Goal: Task Accomplishment & Management: Use online tool/utility

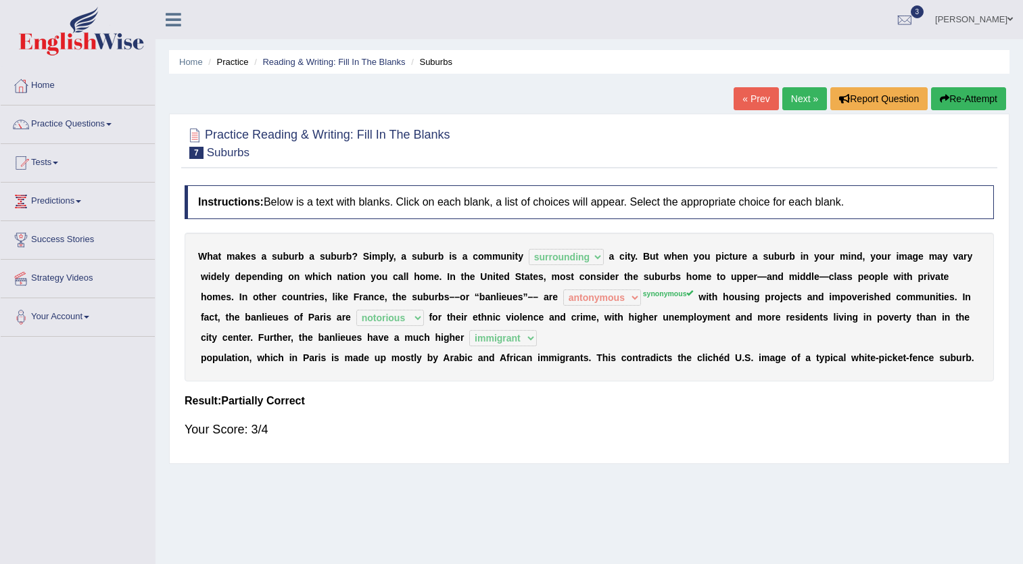
select select "surrounding"
select select "antonymous"
select select "notorious"
select select "immigrant"
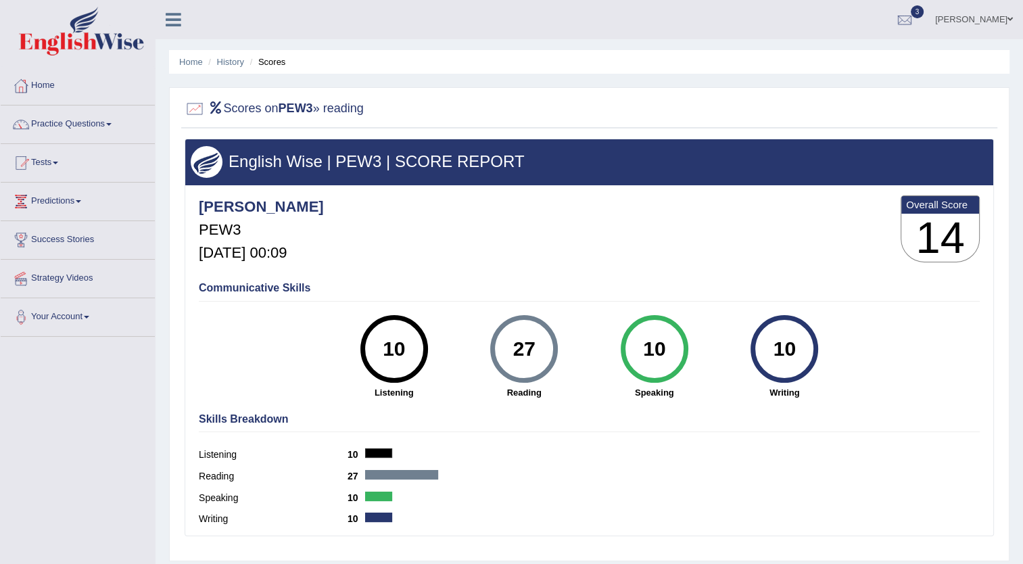
click at [49, 160] on link "Tests" at bounding box center [78, 161] width 154 height 34
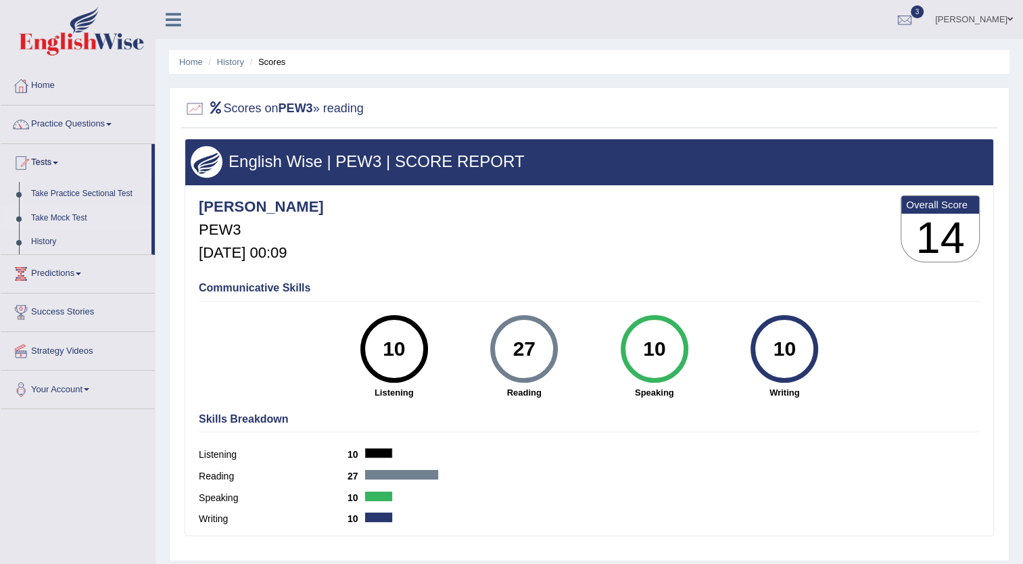
click at [70, 220] on link "Take Mock Test" at bounding box center [88, 218] width 126 height 24
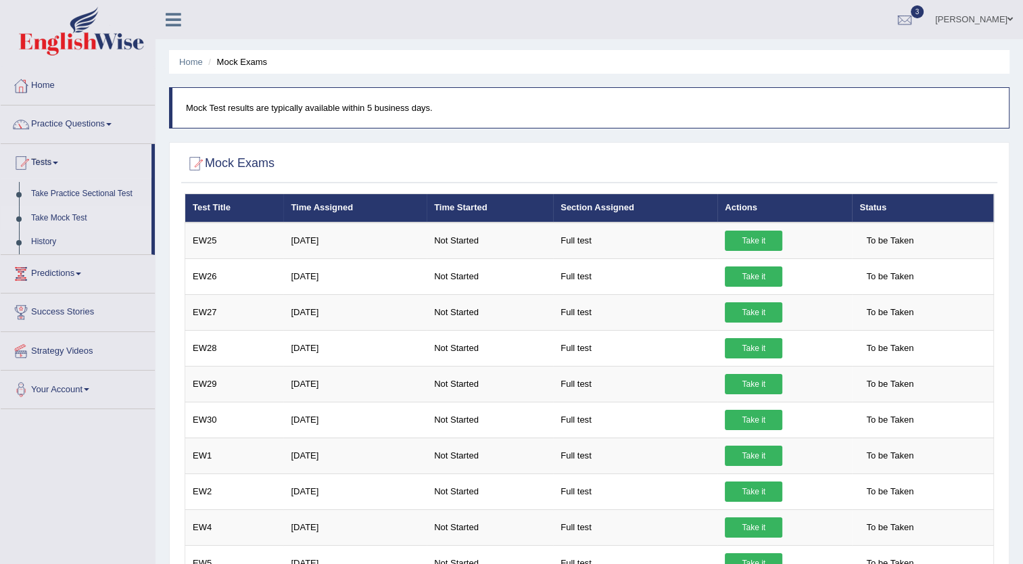
click at [662, 20] on ul "Estefano Toggle navigation Username: Estefano Access Type: Online Subscription:…" at bounding box center [719, 19] width 607 height 39
click at [100, 125] on link "Practice Questions" at bounding box center [78, 123] width 154 height 34
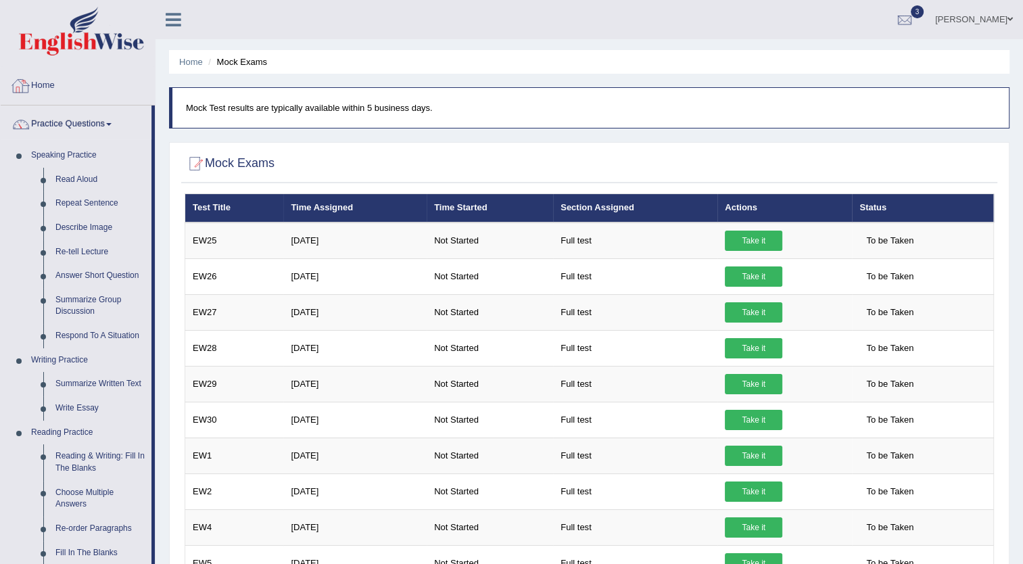
click at [51, 89] on link "Home" at bounding box center [78, 84] width 154 height 34
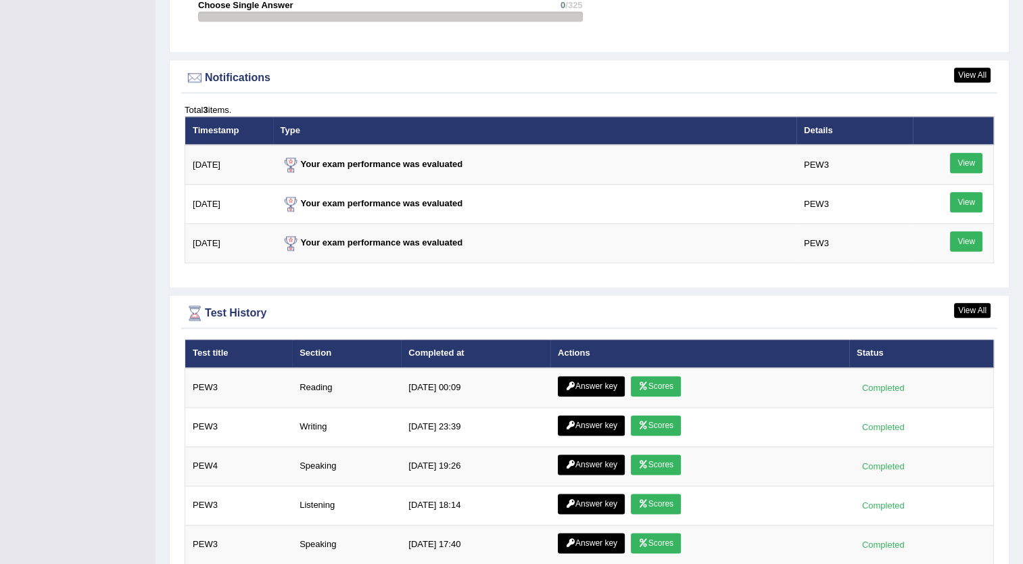
scroll to position [1654, 0]
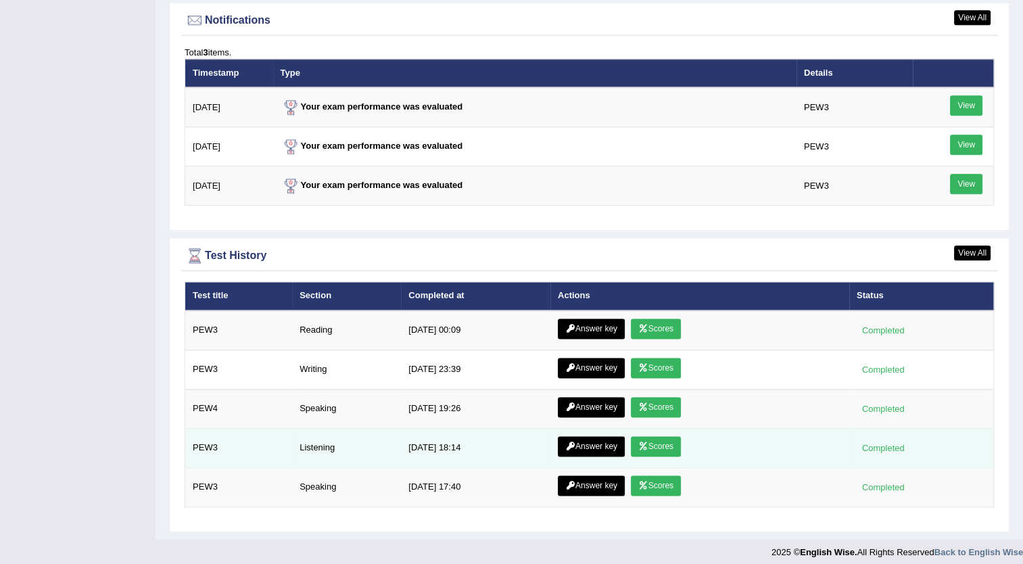
click at [599, 442] on link "Answer key" at bounding box center [591, 446] width 67 height 20
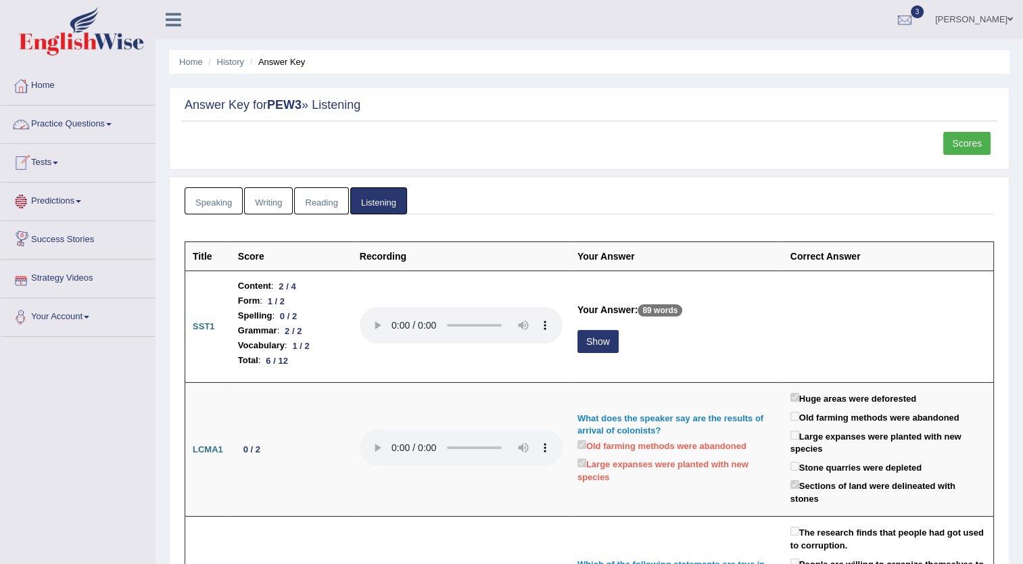
click at [78, 124] on link "Practice Questions" at bounding box center [78, 123] width 154 height 34
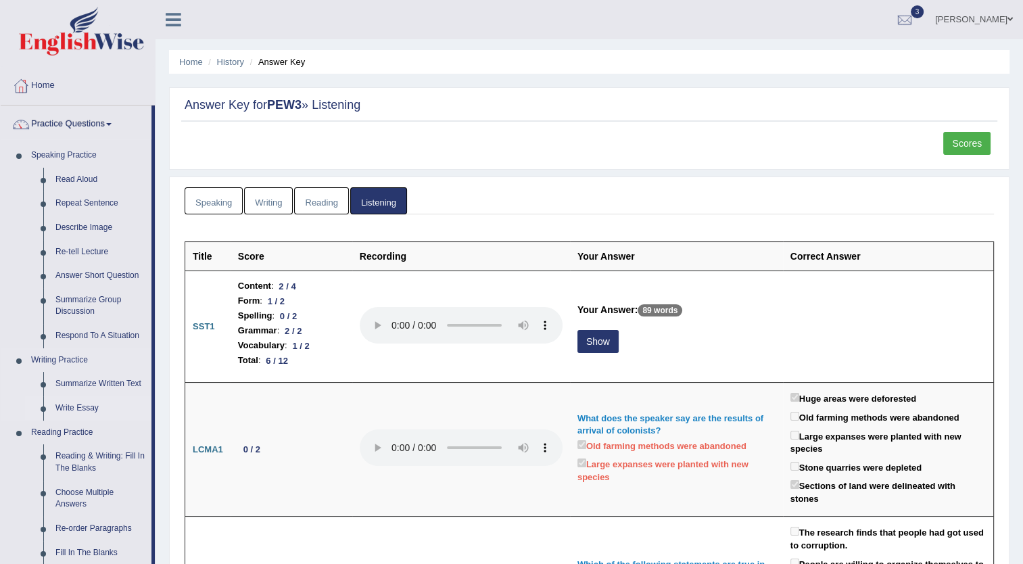
click at [80, 407] on link "Write Essay" at bounding box center [100, 408] width 102 height 24
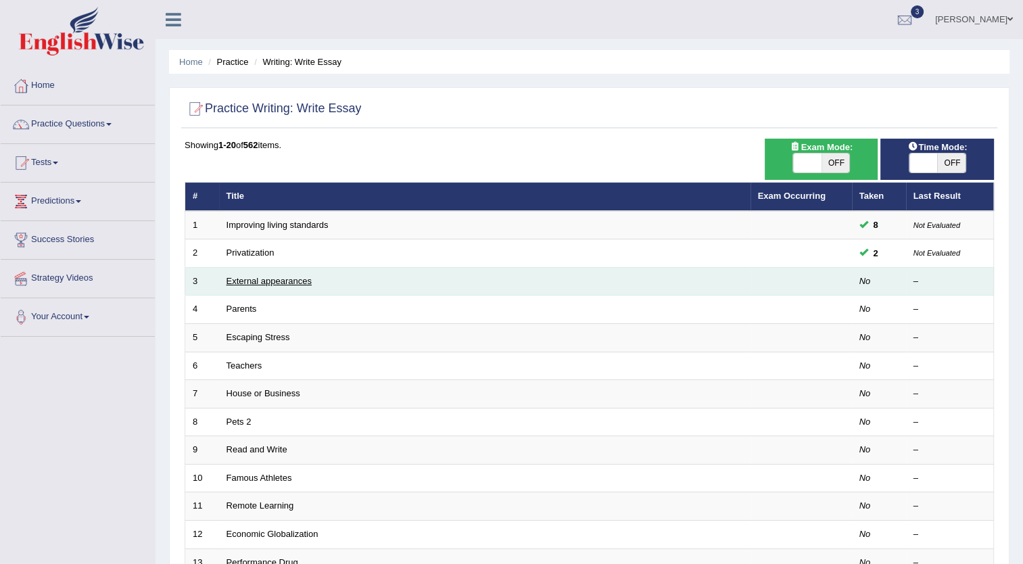
click at [264, 281] on link "External appearances" at bounding box center [269, 281] width 85 height 10
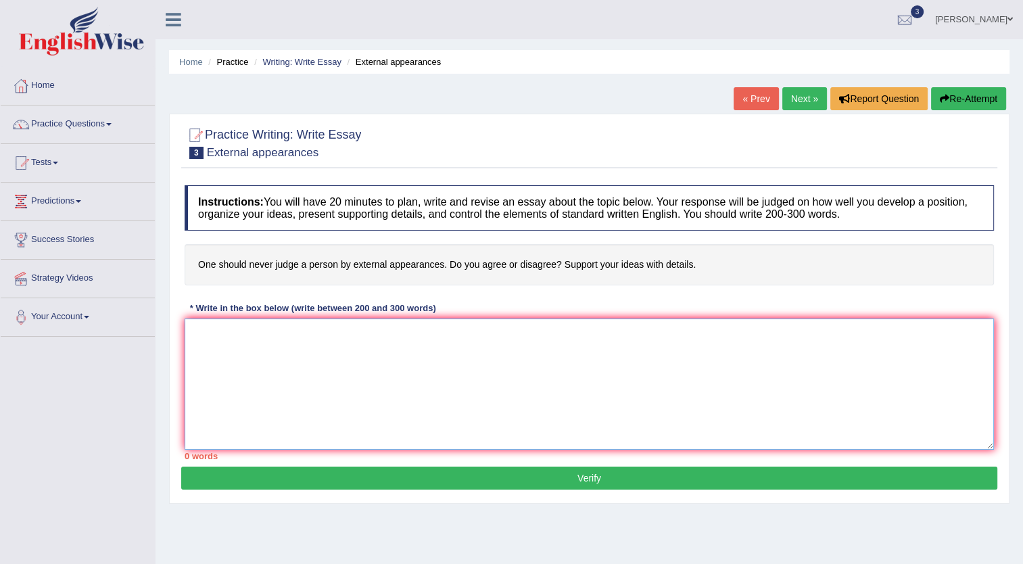
click at [314, 353] on textarea at bounding box center [590, 384] width 810 height 131
paste textarea "It has long been a subject of discussion that (Topic). In my opinion, the forme…"
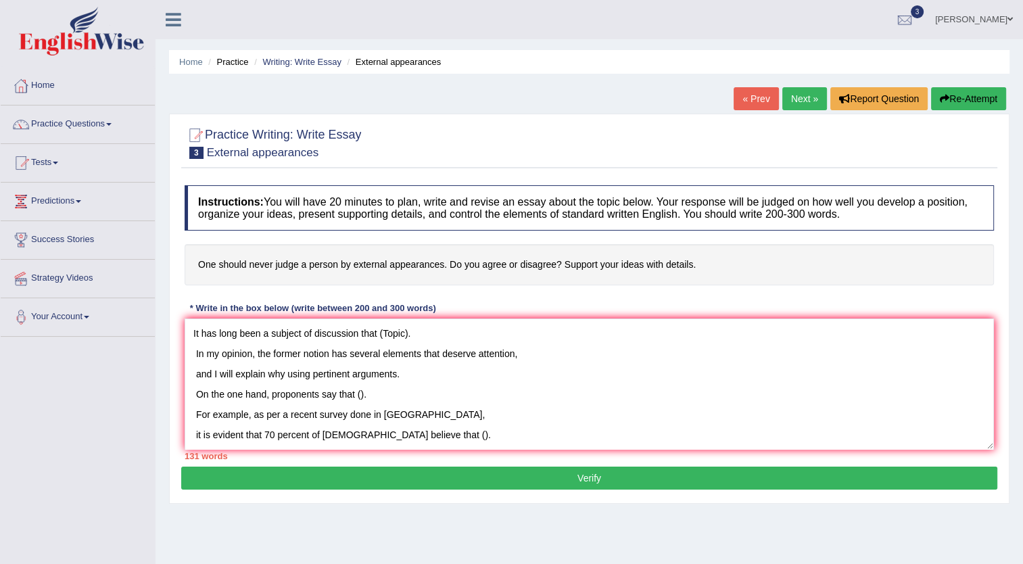
drag, startPoint x: 197, startPoint y: 262, endPoint x: 241, endPoint y: 261, distance: 43.3
click at [241, 261] on h4 "One should never judge a person by external appearances. Do you agree or disagr…" at bounding box center [590, 264] width 810 height 41
drag, startPoint x: 412, startPoint y: 333, endPoint x: 383, endPoint y: 334, distance: 29.1
click at [383, 334] on textarea "It has long been a subject of discussion that (Topic). In my opinion, the forme…" at bounding box center [590, 384] width 810 height 131
drag, startPoint x: 384, startPoint y: 333, endPoint x: 623, endPoint y: 334, distance: 238.7
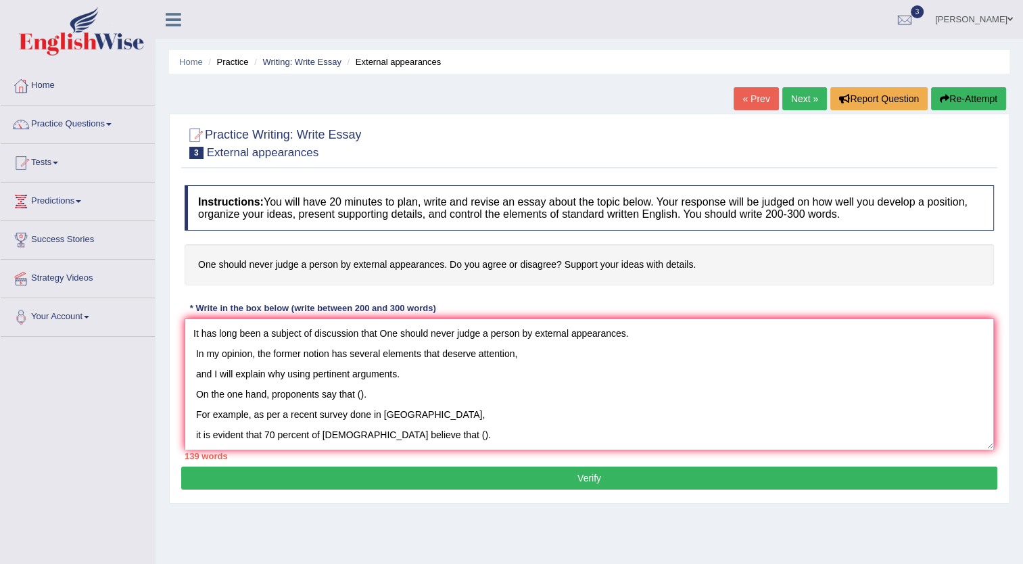
click at [623, 334] on textarea "It has long been a subject of discussion that One should never judge a person b…" at bounding box center [590, 384] width 810 height 131
click at [359, 396] on textarea "It has long been a subject of discussion that One should never judge a person b…" at bounding box center [590, 384] width 810 height 131
paste textarea "One should never judge a person by external appearances"
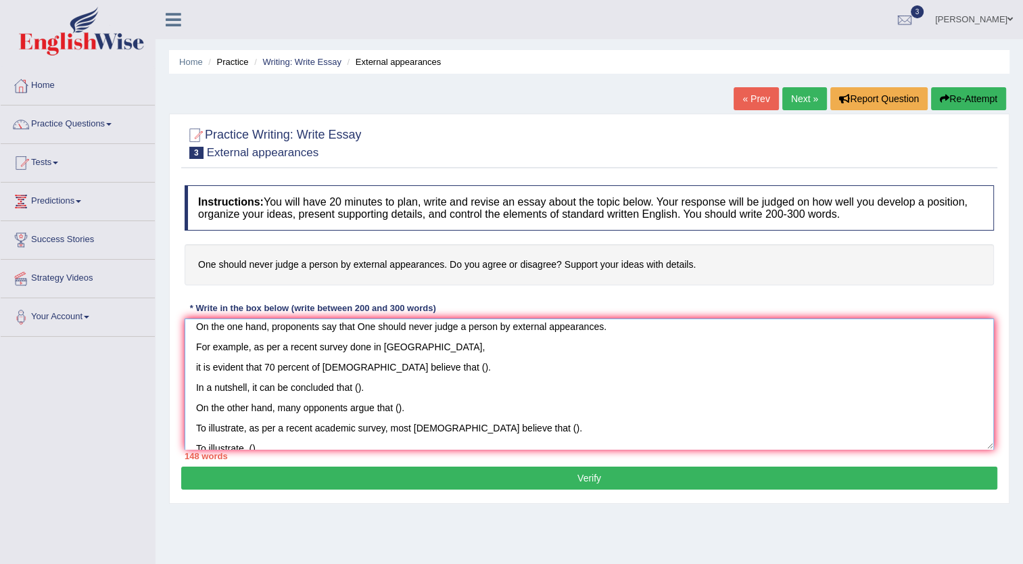
drag, startPoint x: 422, startPoint y: 369, endPoint x: 429, endPoint y: 369, distance: 7.4
click at [429, 369] on textarea "It has long been a subject of discussion that One should never judge a person b…" at bounding box center [590, 384] width 810 height 131
paste textarea "One should never judge a person by external appearances"
click at [359, 387] on textarea "It has long been a subject of discussion that One should never judge a person b…" at bounding box center [590, 384] width 810 height 131
paste textarea "One should never judge a person by external appearances"
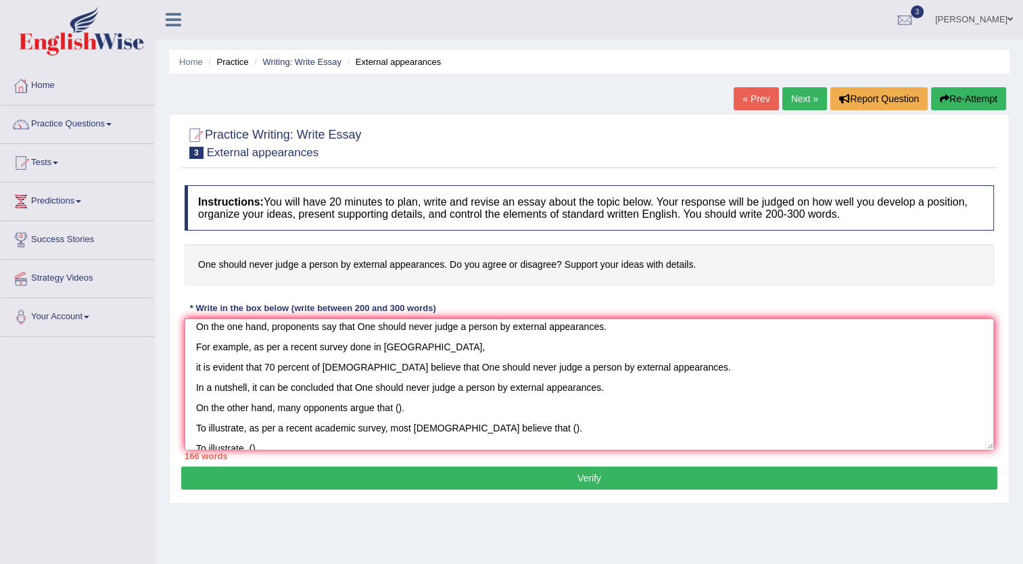
drag, startPoint x: 391, startPoint y: 410, endPoint x: 400, endPoint y: 409, distance: 9.5
click at [400, 409] on textarea "It has long been a subject of discussion that One should never judge a person b…" at bounding box center [590, 384] width 810 height 131
click at [422, 404] on textarea "It has long been a subject of discussion that One should never judge a person b…" at bounding box center [590, 384] width 810 height 131
click at [398, 410] on textarea "It has long been a subject of discussion that One should never judge a person b…" at bounding box center [590, 384] width 810 height 131
paste textarea "One should never judge a person by external appearances"
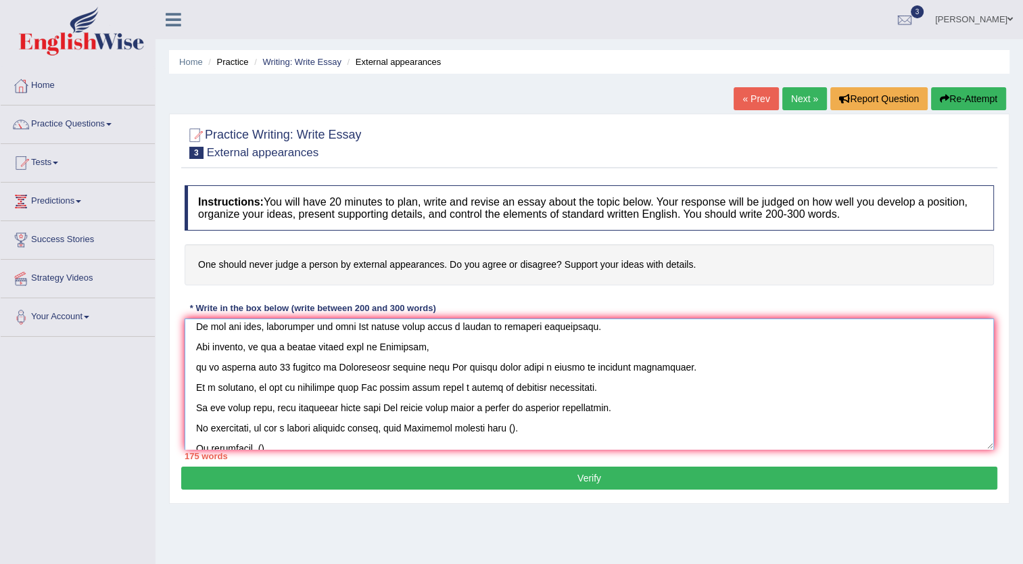
drag, startPoint x: 462, startPoint y: 408, endPoint x: 444, endPoint y: 408, distance: 17.6
click at [444, 408] on textarea at bounding box center [590, 384] width 810 height 131
drag, startPoint x: 393, startPoint y: 408, endPoint x: 609, endPoint y: 404, distance: 216.5
click at [609, 404] on textarea at bounding box center [590, 384] width 810 height 131
click at [516, 429] on textarea at bounding box center [590, 384] width 810 height 131
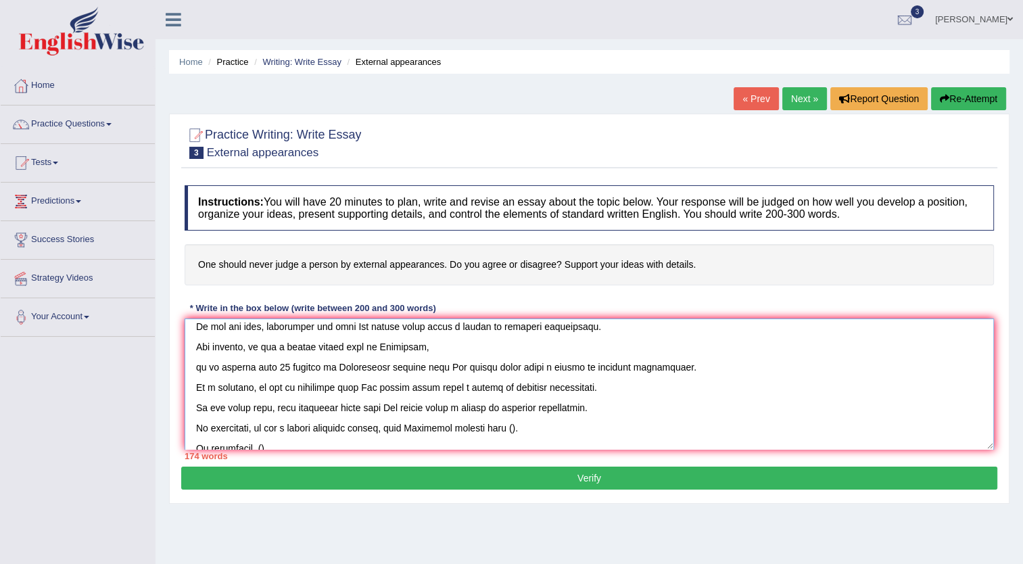
paste textarea "One should judge a person by external appearances"
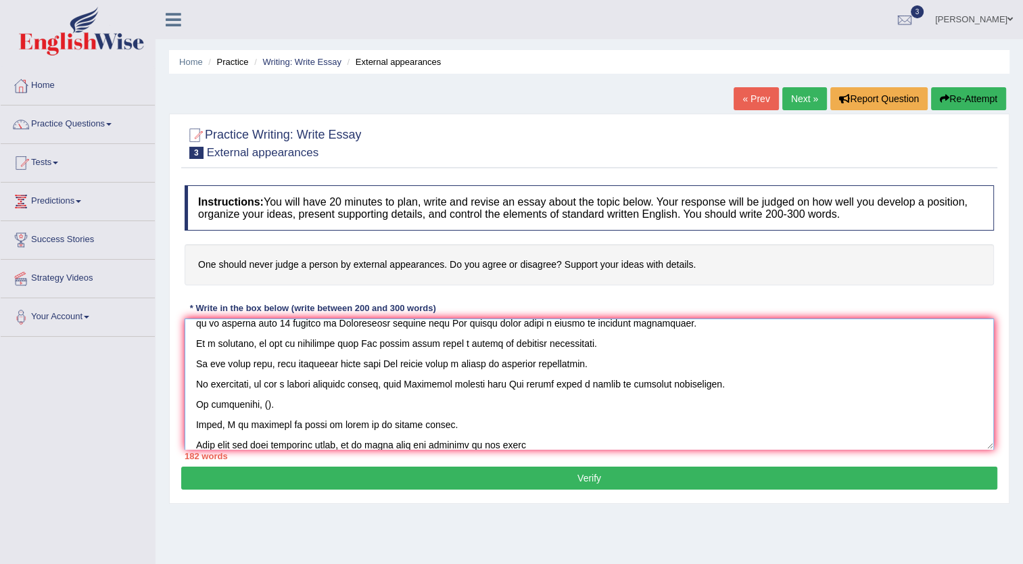
scroll to position [135, 0]
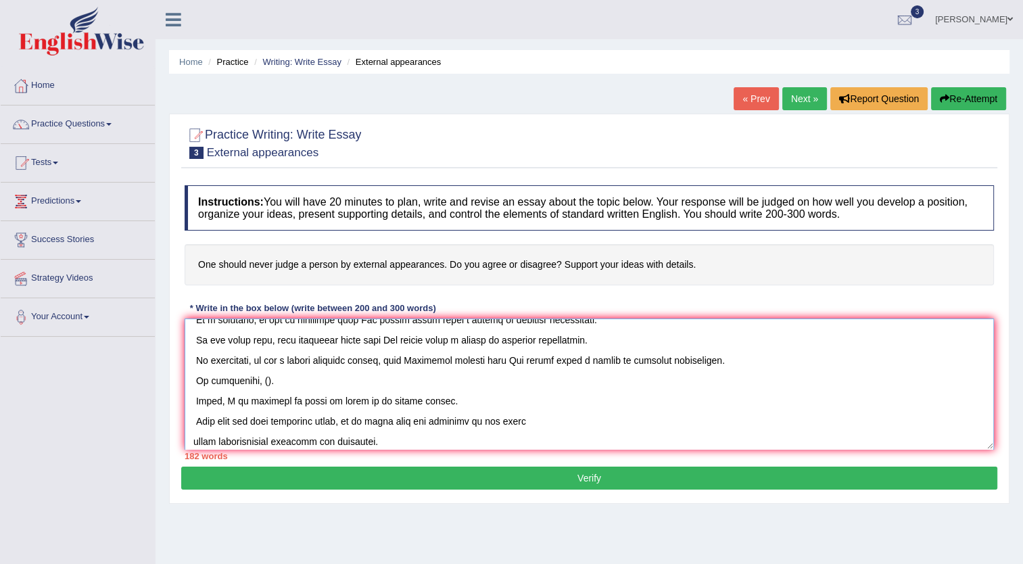
click at [254, 380] on textarea at bounding box center [590, 384] width 810 height 131
click at [253, 383] on textarea at bounding box center [590, 384] width 810 height 131
drag, startPoint x: 249, startPoint y: 382, endPoint x: 256, endPoint y: 381, distance: 7.5
click at [256, 381] on textarea at bounding box center [590, 384] width 810 height 131
paste textarea "One should judge a person by external appearances"
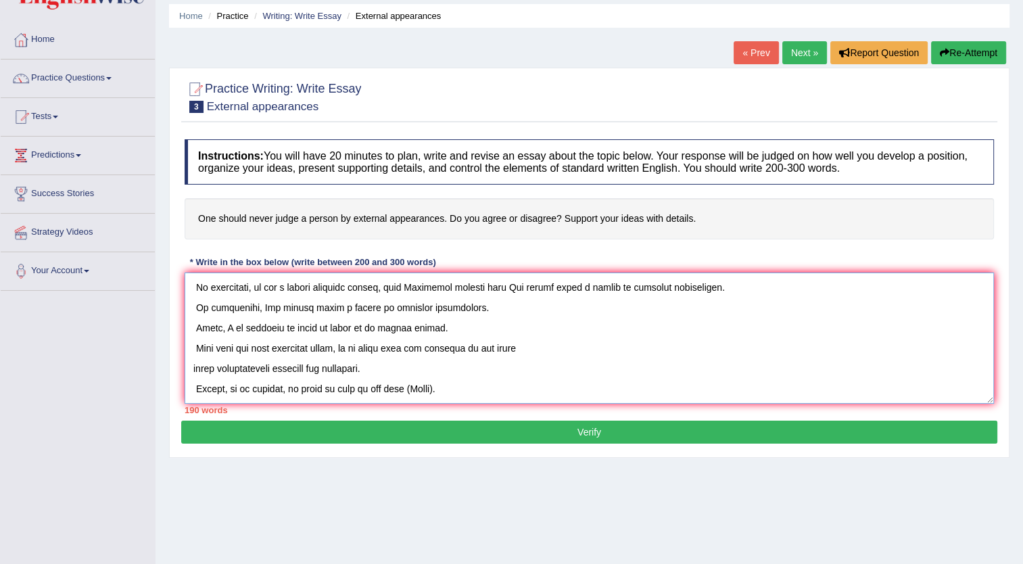
scroll to position [68, 0]
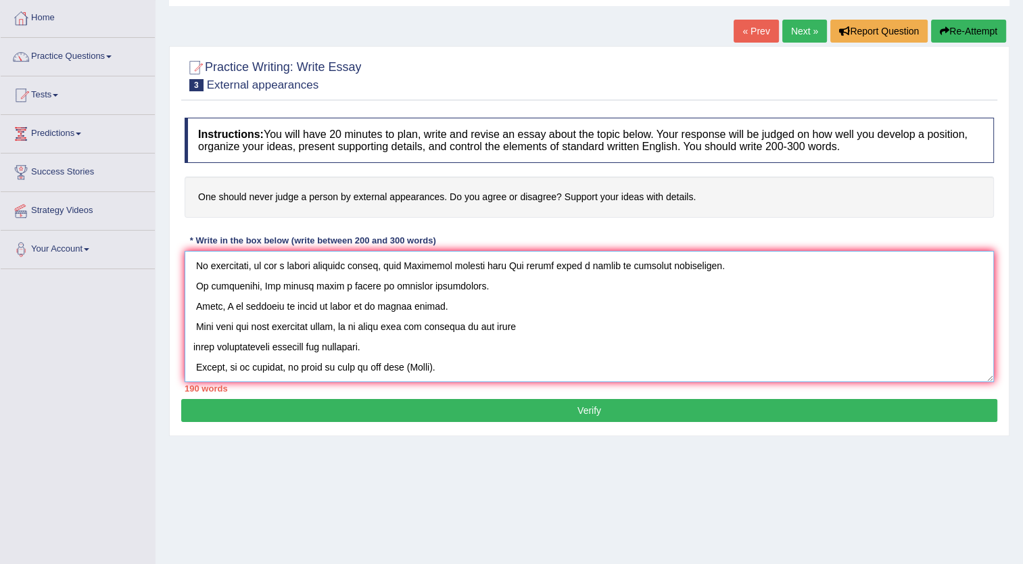
drag, startPoint x: 401, startPoint y: 366, endPoint x: 429, endPoint y: 367, distance: 27.7
click at [429, 367] on textarea at bounding box center [590, 316] width 810 height 131
paste textarea "One should judge a person by external appearances"
click at [452, 367] on textarea at bounding box center [590, 316] width 810 height 131
click at [449, 367] on textarea at bounding box center [590, 316] width 810 height 131
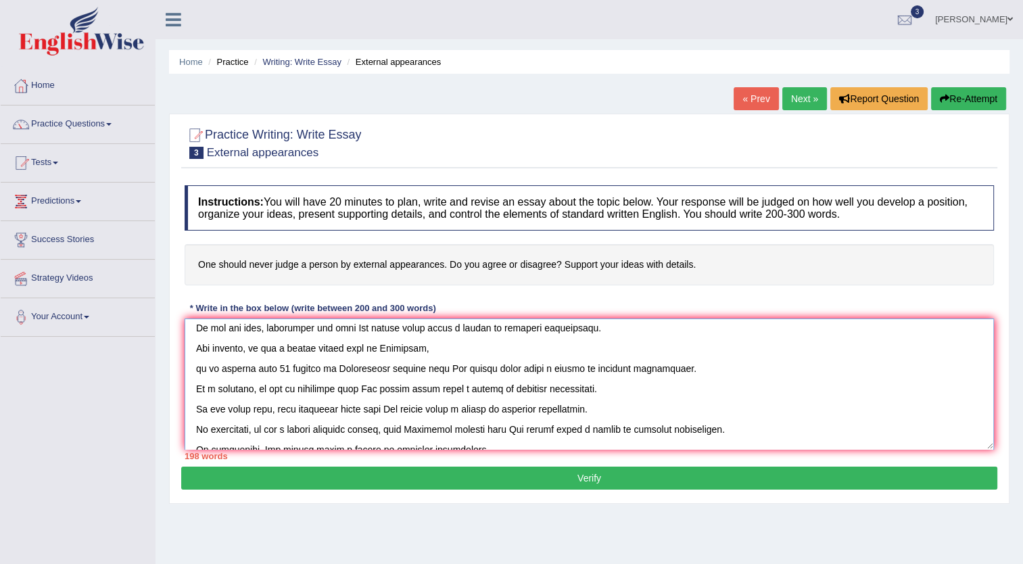
scroll to position [162, 0]
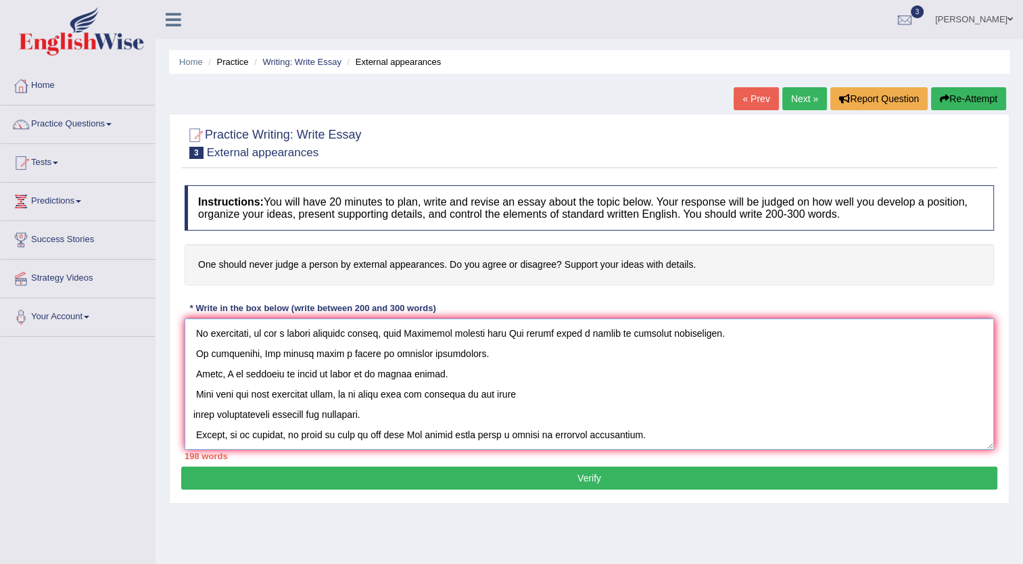
type textarea "It has long been a subject of discussion that One should never judge a person b…"
click at [596, 478] on button "Verify" at bounding box center [589, 478] width 816 height 23
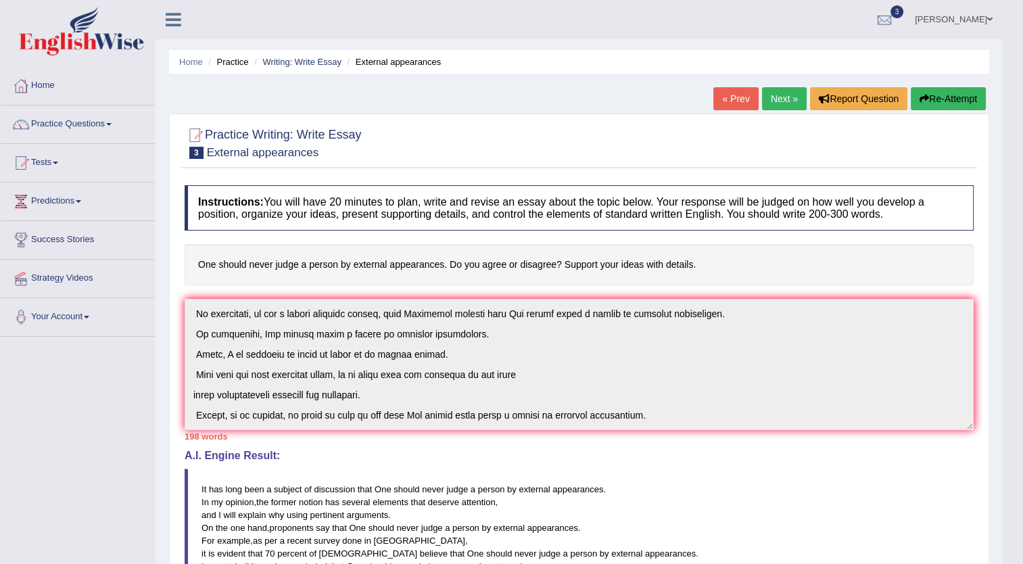
scroll to position [0, 0]
click at [950, 96] on button "Re-Attempt" at bounding box center [948, 98] width 75 height 23
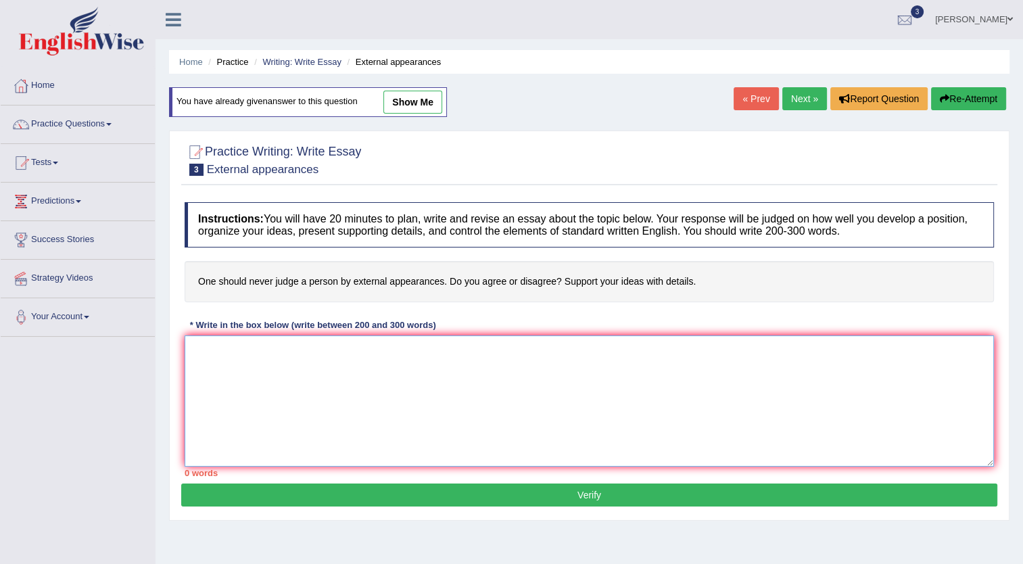
click at [305, 371] on textarea at bounding box center [590, 400] width 810 height 131
paste textarea "It has long been a subject of discussion that One should never judge a person b…"
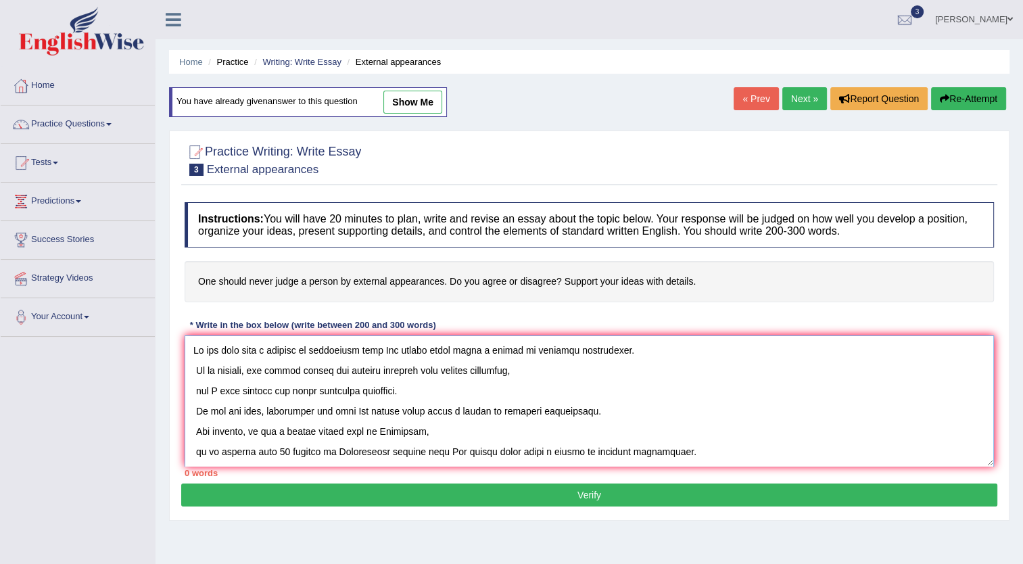
scroll to position [154, 0]
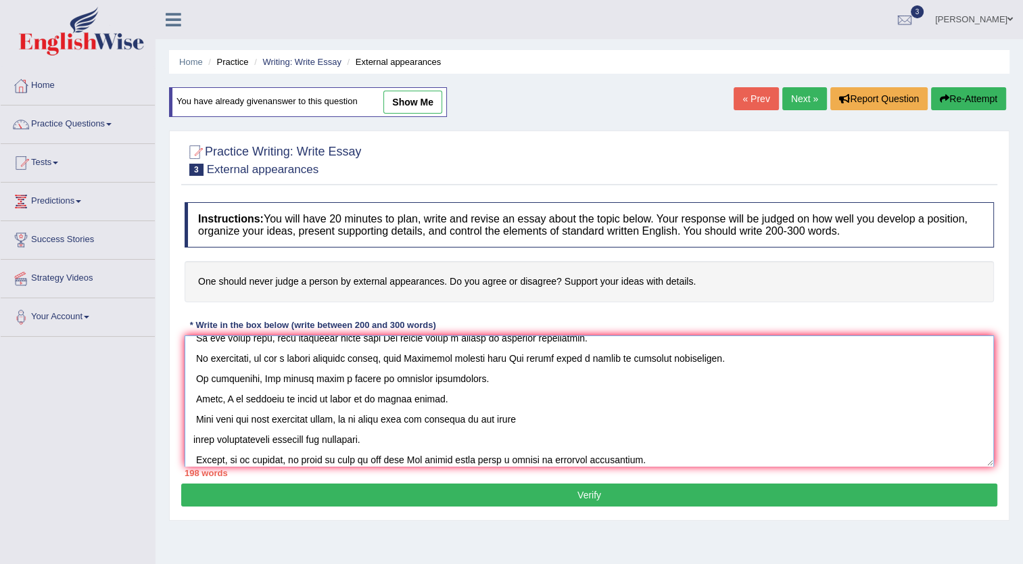
click at [346, 396] on textarea at bounding box center [590, 400] width 810 height 131
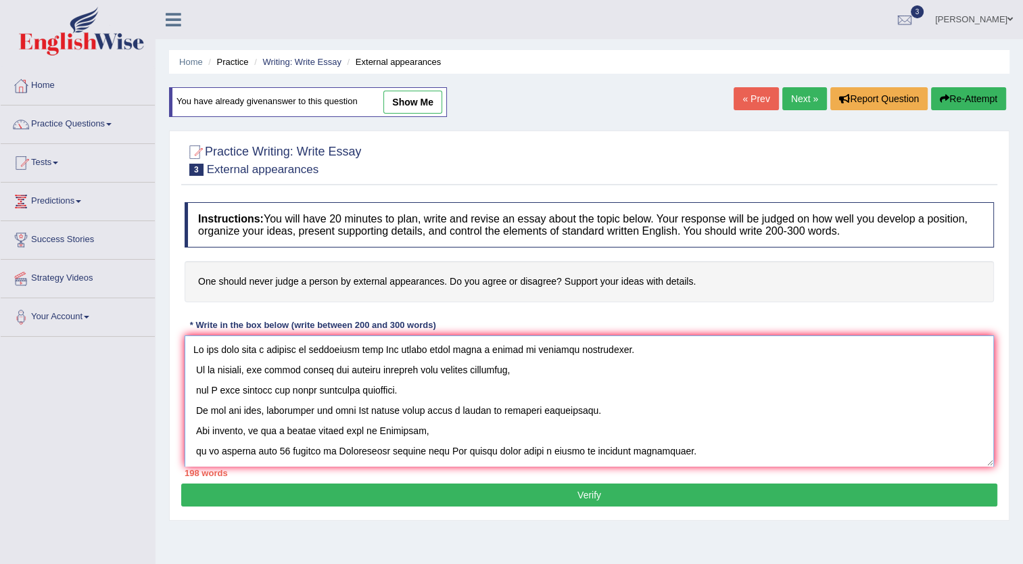
scroll to position [0, 0]
drag, startPoint x: 194, startPoint y: 373, endPoint x: 158, endPoint y: 373, distance: 35.8
click at [158, 373] on div "Home Practice Writing: Write Essay External appearances You have already given …" at bounding box center [590, 338] width 868 height 676
click at [203, 365] on textarea at bounding box center [590, 400] width 810 height 131
click at [191, 394] on textarea at bounding box center [590, 400] width 810 height 131
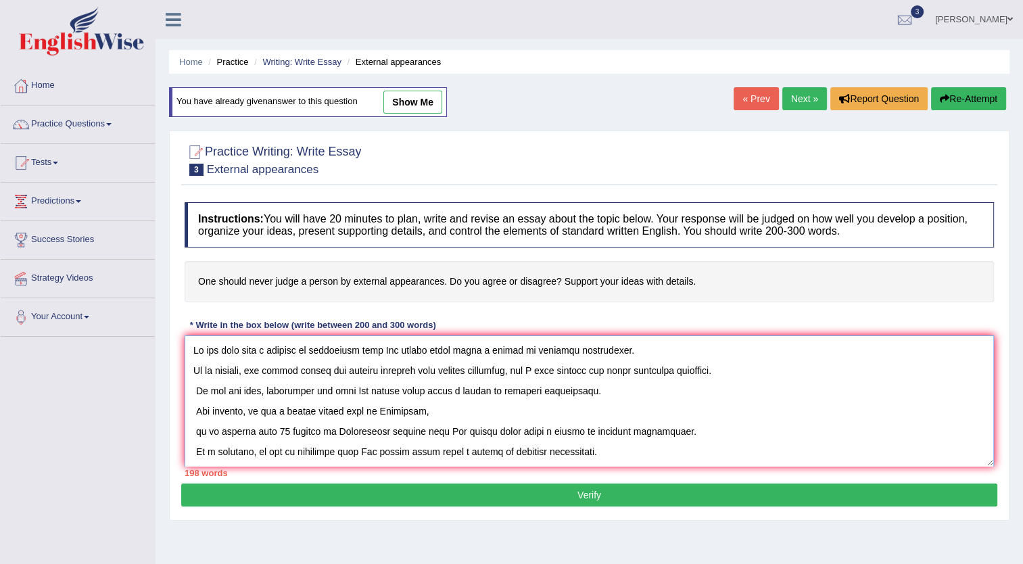
click at [194, 433] on textarea at bounding box center [590, 400] width 810 height 131
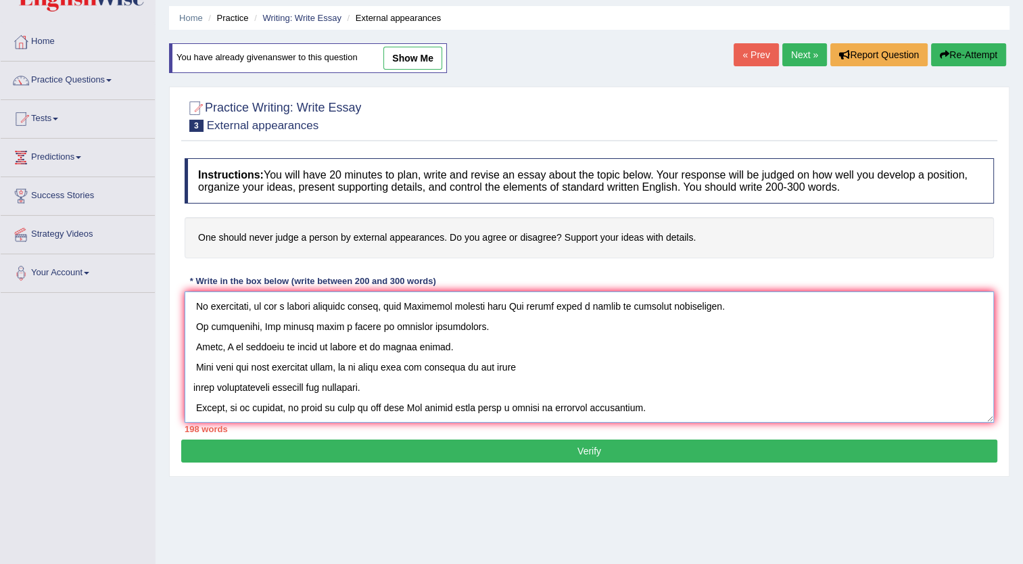
scroll to position [68, 0]
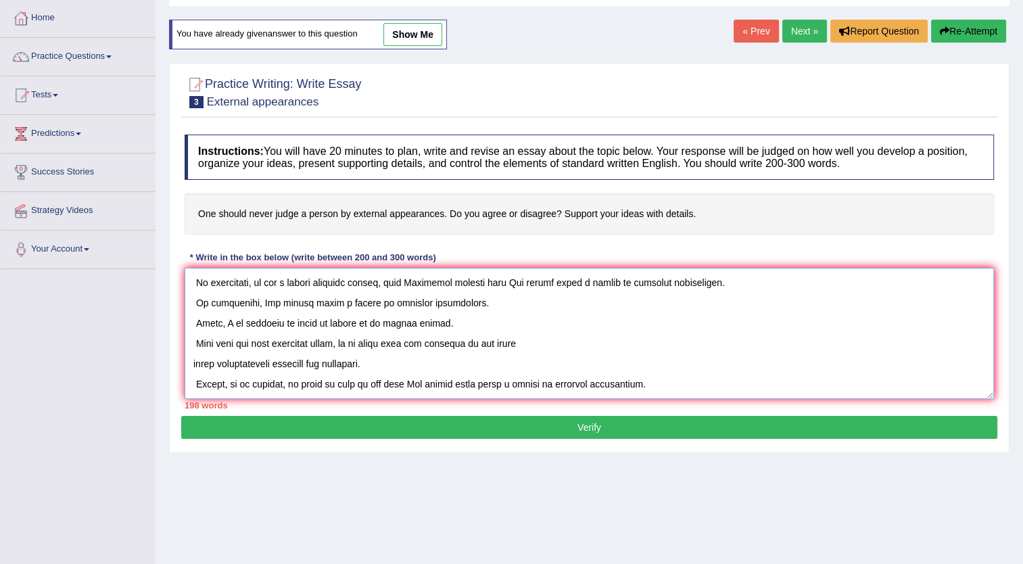
click at [191, 362] on textarea at bounding box center [590, 333] width 810 height 131
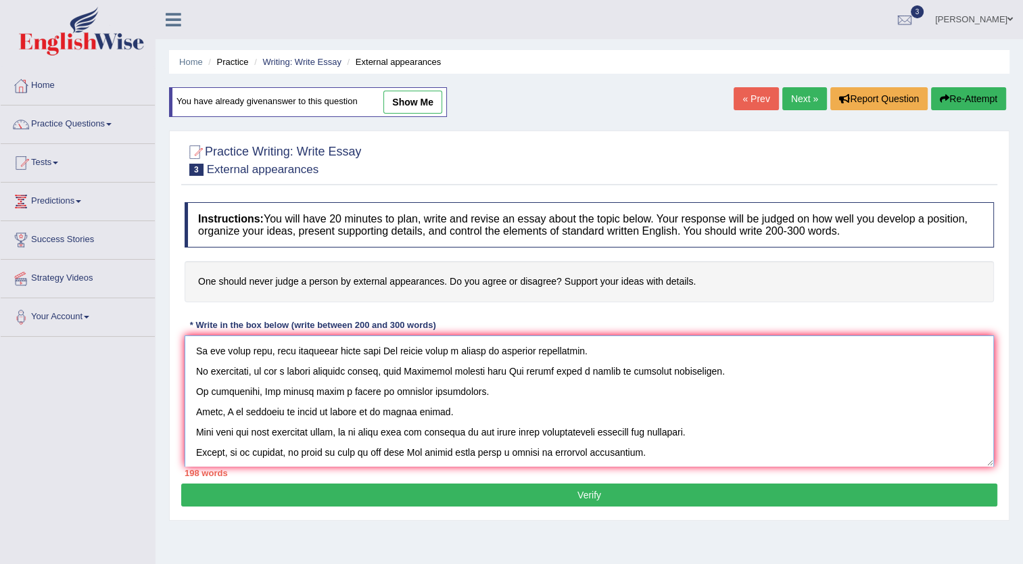
scroll to position [135, 0]
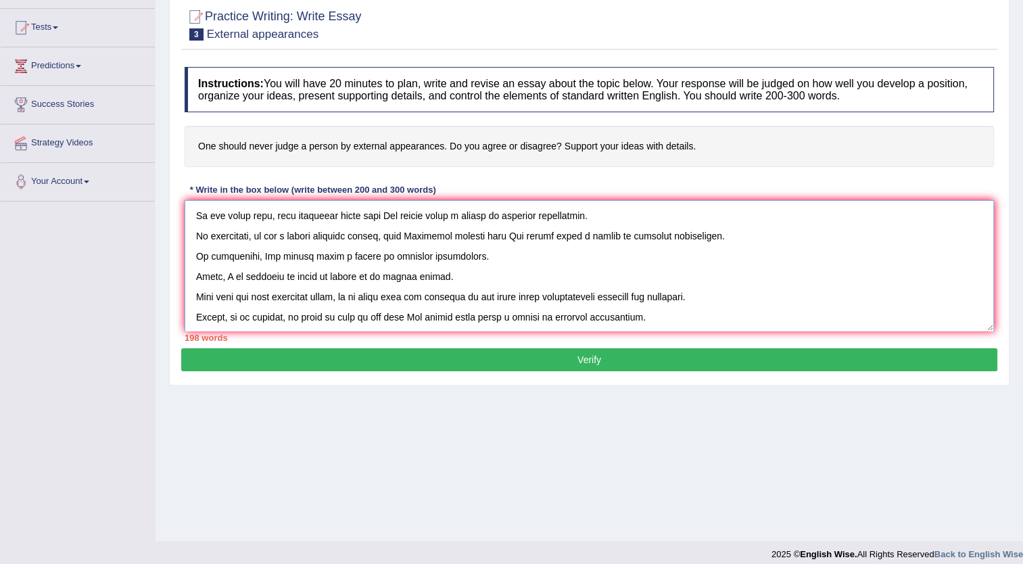
type textarea "It has long been a subject of discussion that One should never judge a person b…"
click at [602, 350] on button "Verify" at bounding box center [589, 359] width 816 height 23
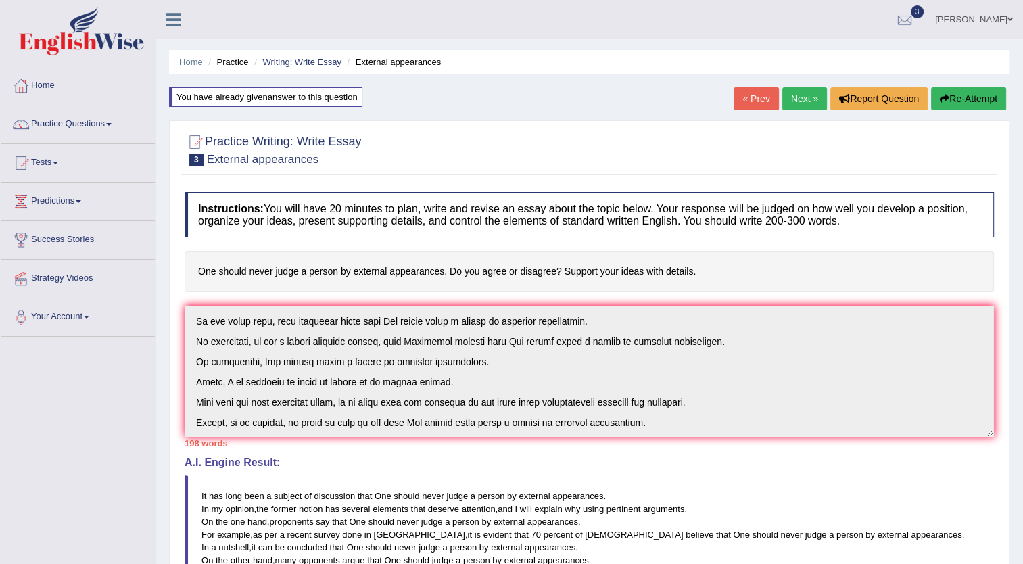
scroll to position [101, 0]
click at [700, 445] on div "Instructions: You will have 20 minutes to plan, write and revise an essay about…" at bounding box center [589, 480] width 816 height 590
click at [950, 99] on button "Re-Attempt" at bounding box center [968, 98] width 75 height 23
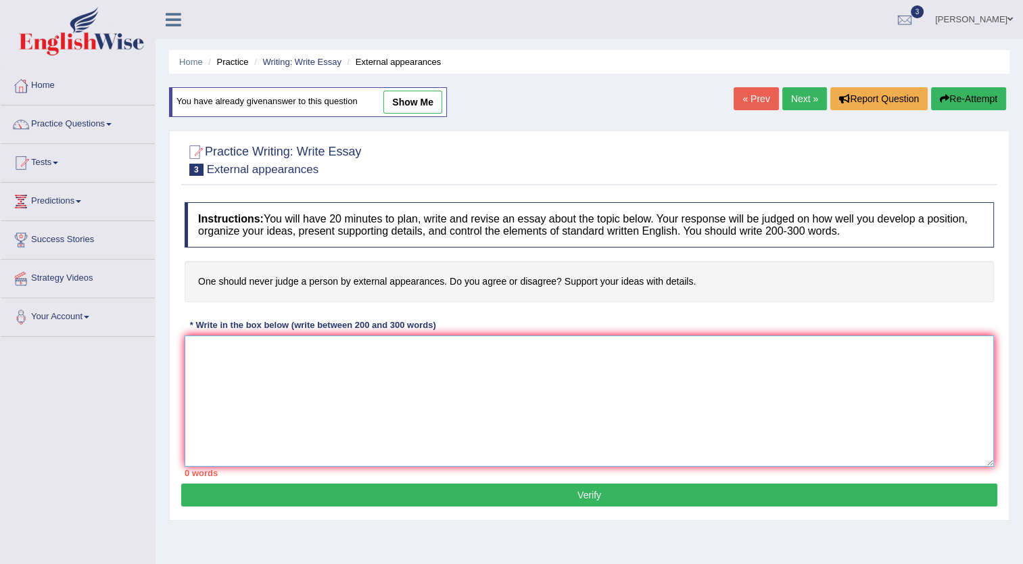
click at [320, 381] on textarea at bounding box center [590, 400] width 810 height 131
paste textarea "It has long been a subject of discussion that One should never judge a person b…"
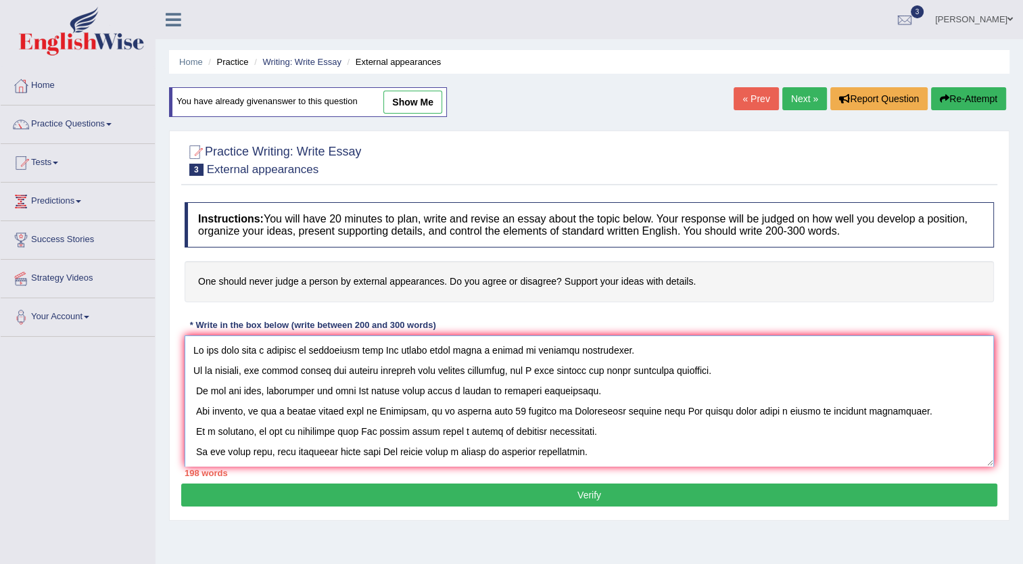
click at [385, 350] on textarea at bounding box center [590, 400] width 810 height 131
drag, startPoint x: 395, startPoint y: 350, endPoint x: 379, endPoint y: 352, distance: 15.7
click at [379, 352] on textarea at bounding box center [590, 400] width 810 height 131
drag, startPoint x: 371, startPoint y: 391, endPoint x: 354, endPoint y: 391, distance: 16.2
click at [354, 391] on textarea at bounding box center [590, 400] width 810 height 131
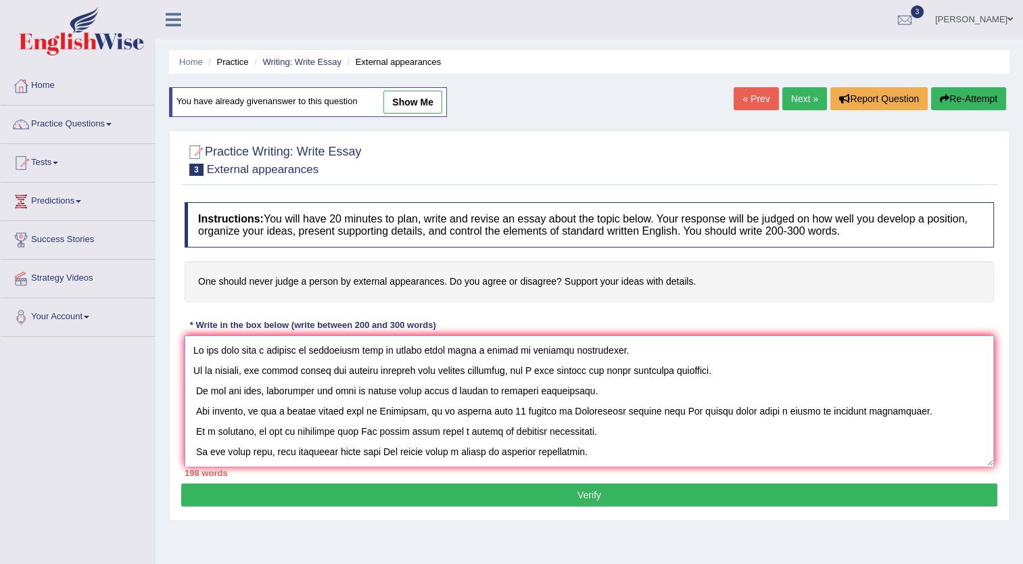
drag, startPoint x: 368, startPoint y: 429, endPoint x: 353, endPoint y: 431, distance: 15.1
click at [353, 431] on textarea at bounding box center [590, 400] width 810 height 131
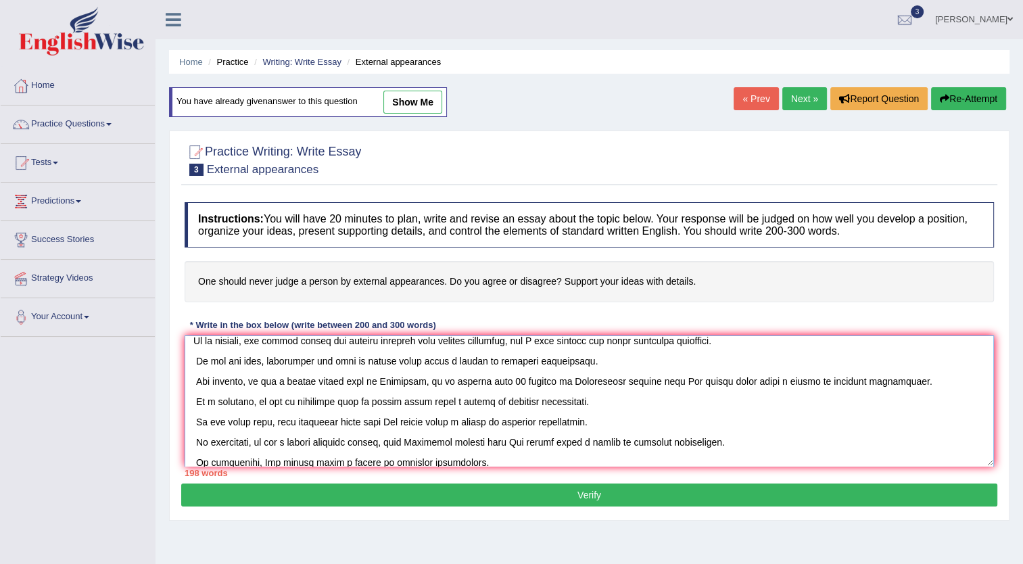
scroll to position [20, 0]
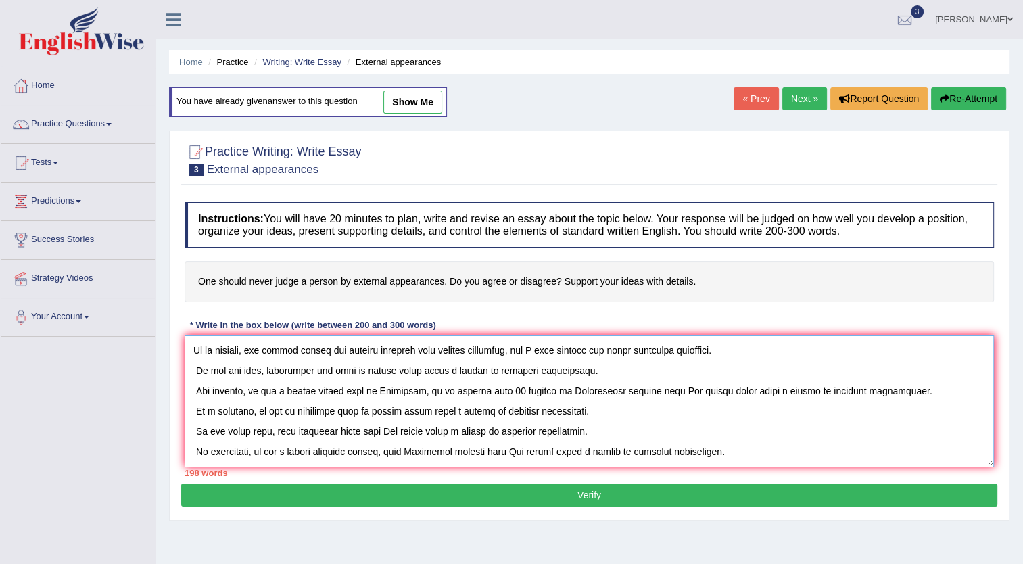
drag, startPoint x: 663, startPoint y: 344, endPoint x: 649, endPoint y: 392, distance: 50.3
click at [649, 392] on textarea at bounding box center [590, 400] width 810 height 131
drag, startPoint x: 450, startPoint y: 411, endPoint x: 487, endPoint y: 411, distance: 37.2
click at [487, 411] on textarea at bounding box center [590, 400] width 810 height 131
drag, startPoint x: 744, startPoint y: 391, endPoint x: 782, endPoint y: 390, distance: 37.9
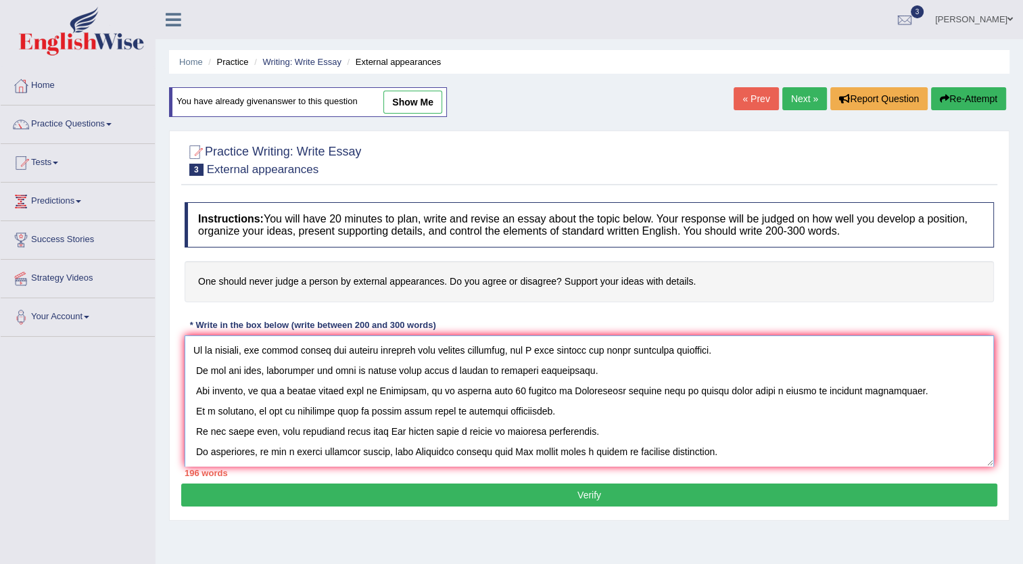
click at [782, 390] on textarea at bounding box center [590, 400] width 810 height 131
drag, startPoint x: 793, startPoint y: 391, endPoint x: 756, endPoint y: 390, distance: 36.5
click at [756, 390] on textarea at bounding box center [590, 400] width 810 height 131
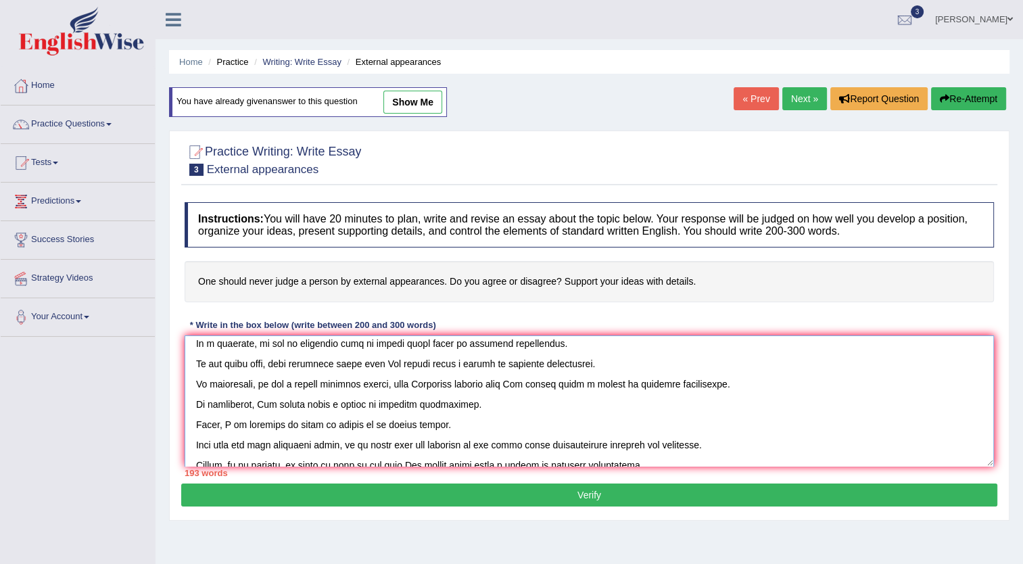
drag, startPoint x: 672, startPoint y: 384, endPoint x: 636, endPoint y: 387, distance: 35.9
click at [636, 387] on textarea at bounding box center [590, 400] width 810 height 131
drag, startPoint x: 623, startPoint y: 384, endPoint x: 588, endPoint y: 385, distance: 35.2
click at [588, 385] on textarea at bounding box center [590, 400] width 810 height 131
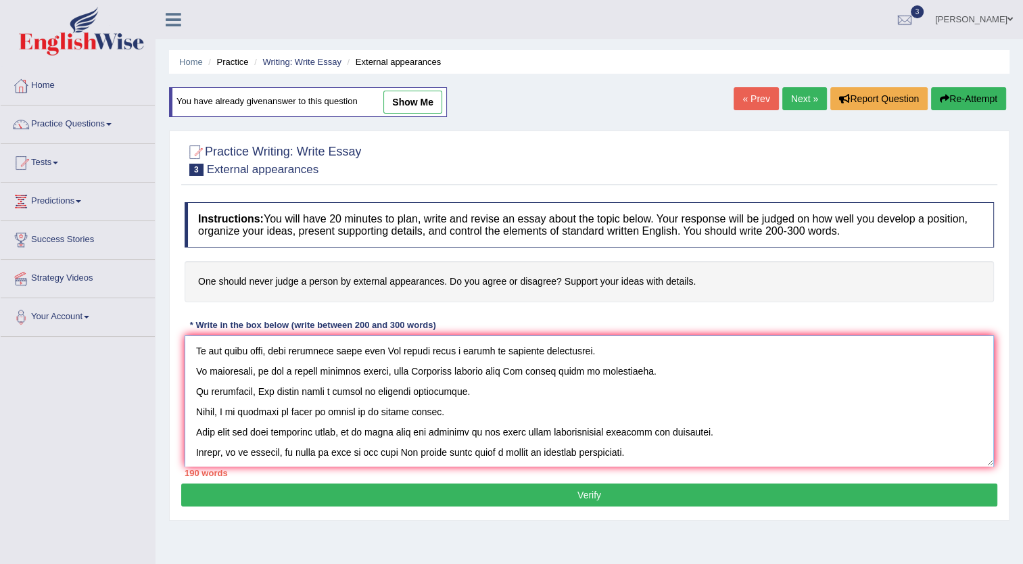
drag, startPoint x: 417, startPoint y: 448, endPoint x: 402, endPoint y: 450, distance: 14.3
click at [402, 450] on textarea at bounding box center [590, 400] width 810 height 131
drag, startPoint x: 248, startPoint y: 388, endPoint x: 262, endPoint y: 388, distance: 14.9
click at [262, 388] on textarea at bounding box center [590, 400] width 810 height 131
click at [249, 393] on textarea at bounding box center [590, 400] width 810 height 131
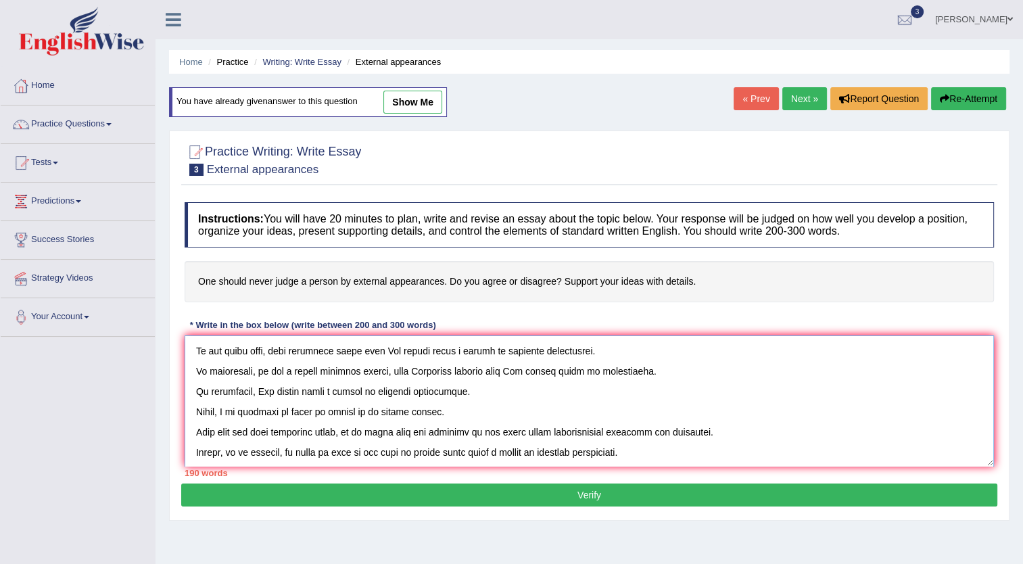
drag, startPoint x: 252, startPoint y: 390, endPoint x: 260, endPoint y: 390, distance: 7.5
click at [260, 390] on textarea at bounding box center [590, 400] width 810 height 131
drag, startPoint x: 249, startPoint y: 392, endPoint x: 264, endPoint y: 393, distance: 14.9
click at [264, 393] on textarea at bounding box center [590, 400] width 810 height 131
drag, startPoint x: 511, startPoint y: 375, endPoint x: 527, endPoint y: 375, distance: 16.2
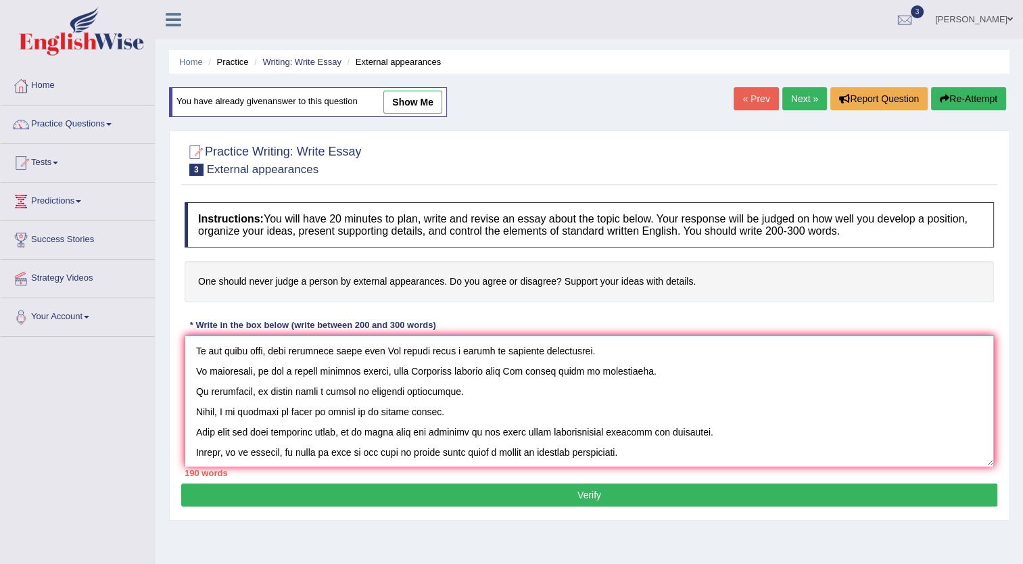
click at [527, 375] on textarea at bounding box center [590, 400] width 810 height 131
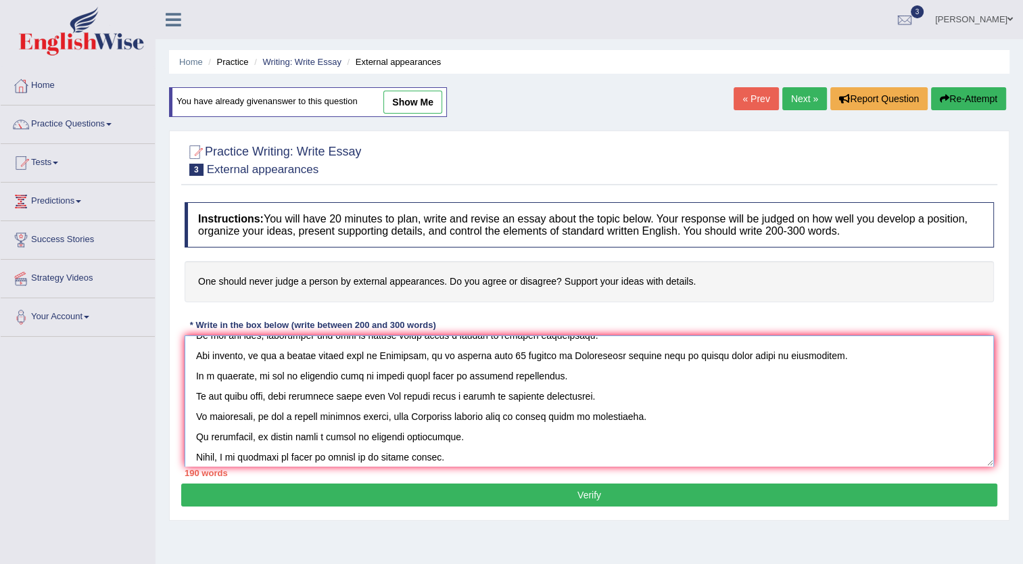
scroll to position [33, 0]
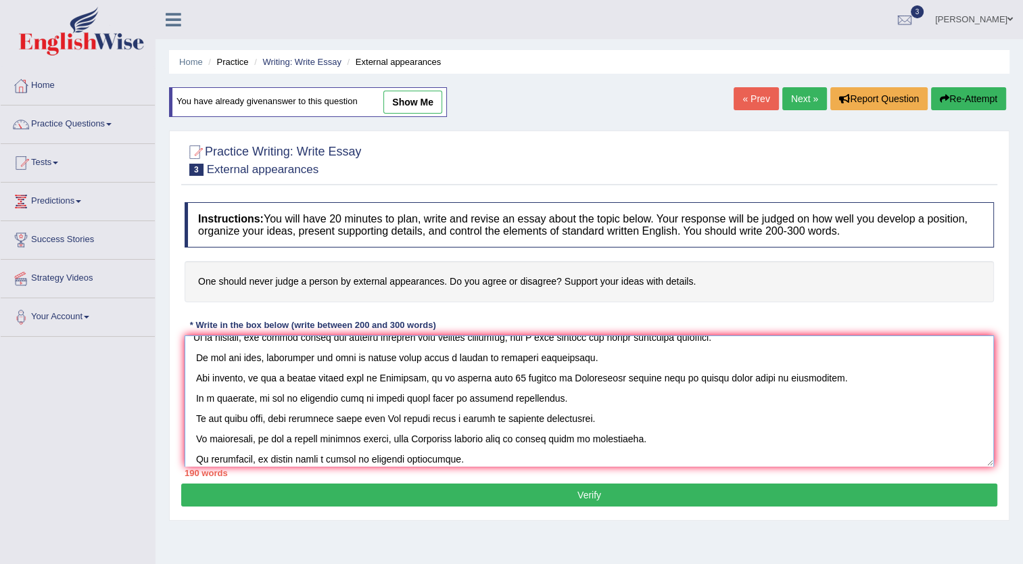
drag, startPoint x: 394, startPoint y: 418, endPoint x: 410, endPoint y: 419, distance: 15.6
click at [410, 419] on textarea at bounding box center [590, 400] width 810 height 131
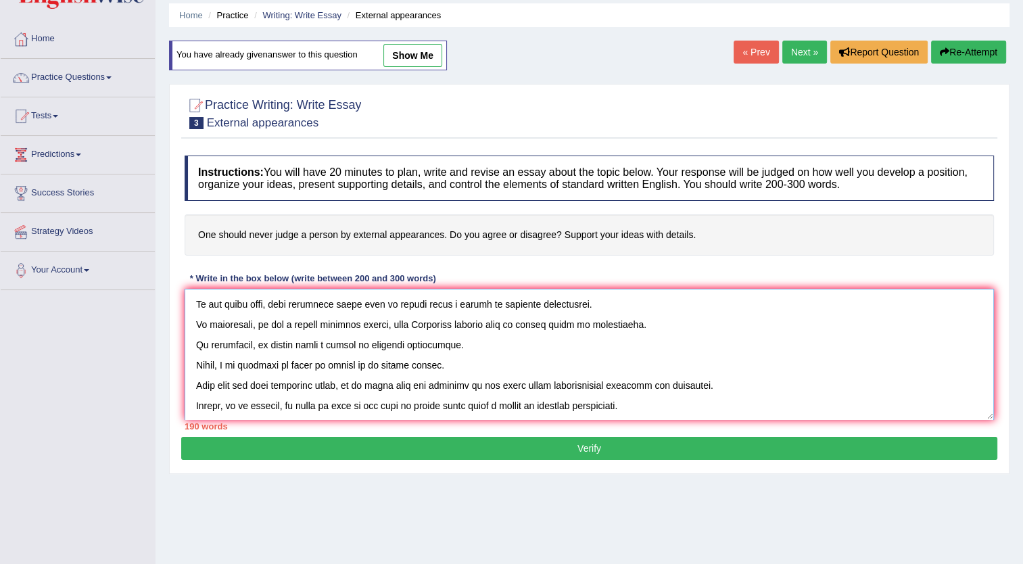
scroll to position [68, 0]
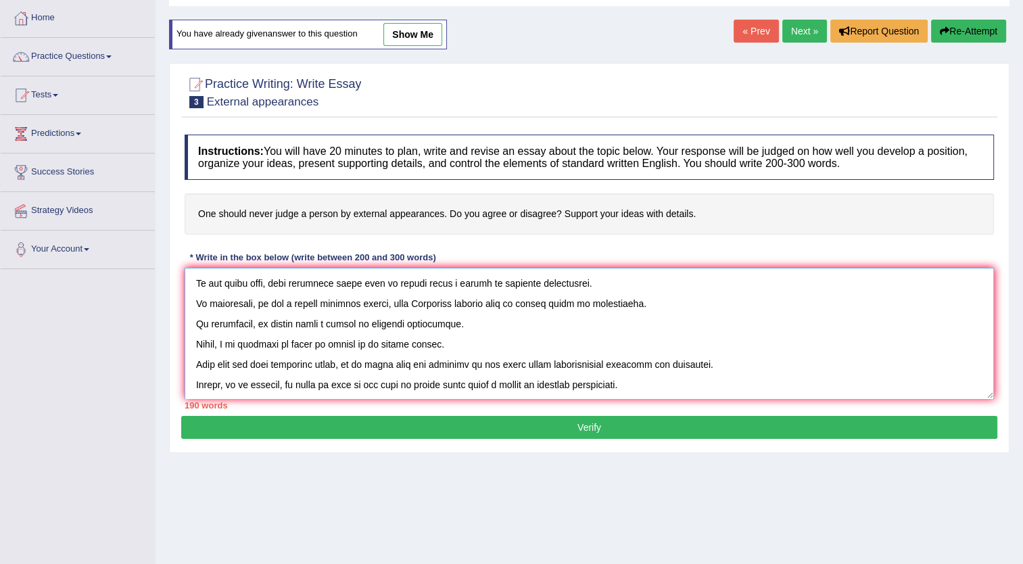
type textarea "It has long been a subject of discussion that we should never judge a person by…"
click at [592, 426] on button "Verify" at bounding box center [589, 427] width 816 height 23
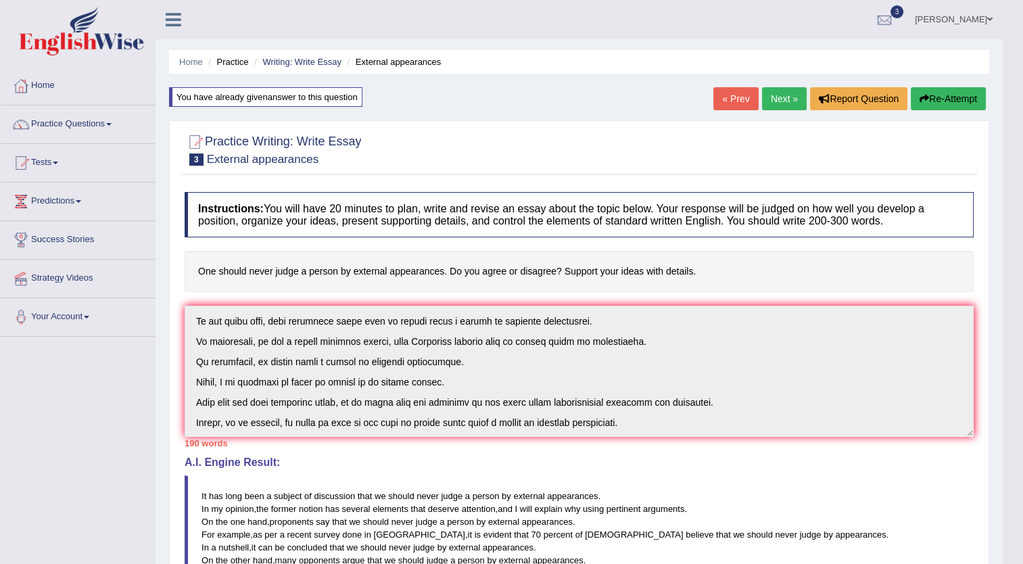
scroll to position [101, 0]
click at [945, 98] on button "Re-Attempt" at bounding box center [948, 98] width 75 height 23
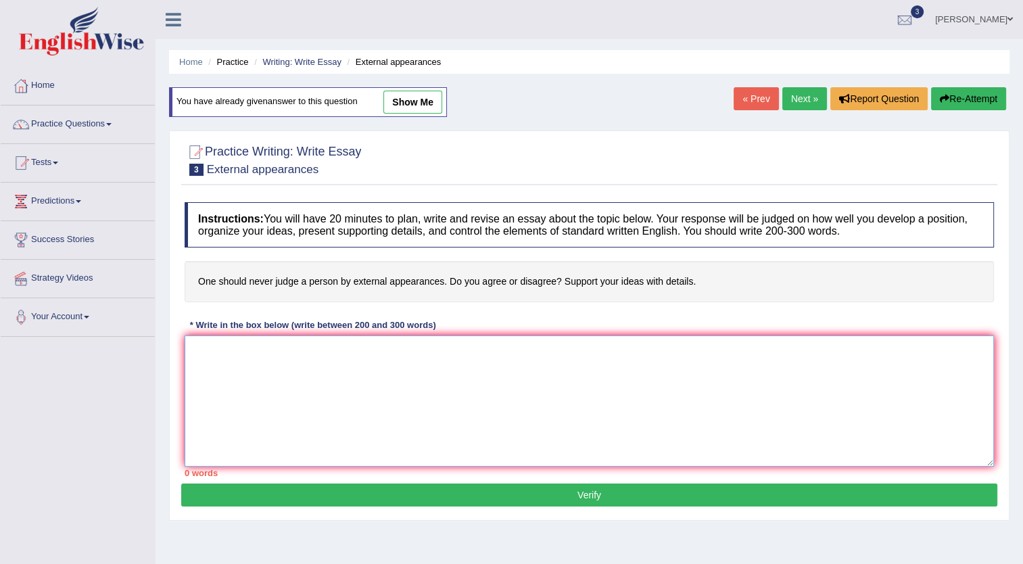
click at [362, 365] on textarea at bounding box center [590, 400] width 810 height 131
paste textarea "It has long been a subject of discussion that we should never judge a person by…"
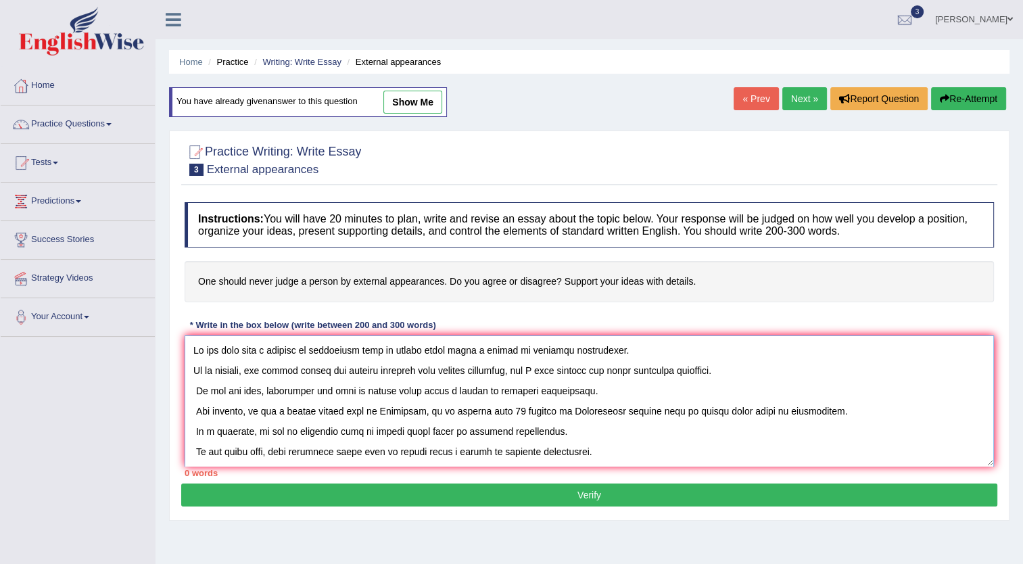
scroll to position [93, 0]
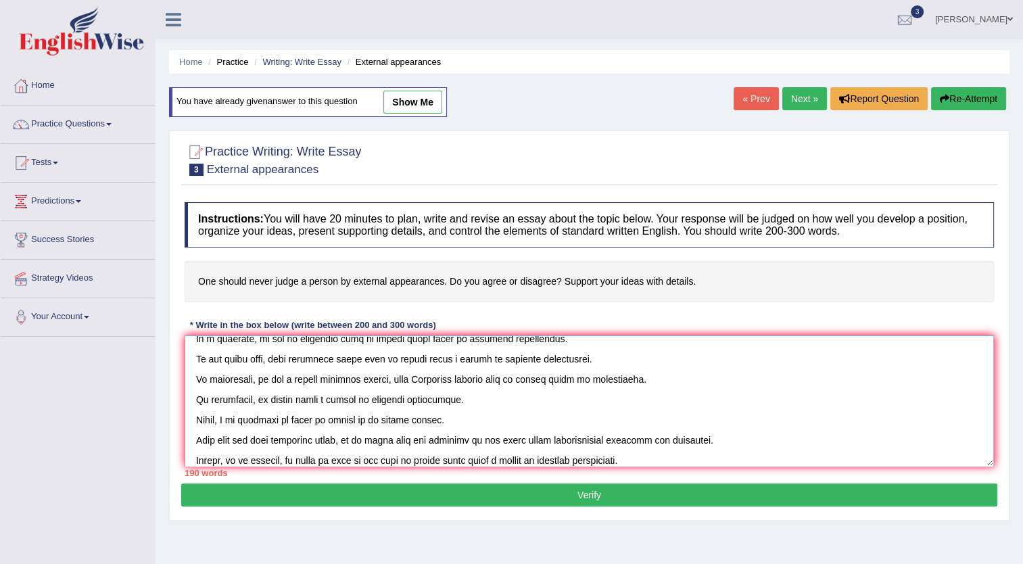
click at [647, 379] on textarea at bounding box center [590, 400] width 810 height 131
click at [554, 380] on textarea at bounding box center [590, 400] width 810 height 131
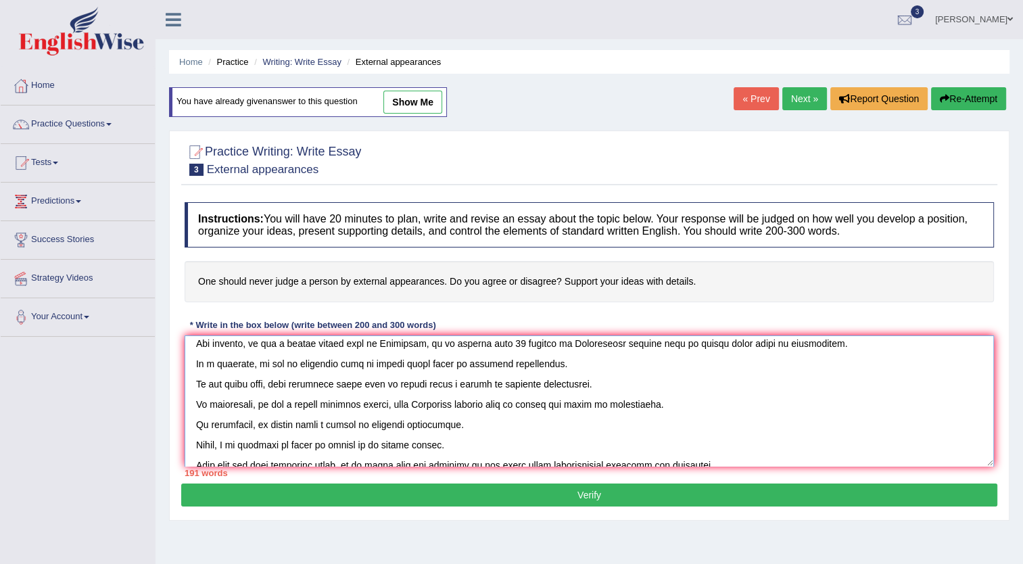
scroll to position [0, 0]
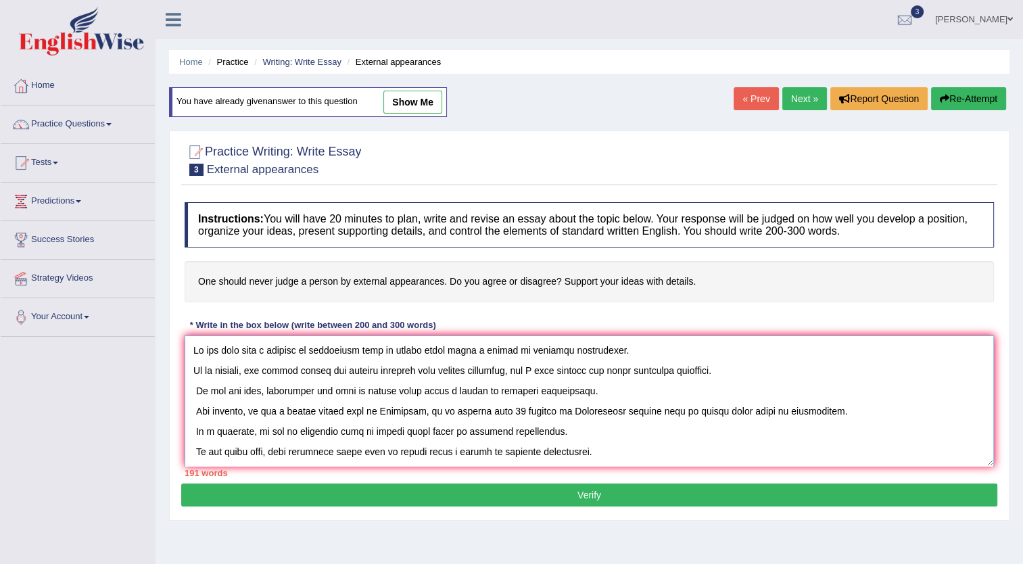
drag, startPoint x: 716, startPoint y: 411, endPoint x: 693, endPoint y: 412, distance: 23.7
click at [693, 412] on textarea at bounding box center [590, 400] width 810 height 131
click at [746, 409] on textarea at bounding box center [590, 400] width 810 height 131
click at [735, 413] on textarea at bounding box center [590, 400] width 810 height 131
click at [785, 411] on textarea at bounding box center [590, 400] width 810 height 131
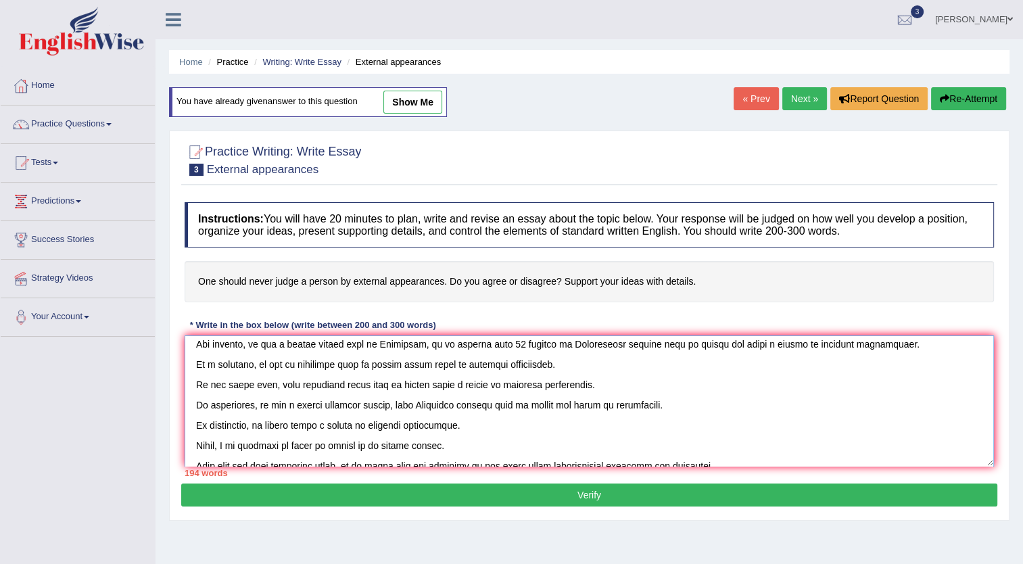
scroll to position [68, 0]
click at [295, 423] on textarea at bounding box center [590, 400] width 810 height 131
drag, startPoint x: 428, startPoint y: 423, endPoint x: 396, endPoint y: 424, distance: 32.5
click at [396, 424] on textarea at bounding box center [590, 400] width 810 height 131
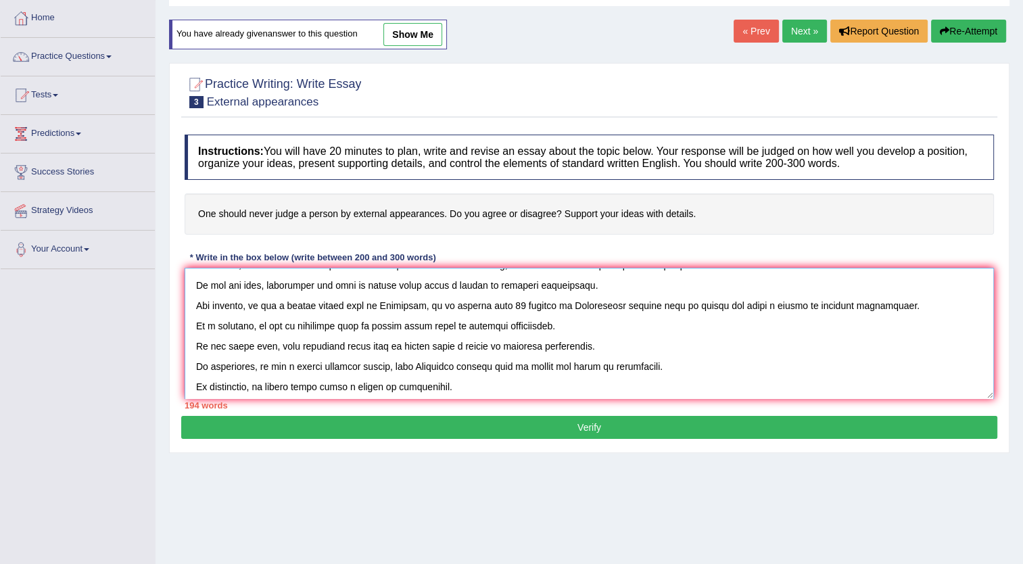
scroll to position [0, 0]
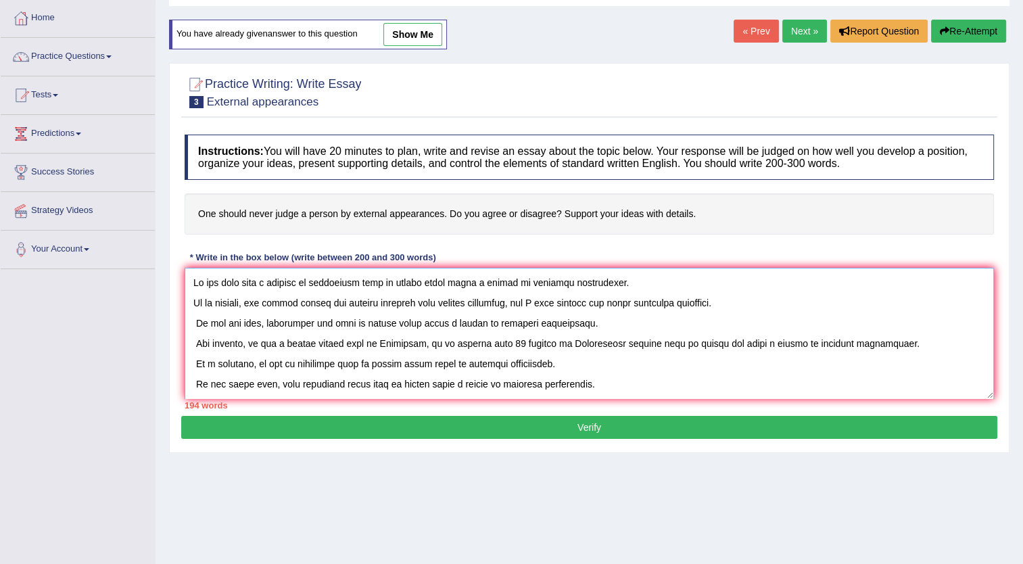
click at [617, 284] on textarea at bounding box center [590, 333] width 810 height 131
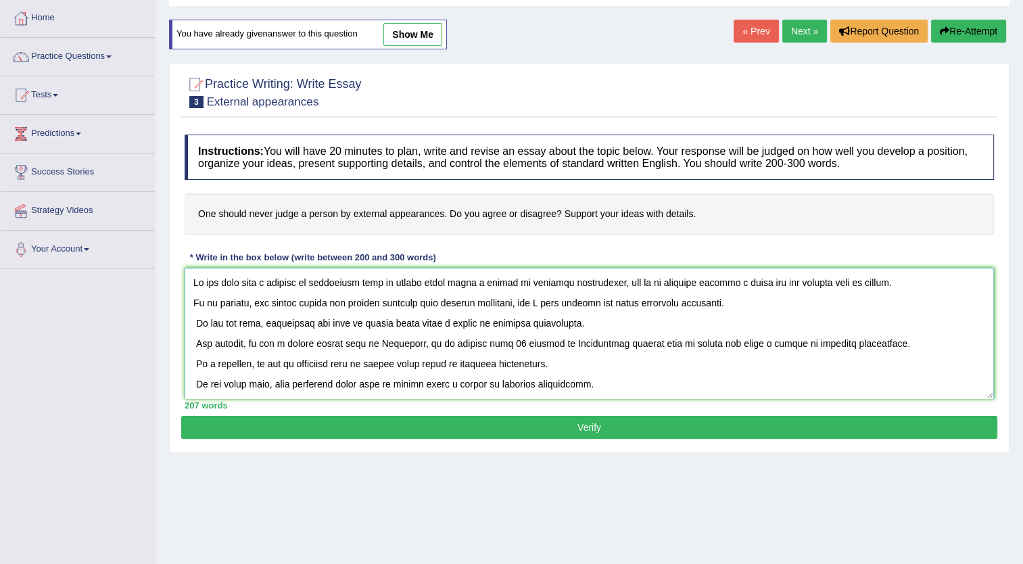
type textarea "It has long been a subject of discussion that we should never judge a person by…"
click at [599, 426] on button "Verify" at bounding box center [589, 427] width 816 height 23
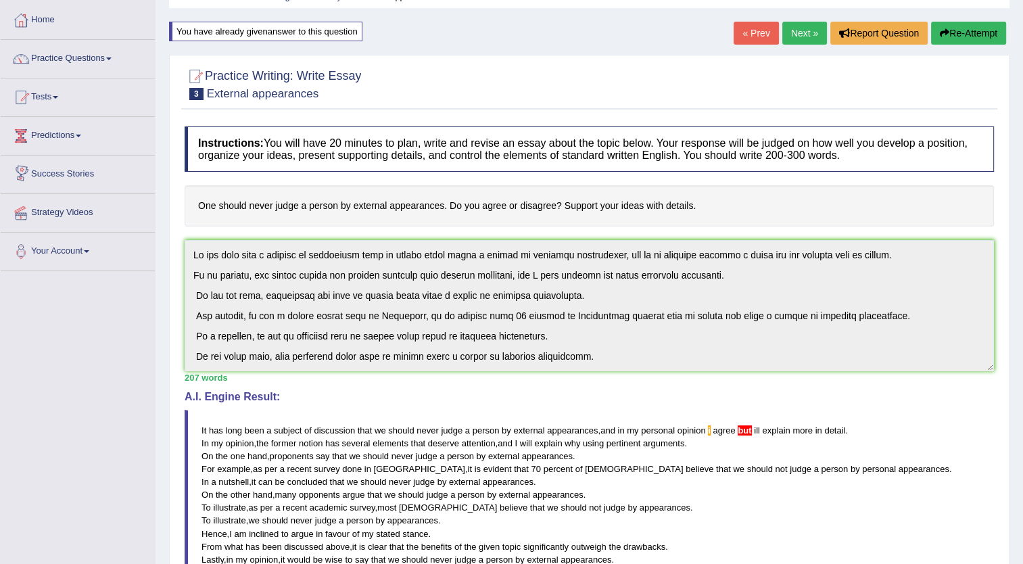
click at [976, 37] on button "Re-Attempt" at bounding box center [968, 33] width 75 height 23
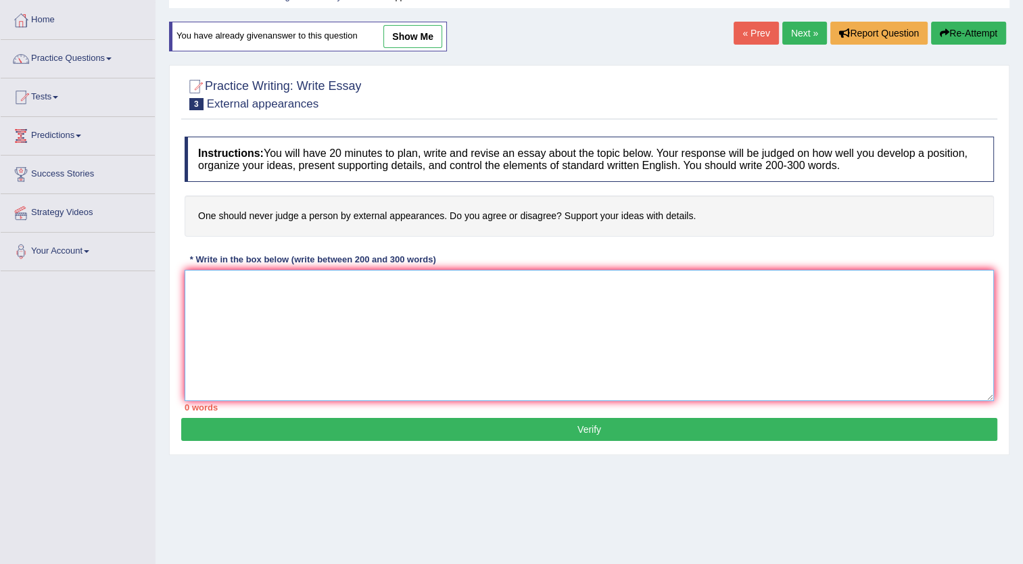
click at [273, 275] on textarea at bounding box center [590, 335] width 810 height 131
paste textarea "The increasing influence of [essay topic] on our lives has ignited numerous dis…"
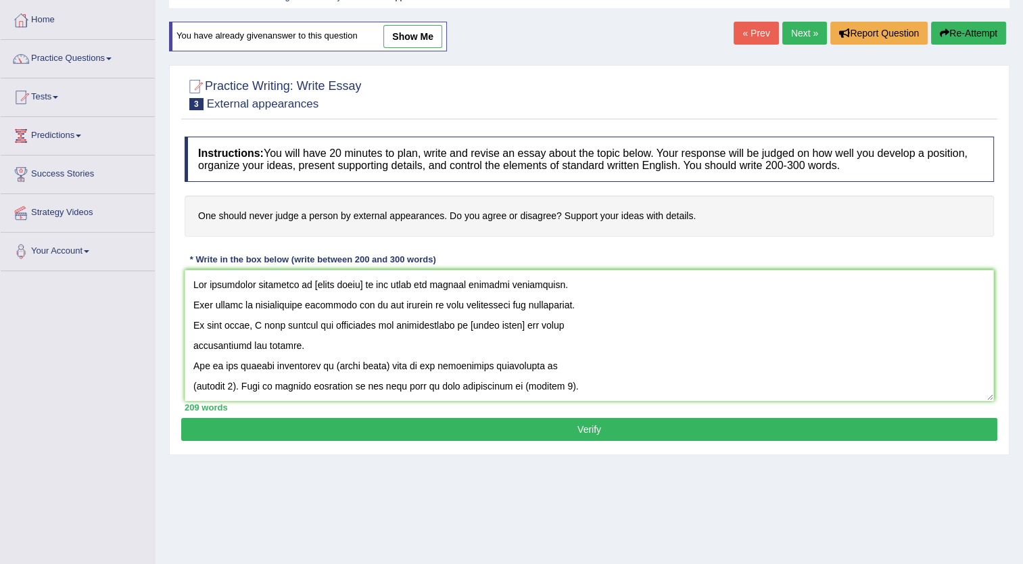
click at [202, 214] on h4 "One should never judge a person by external appearances. Do you agree or disagr…" at bounding box center [590, 215] width 810 height 41
drag, startPoint x: 308, startPoint y: 283, endPoint x: 360, endPoint y: 285, distance: 52.1
click at [360, 285] on textarea at bounding box center [590, 335] width 810 height 131
drag, startPoint x: 308, startPoint y: 283, endPoint x: 469, endPoint y: 283, distance: 160.3
click at [469, 283] on textarea at bounding box center [590, 335] width 810 height 131
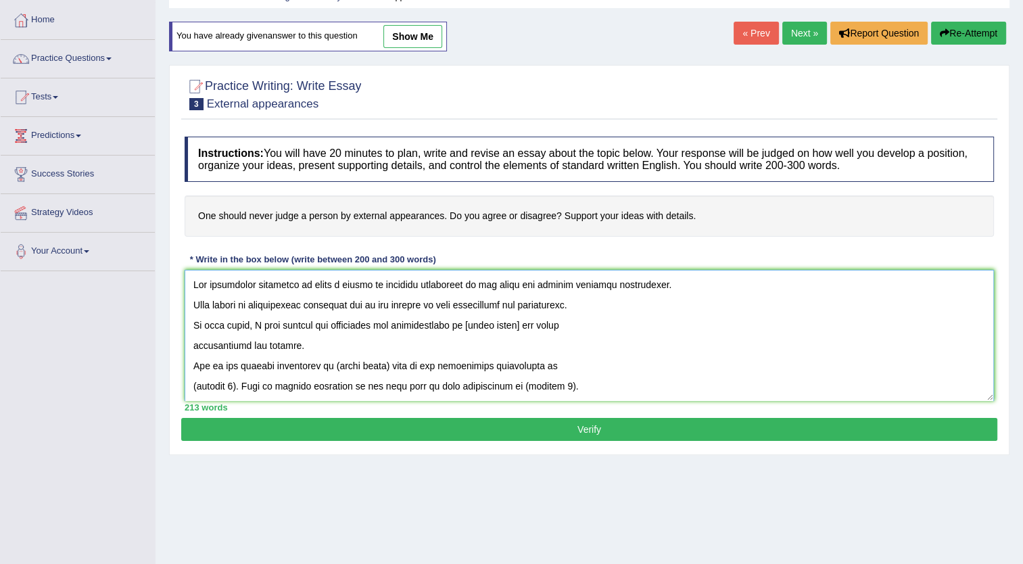
drag, startPoint x: 467, startPoint y: 323, endPoint x: 520, endPoint y: 322, distance: 52.8
click at [520, 322] on textarea at bounding box center [590, 335] width 810 height 131
paste textarea "judge a person by external apperances"
click at [486, 325] on textarea at bounding box center [590, 335] width 810 height 131
drag, startPoint x: 541, startPoint y: 323, endPoint x: 636, endPoint y: 331, distance: 95.8
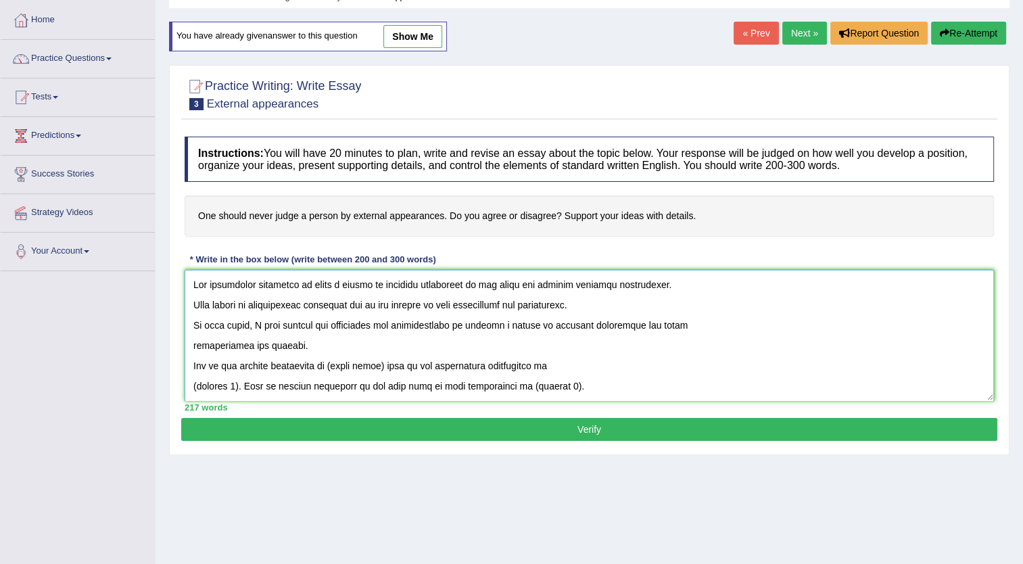
click at [636, 331] on textarea at bounding box center [590, 335] width 810 height 131
drag, startPoint x: 335, startPoint y: 364, endPoint x: 389, endPoint y: 365, distance: 53.4
click at [389, 365] on textarea at bounding box center [590, 335] width 810 height 131
drag, startPoint x: 193, startPoint y: 385, endPoint x: 235, endPoint y: 385, distance: 42.6
click at [235, 385] on textarea at bounding box center [590, 335] width 810 height 131
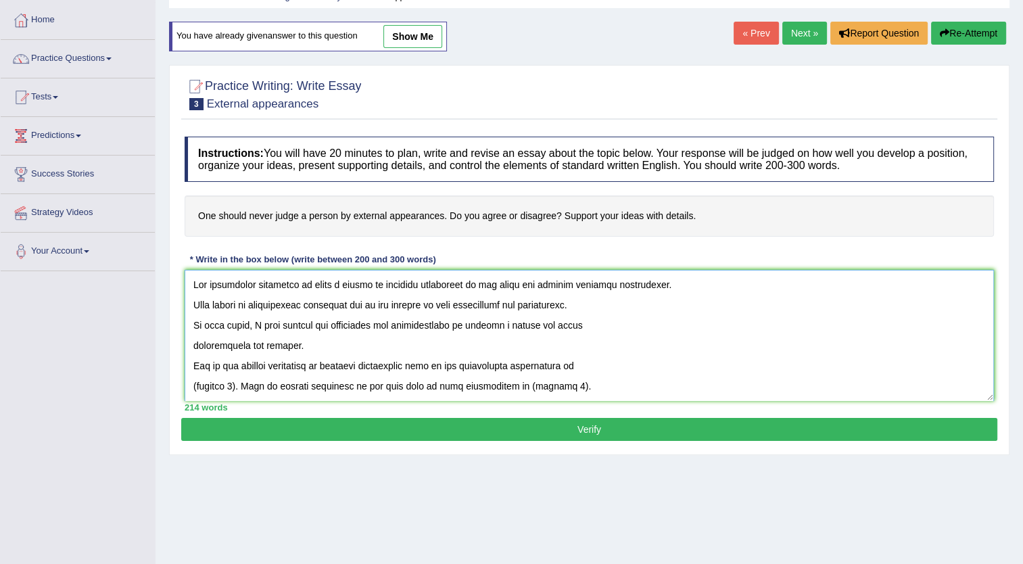
scroll to position [68, 0]
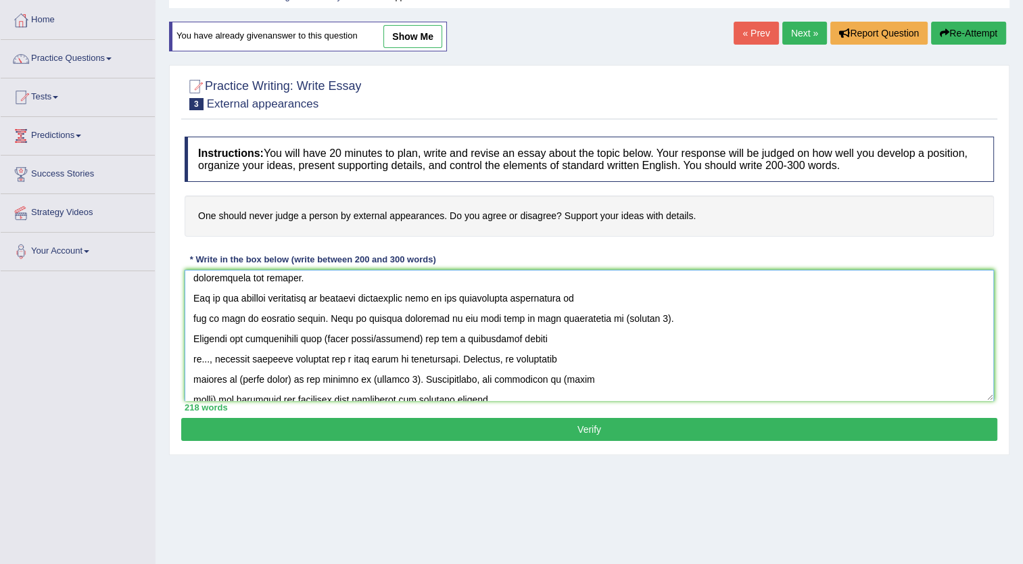
drag, startPoint x: 289, startPoint y: 319, endPoint x: 318, endPoint y: 318, distance: 28.4
click at [318, 318] on textarea at bounding box center [590, 335] width 810 height 131
drag, startPoint x: 193, startPoint y: 317, endPoint x: 289, endPoint y: 319, distance: 96.0
click at [289, 319] on textarea at bounding box center [590, 335] width 810 height 131
click at [289, 321] on textarea at bounding box center [590, 335] width 810 height 131
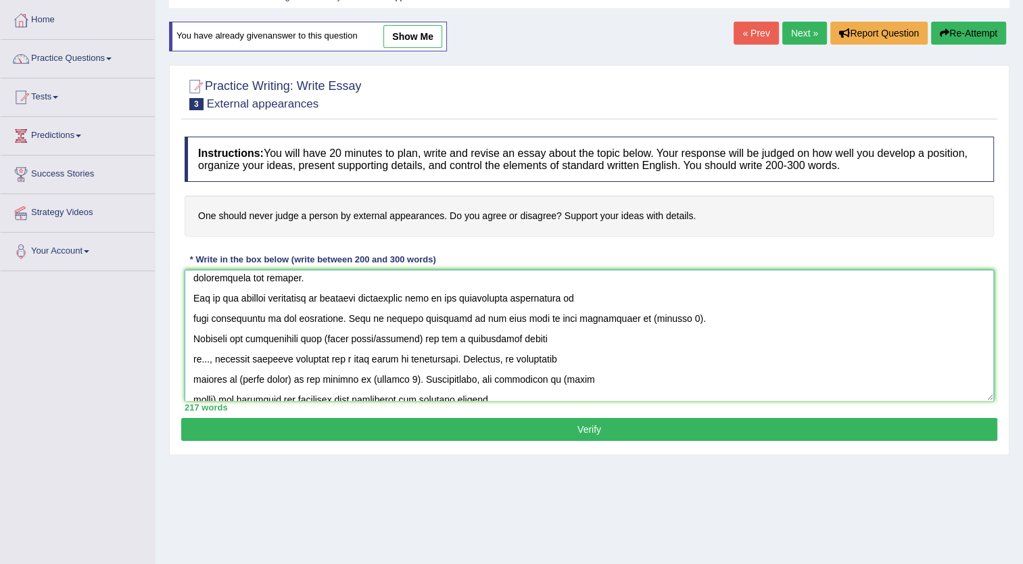
drag, startPoint x: 603, startPoint y: 319, endPoint x: 644, endPoint y: 321, distance: 41.3
click at [644, 321] on textarea at bounding box center [590, 335] width 810 height 131
drag, startPoint x: 669, startPoint y: 318, endPoint x: 639, endPoint y: 317, distance: 29.8
click at [639, 317] on textarea at bounding box center [590, 335] width 810 height 131
drag, startPoint x: 338, startPoint y: 296, endPoint x: 423, endPoint y: 300, distance: 84.6
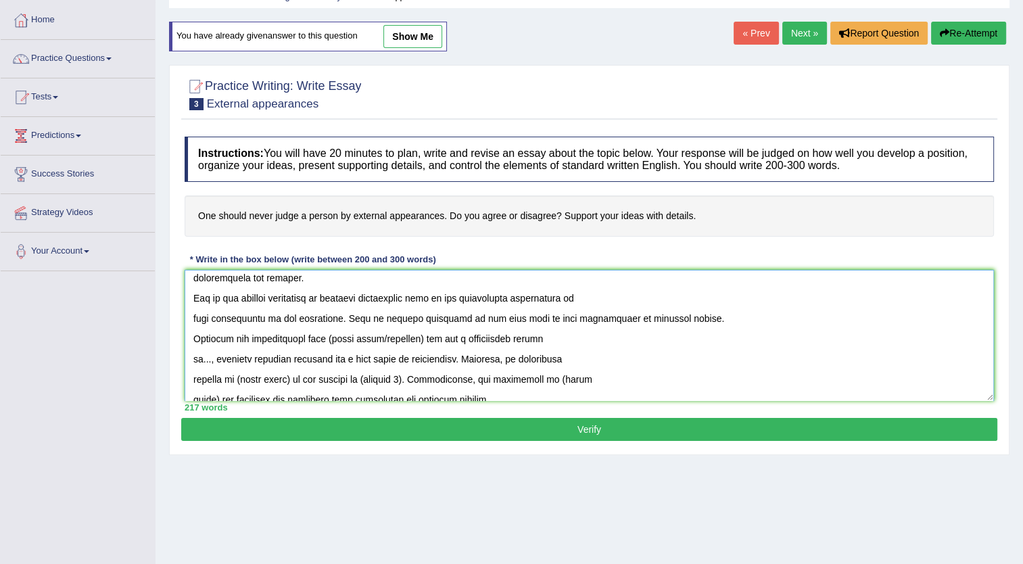
click at [423, 300] on textarea at bounding box center [590, 335] width 810 height 131
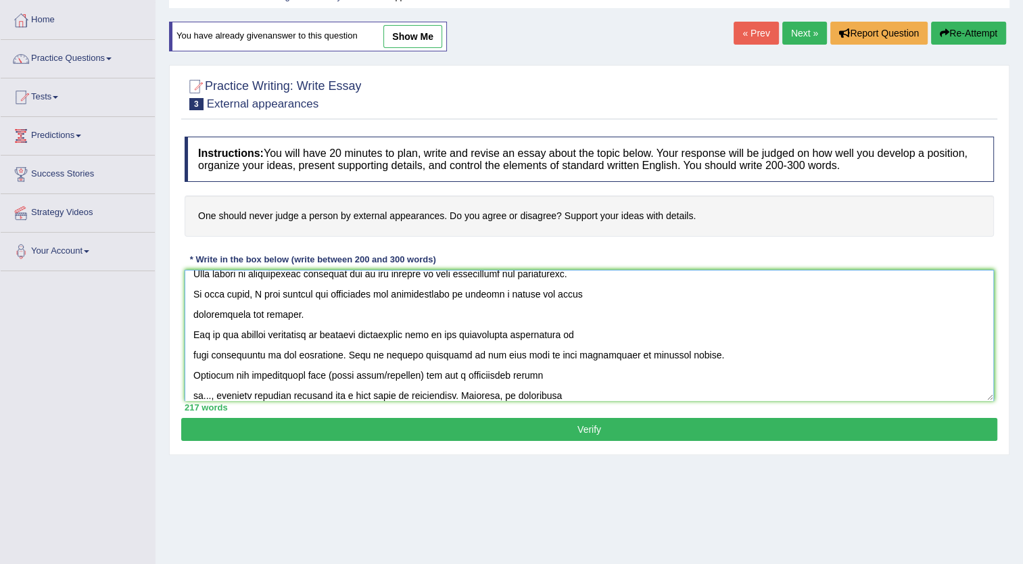
scroll to position [0, 0]
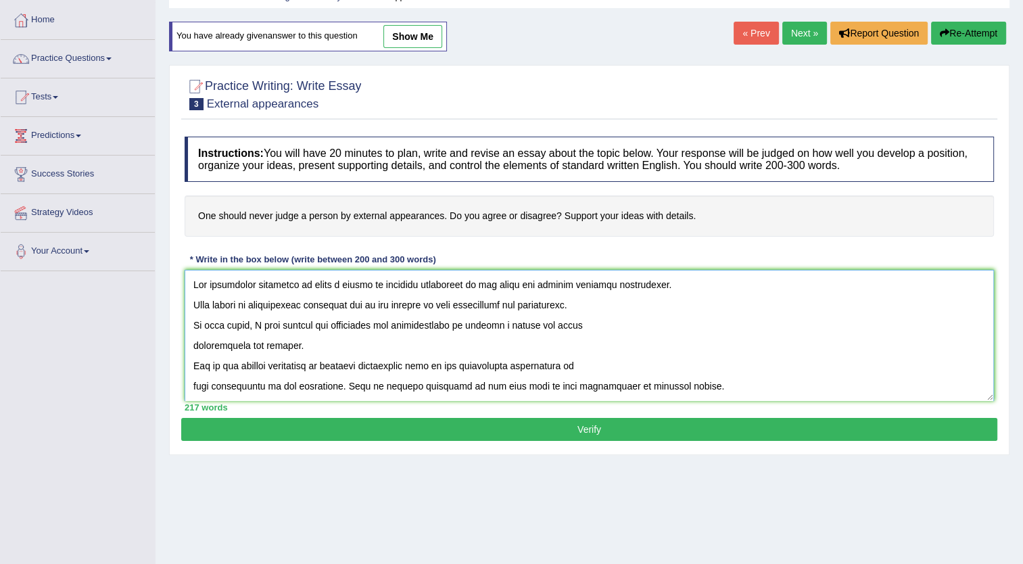
drag, startPoint x: 310, startPoint y: 283, endPoint x: 470, endPoint y: 283, distance: 160.3
click at [470, 283] on textarea at bounding box center [590, 335] width 810 height 131
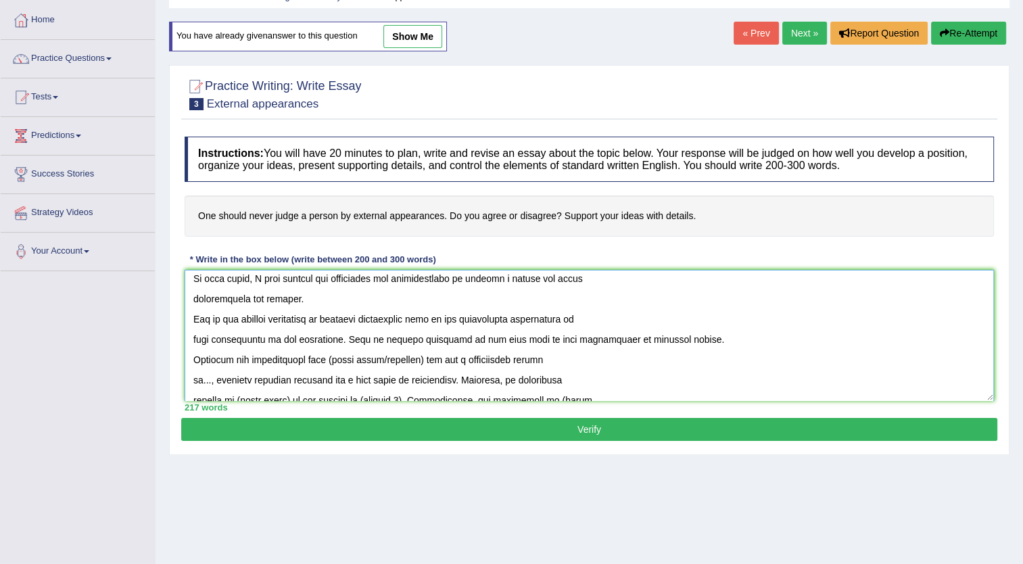
scroll to position [68, 0]
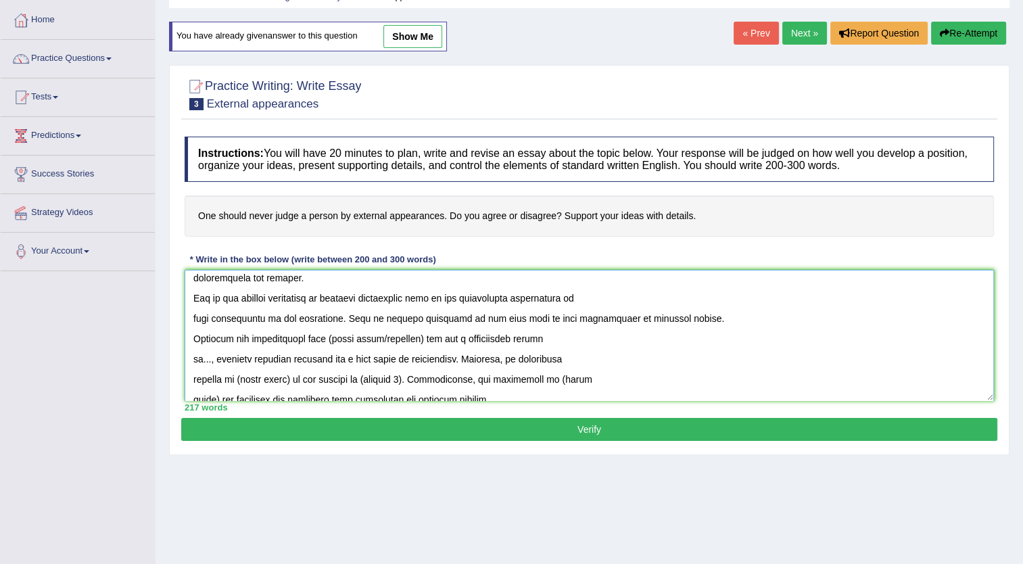
drag, startPoint x: 333, startPoint y: 337, endPoint x: 430, endPoint y: 338, distance: 97.4
click at [430, 338] on textarea at bounding box center [590, 335] width 810 height 131
paste textarea "judge a person by external apperances"
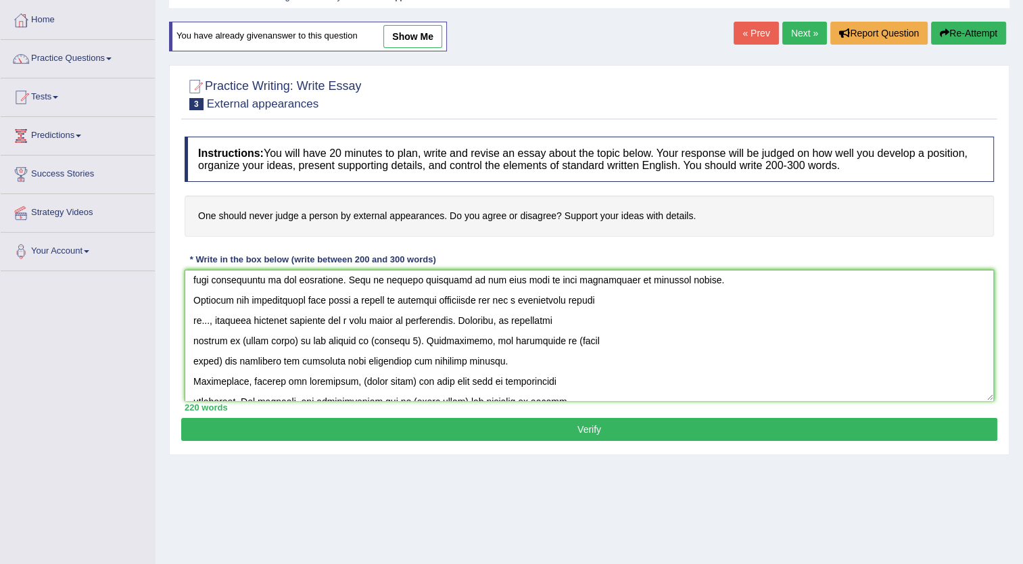
scroll to position [135, 0]
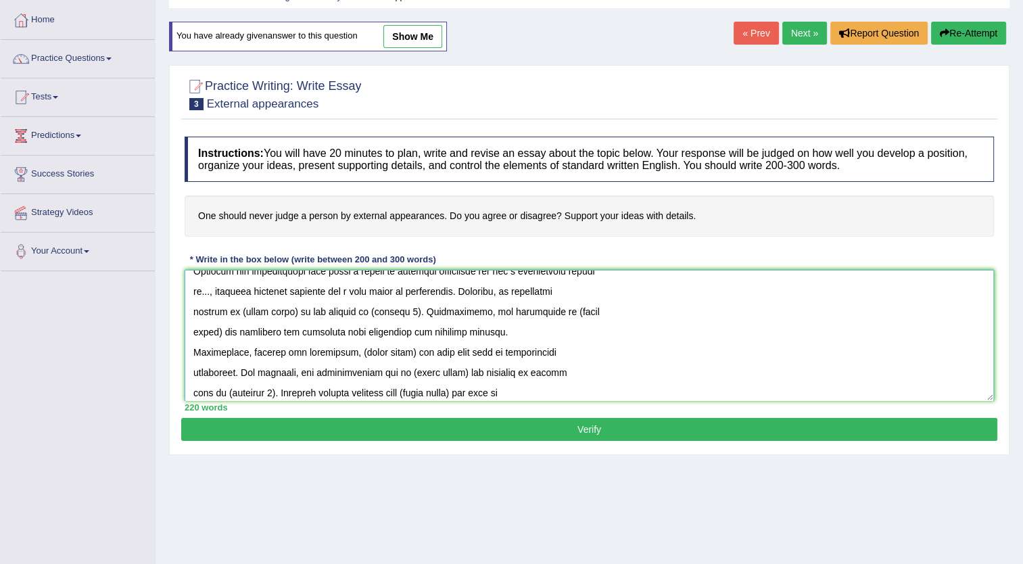
drag, startPoint x: 237, startPoint y: 312, endPoint x: 287, endPoint y: 307, distance: 50.3
click at [287, 307] on textarea at bounding box center [590, 335] width 810 height 131
drag, startPoint x: 289, startPoint y: 311, endPoint x: 235, endPoint y: 313, distance: 53.5
click at [235, 313] on textarea at bounding box center [590, 335] width 810 height 131
paste textarea "judge a person by external apperances"
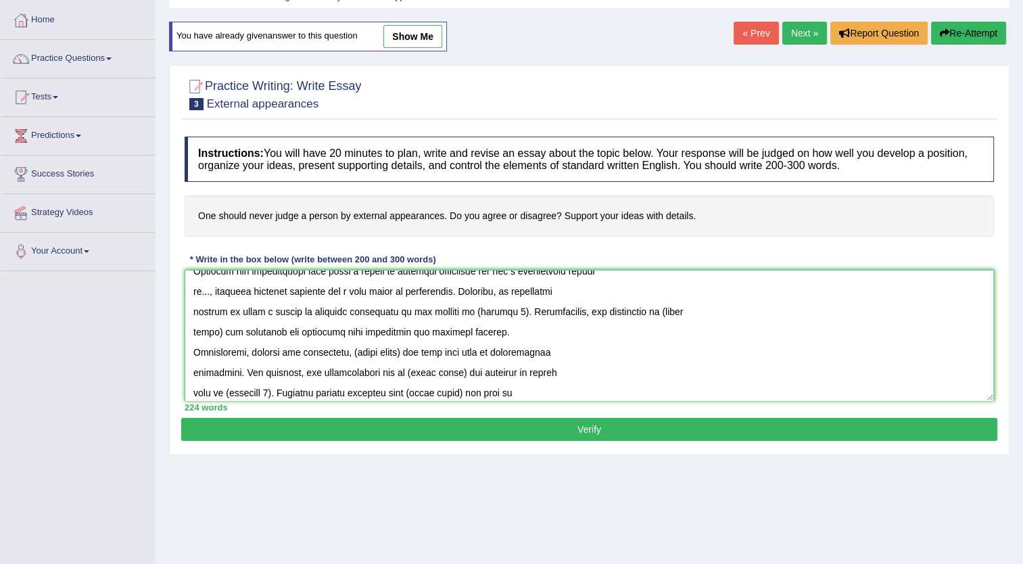
drag, startPoint x: 501, startPoint y: 311, endPoint x: 460, endPoint y: 312, distance: 41.3
click at [460, 312] on textarea at bounding box center [590, 335] width 810 height 131
drag, startPoint x: 475, startPoint y: 311, endPoint x: 460, endPoint y: 312, distance: 15.6
click at [460, 312] on textarea at bounding box center [590, 335] width 810 height 131
drag, startPoint x: 730, startPoint y: 312, endPoint x: 216, endPoint y: 335, distance: 514.5
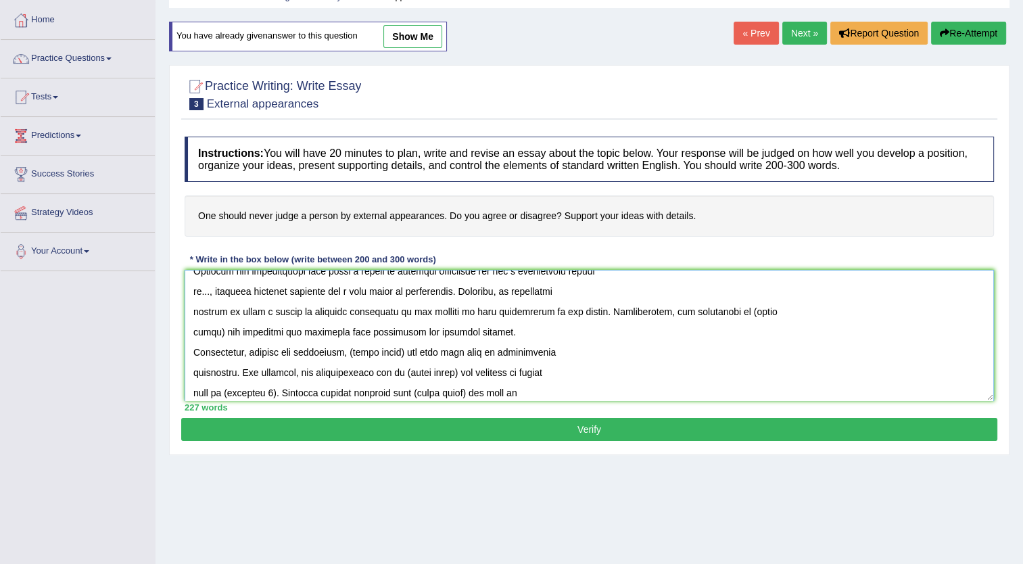
click at [216, 335] on textarea at bounding box center [590, 335] width 810 height 131
paste textarea "judge a person by external apperances"
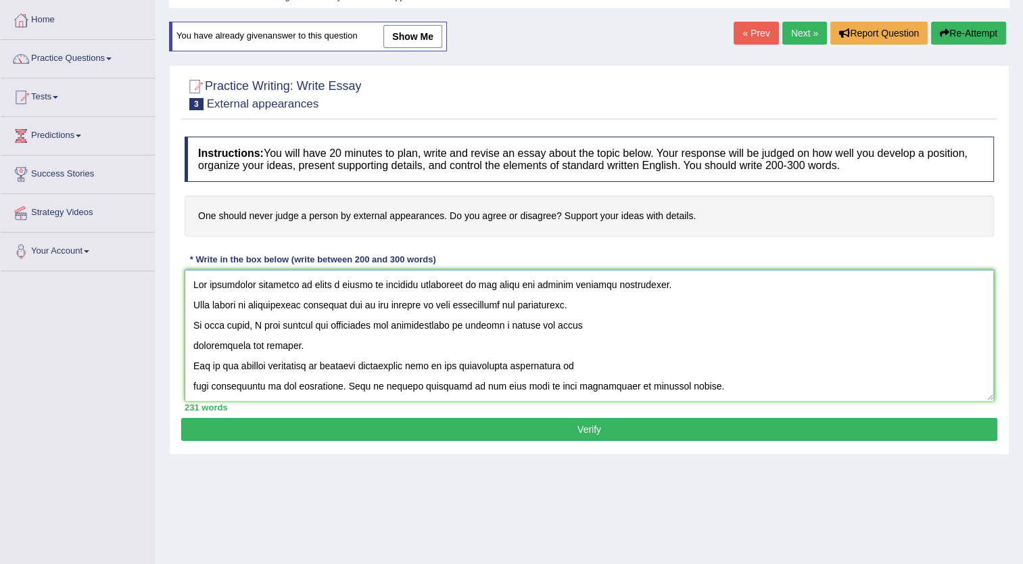
scroll to position [0, 0]
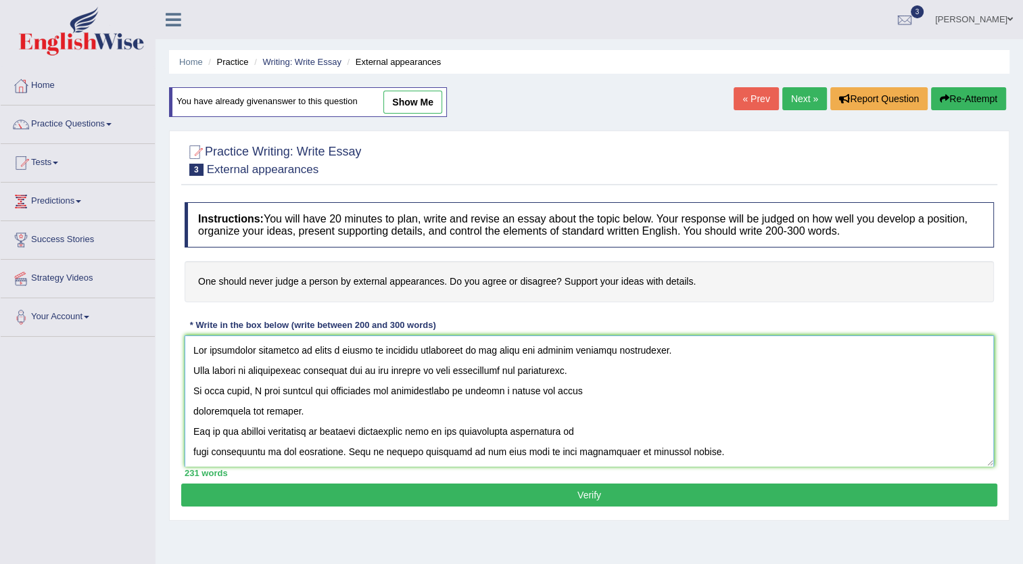
click at [191, 413] on textarea at bounding box center [590, 400] width 810 height 131
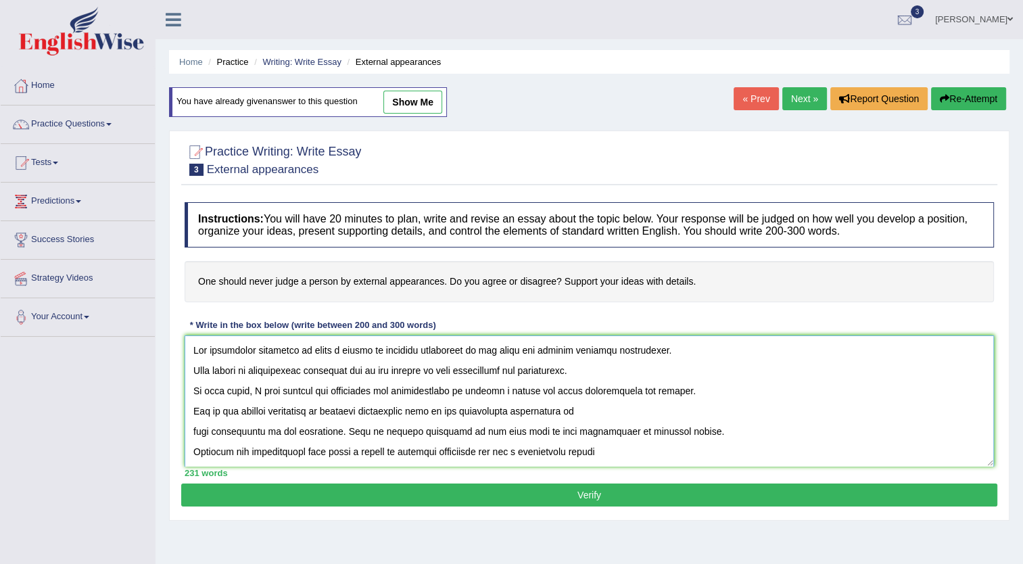
click at [601, 408] on textarea at bounding box center [590, 400] width 810 height 131
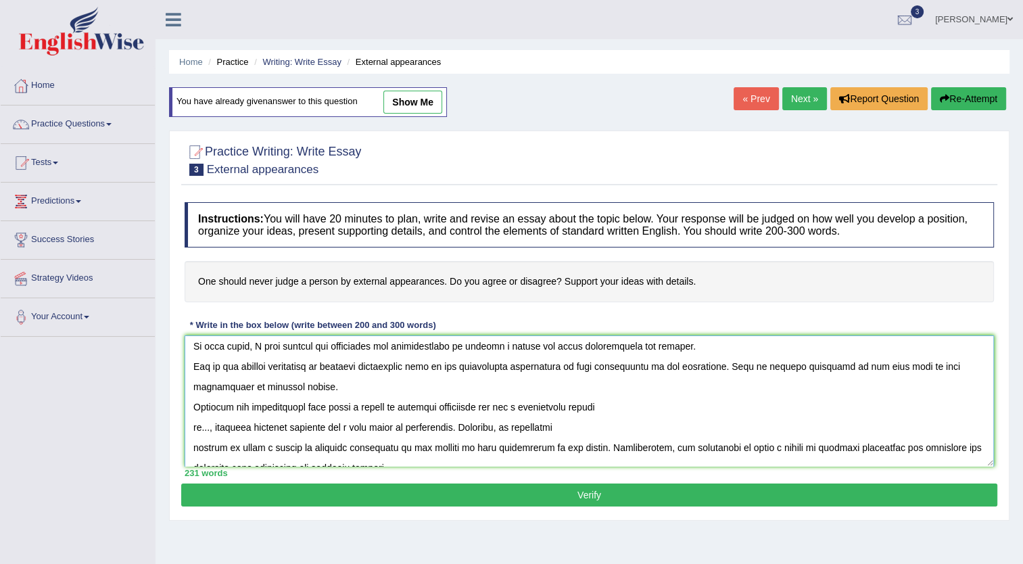
scroll to position [68, 0]
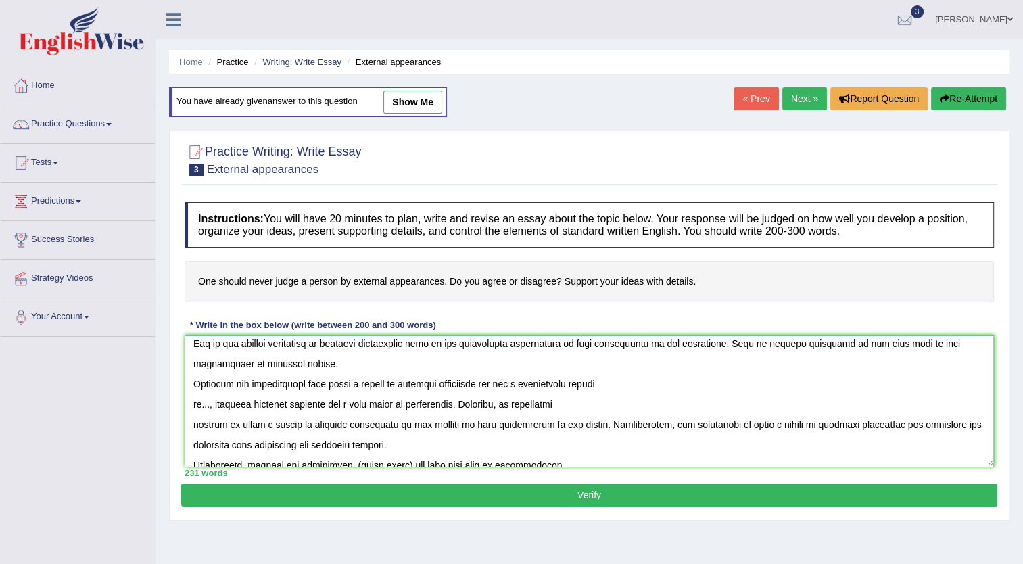
click at [625, 383] on textarea at bounding box center [590, 400] width 810 height 131
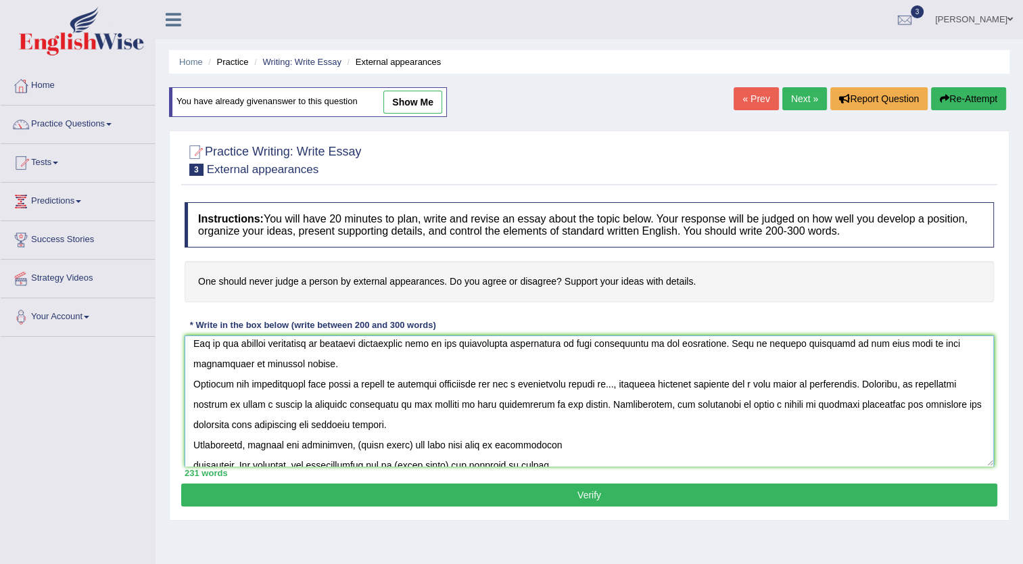
click at [261, 404] on textarea at bounding box center [590, 400] width 810 height 131
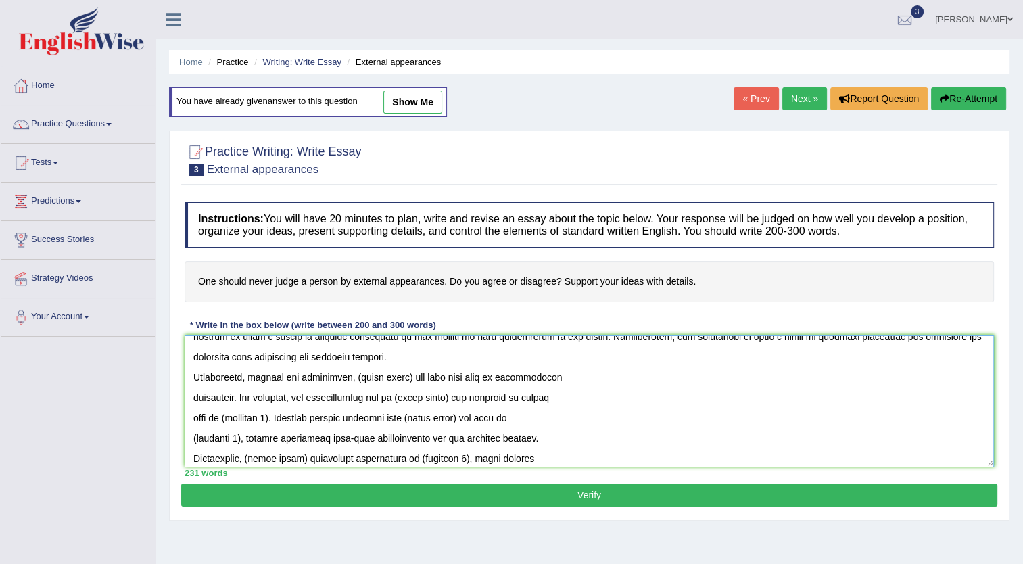
click at [559, 379] on textarea at bounding box center [590, 400] width 810 height 131
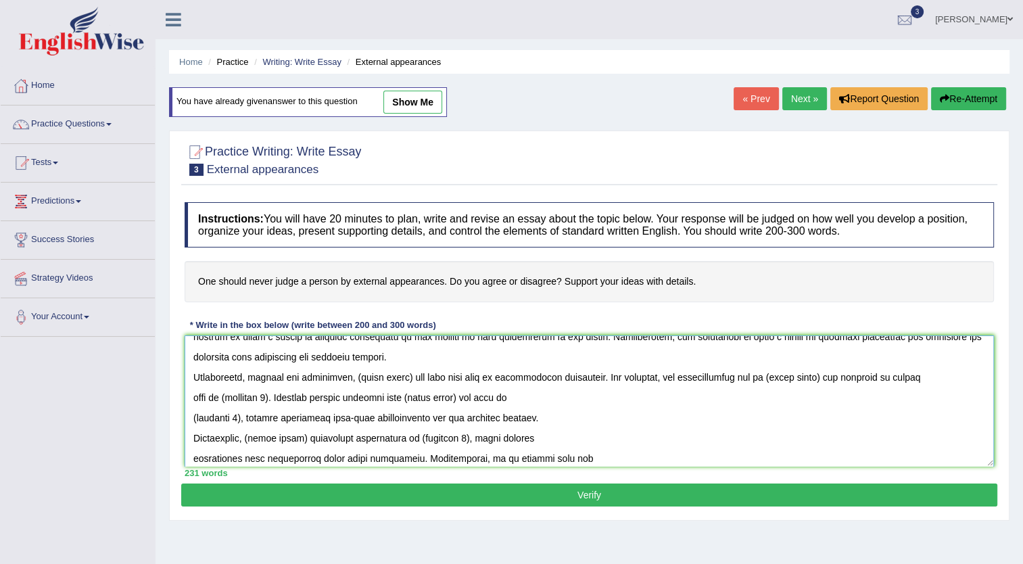
drag, startPoint x: 402, startPoint y: 378, endPoint x: 349, endPoint y: 380, distance: 53.5
click at [349, 380] on textarea at bounding box center [590, 400] width 810 height 131
paste textarea "judge a person by external apperances"
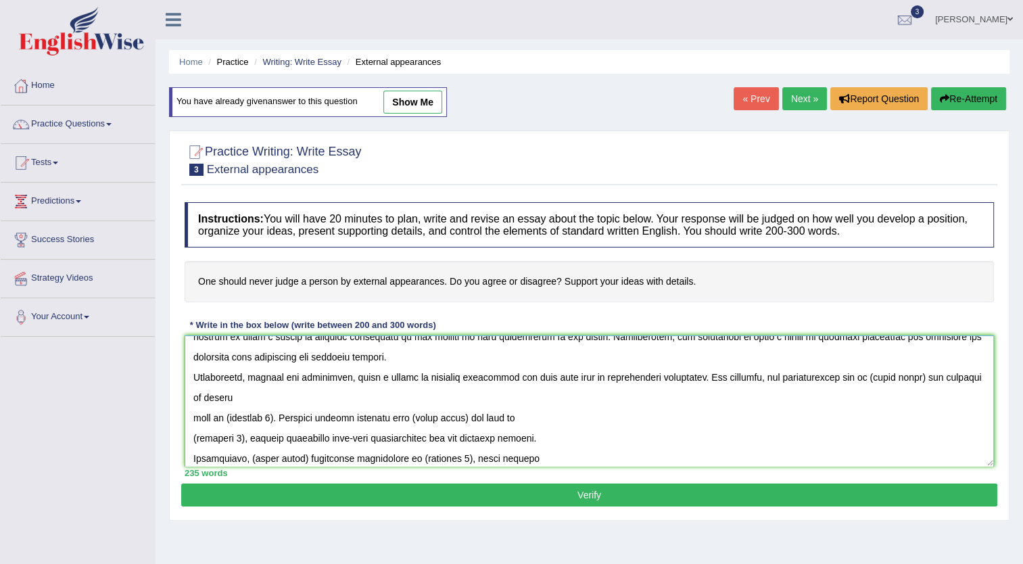
drag, startPoint x: 422, startPoint y: 417, endPoint x: 475, endPoint y: 420, distance: 53.5
click at [475, 420] on textarea at bounding box center [590, 400] width 810 height 131
paste textarea "judge a person by external apperances"
click at [237, 398] on textarea at bounding box center [590, 400] width 810 height 131
drag, startPoint x: 863, startPoint y: 377, endPoint x: 917, endPoint y: 375, distance: 54.1
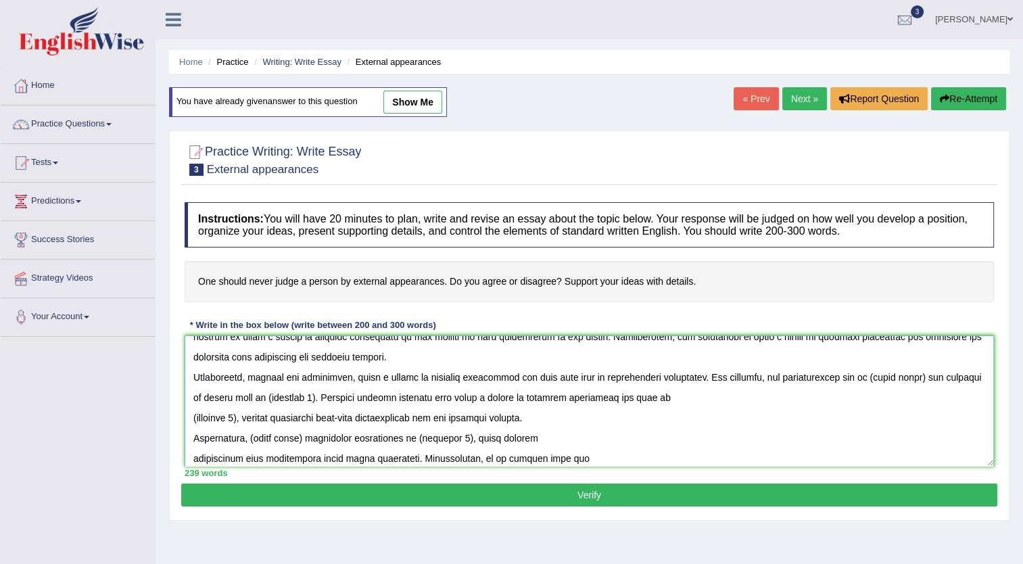
click at [917, 375] on textarea at bounding box center [590, 400] width 810 height 131
paste textarea "judge a person by external apperances"
drag, startPoint x: 373, startPoint y: 397, endPoint x: 427, endPoint y: 398, distance: 54.1
click at [427, 398] on textarea at bounding box center [590, 400] width 810 height 131
drag, startPoint x: 193, startPoint y: 418, endPoint x: 248, endPoint y: 418, distance: 54.1
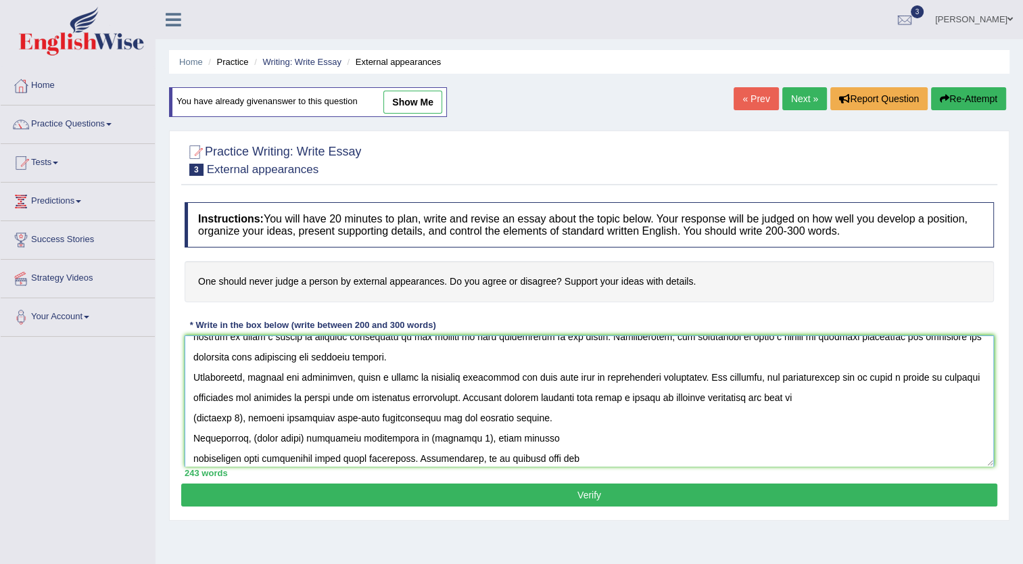
click at [248, 418] on textarea at bounding box center [590, 400] width 810 height 131
click at [820, 399] on textarea at bounding box center [590, 400] width 810 height 131
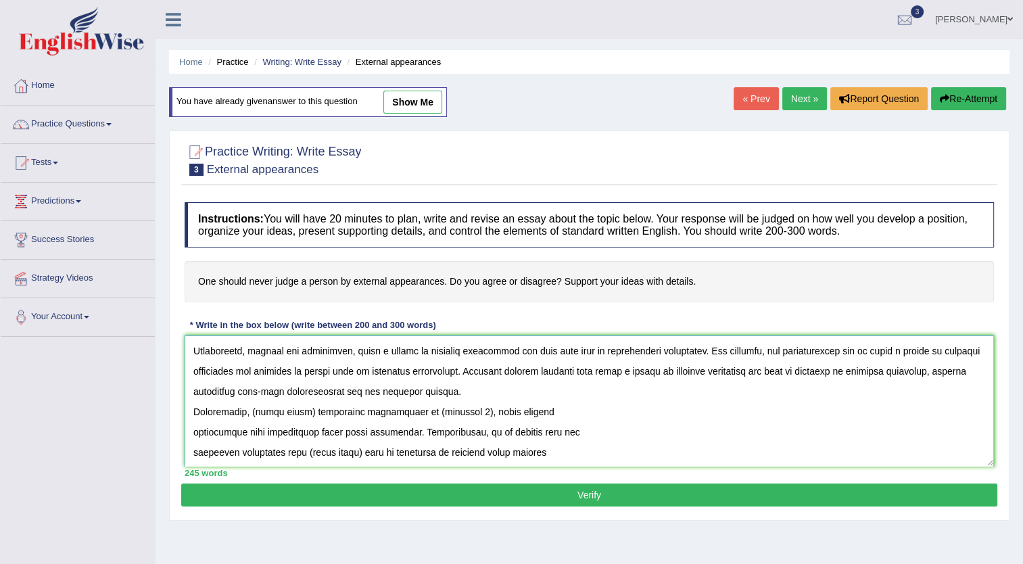
scroll to position [182, 0]
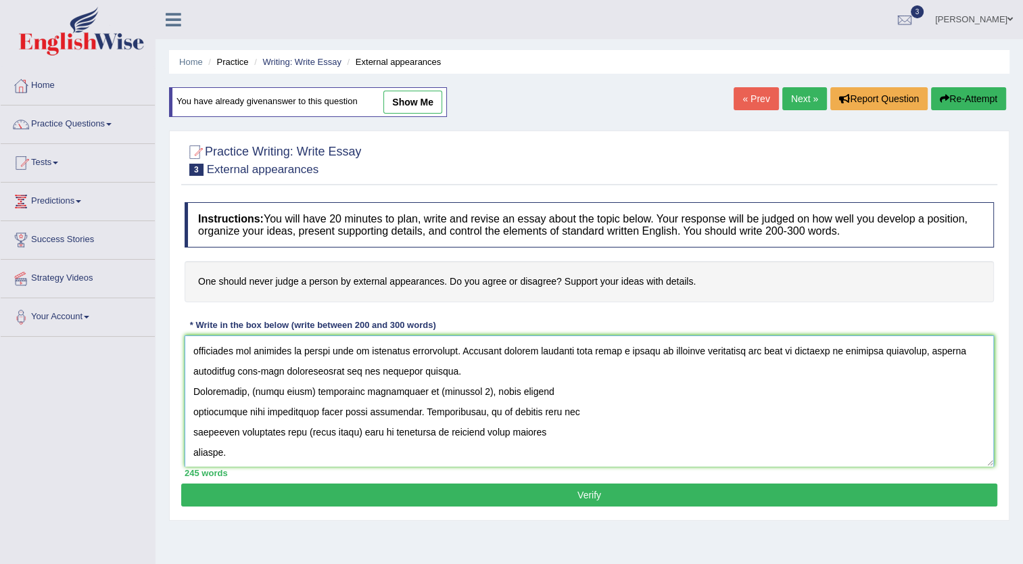
drag, startPoint x: 249, startPoint y: 390, endPoint x: 303, endPoint y: 388, distance: 54.1
click at [303, 388] on textarea at bounding box center [590, 400] width 810 height 131
paste textarea "judge a person by external apperances"
drag, startPoint x: 519, startPoint y: 391, endPoint x: 572, endPoint y: 392, distance: 53.4
click at [572, 392] on textarea at bounding box center [590, 400] width 810 height 131
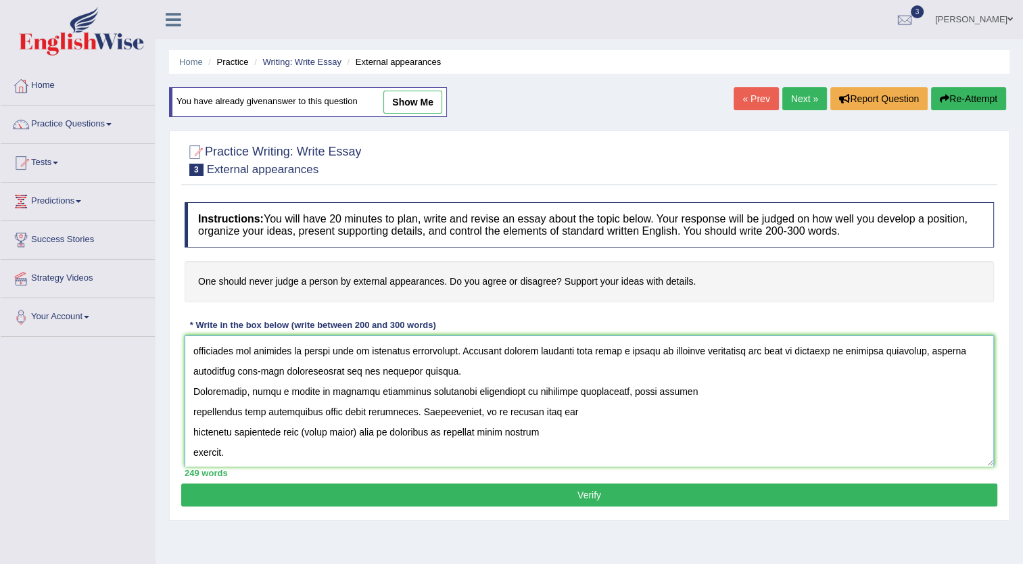
drag, startPoint x: 311, startPoint y: 432, endPoint x: 362, endPoint y: 438, distance: 51.7
click at [362, 438] on textarea at bounding box center [590, 400] width 810 height 131
paste textarea "judge a person by external apperances"
click at [586, 415] on textarea at bounding box center [590, 400] width 810 height 131
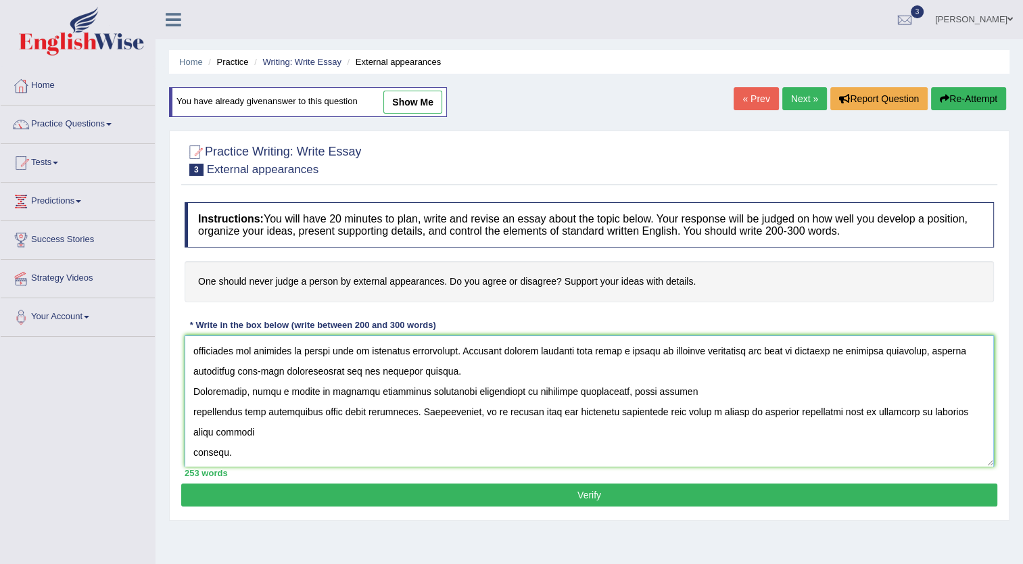
click at [690, 392] on textarea at bounding box center [590, 400] width 810 height 131
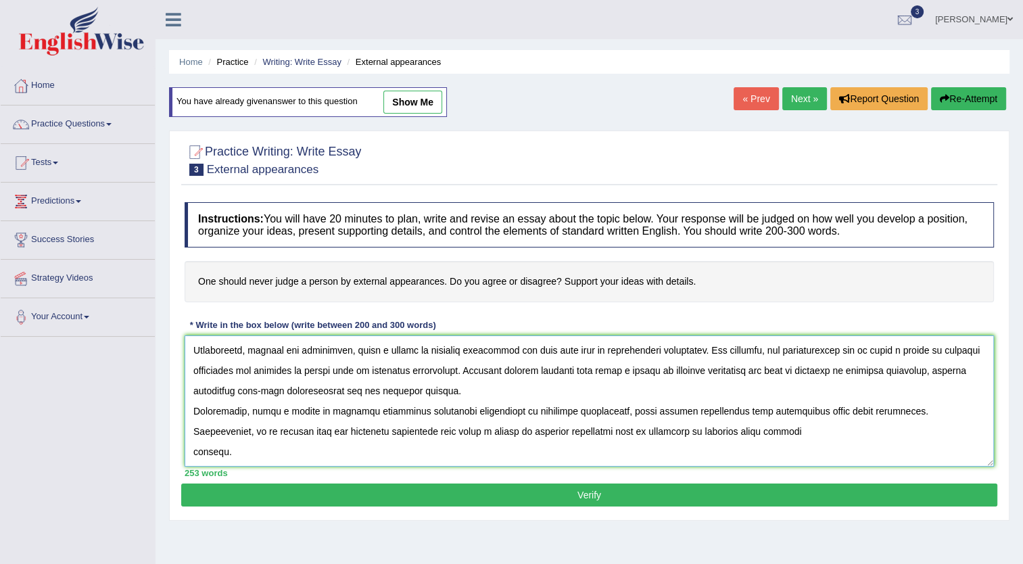
scroll to position [162, 0]
click at [742, 428] on textarea at bounding box center [590, 400] width 810 height 131
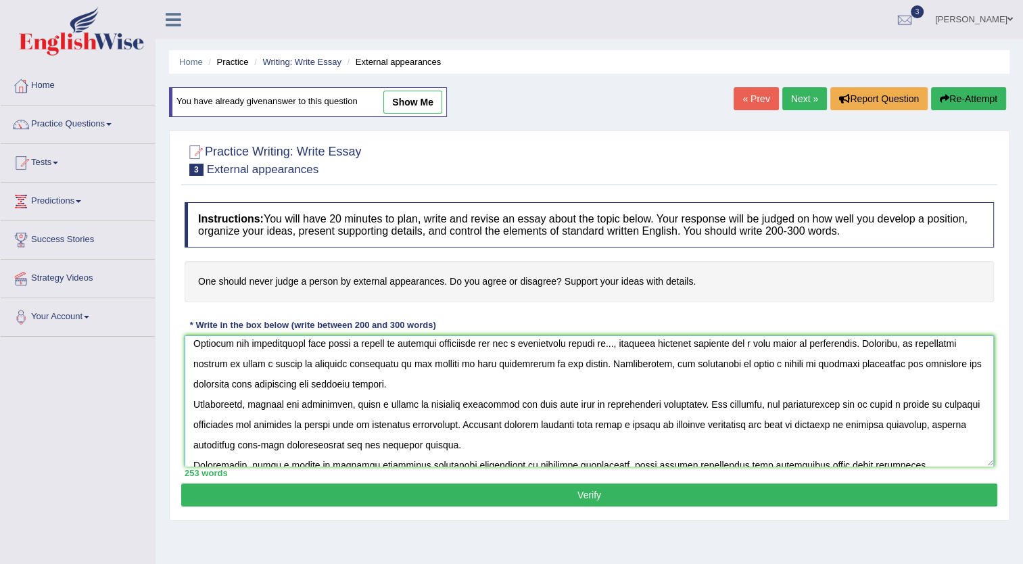
scroll to position [141, 0]
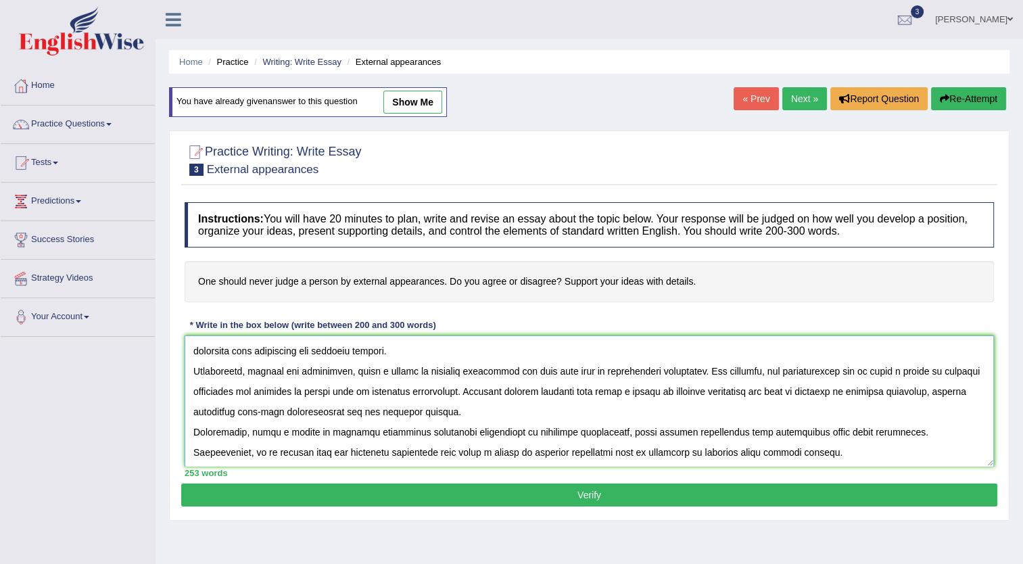
type textarea "The increasing influence of judge a person by external apperances on our lives …"
click at [611, 488] on button "Verify" at bounding box center [589, 495] width 816 height 23
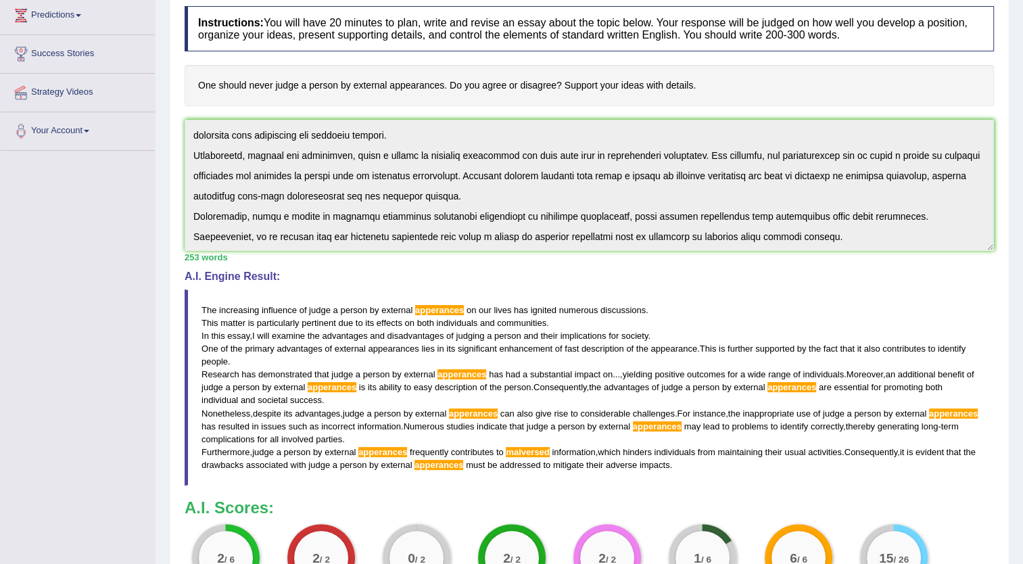
scroll to position [227, 0]
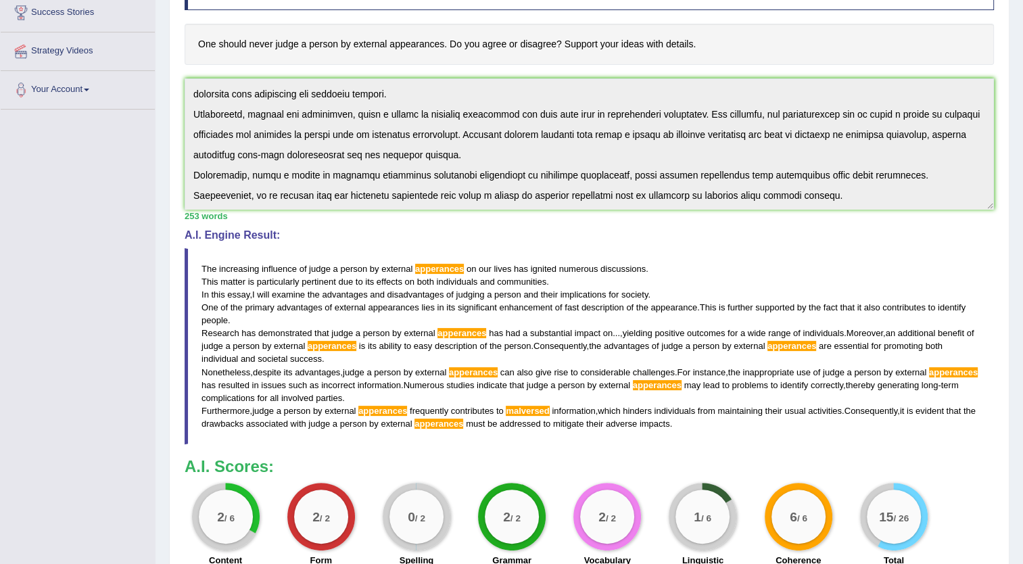
drag, startPoint x: 202, startPoint y: 266, endPoint x: 411, endPoint y: 310, distance: 213.5
click at [411, 310] on blockquote "The increasing influence of judge a person by external apperances on our lives …" at bounding box center [590, 346] width 810 height 196
drag, startPoint x: 204, startPoint y: 266, endPoint x: 241, endPoint y: 279, distance: 38.7
click at [241, 279] on blockquote "The increasing influence of judge a person by external apperances on our lives …" at bounding box center [590, 346] width 810 height 196
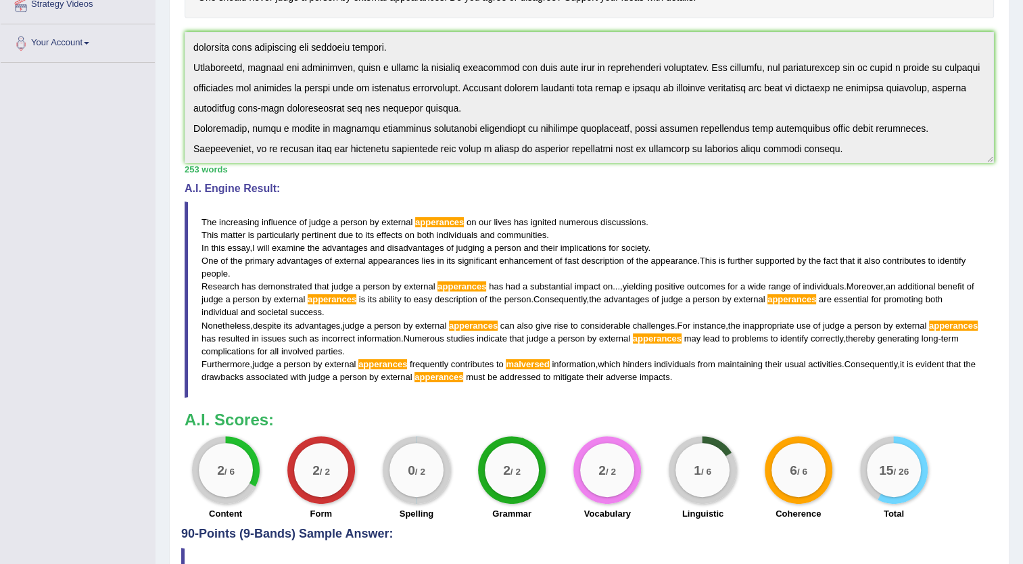
scroll to position [295, 0]
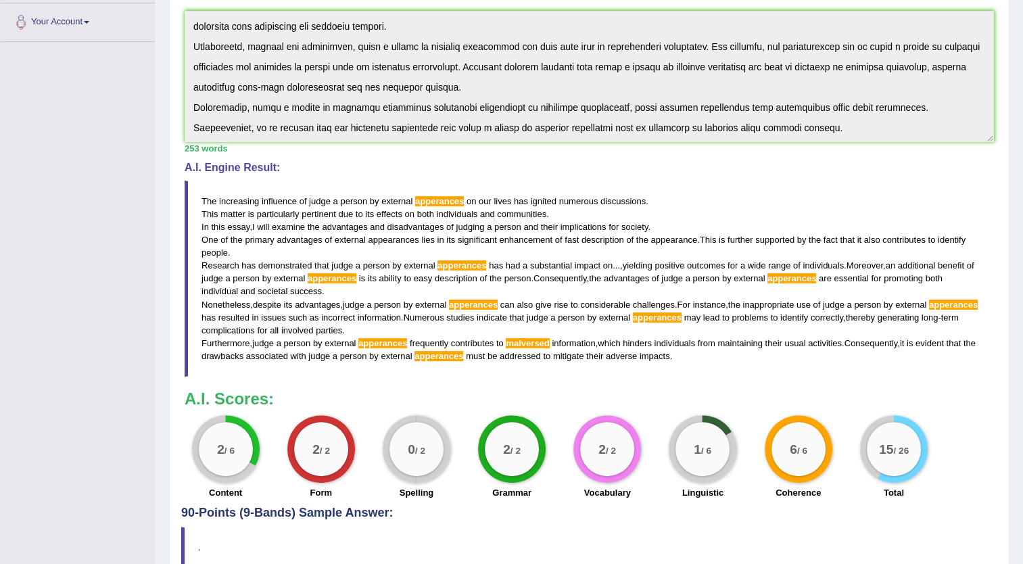
drag, startPoint x: 688, startPoint y: 358, endPoint x: 655, endPoint y: 356, distance: 33.9
click at [655, 356] on blockquote "The increasing influence of judge a person by external apperances on our lives …" at bounding box center [590, 279] width 810 height 196
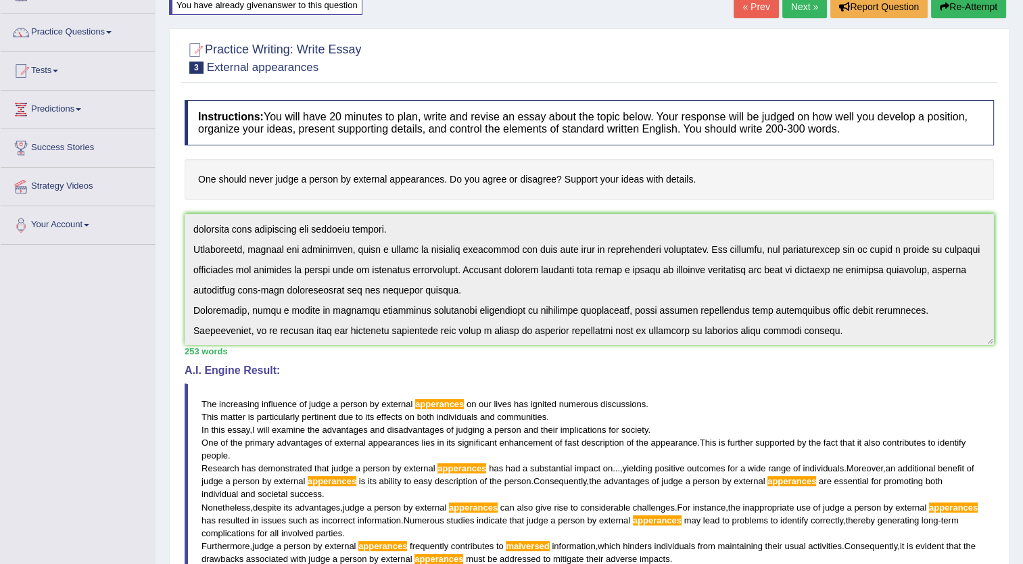
scroll to position [142, 0]
click at [810, 354] on div "Instructions: You will have 20 minutes to plan, write and revise an essay about…" at bounding box center [589, 401] width 816 height 616
click at [971, 11] on button "Re-Attempt" at bounding box center [968, 6] width 75 height 23
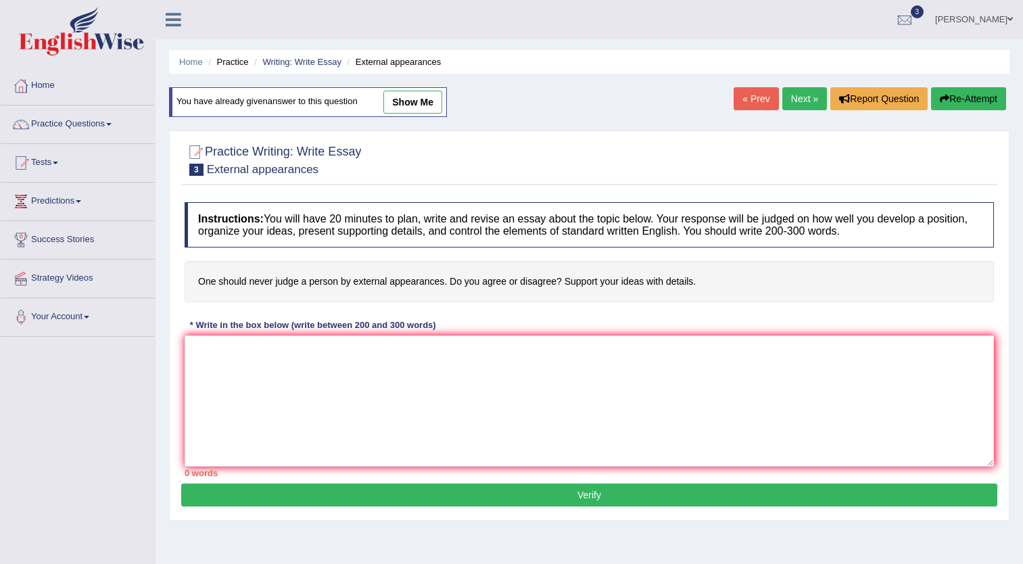
scroll to position [92, 0]
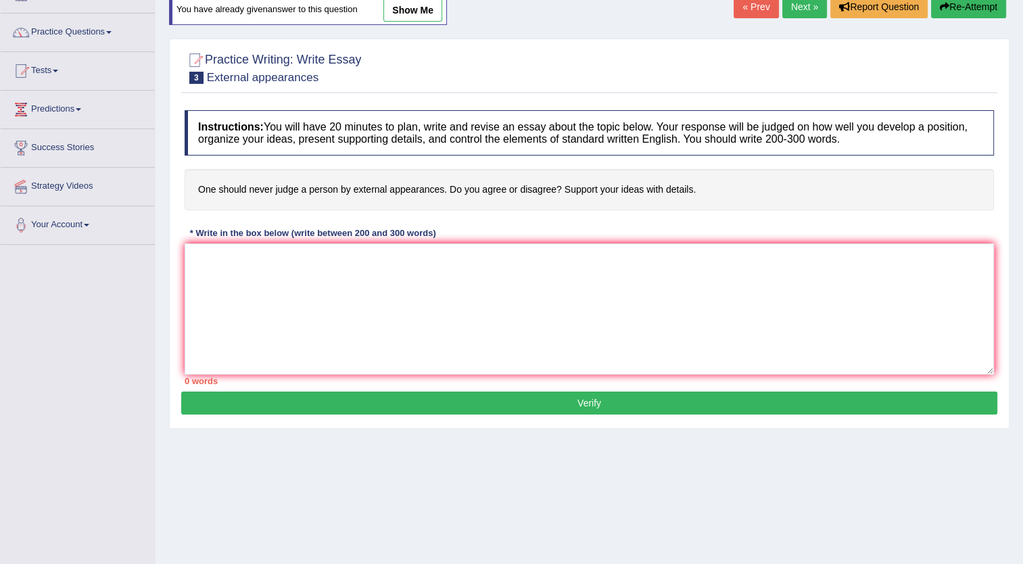
click at [421, 295] on textarea at bounding box center [590, 308] width 810 height 131
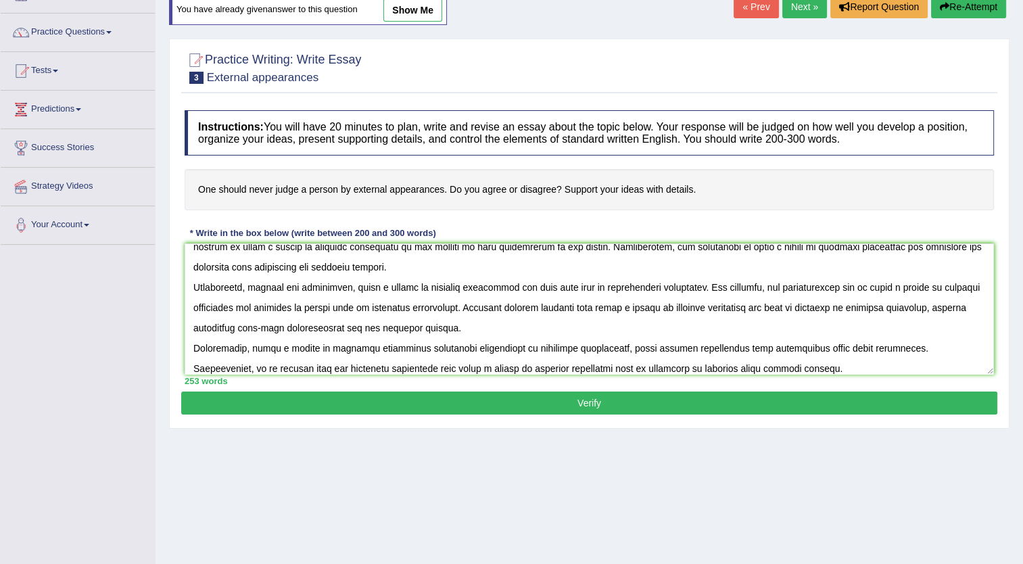
scroll to position [0, 0]
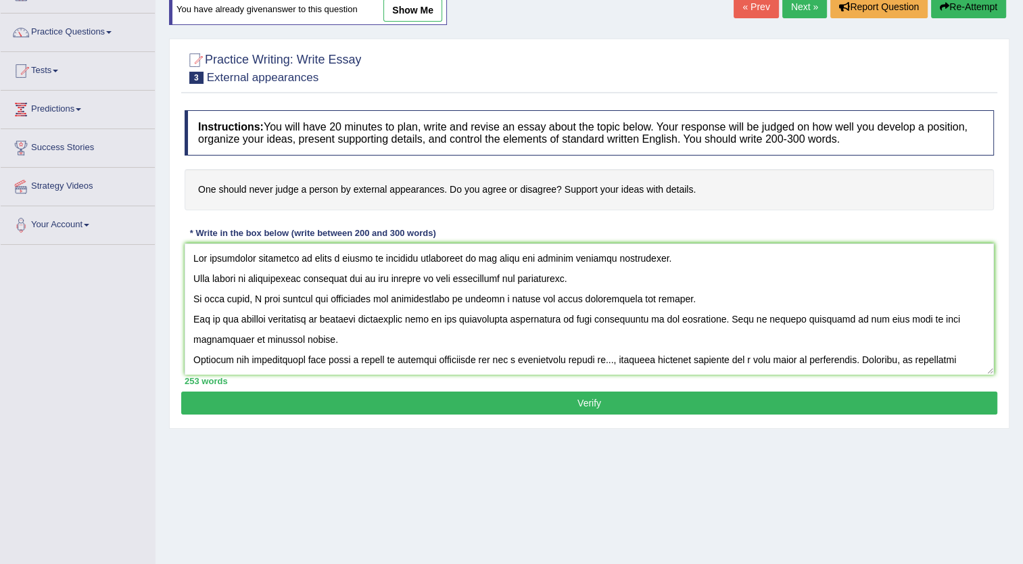
click at [443, 256] on textarea at bounding box center [590, 308] width 810 height 131
click at [465, 356] on textarea at bounding box center [590, 308] width 810 height 131
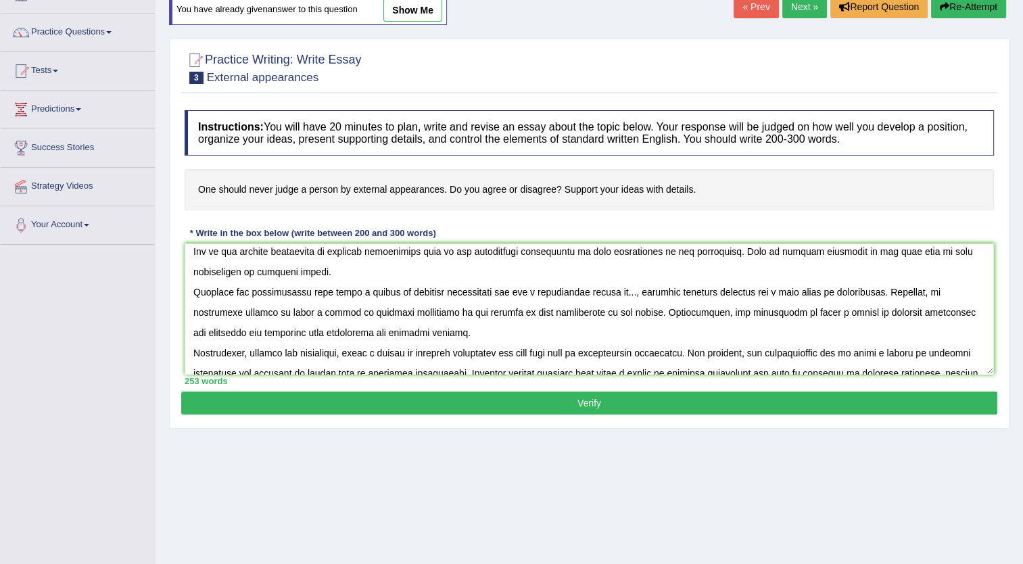
click at [484, 351] on textarea at bounding box center [590, 308] width 810 height 131
drag, startPoint x: 411, startPoint y: 312, endPoint x: 423, endPoint y: 318, distance: 13.6
click at [413, 312] on textarea at bounding box center [590, 308] width 810 height 131
click at [912, 314] on textarea at bounding box center [590, 308] width 810 height 131
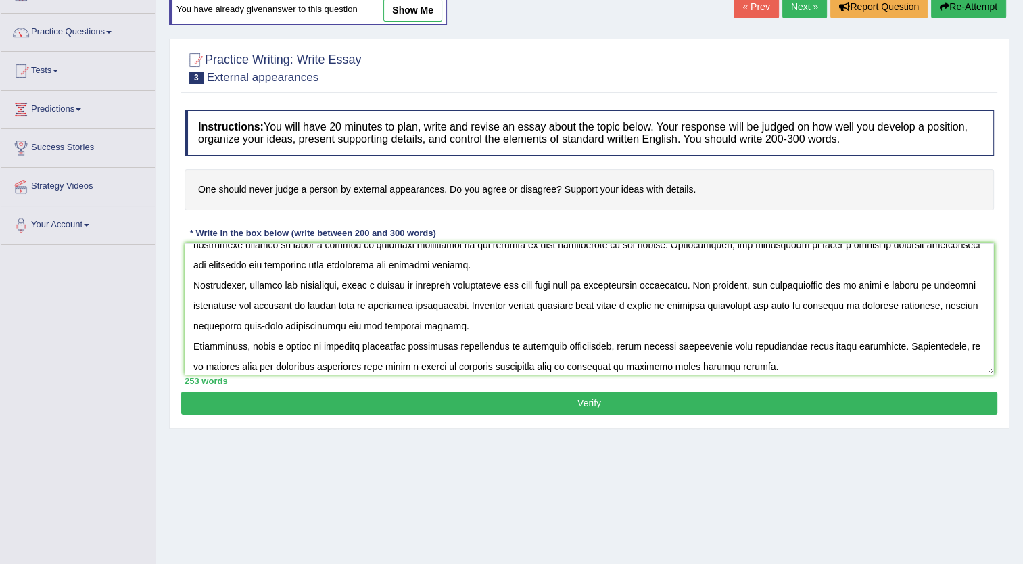
click at [767, 307] on textarea at bounding box center [590, 308] width 810 height 131
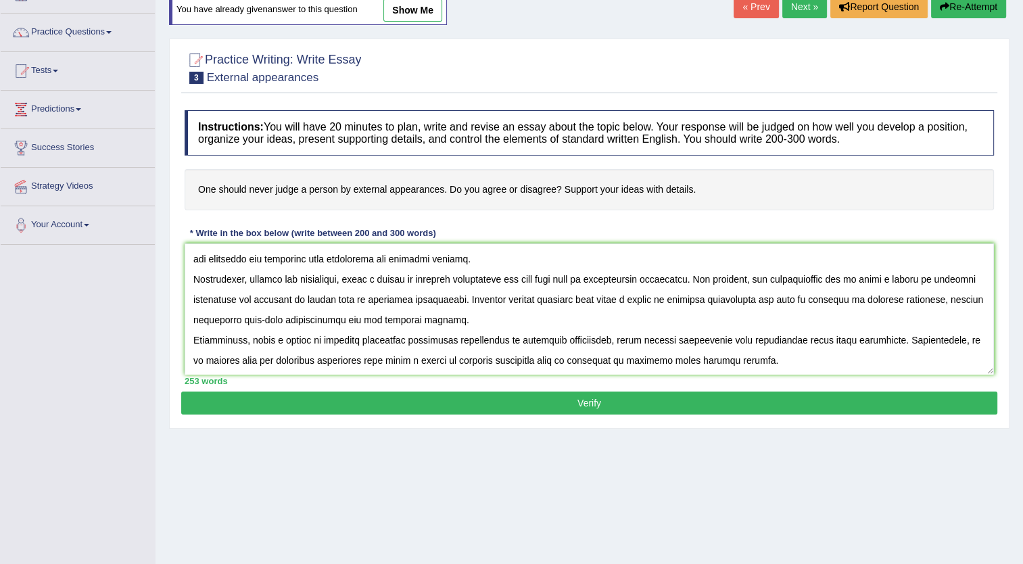
click at [511, 358] on textarea at bounding box center [590, 308] width 810 height 131
click at [383, 339] on textarea at bounding box center [590, 308] width 810 height 131
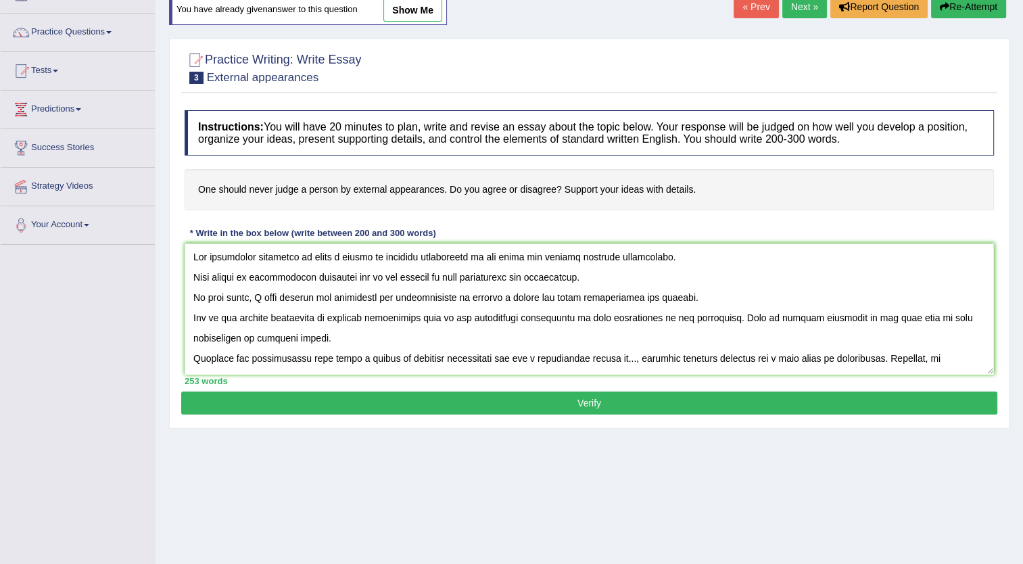
scroll to position [0, 0]
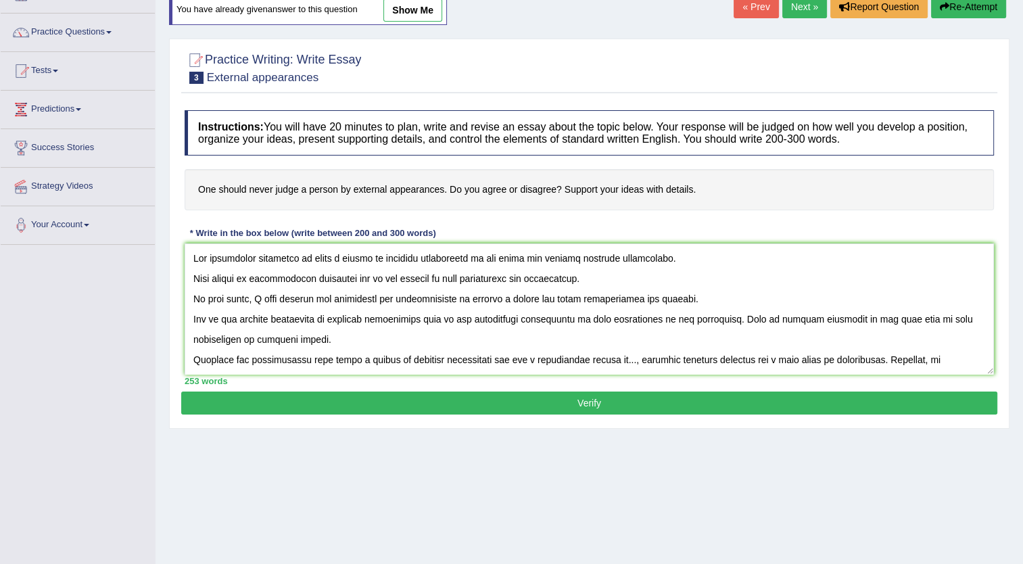
type textarea "The increasing influence of judge a person by external appearances on our lives…"
click at [602, 403] on button "Verify" at bounding box center [589, 403] width 816 height 23
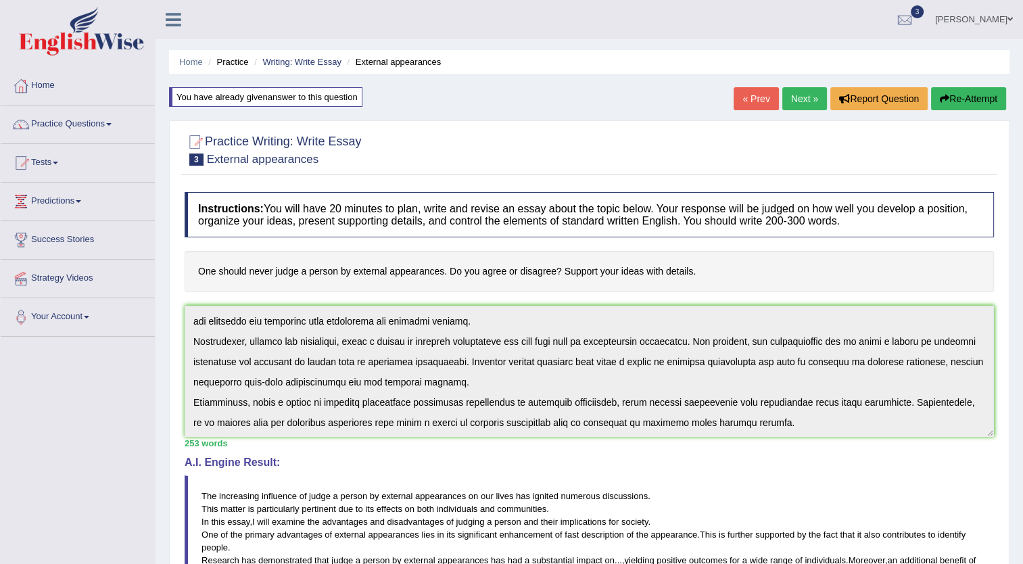
scroll to position [142, 0]
click at [865, 457] on div "Instructions: You will have 20 minutes to plan, write and revise an essay about…" at bounding box center [589, 493] width 816 height 616
click at [986, 98] on button "Re-Attempt" at bounding box center [968, 98] width 75 height 23
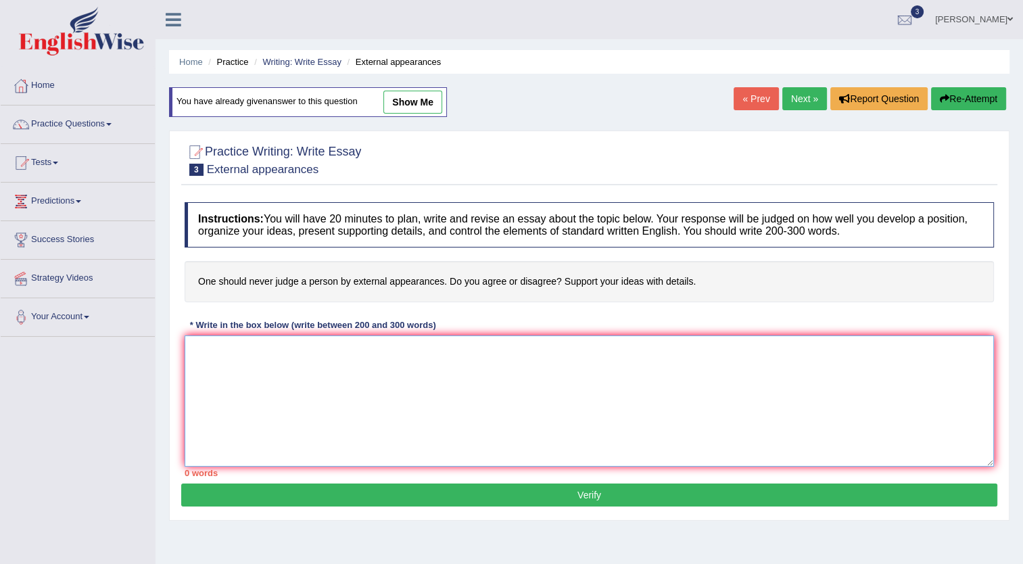
click at [442, 378] on textarea at bounding box center [590, 400] width 810 height 131
paste textarea "The increasing influence of judge a person by external appearances on our lives…"
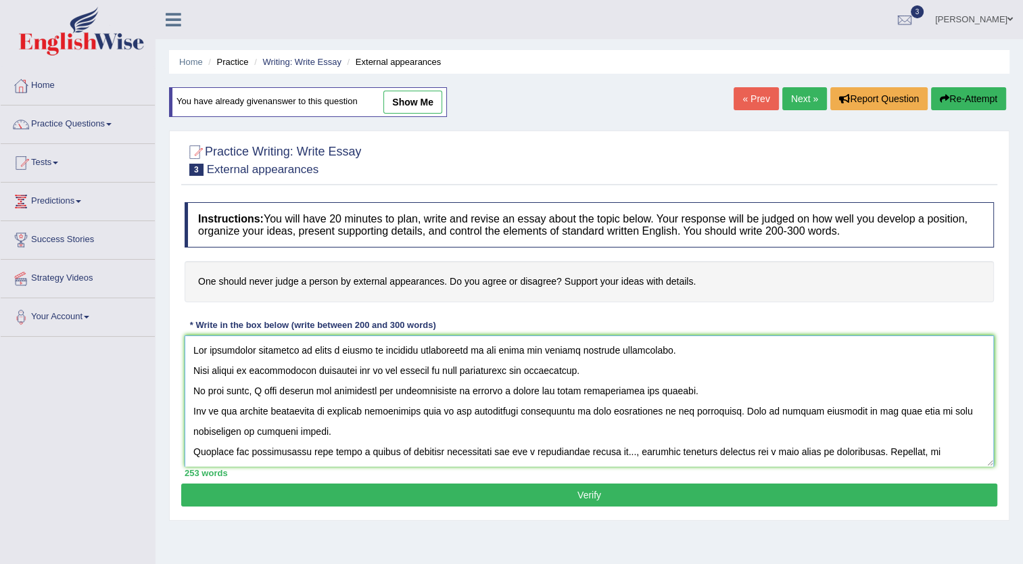
scroll to position [133, 0]
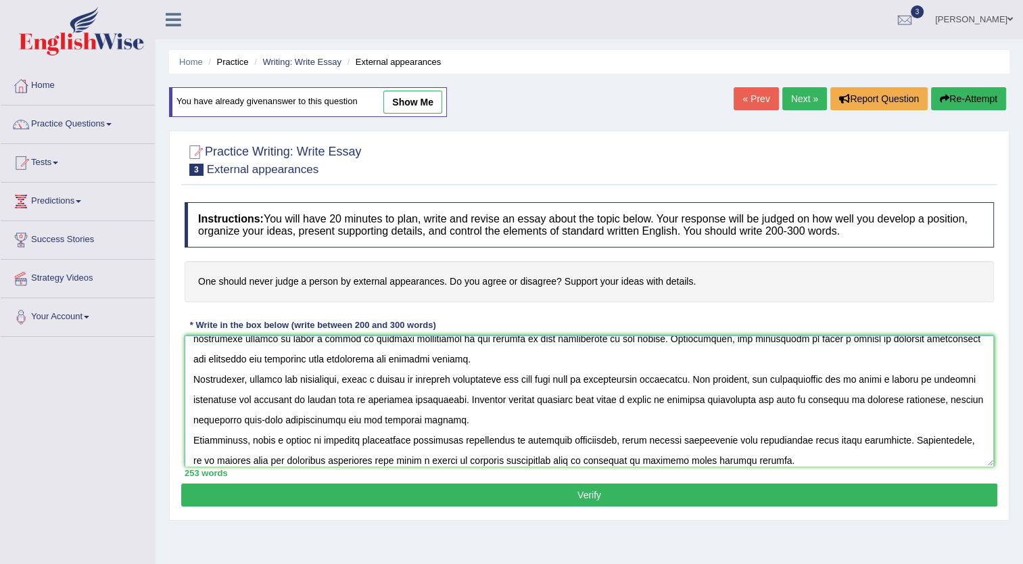
click at [250, 398] on textarea at bounding box center [590, 400] width 810 height 131
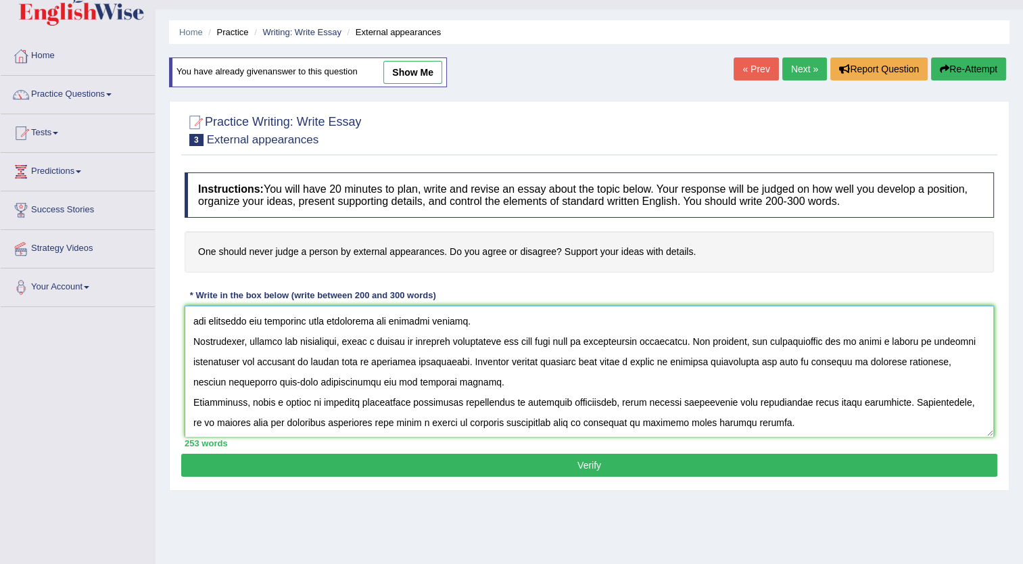
scroll to position [0, 0]
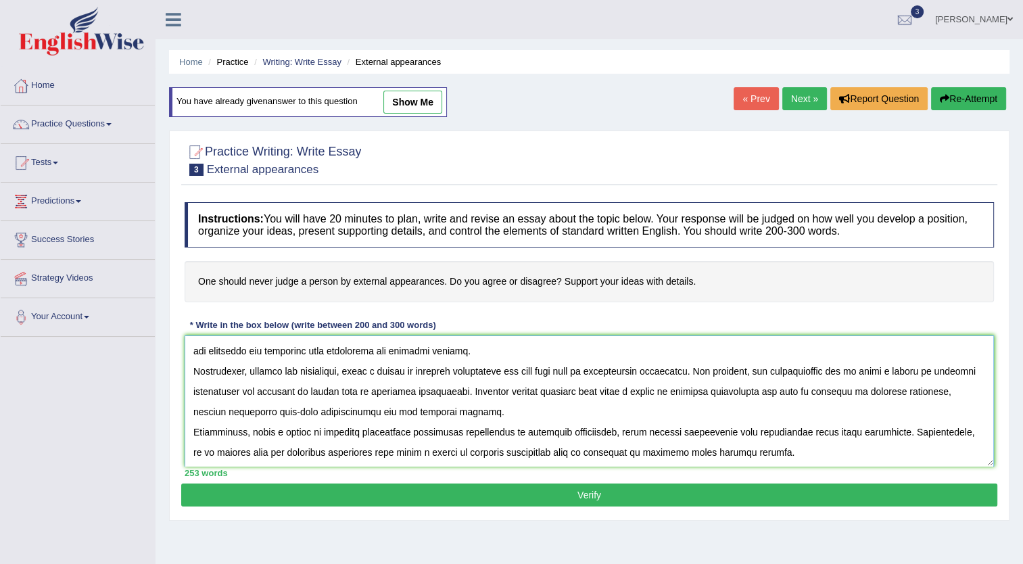
drag, startPoint x: 567, startPoint y: 430, endPoint x: 525, endPoint y: 434, distance: 41.4
click at [525, 434] on textarea at bounding box center [590, 400] width 810 height 131
type textarea "The increasing influence of judge a person by external appearances on our lives…"
click at [609, 492] on button "Verify" at bounding box center [589, 495] width 816 height 23
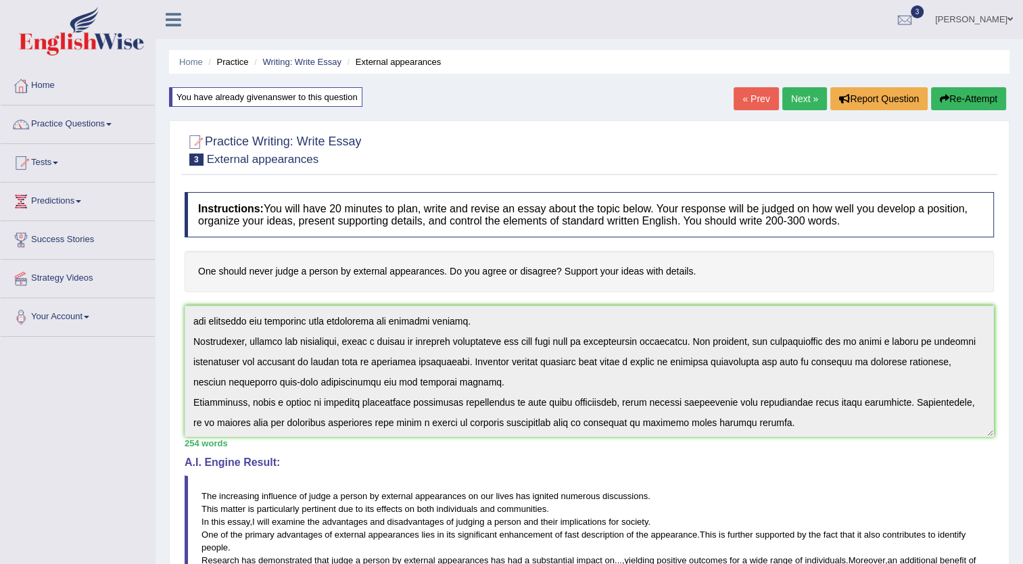
click at [969, 98] on button "Re-Attempt" at bounding box center [968, 98] width 75 height 23
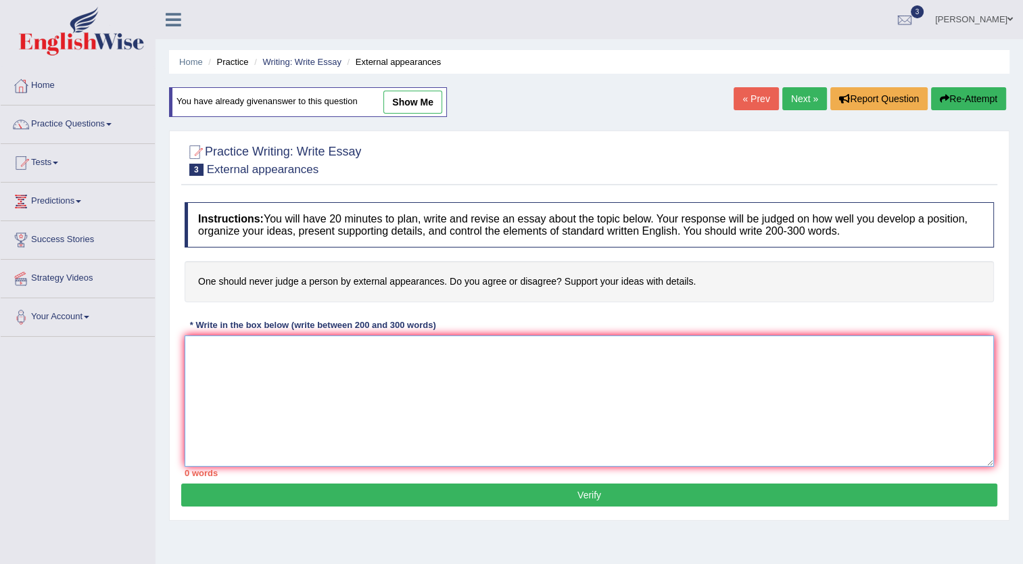
click at [490, 377] on textarea at bounding box center [590, 400] width 810 height 131
paste textarea "The increasing influence of [essay topic] on our lives has ignited numerous dis…"
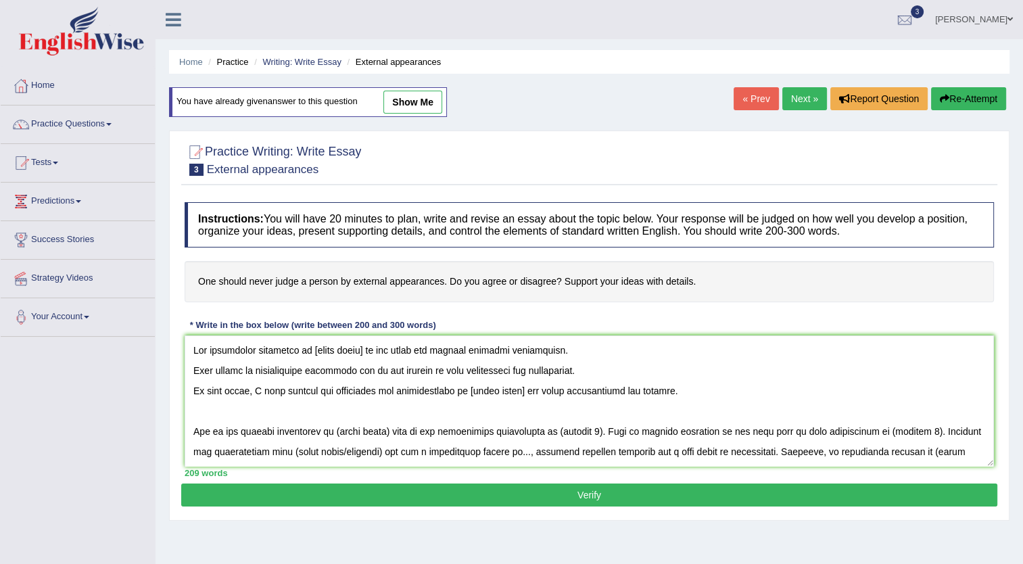
click at [225, 280] on h4 "One should never judge a person by external appearances. Do you agree or disagr…" at bounding box center [590, 281] width 810 height 41
drag, startPoint x: 308, startPoint y: 352, endPoint x: 360, endPoint y: 350, distance: 52.1
click at [360, 350] on textarea at bounding box center [590, 400] width 810 height 131
drag, startPoint x: 308, startPoint y: 351, endPoint x: 548, endPoint y: 350, distance: 239.4
click at [548, 350] on textarea at bounding box center [590, 400] width 810 height 131
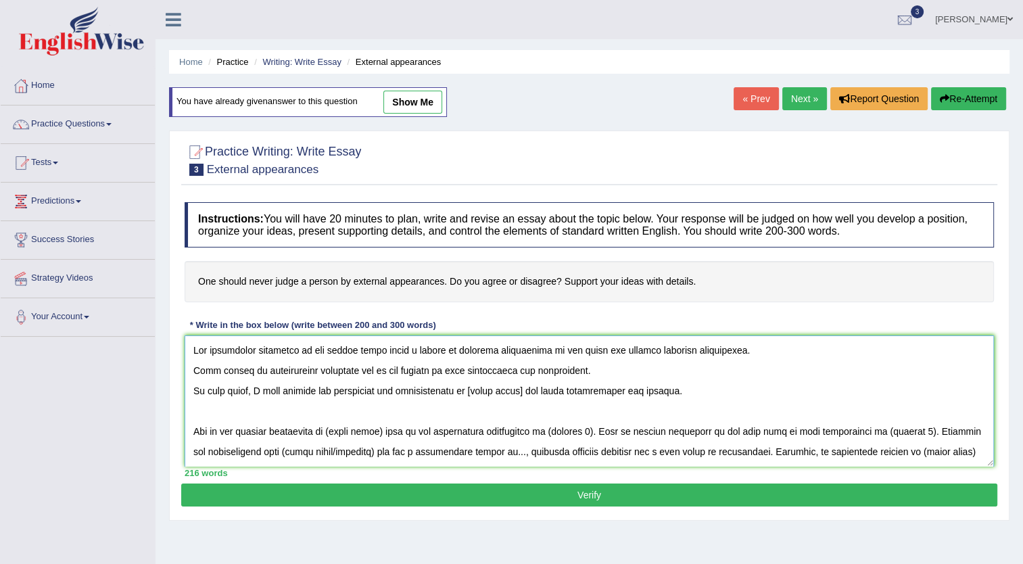
drag, startPoint x: 467, startPoint y: 393, endPoint x: 520, endPoint y: 393, distance: 53.4
click at [520, 393] on textarea at bounding box center [590, 400] width 810 height 131
click at [477, 408] on textarea at bounding box center [590, 400] width 810 height 131
drag, startPoint x: 469, startPoint y: 394, endPoint x: 496, endPoint y: 394, distance: 26.4
click at [496, 394] on textarea at bounding box center [590, 400] width 810 height 131
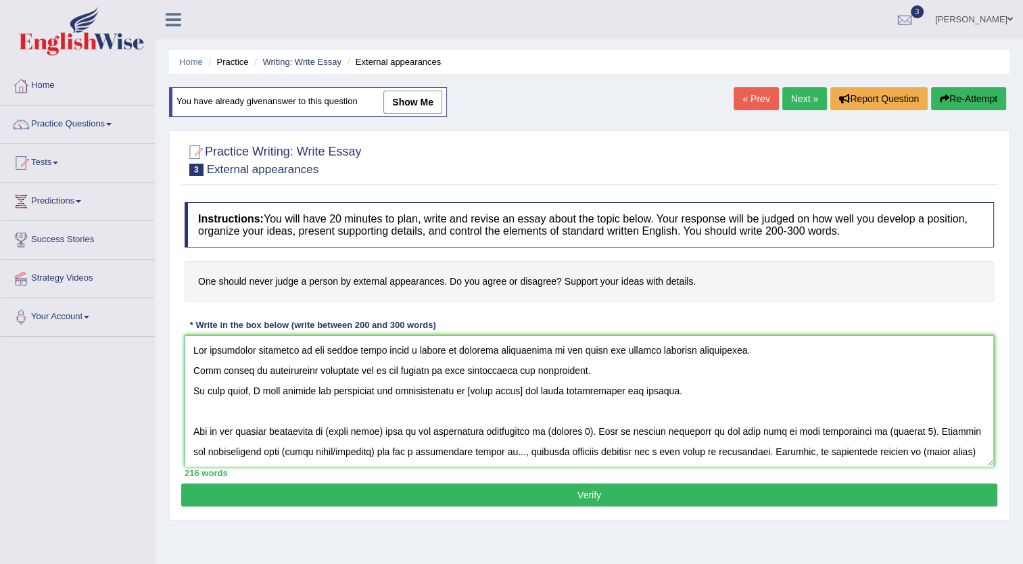
drag, startPoint x: 468, startPoint y: 390, endPoint x: 521, endPoint y: 391, distance: 52.8
click at [521, 391] on textarea at bounding box center [590, 400] width 810 height 131
paste textarea "one should never judge a person by external appearances"
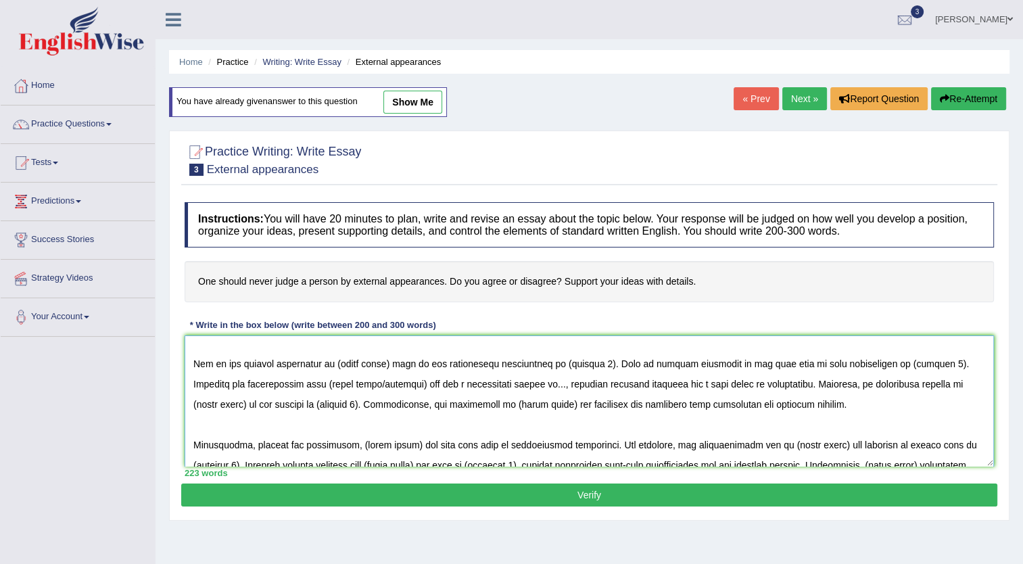
drag, startPoint x: 336, startPoint y: 365, endPoint x: 388, endPoint y: 367, distance: 52.1
click at [388, 367] on textarea at bounding box center [590, 400] width 810 height 131
paste textarea "one should never judge a person by external appearances"
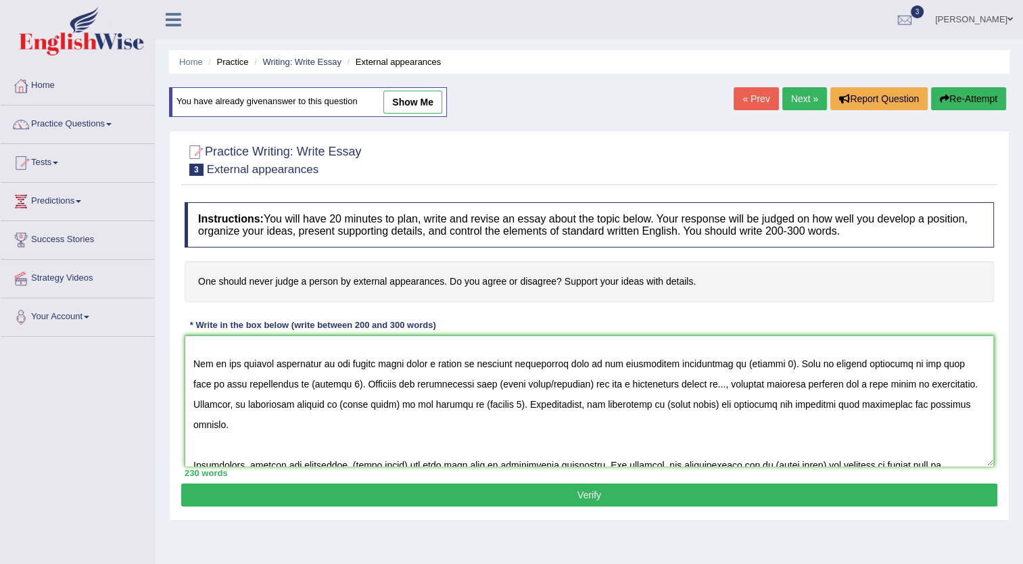
drag, startPoint x: 460, startPoint y: 385, endPoint x: 560, endPoint y: 385, distance: 100.1
click at [560, 385] on textarea at bounding box center [590, 400] width 810 height 131
paste textarea "one should never judge a person by external appearances"
drag, startPoint x: 771, startPoint y: 404, endPoint x: 823, endPoint y: 411, distance: 52.5
click at [823, 411] on textarea at bounding box center [590, 400] width 810 height 131
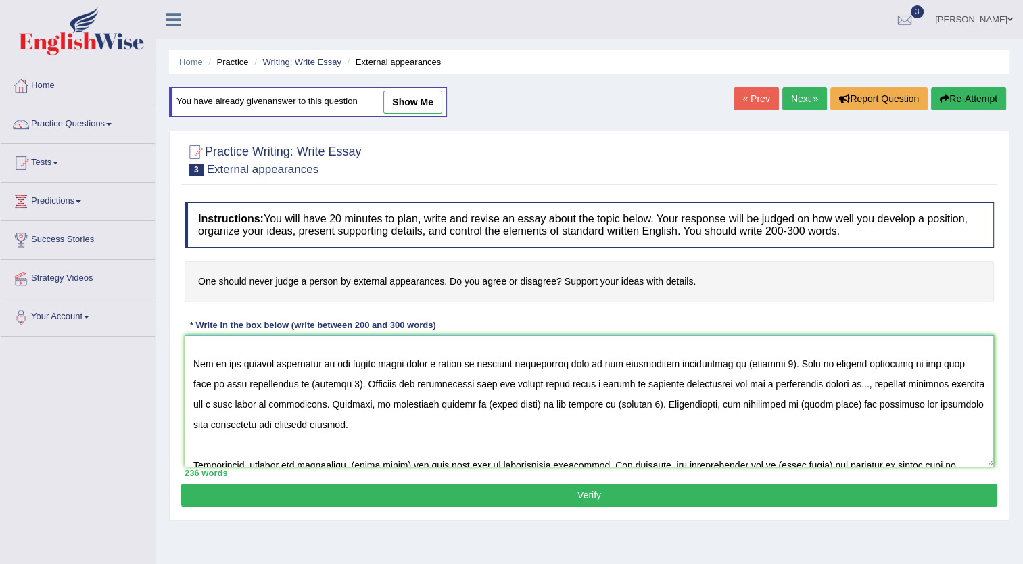
paste textarea "one should never judge a person by external appearances"
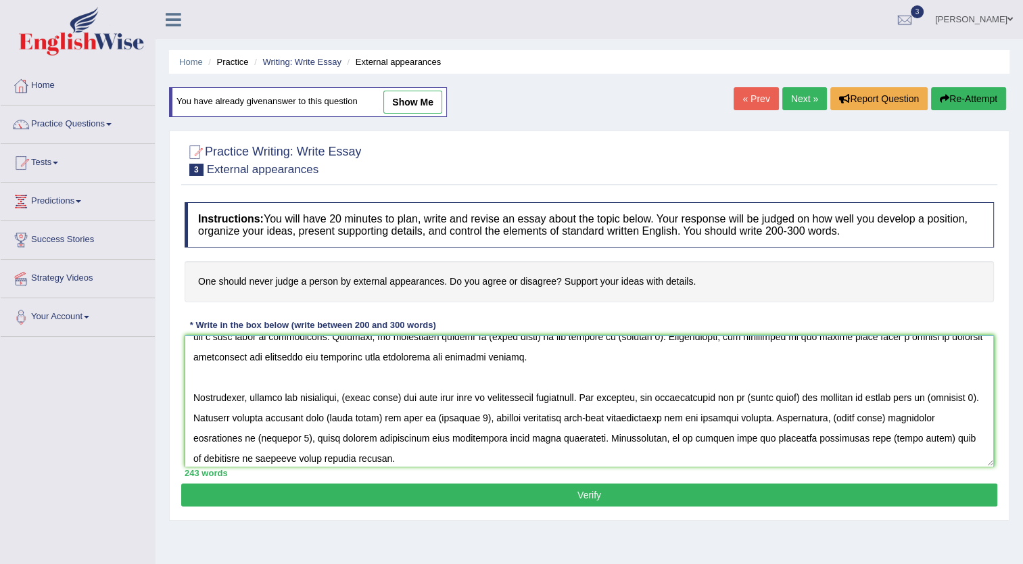
drag, startPoint x: 349, startPoint y: 400, endPoint x: 403, endPoint y: 398, distance: 54.1
click at [403, 398] on textarea at bounding box center [590, 400] width 810 height 131
paste textarea "one should never judge a person by external appearances"
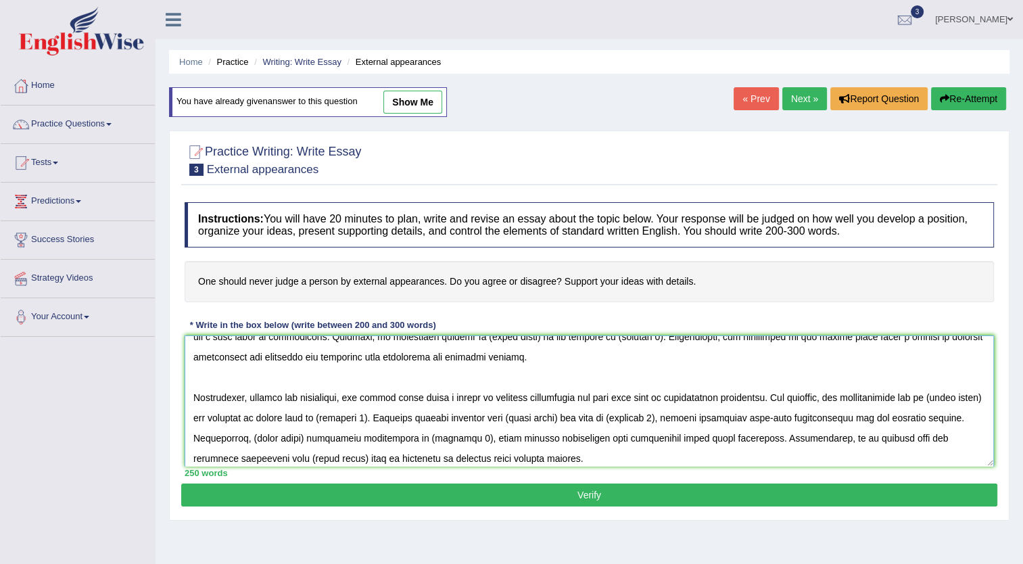
drag, startPoint x: 543, startPoint y: 419, endPoint x: 594, endPoint y: 419, distance: 51.4
click at [594, 419] on textarea at bounding box center [590, 400] width 810 height 131
paste textarea "one should never judge a person by external appearances"
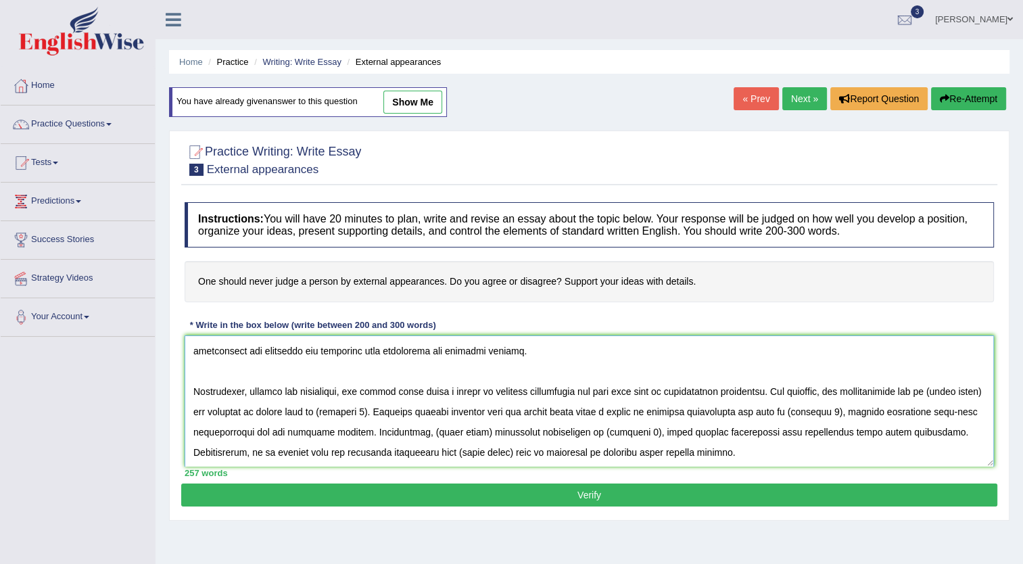
scroll to position [68, 0]
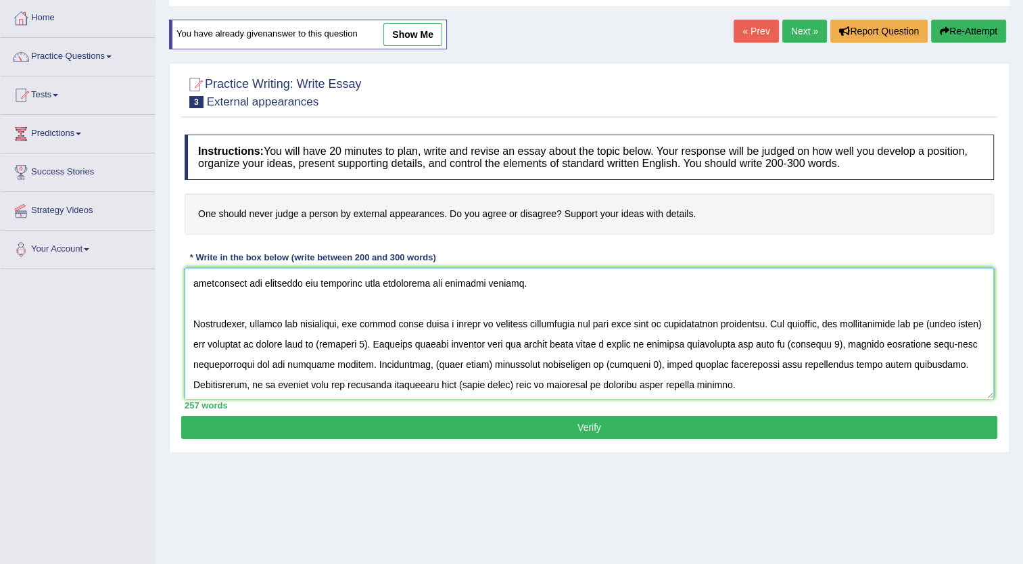
drag, startPoint x: 456, startPoint y: 384, endPoint x: 509, endPoint y: 384, distance: 52.8
click at [509, 384] on textarea at bounding box center [590, 333] width 810 height 131
paste textarea "one should never judge a person by external appearances"
drag, startPoint x: 452, startPoint y: 364, endPoint x: 505, endPoint y: 366, distance: 52.8
click at [505, 366] on textarea at bounding box center [590, 333] width 810 height 131
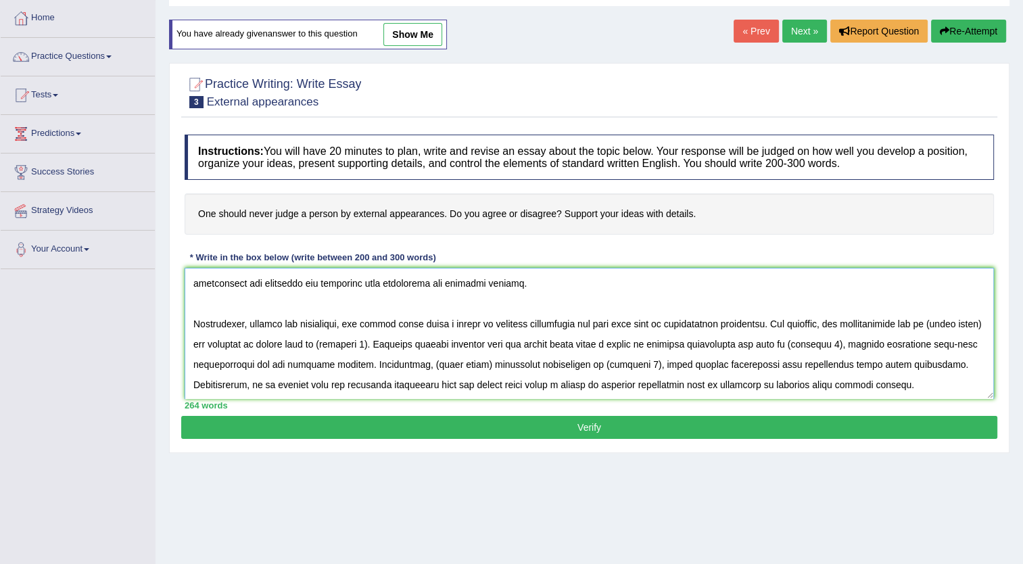
paste textarea "one should never judge a person by external appearances"
drag, startPoint x: 941, startPoint y: 324, endPoint x: 953, endPoint y: 325, distance: 11.6
click at [953, 325] on textarea at bounding box center [590, 333] width 810 height 131
click at [945, 325] on textarea at bounding box center [590, 333] width 810 height 131
drag, startPoint x: 942, startPoint y: 325, endPoint x: 218, endPoint y: 344, distance: 724.6
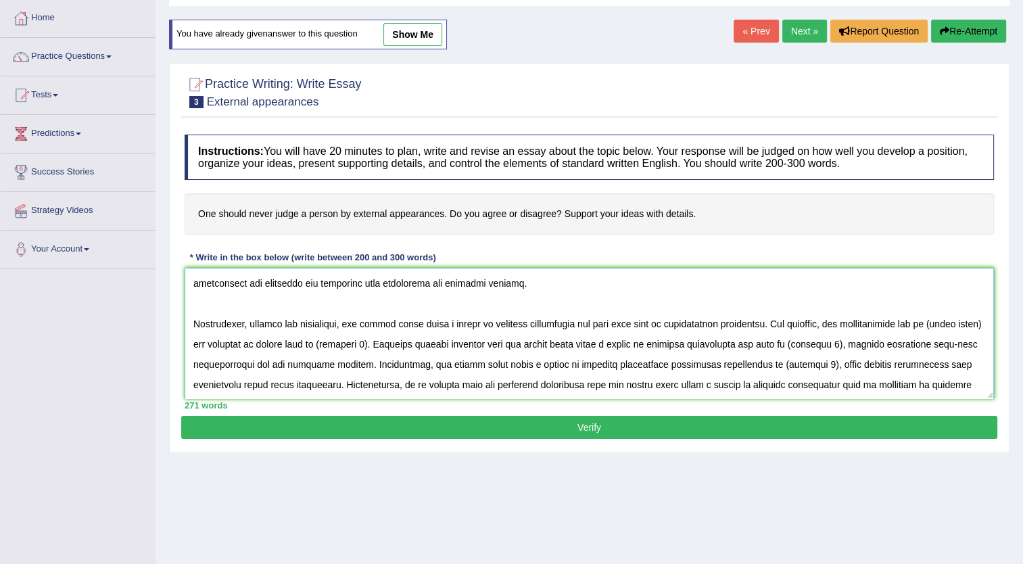
click at [218, 344] on textarea at bounding box center [590, 333] width 810 height 131
paste textarea "one should never judge a person by external appearances"
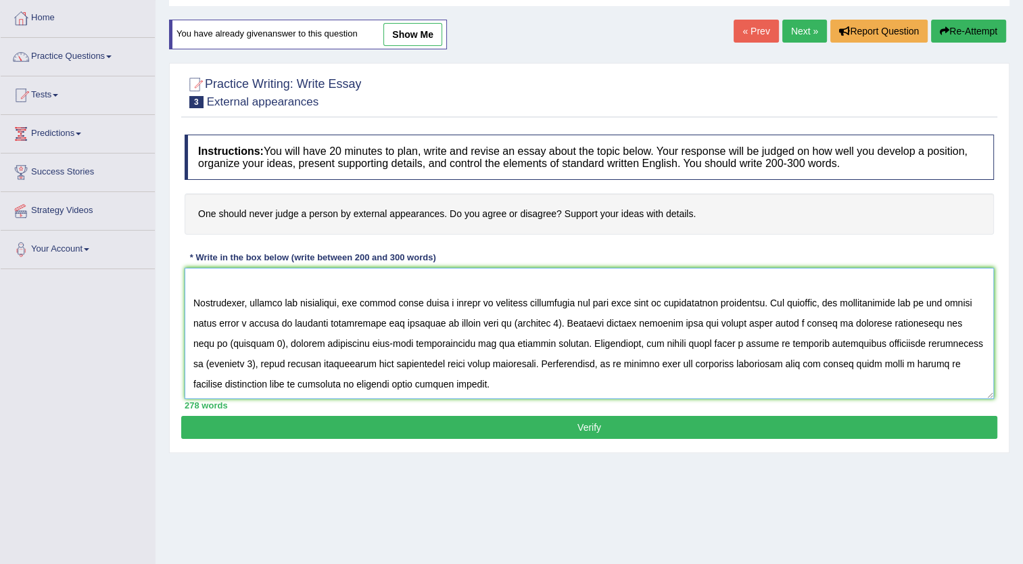
scroll to position [95, 0]
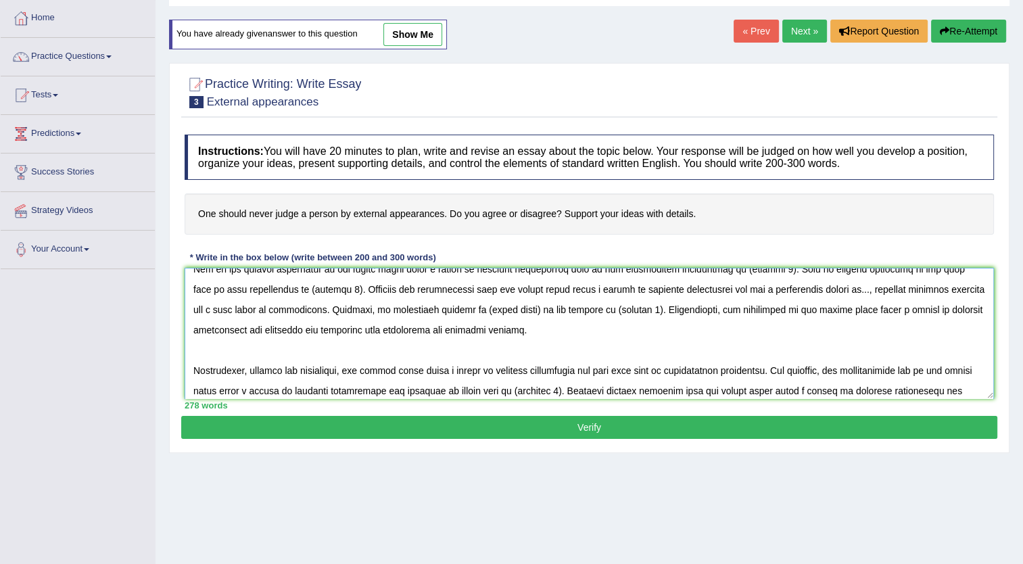
drag, startPoint x: 466, startPoint y: 310, endPoint x: 519, endPoint y: 310, distance: 53.4
click at [519, 310] on textarea at bounding box center [590, 333] width 810 height 131
paste textarea "one should never judge a person by external appearances"
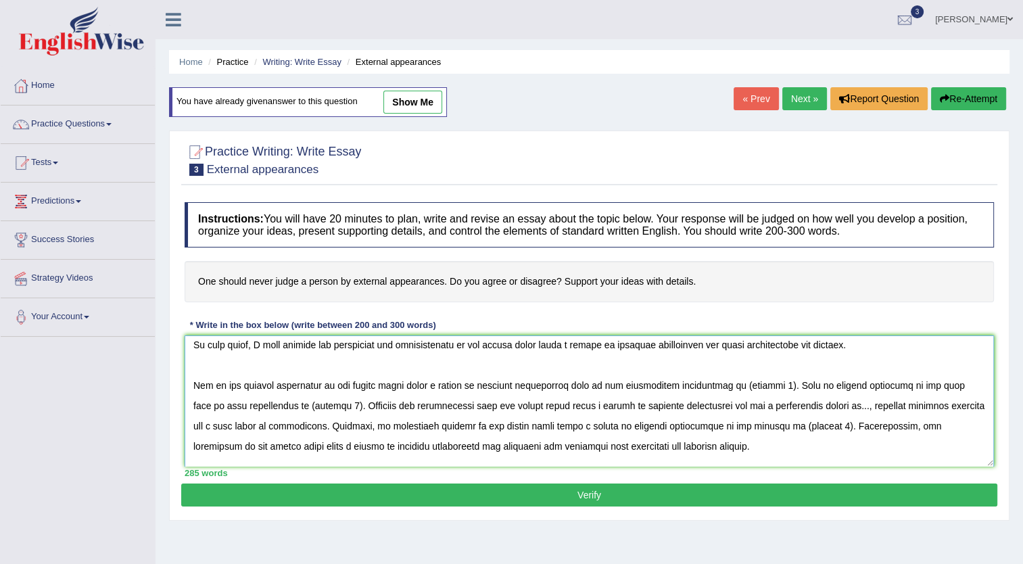
scroll to position [68, 0]
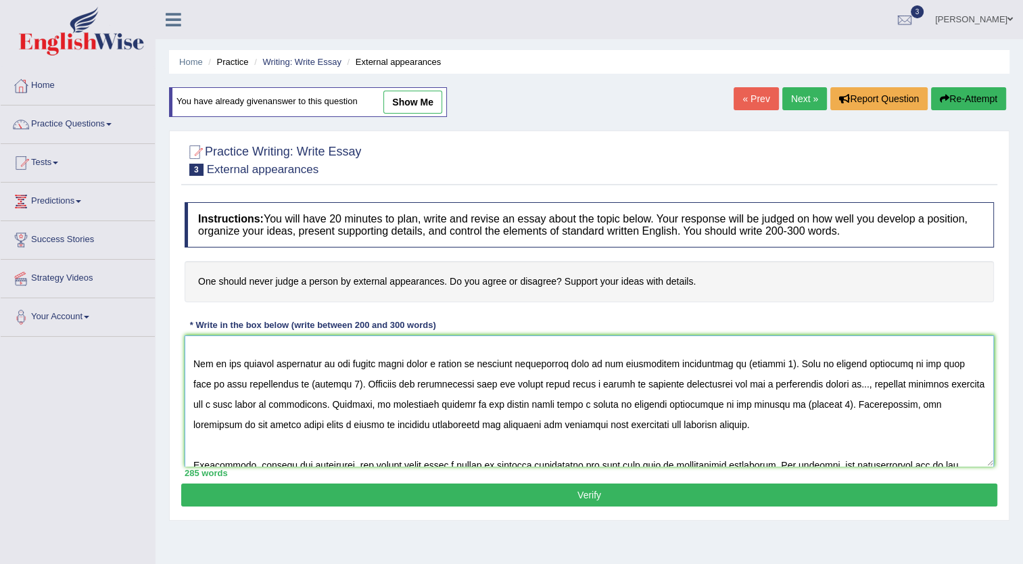
drag, startPoint x: 734, startPoint y: 364, endPoint x: 776, endPoint y: 365, distance: 42.6
click at [776, 365] on textarea at bounding box center [590, 400] width 810 height 131
drag, startPoint x: 300, startPoint y: 385, endPoint x: 344, endPoint y: 381, distance: 43.5
click at [344, 381] on textarea at bounding box center [590, 400] width 810 height 131
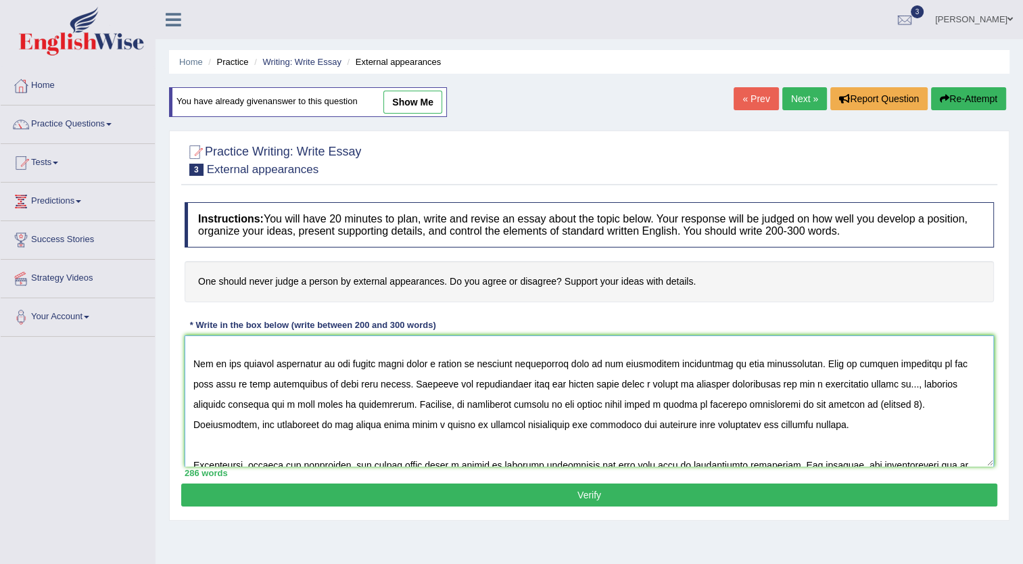
drag, startPoint x: 321, startPoint y: 385, endPoint x: 300, endPoint y: 387, distance: 20.4
click at [300, 387] on textarea at bounding box center [590, 400] width 810 height 131
click at [346, 383] on textarea at bounding box center [590, 400] width 810 height 131
drag, startPoint x: 815, startPoint y: 404, endPoint x: 856, endPoint y: 404, distance: 41.3
click at [856, 404] on textarea at bounding box center [590, 400] width 810 height 131
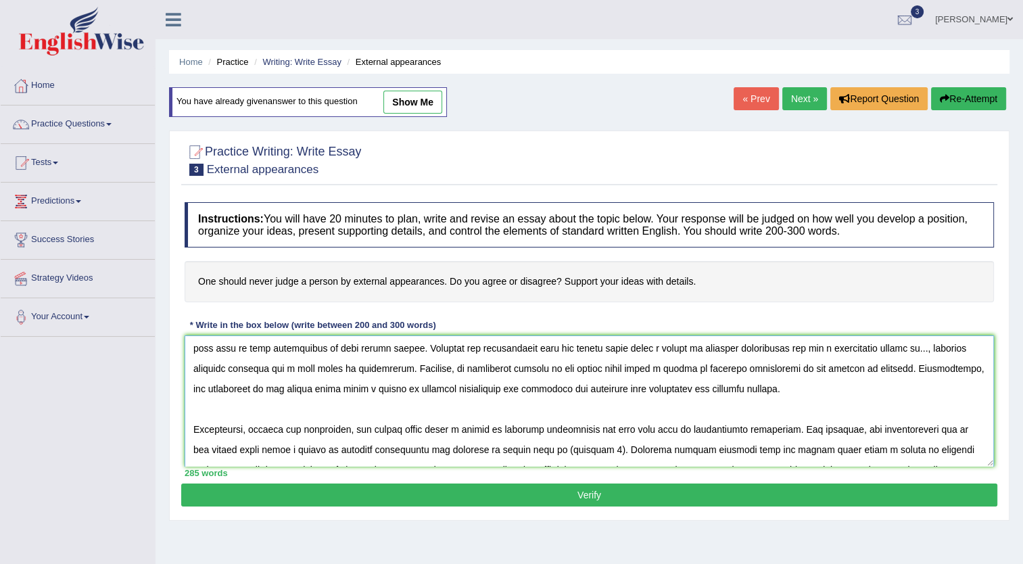
scroll to position [135, 0]
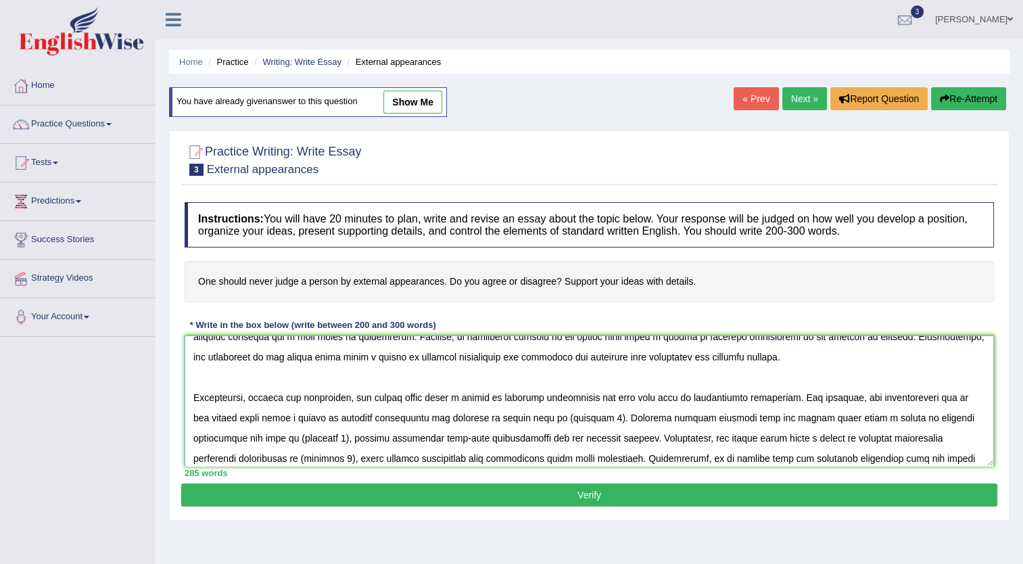
drag, startPoint x: 547, startPoint y: 418, endPoint x: 601, endPoint y: 421, distance: 53.5
click at [601, 421] on textarea at bounding box center [590, 400] width 810 height 131
drag, startPoint x: 349, startPoint y: 440, endPoint x: 403, endPoint y: 440, distance: 54.1
click at [403, 440] on textarea at bounding box center [590, 400] width 810 height 131
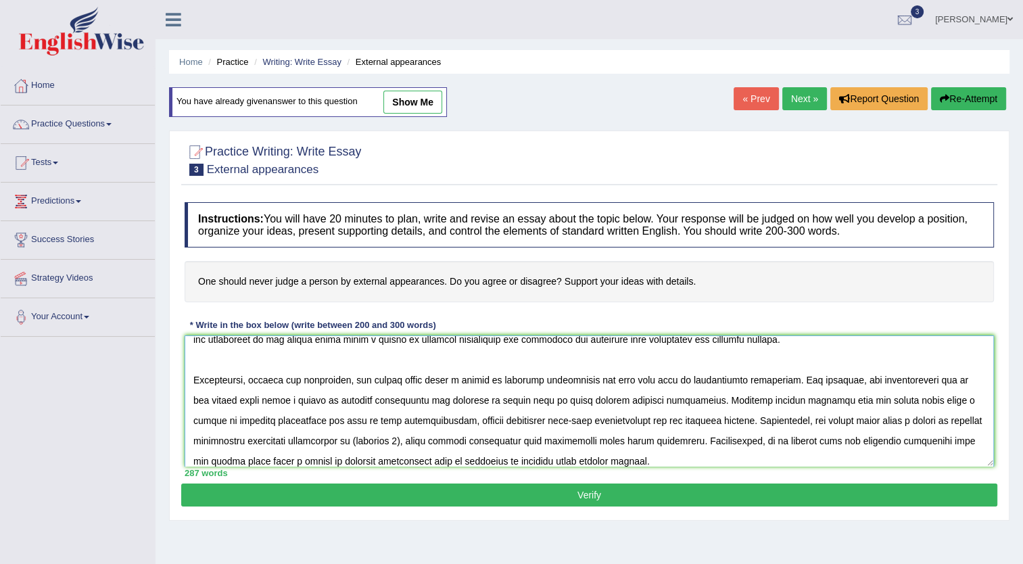
scroll to position [162, 0]
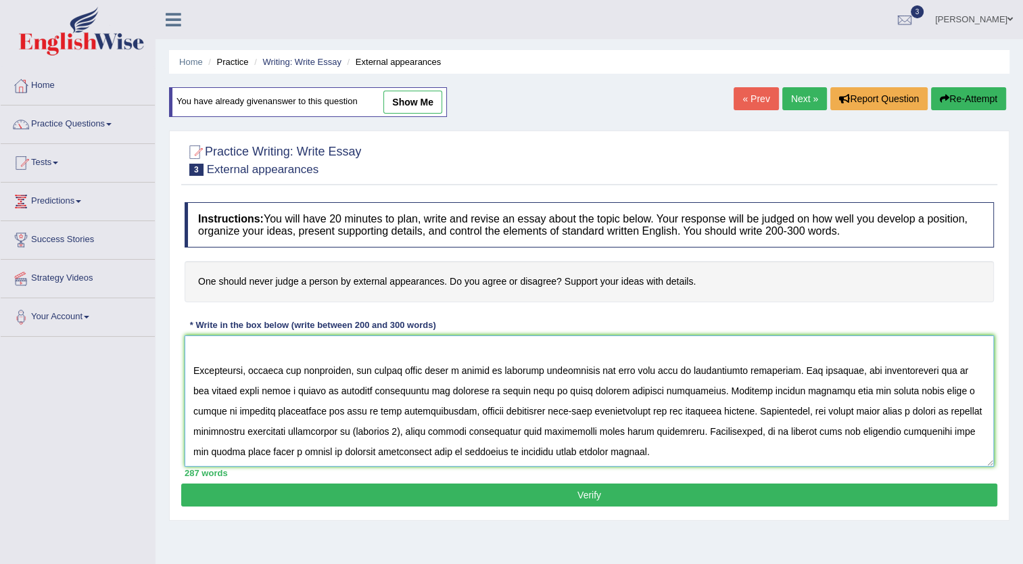
drag, startPoint x: 355, startPoint y: 431, endPoint x: 409, endPoint y: 431, distance: 54.1
click at [409, 431] on textarea at bounding box center [590, 400] width 810 height 131
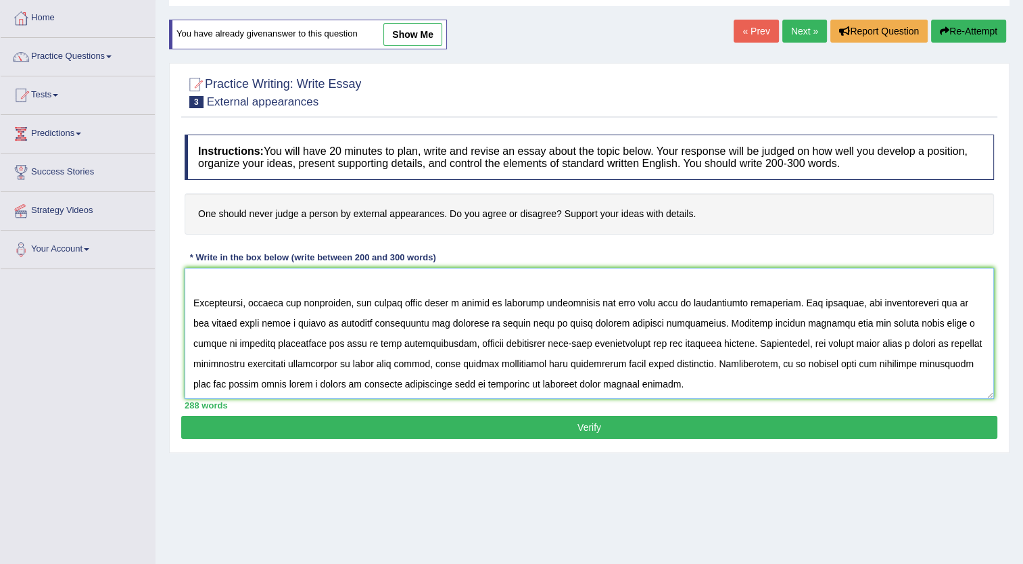
type textarea "The increasing influence of one should never judge a person by external appeara…"
click at [581, 429] on button "Verify" at bounding box center [589, 427] width 816 height 23
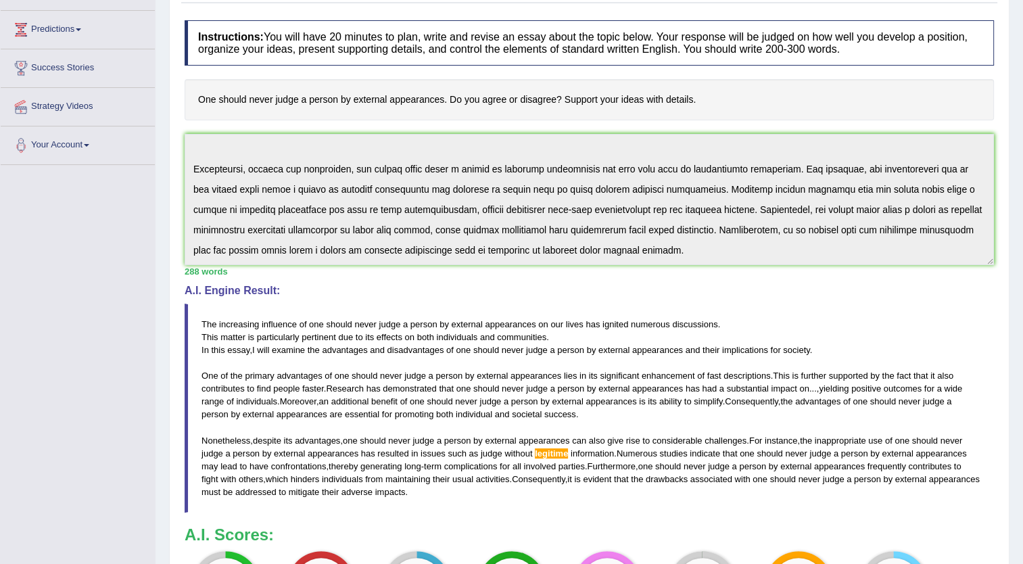
scroll to position [0, 0]
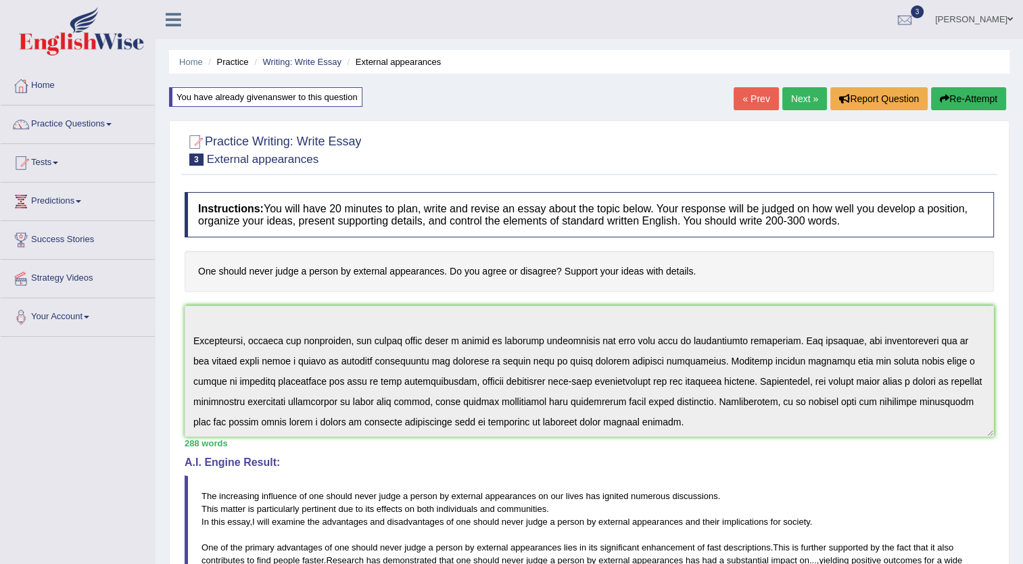
click at [966, 96] on button "Re-Attempt" at bounding box center [968, 98] width 75 height 23
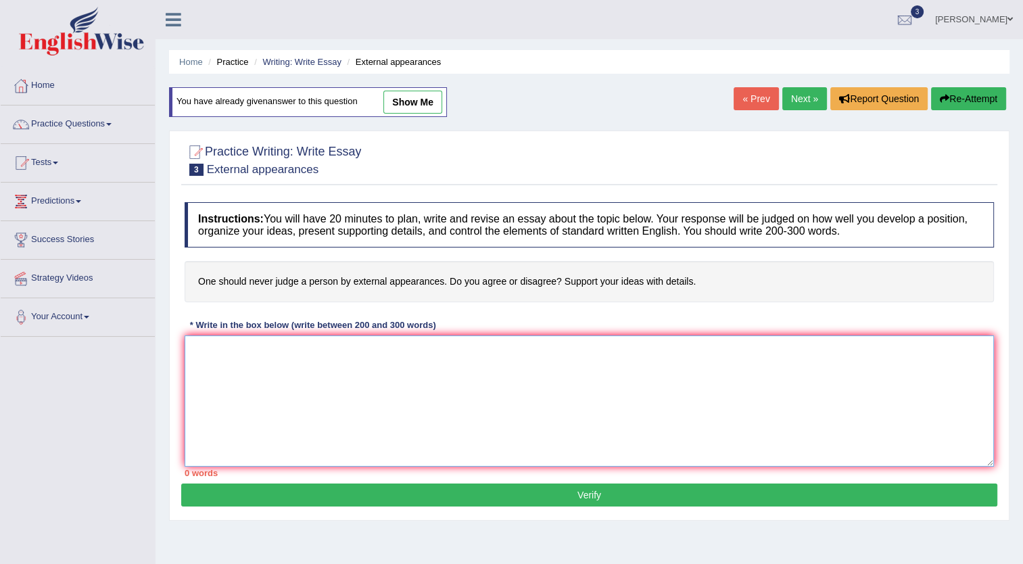
click at [351, 381] on textarea at bounding box center [590, 400] width 810 height 131
paste textarea "one should never judge a person by external appearances"
click at [463, 351] on textarea "one should never judge a person by external appearances" at bounding box center [590, 400] width 810 height 131
click at [202, 391] on textarea "one should never judge a person by external appearances" at bounding box center [590, 400] width 810 height 131
click at [466, 350] on textarea "one should never judge a person by external appearances" at bounding box center [590, 400] width 810 height 131
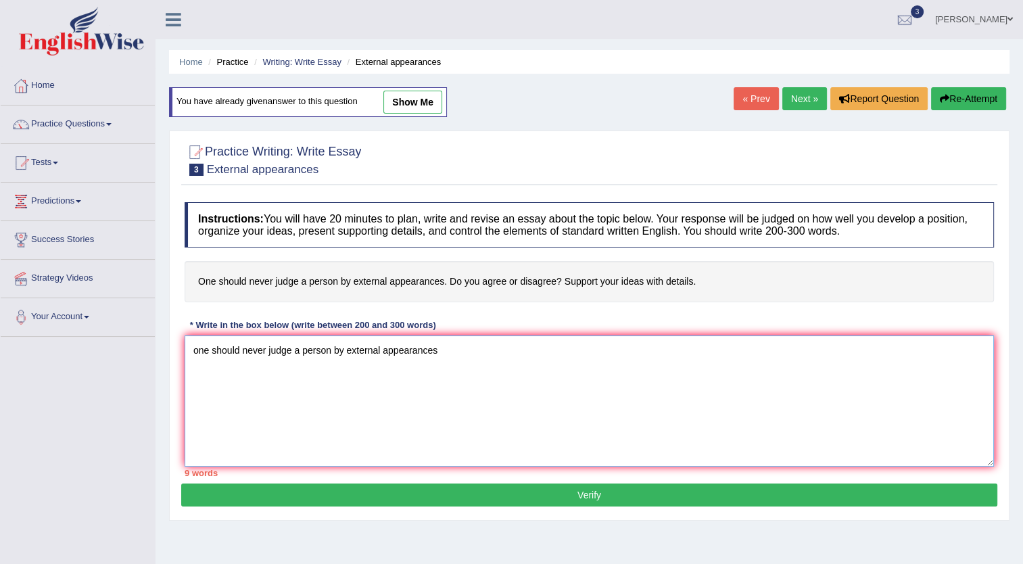
paste textarea "The increasing influence of [essay topic] on our lives has ignited numerous dis…"
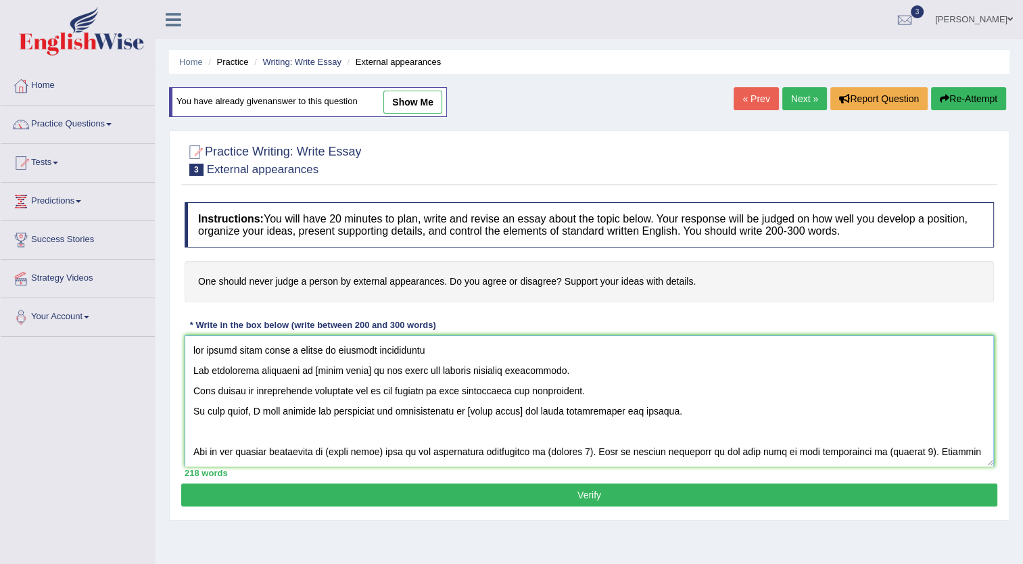
drag, startPoint x: 438, startPoint y: 353, endPoint x: 188, endPoint y: 352, distance: 249.6
click at [188, 352] on textarea at bounding box center [590, 400] width 810 height 131
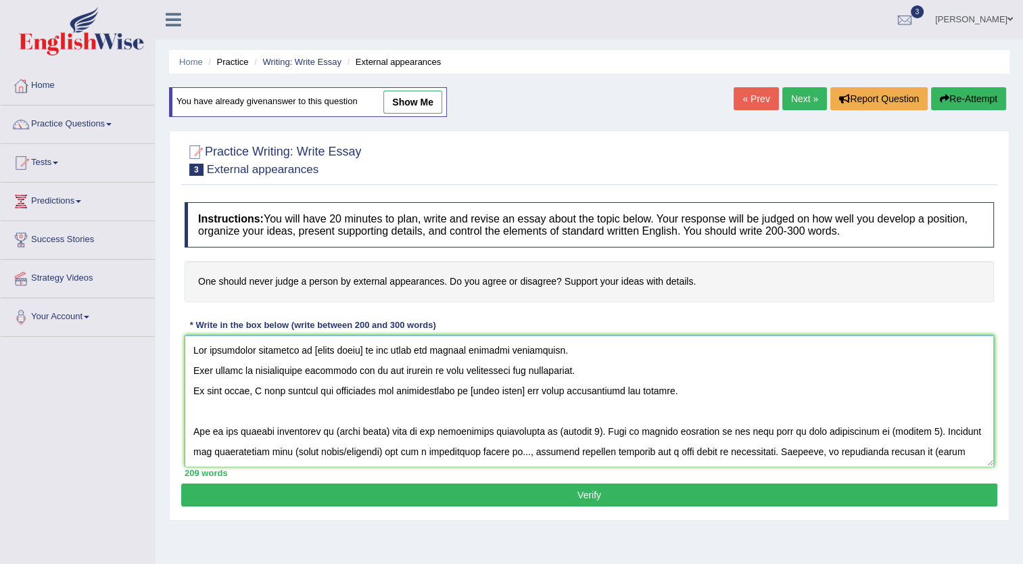
drag, startPoint x: 308, startPoint y: 353, endPoint x: 361, endPoint y: 350, distance: 52.8
click at [361, 350] on textarea at bounding box center [590, 400] width 810 height 131
paste textarea "one should never judge a person by external appearances"
drag, startPoint x: 337, startPoint y: 431, endPoint x: 389, endPoint y: 432, distance: 52.1
click at [389, 432] on textarea at bounding box center [590, 400] width 810 height 131
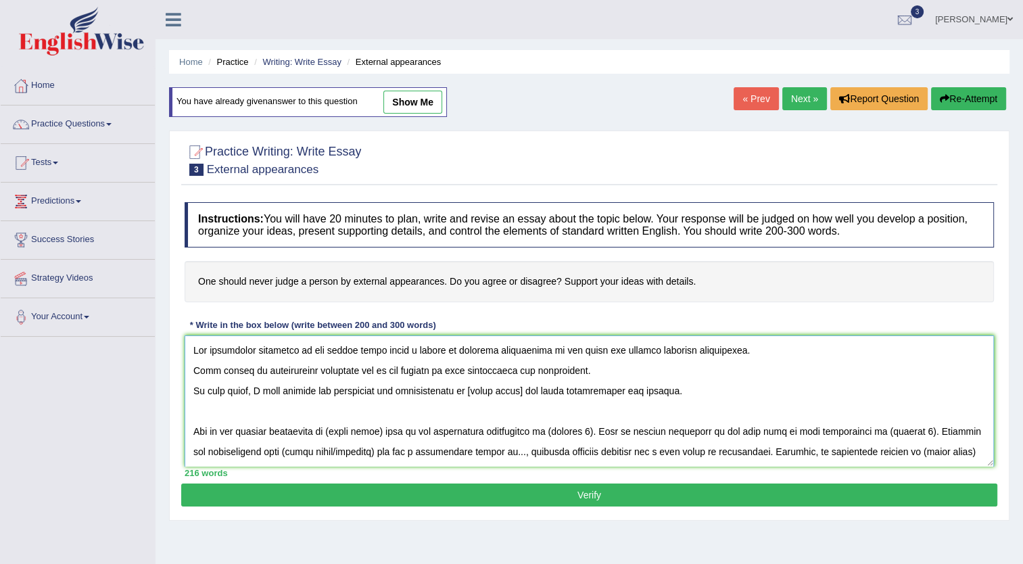
paste textarea "one should never judge a person by external appearances"
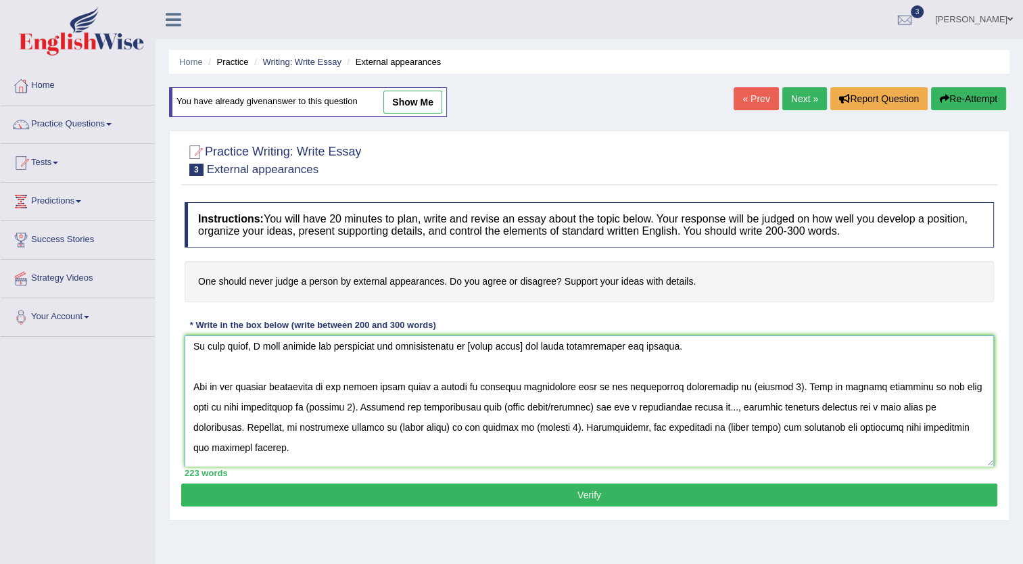
scroll to position [68, 0]
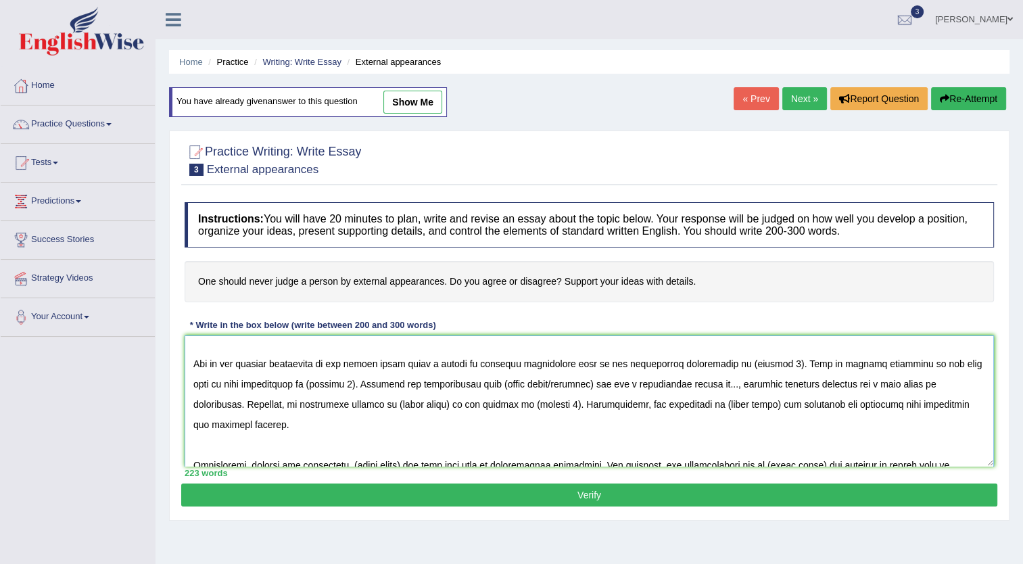
drag, startPoint x: 461, startPoint y: 384, endPoint x: 559, endPoint y: 385, distance: 97.4
click at [559, 385] on textarea at bounding box center [590, 400] width 810 height 131
paste textarea "one should never judge a person by external appearances"
drag, startPoint x: 724, startPoint y: 364, endPoint x: 776, endPoint y: 367, distance: 52.8
click at [776, 367] on textarea at bounding box center [590, 400] width 810 height 131
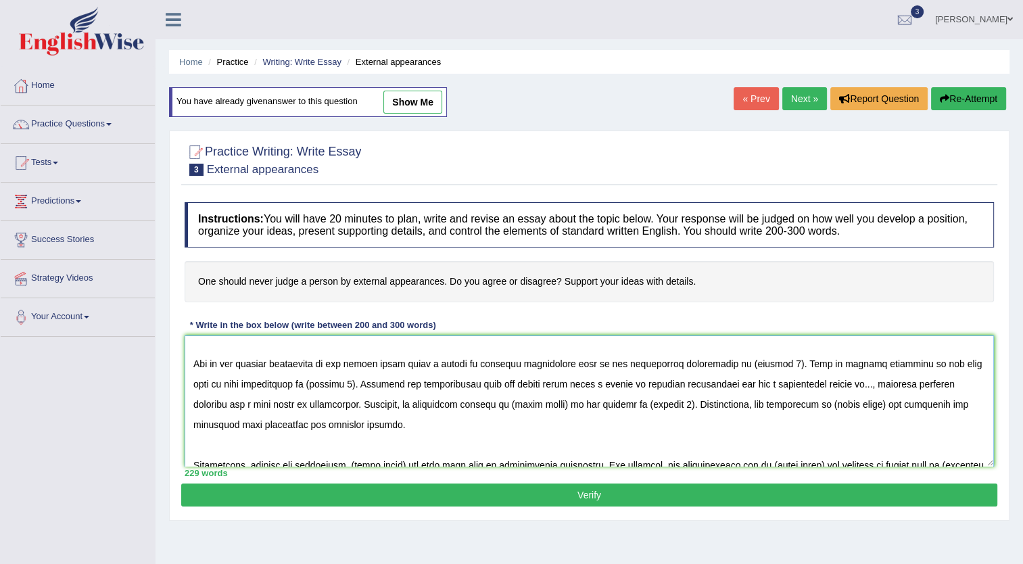
paste textarea "efficiency in various industries"
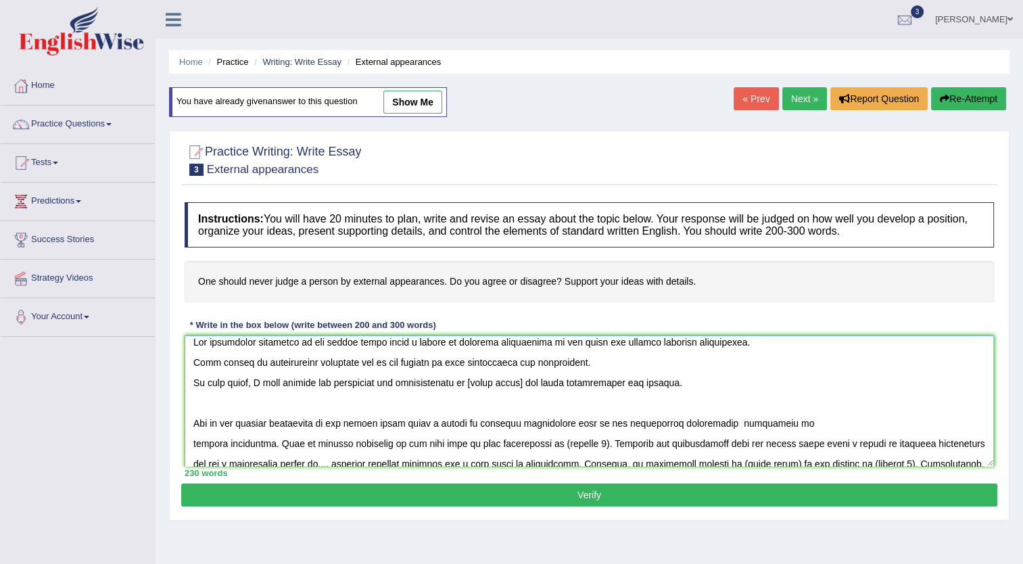
scroll to position [0, 0]
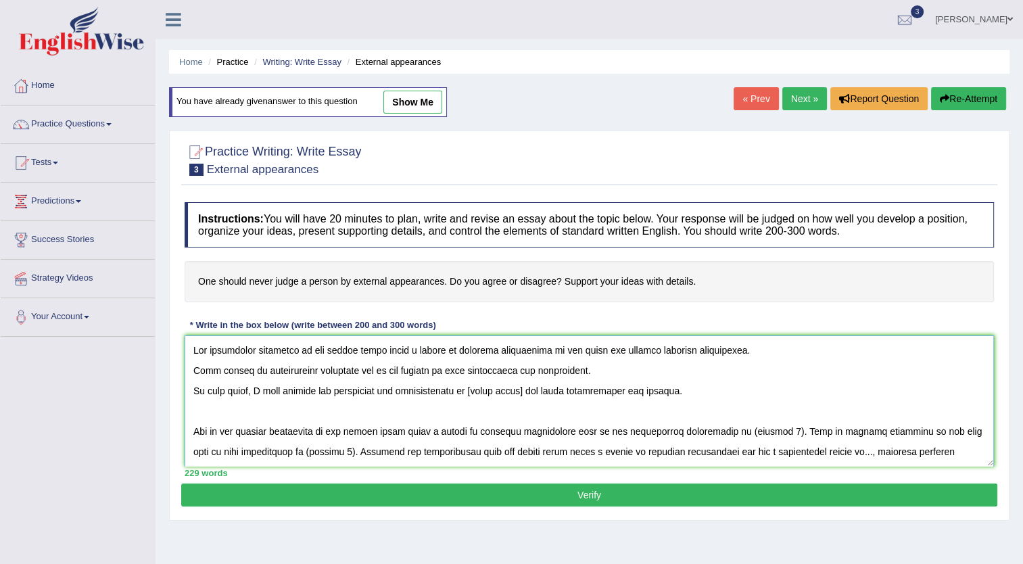
paste textarea "efficiency in various industries"
click at [798, 427] on textarea at bounding box center [590, 400] width 810 height 131
drag, startPoint x: 312, startPoint y: 350, endPoint x: 453, endPoint y: 352, distance: 140.7
click at [453, 352] on textarea at bounding box center [590, 400] width 810 height 131
drag, startPoint x: 308, startPoint y: 348, endPoint x: 547, endPoint y: 356, distance: 238.8
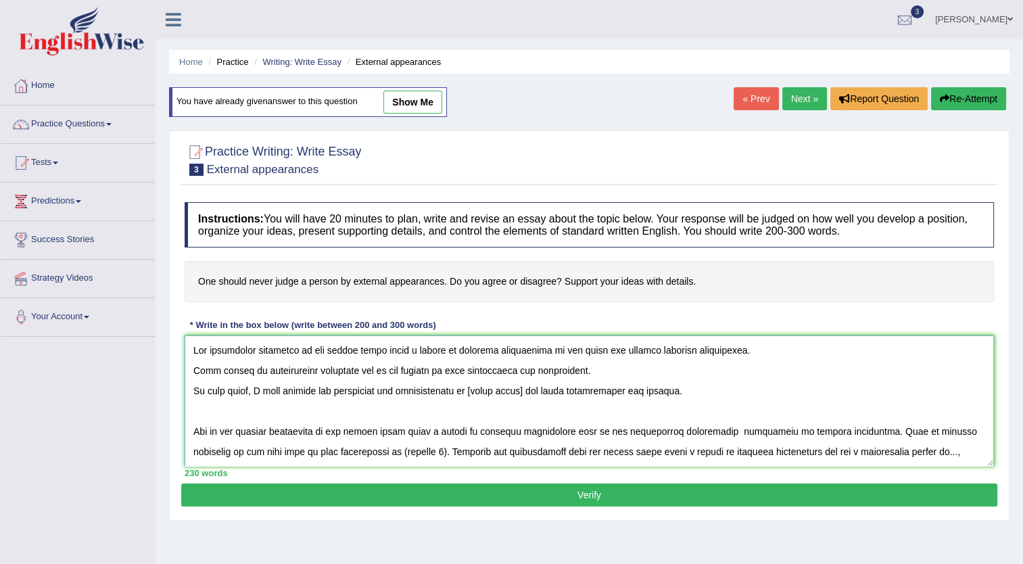
click at [547, 356] on textarea at bounding box center [590, 400] width 810 height 131
drag, startPoint x: 468, startPoint y: 389, endPoint x: 521, endPoint y: 388, distance: 52.8
click at [521, 388] on textarea at bounding box center [590, 400] width 810 height 131
paste textarea "one should never judge a person by external appearances"
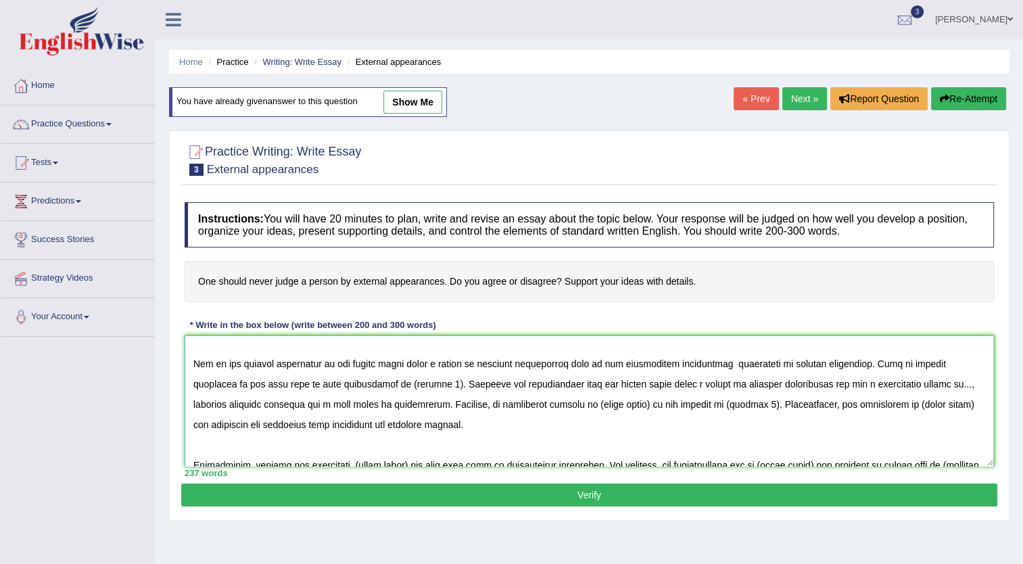
drag, startPoint x: 546, startPoint y: 404, endPoint x: 600, endPoint y: 406, distance: 54.1
click at [600, 406] on textarea at bounding box center [590, 400] width 810 height 131
paste textarea "one should never judge a person by external appearances"
drag, startPoint x: 254, startPoint y: 424, endPoint x: 310, endPoint y: 429, distance: 56.3
click at [310, 429] on textarea at bounding box center [590, 400] width 810 height 131
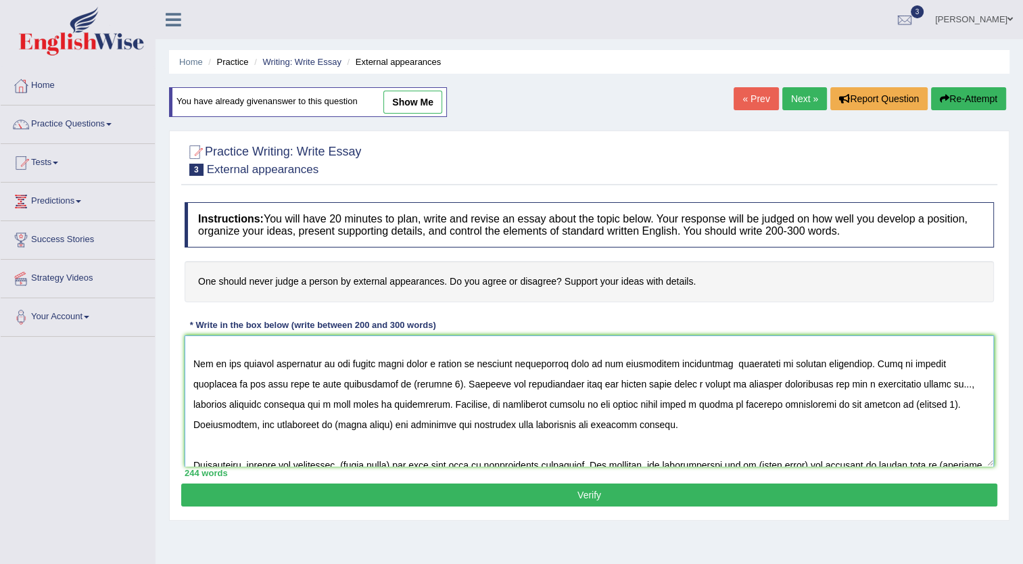
paste textarea "one should never judge a person by external appearances"
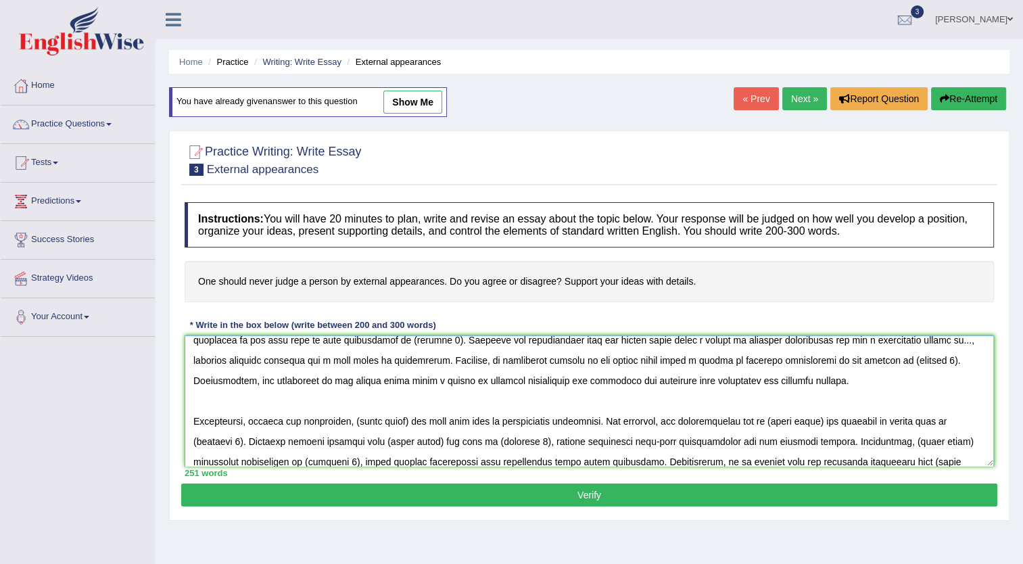
scroll to position [135, 0]
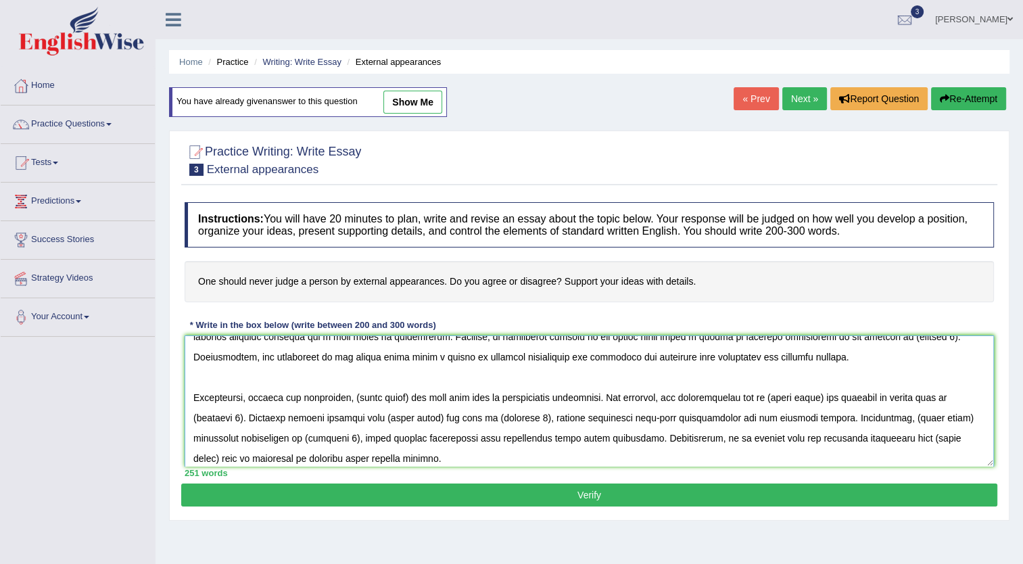
drag, startPoint x: 350, startPoint y: 399, endPoint x: 404, endPoint y: 401, distance: 54.1
click at [404, 401] on textarea at bounding box center [590, 400] width 810 height 131
paste textarea "one should never judge a person by external appearances"
drag, startPoint x: 542, startPoint y: 418, endPoint x: 596, endPoint y: 426, distance: 54.7
click at [596, 426] on textarea at bounding box center [590, 400] width 810 height 131
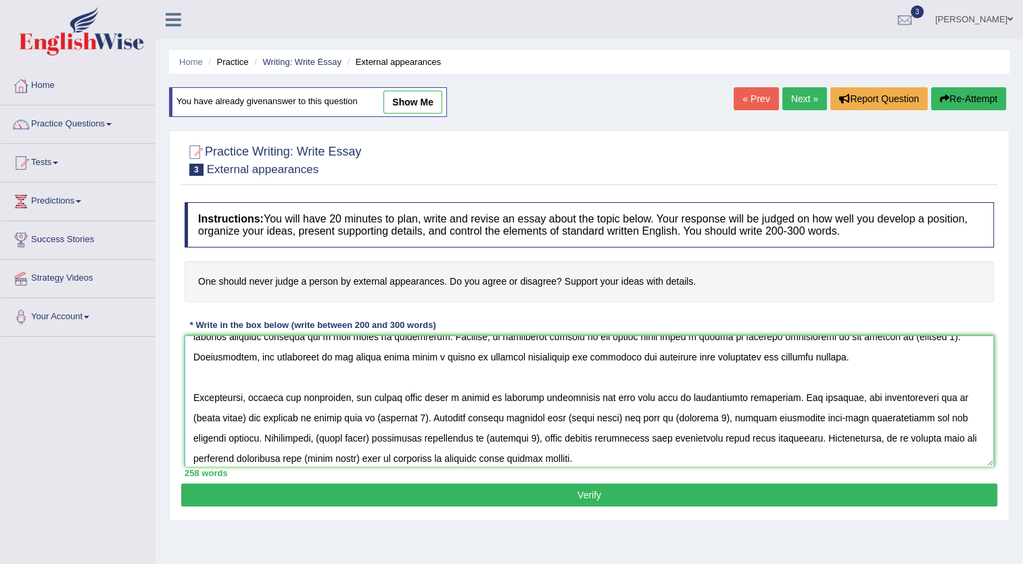
paste textarea "one should never judge a person by external appearances"
drag, startPoint x: 943, startPoint y: 398, endPoint x: 218, endPoint y: 415, distance: 725.8
click at [218, 415] on textarea at bounding box center [590, 400] width 810 height 131
paste textarea "one should never judge a person by external appearances"
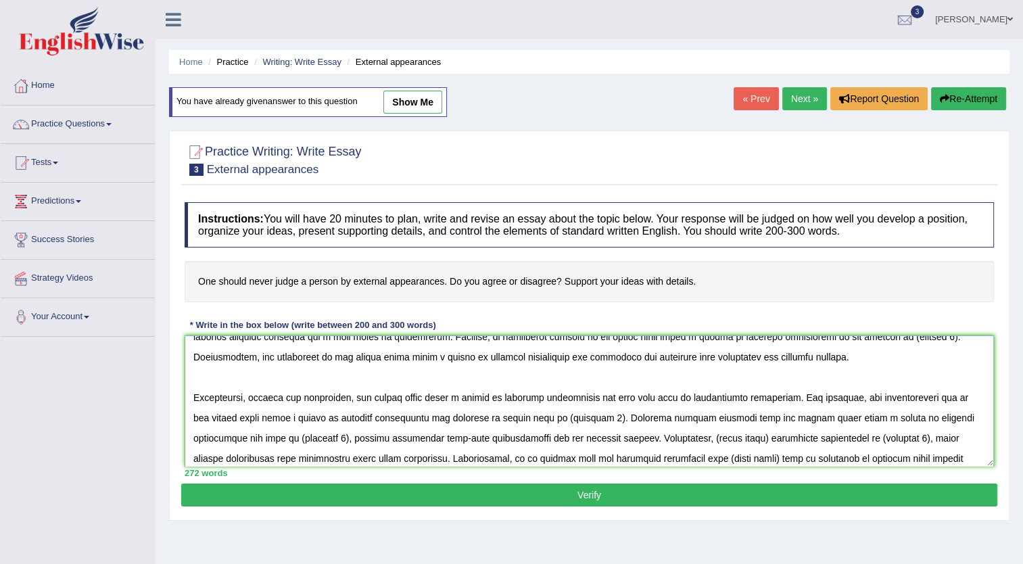
scroll to position [162, 0]
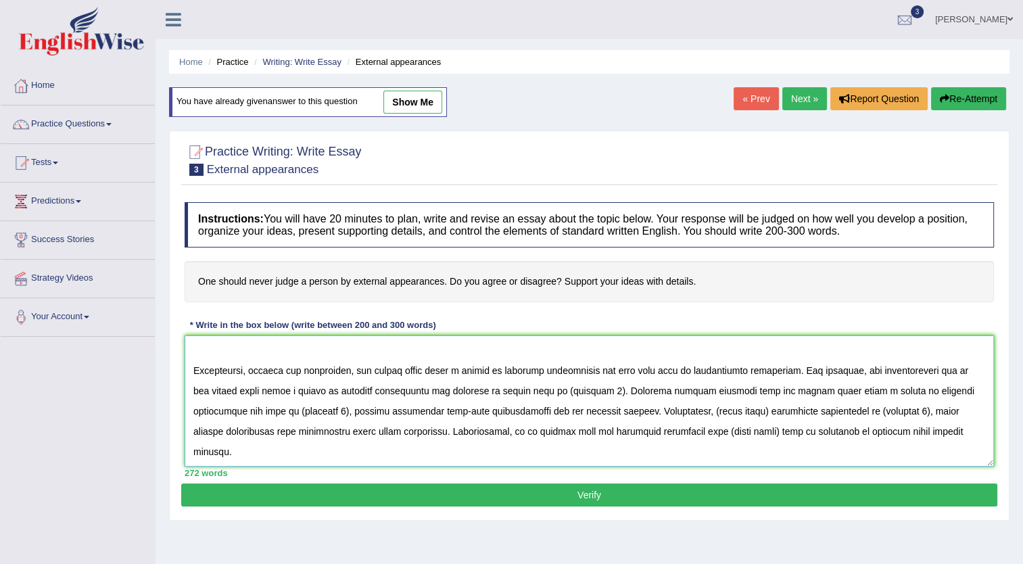
drag, startPoint x: 700, startPoint y: 409, endPoint x: 752, endPoint y: 413, distance: 52.2
click at [752, 413] on textarea at bounding box center [590, 400] width 810 height 131
paste textarea "one should never judge a person by external appearances"
drag, startPoint x: 891, startPoint y: 431, endPoint x: 944, endPoint y: 431, distance: 52.8
click at [944, 431] on textarea at bounding box center [590, 400] width 810 height 131
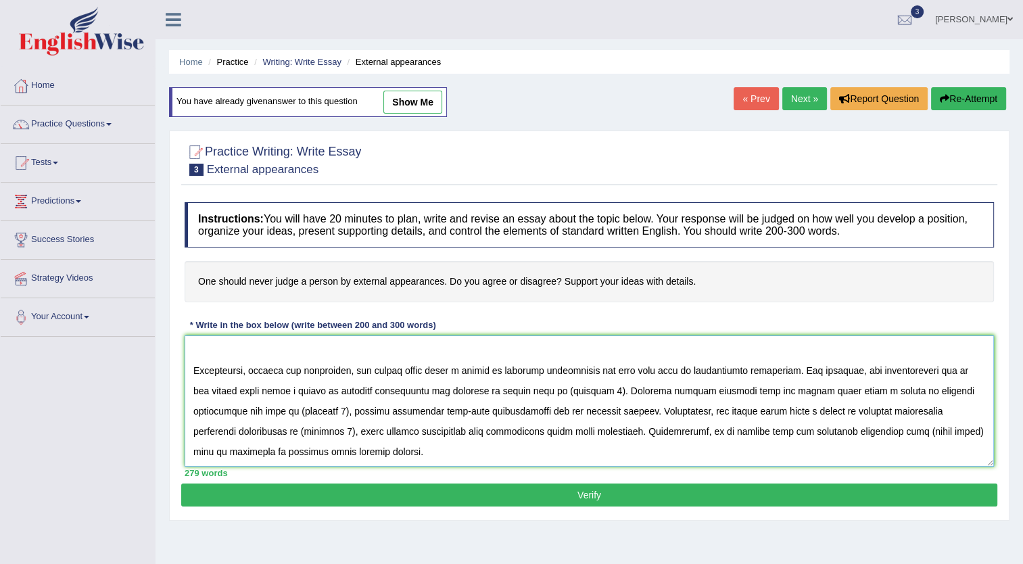
paste textarea "one should never judge a person by external appearances"
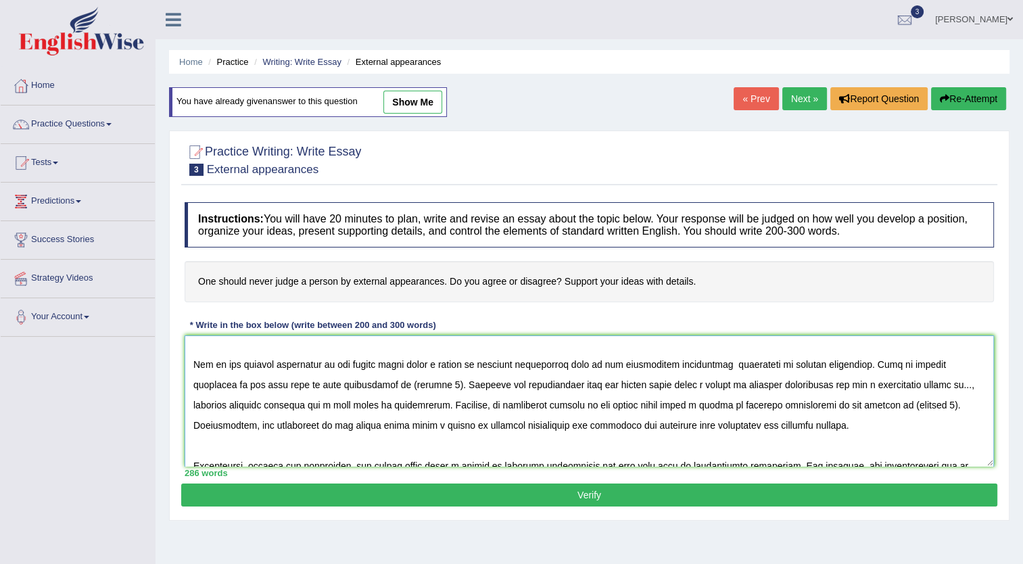
scroll to position [68, 0]
drag, startPoint x: 335, startPoint y: 384, endPoint x: 378, endPoint y: 386, distance: 43.3
click at [378, 386] on textarea at bounding box center [590, 400] width 810 height 131
drag, startPoint x: 849, startPoint y: 406, endPoint x: 892, endPoint y: 406, distance: 42.6
click at [892, 406] on textarea at bounding box center [590, 400] width 810 height 131
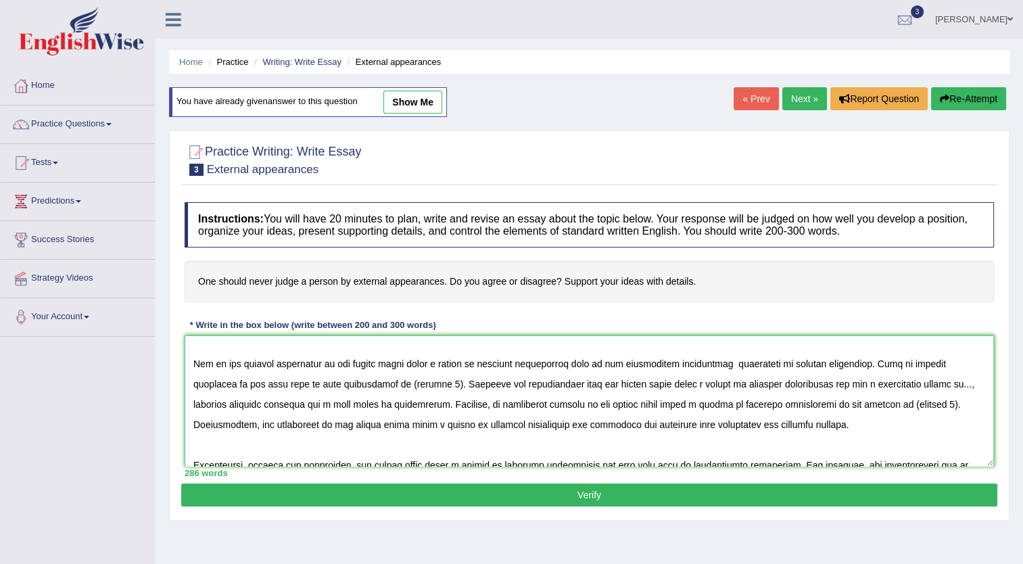
drag, startPoint x: 334, startPoint y: 385, endPoint x: 378, endPoint y: 386, distance: 44.0
click at [378, 386] on textarea at bounding box center [590, 400] width 810 height 131
drag, startPoint x: 858, startPoint y: 365, endPoint x: 380, endPoint y: 381, distance: 478.4
click at [380, 381] on textarea at bounding box center [590, 400] width 810 height 131
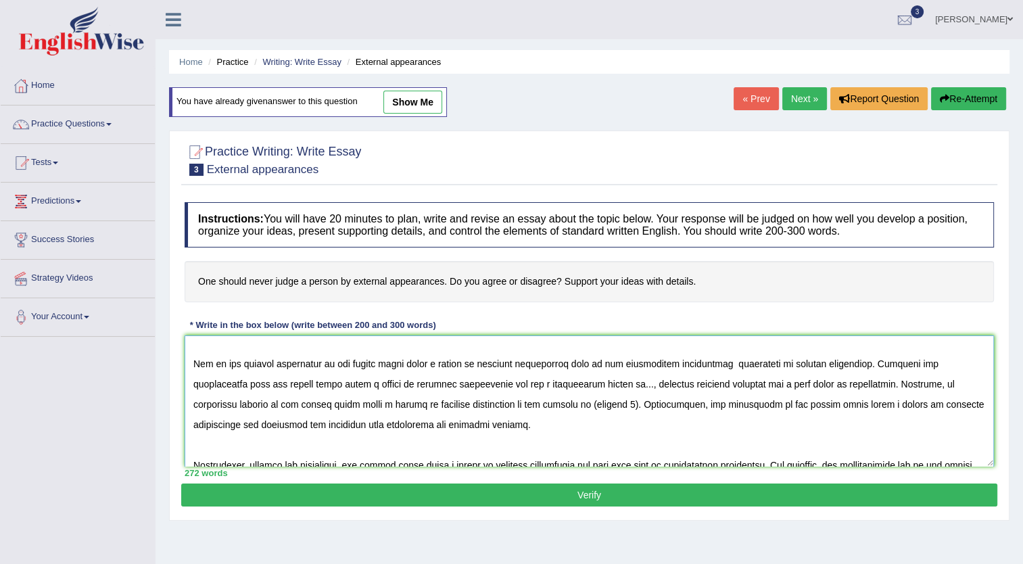
drag, startPoint x: 625, startPoint y: 404, endPoint x: 582, endPoint y: 407, distance: 43.4
click at [582, 407] on textarea at bounding box center [590, 400] width 810 height 131
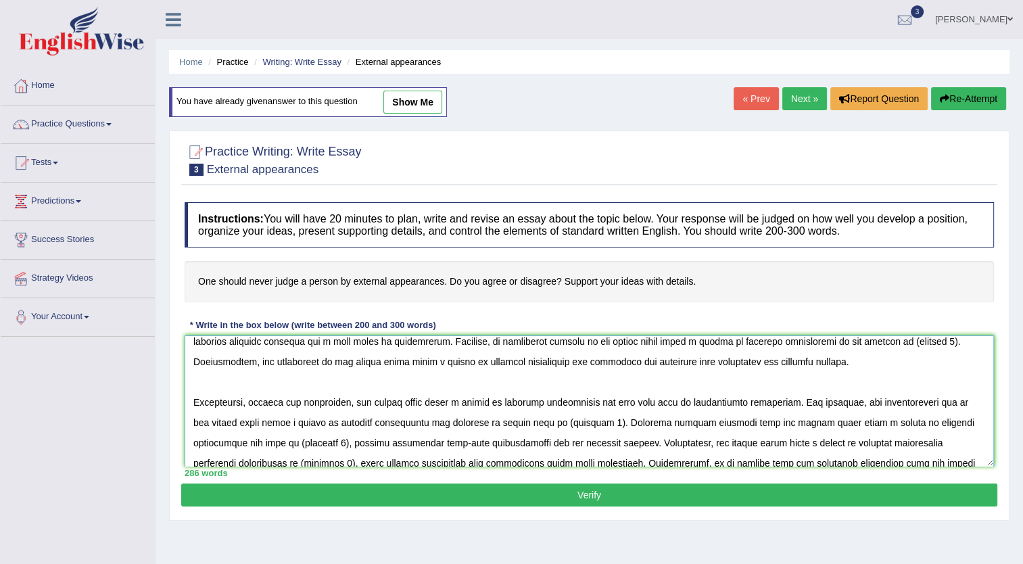
scroll to position [162, 0]
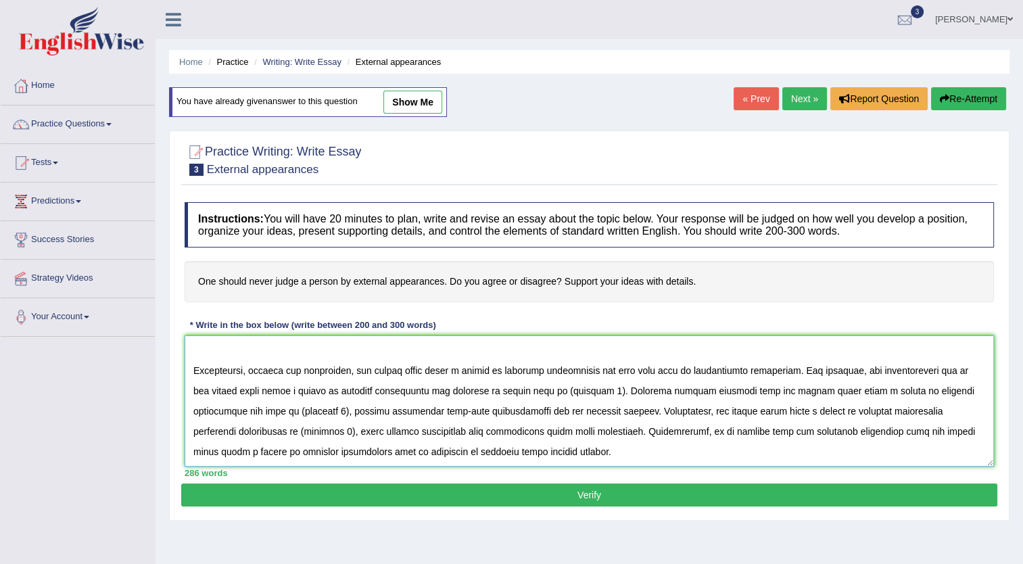
drag, startPoint x: 194, startPoint y: 351, endPoint x: 632, endPoint y: 469, distance: 453.3
click at [632, 469] on div "Instructions: You will have 20 minutes to plan, write and revise an essay about…" at bounding box center [589, 339] width 816 height 288
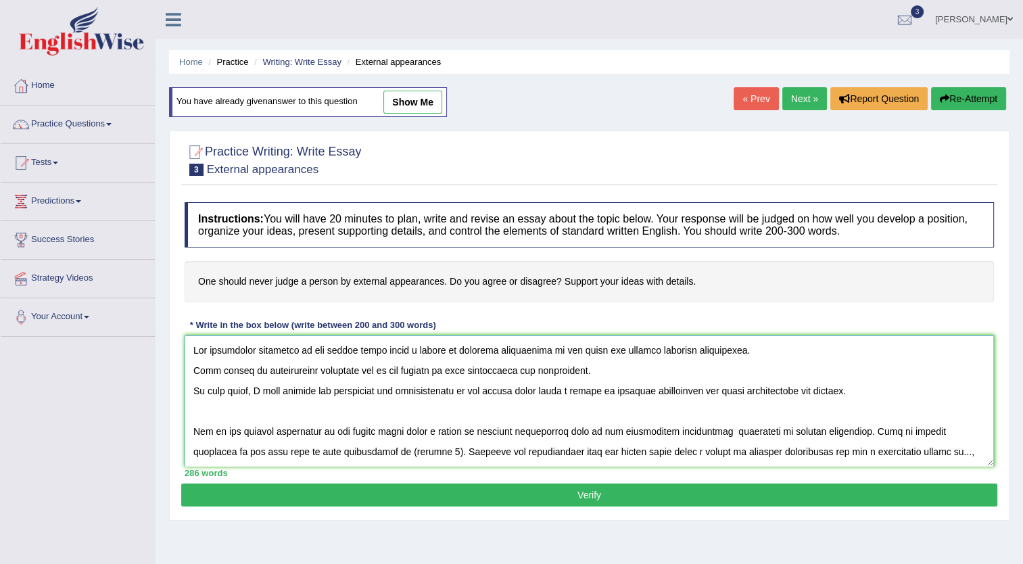
click at [662, 422] on textarea at bounding box center [590, 400] width 810 height 131
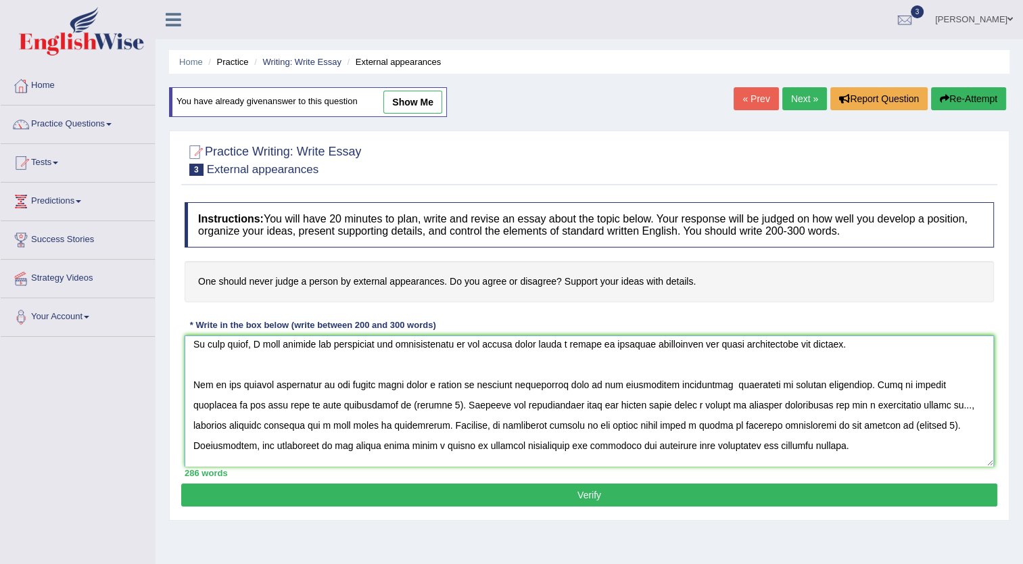
scroll to position [68, 0]
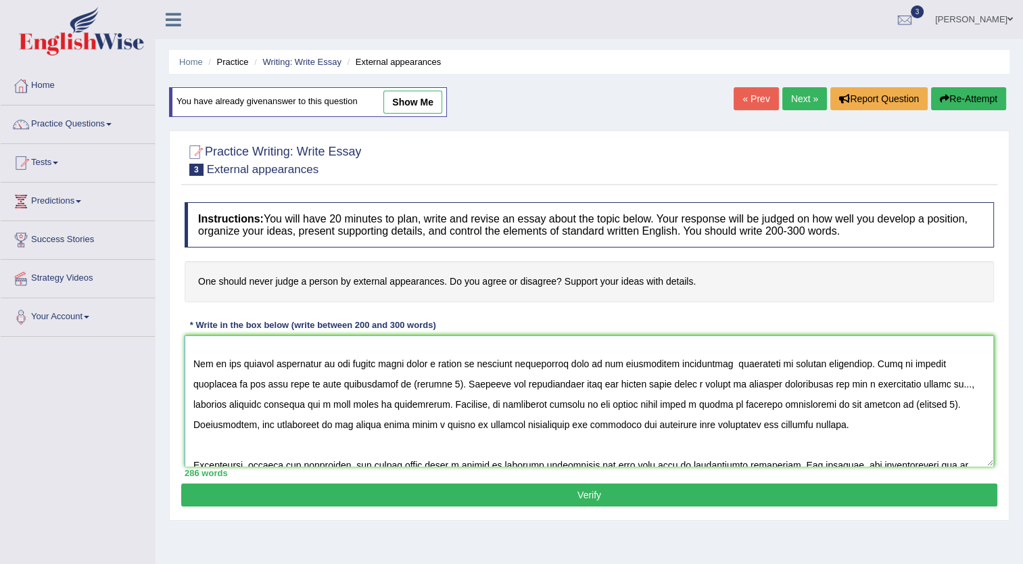
drag, startPoint x: 858, startPoint y: 362, endPoint x: 381, endPoint y: 383, distance: 476.6
click at [381, 383] on textarea at bounding box center [590, 400] width 810 height 131
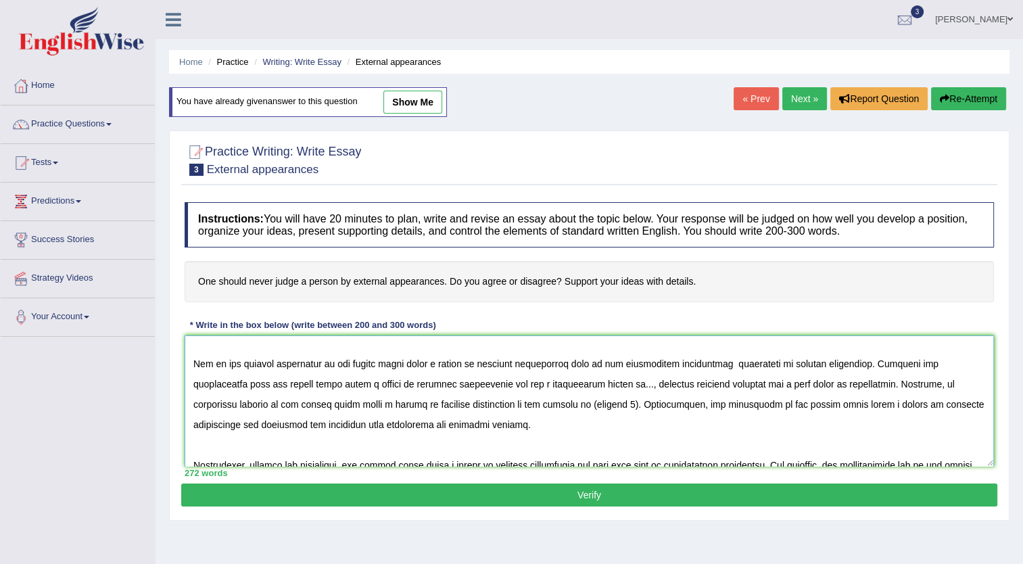
drag, startPoint x: 582, startPoint y: 405, endPoint x: 626, endPoint y: 404, distance: 44.0
click at [626, 404] on textarea at bounding box center [590, 400] width 810 height 131
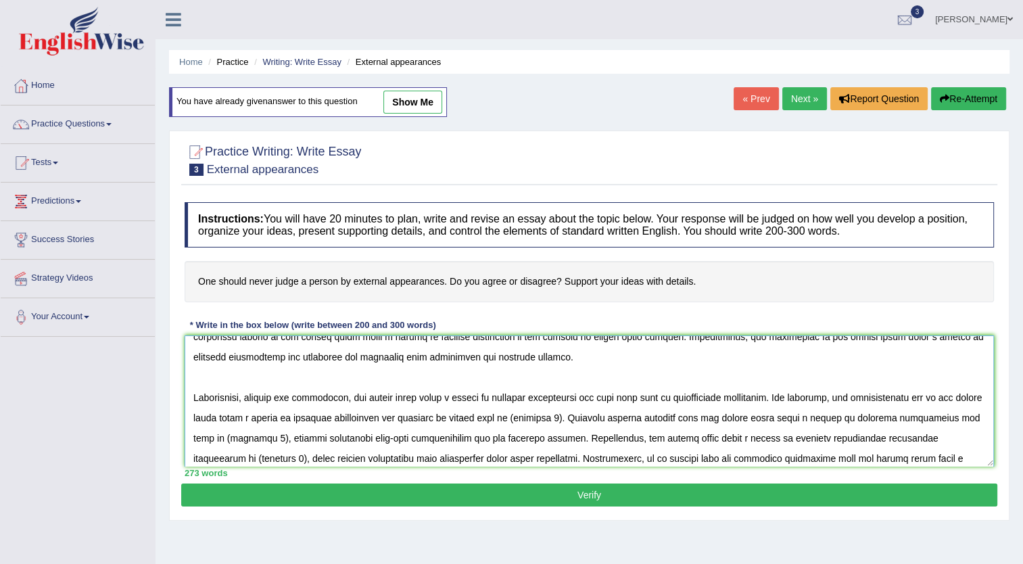
drag, startPoint x: 546, startPoint y: 417, endPoint x: 601, endPoint y: 418, distance: 54.8
click at [601, 418] on textarea at bounding box center [590, 400] width 810 height 131
click at [546, 417] on textarea at bounding box center [590, 400] width 810 height 131
drag, startPoint x: 546, startPoint y: 418, endPoint x: 606, endPoint y: 417, distance: 59.5
click at [606, 417] on textarea at bounding box center [590, 400] width 810 height 131
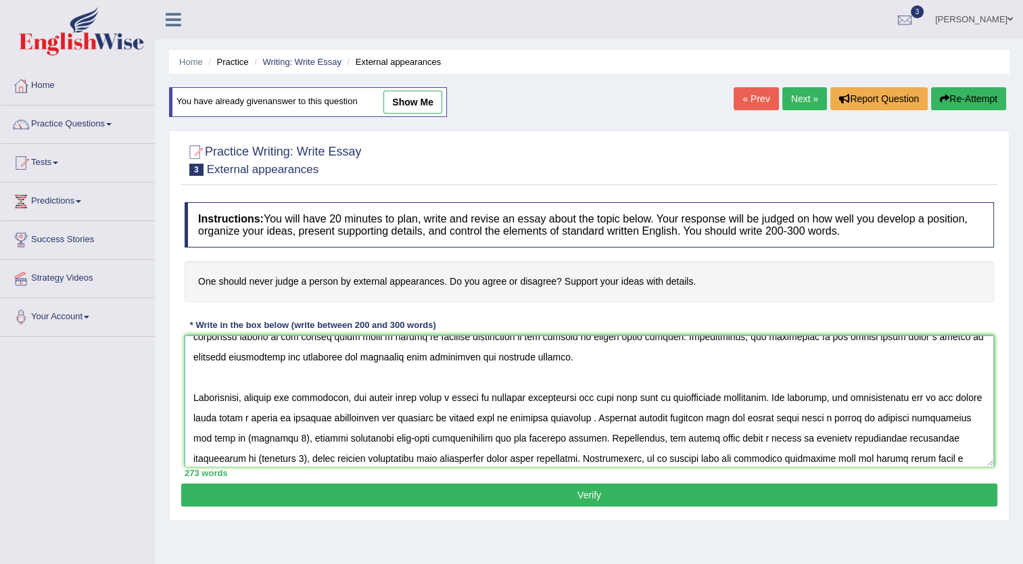
scroll to position [162, 0]
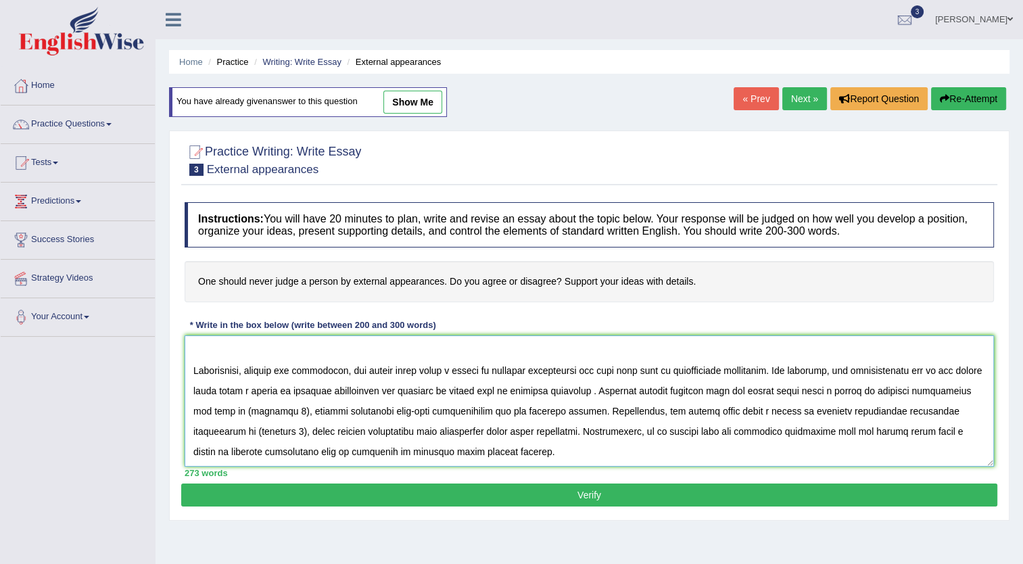
drag, startPoint x: 300, startPoint y: 411, endPoint x: 355, endPoint y: 409, distance: 54.8
click at [355, 409] on textarea at bounding box center [590, 400] width 810 height 131
click at [505, 434] on textarea at bounding box center [590, 400] width 810 height 131
drag, startPoint x: 718, startPoint y: 410, endPoint x: 411, endPoint y: 434, distance: 308.0
click at [411, 434] on textarea at bounding box center [590, 400] width 810 height 131
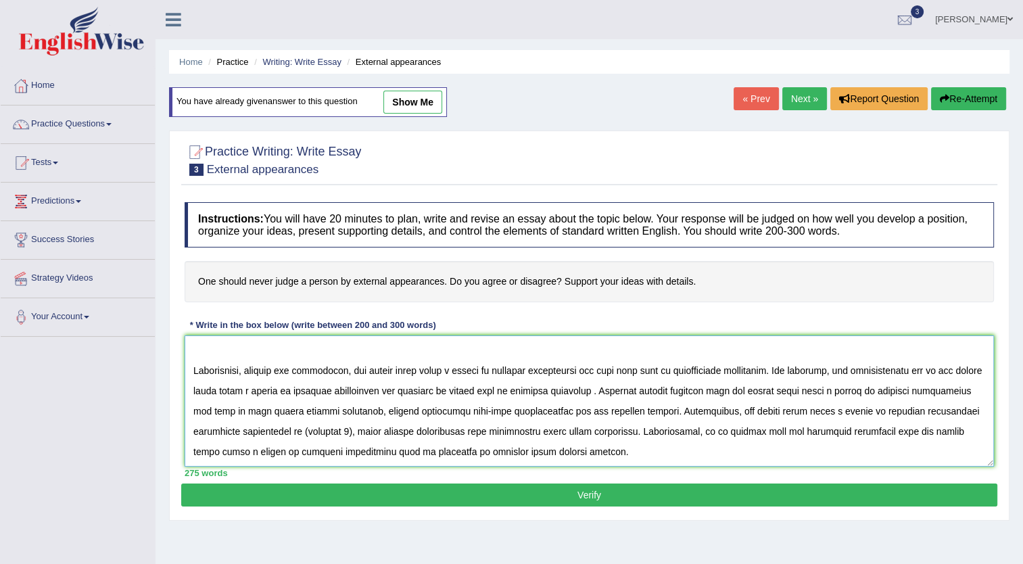
click at [781, 445] on textarea at bounding box center [590, 400] width 810 height 131
drag, startPoint x: 410, startPoint y: 430, endPoint x: 354, endPoint y: 432, distance: 55.5
click at [354, 432] on textarea at bounding box center [590, 400] width 810 height 131
drag, startPoint x: 295, startPoint y: 434, endPoint x: 403, endPoint y: 431, distance: 108.2
click at [403, 431] on textarea at bounding box center [590, 400] width 810 height 131
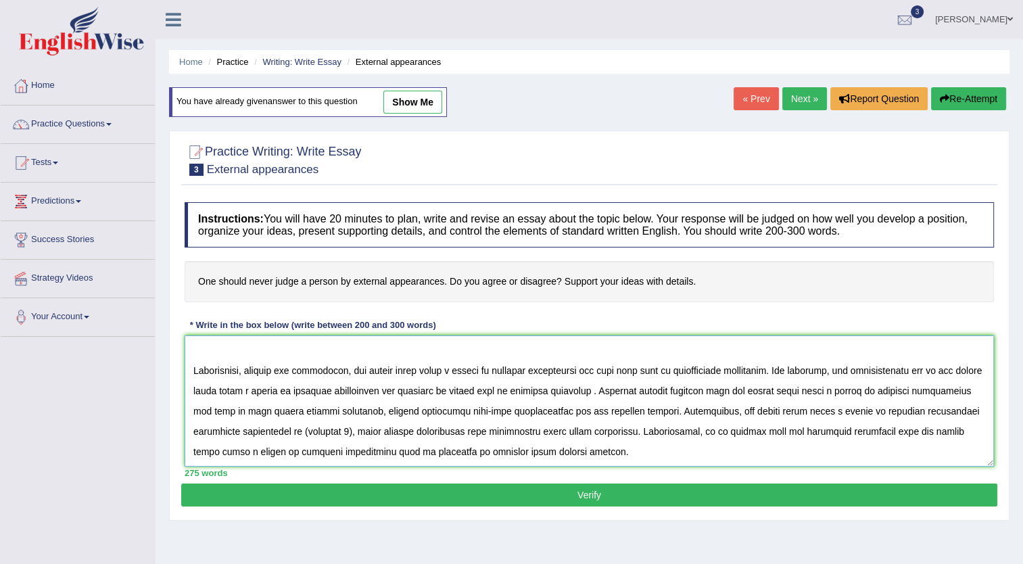
click at [447, 403] on textarea at bounding box center [590, 400] width 810 height 131
drag, startPoint x: 320, startPoint y: 411, endPoint x: 302, endPoint y: 412, distance: 18.3
click at [302, 412] on textarea at bounding box center [590, 400] width 810 height 131
drag, startPoint x: 411, startPoint y: 429, endPoint x: 354, endPoint y: 440, distance: 57.3
click at [354, 440] on textarea at bounding box center [590, 400] width 810 height 131
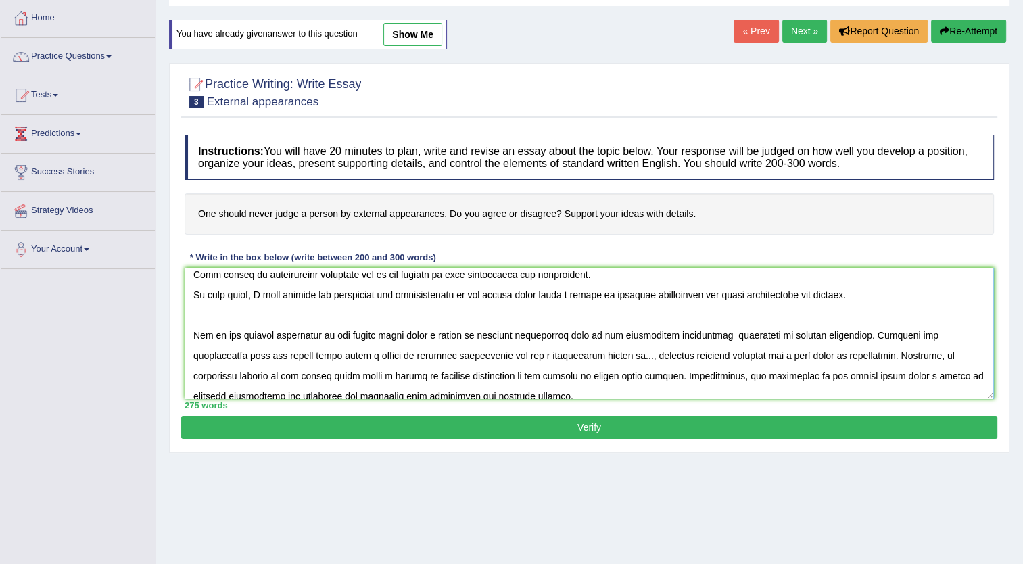
scroll to position [0, 0]
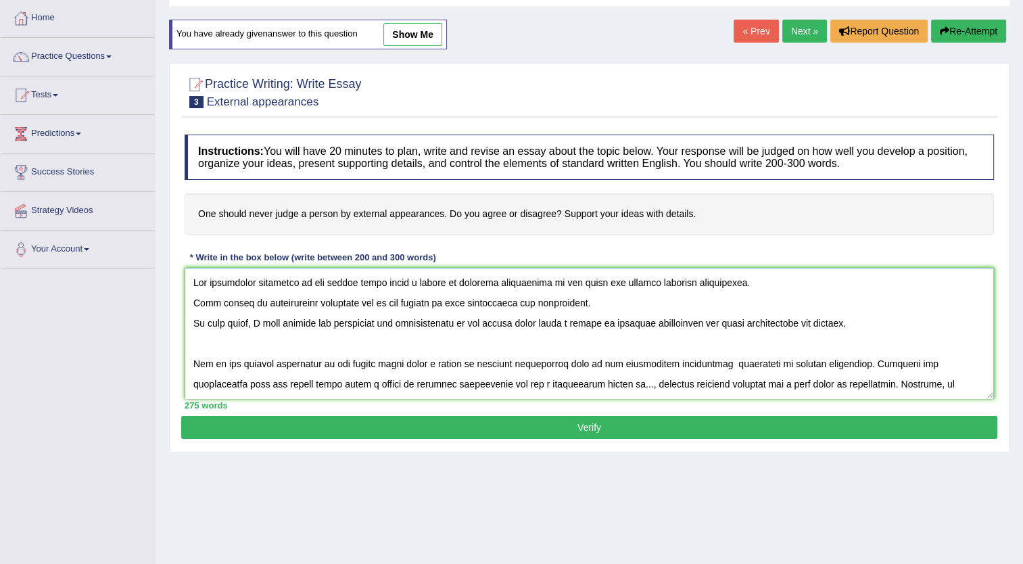
type textarea "The increasing influence of one should never judge a person by external appeara…"
click at [595, 425] on button "Verify" at bounding box center [589, 427] width 816 height 23
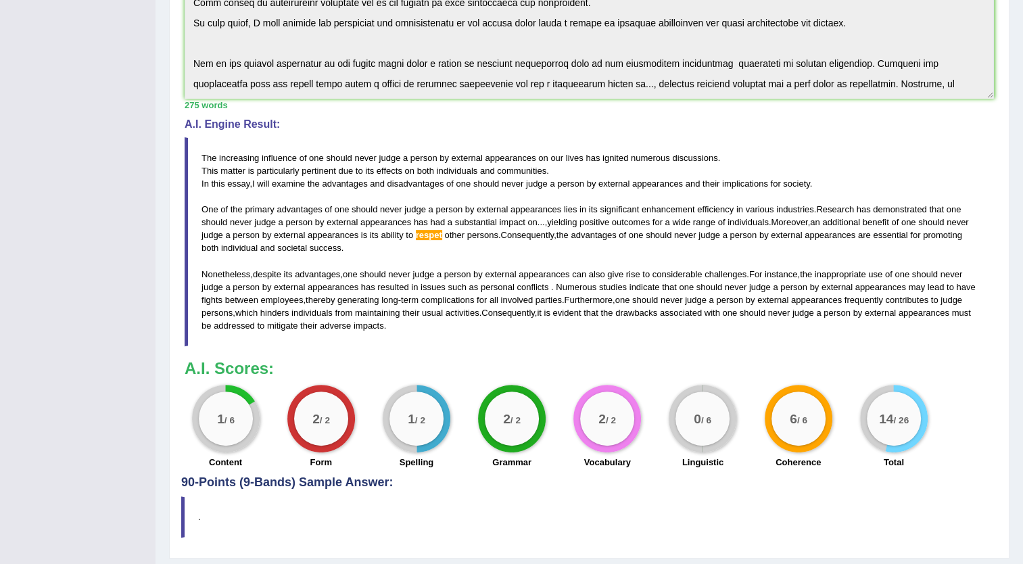
scroll to position [68, 0]
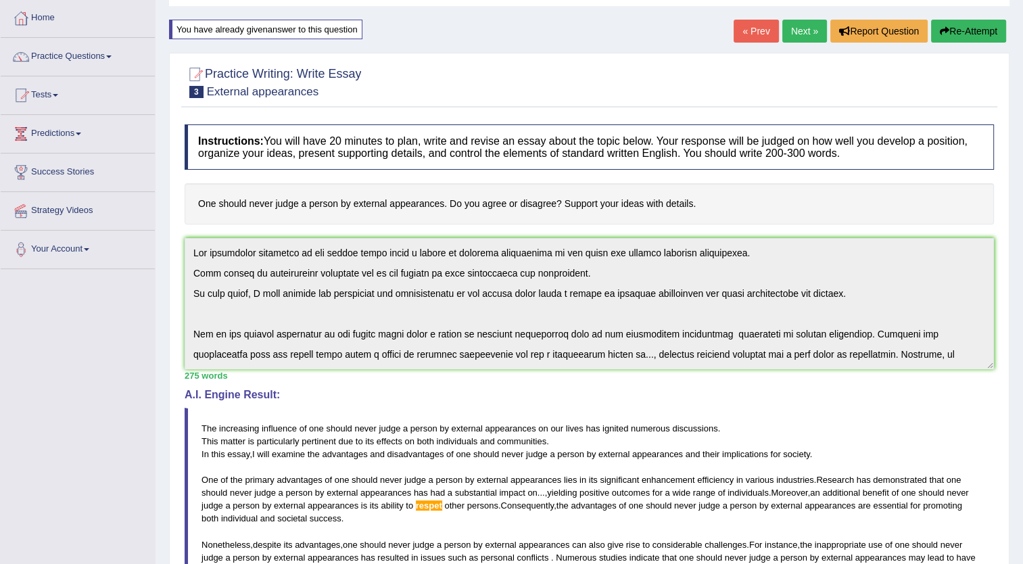
click at [1000, 34] on button "Re-Attempt" at bounding box center [968, 31] width 75 height 23
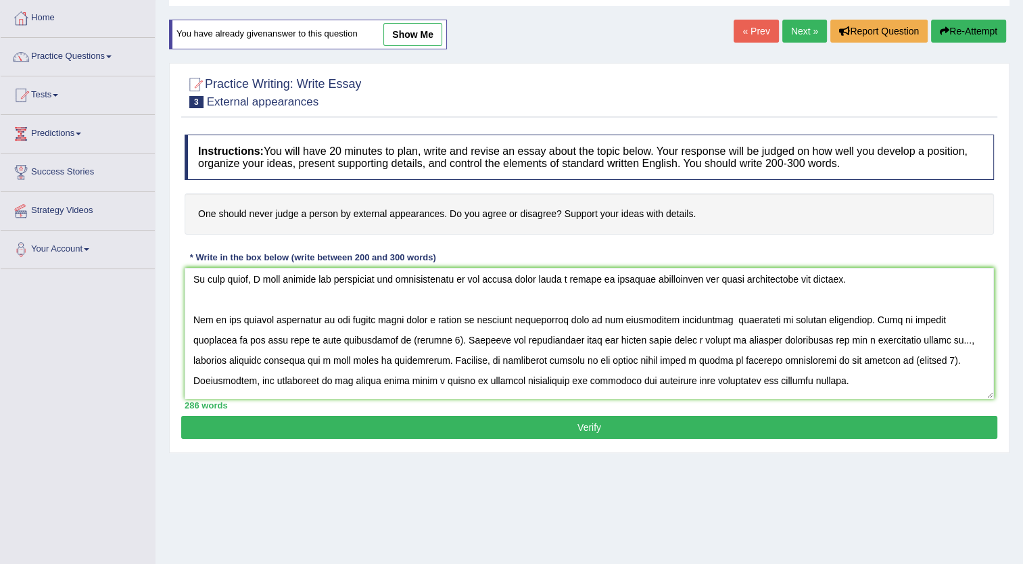
scroll to position [68, 0]
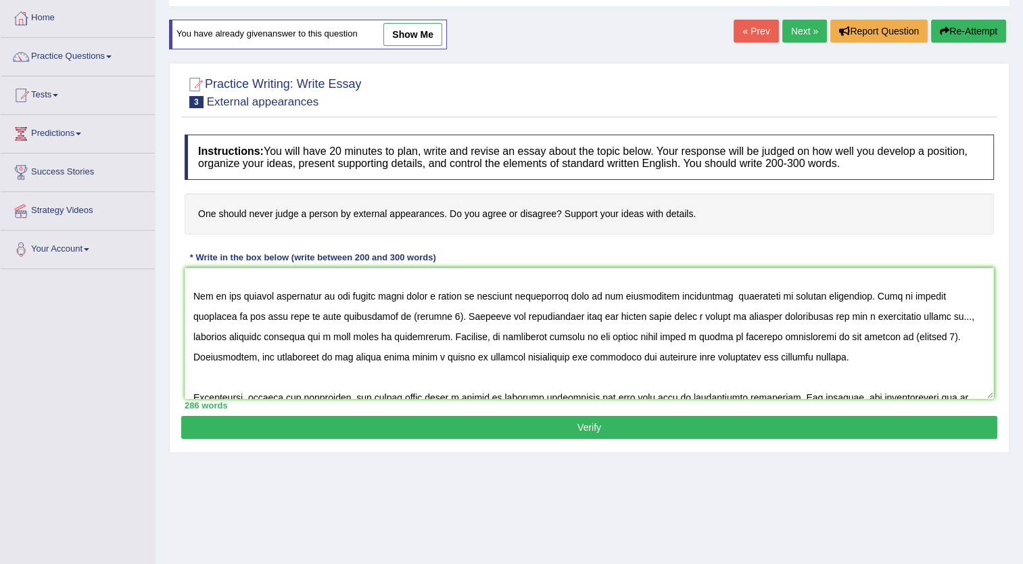
drag, startPoint x: 333, startPoint y: 317, endPoint x: 377, endPoint y: 316, distance: 43.3
click at [377, 316] on textarea at bounding box center [590, 333] width 810 height 131
click at [370, 316] on textarea at bounding box center [590, 333] width 810 height 131
drag, startPoint x: 849, startPoint y: 337, endPoint x: 891, endPoint y: 337, distance: 41.3
click at [891, 337] on textarea at bounding box center [590, 333] width 810 height 131
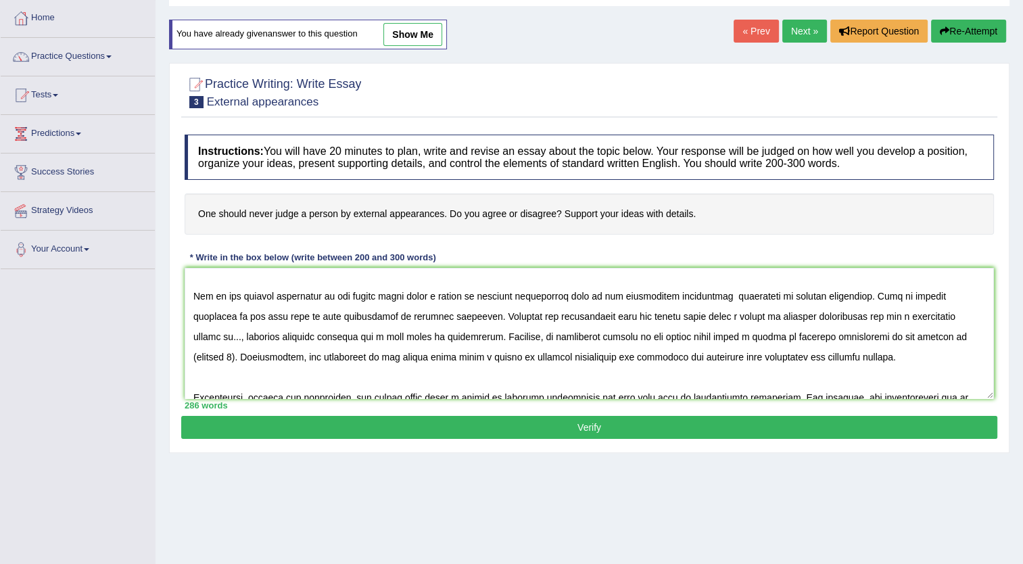
drag, startPoint x: 335, startPoint y: 319, endPoint x: 408, endPoint y: 312, distance: 73.3
click at [408, 312] on textarea at bounding box center [590, 333] width 810 height 131
drag, startPoint x: 885, startPoint y: 339, endPoint x: 925, endPoint y: 335, distance: 40.8
click at [925, 335] on textarea at bounding box center [590, 333] width 810 height 131
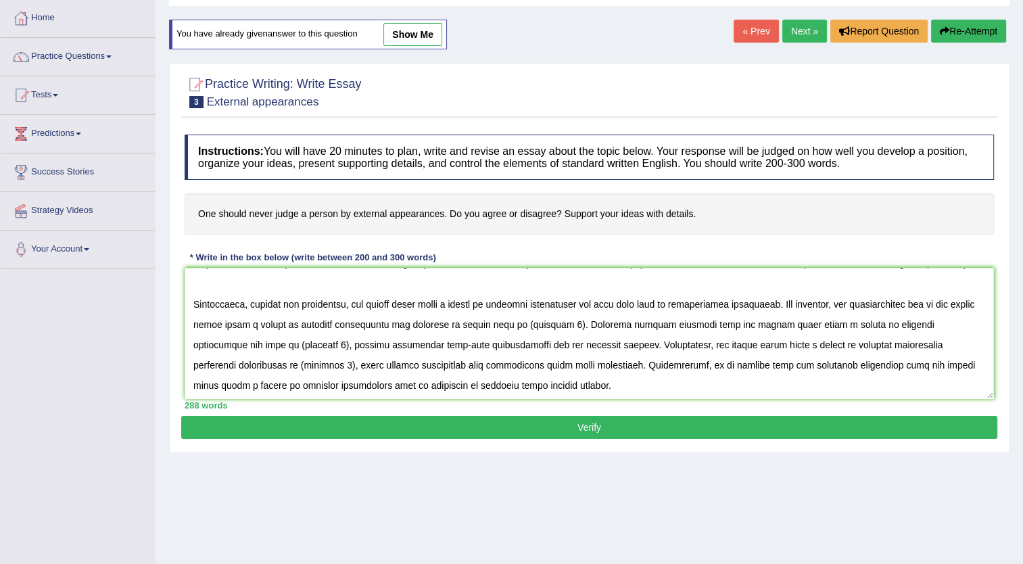
scroll to position [162, 0]
drag, startPoint x: 546, startPoint y: 323, endPoint x: 601, endPoint y: 325, distance: 54.1
click at [601, 325] on textarea at bounding box center [590, 333] width 810 height 131
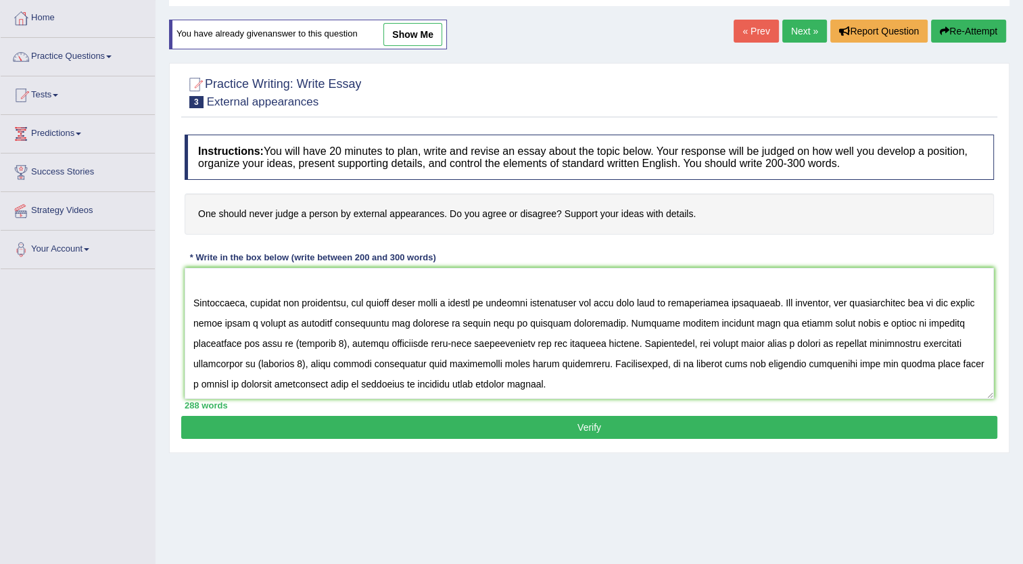
drag, startPoint x: 300, startPoint y: 344, endPoint x: 356, endPoint y: 344, distance: 56.1
click at [356, 344] on textarea at bounding box center [590, 333] width 810 height 131
drag, startPoint x: 354, startPoint y: 365, endPoint x: 410, endPoint y: 363, distance: 55.5
click at [410, 363] on textarea at bounding box center [590, 333] width 810 height 131
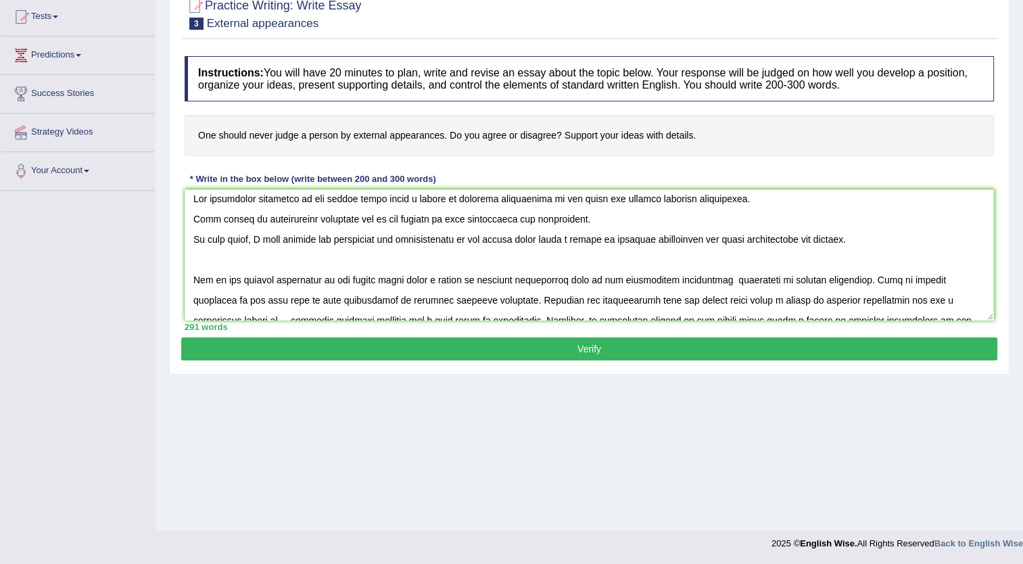
scroll to position [0, 0]
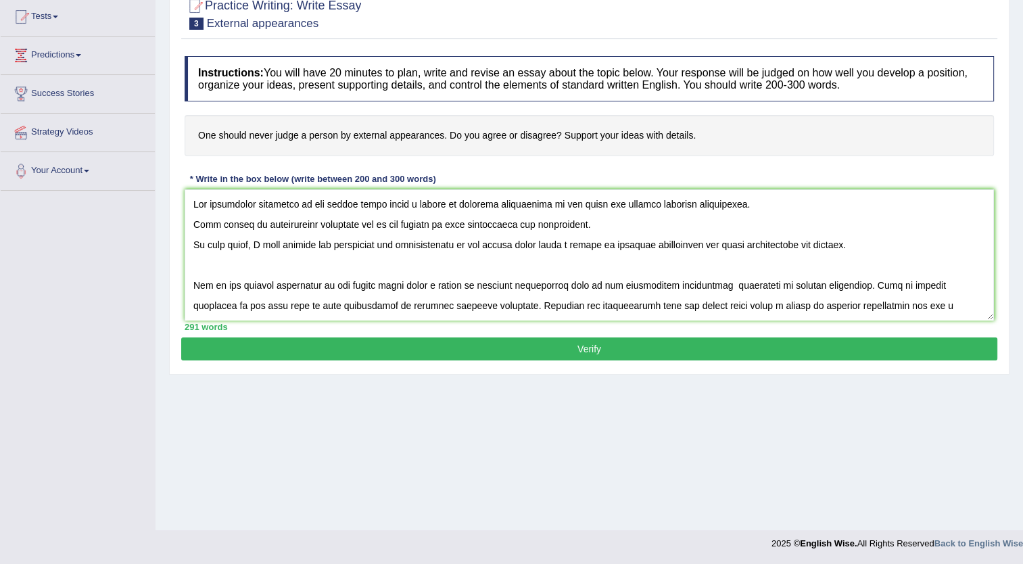
type textarea "The increasing influence of one should never judge a person by external appeara…"
click at [598, 344] on button "Verify" at bounding box center [589, 348] width 816 height 23
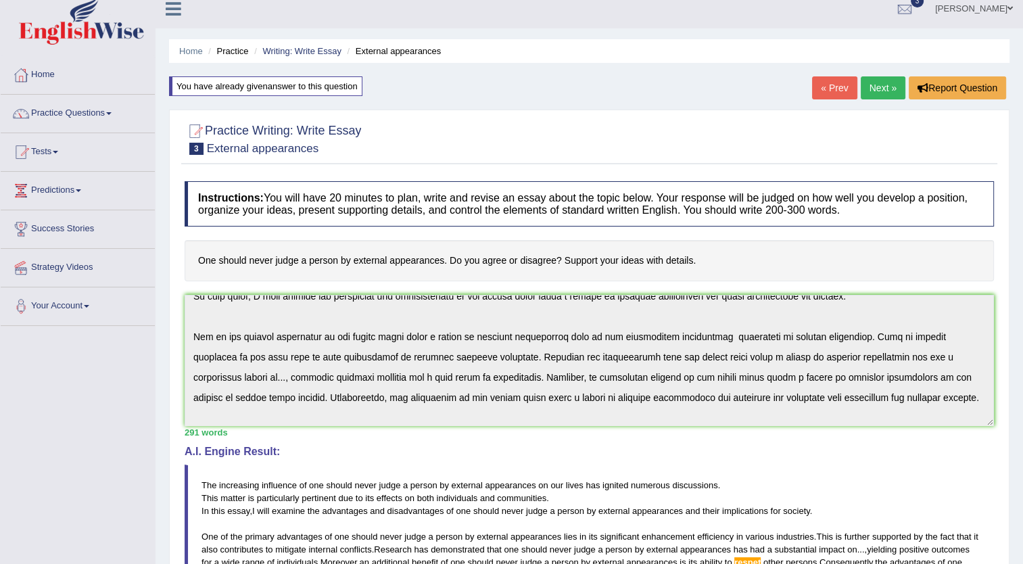
scroll to position [162, 0]
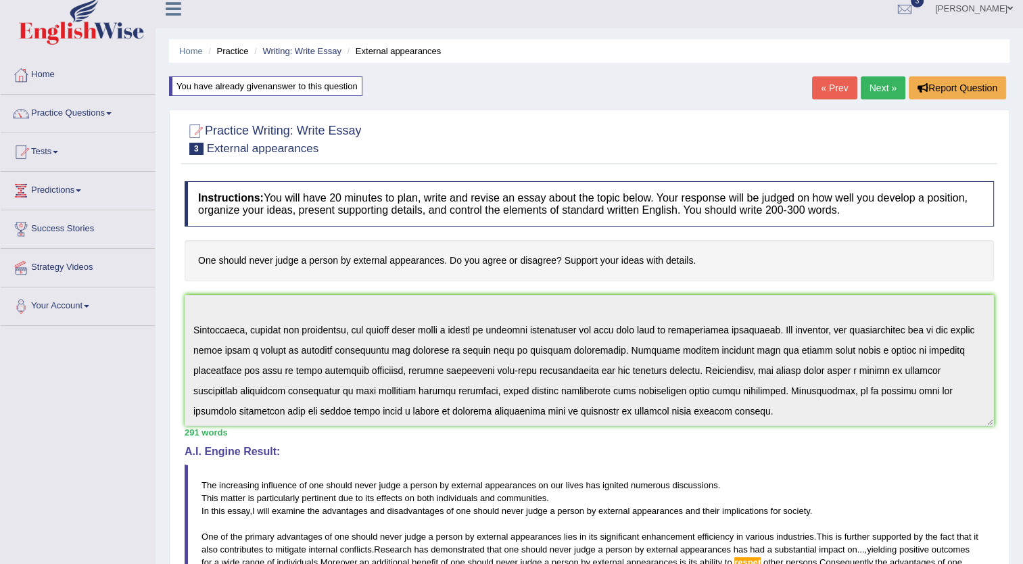
click at [906, 427] on div "Instructions: You will have 20 minutes to plan, write and revise an essay about…" at bounding box center [589, 488] width 816 height 629
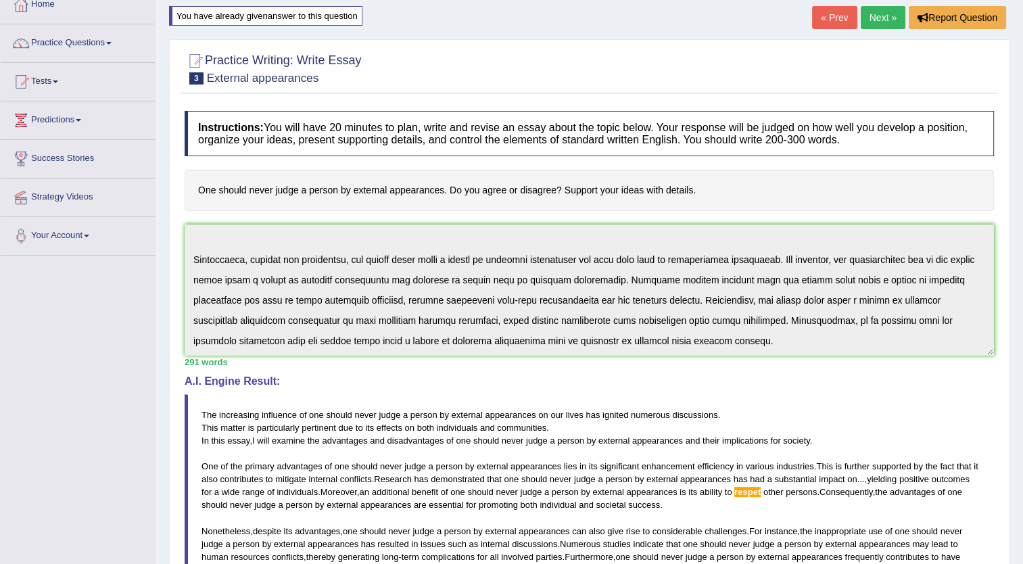
scroll to position [0, 0]
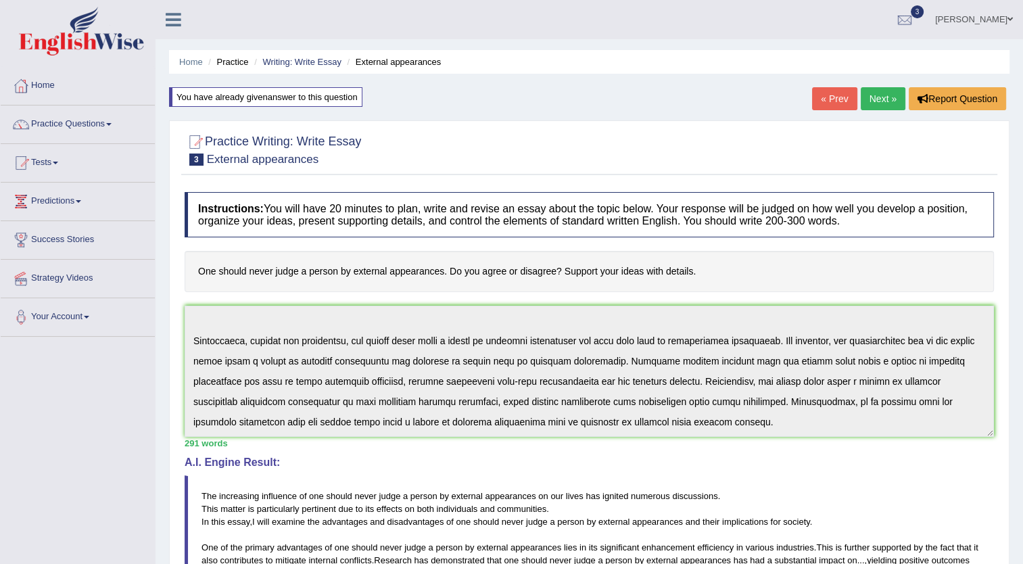
click at [883, 95] on link "Next »" at bounding box center [883, 98] width 45 height 23
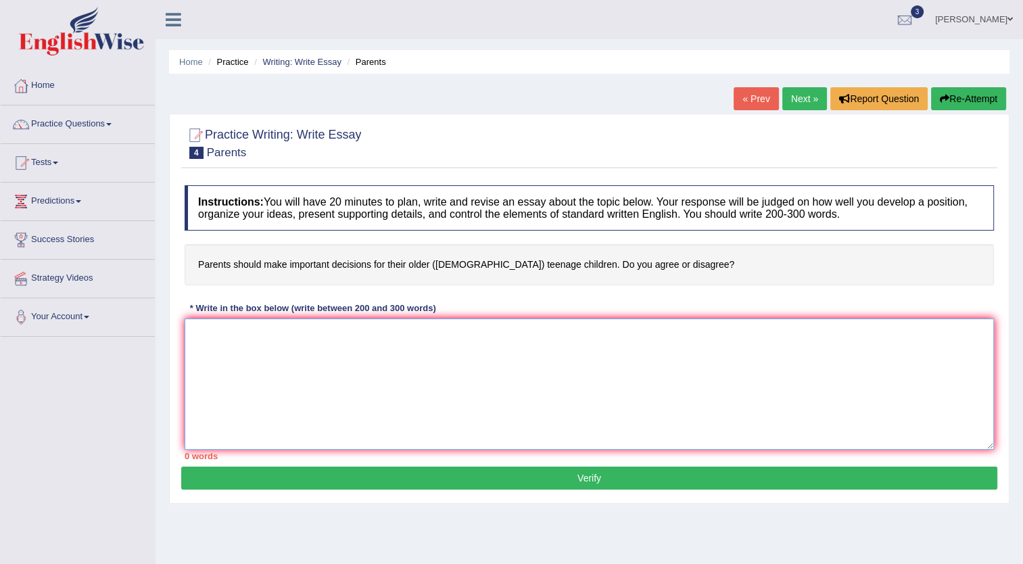
click at [227, 326] on textarea at bounding box center [590, 384] width 810 height 131
click at [209, 358] on textarea at bounding box center [590, 384] width 810 height 131
paste textarea "The increasing influence of [essay topic] on our lives has ignited numerous dis…"
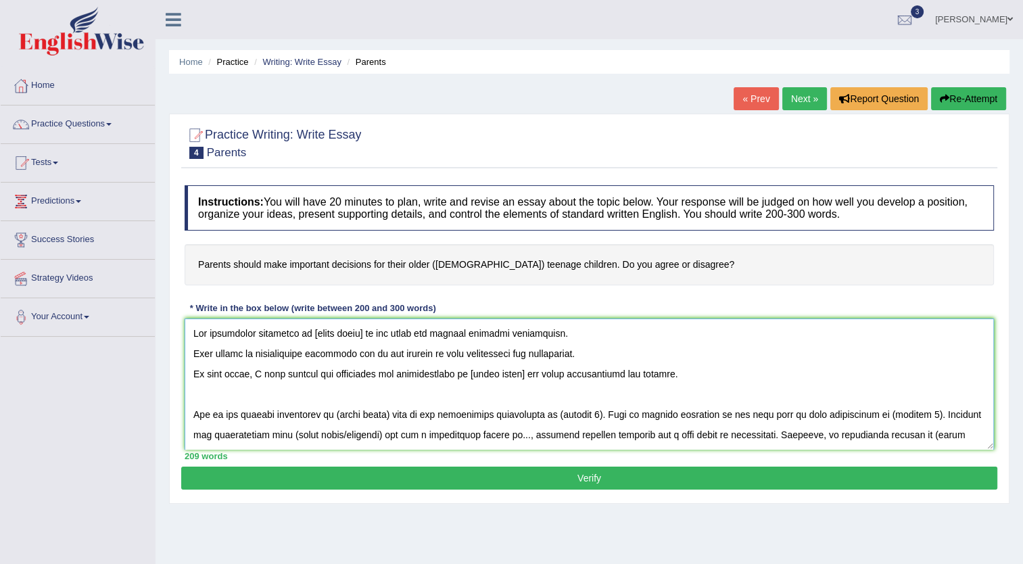
drag, startPoint x: 308, startPoint y: 337, endPoint x: 361, endPoint y: 332, distance: 53.0
click at [361, 332] on textarea at bounding box center [590, 384] width 810 height 131
click at [308, 333] on textarea at bounding box center [590, 384] width 810 height 131
click at [434, 335] on textarea at bounding box center [590, 384] width 810 height 131
drag, startPoint x: 308, startPoint y: 331, endPoint x: 571, endPoint y: 326, distance: 263.1
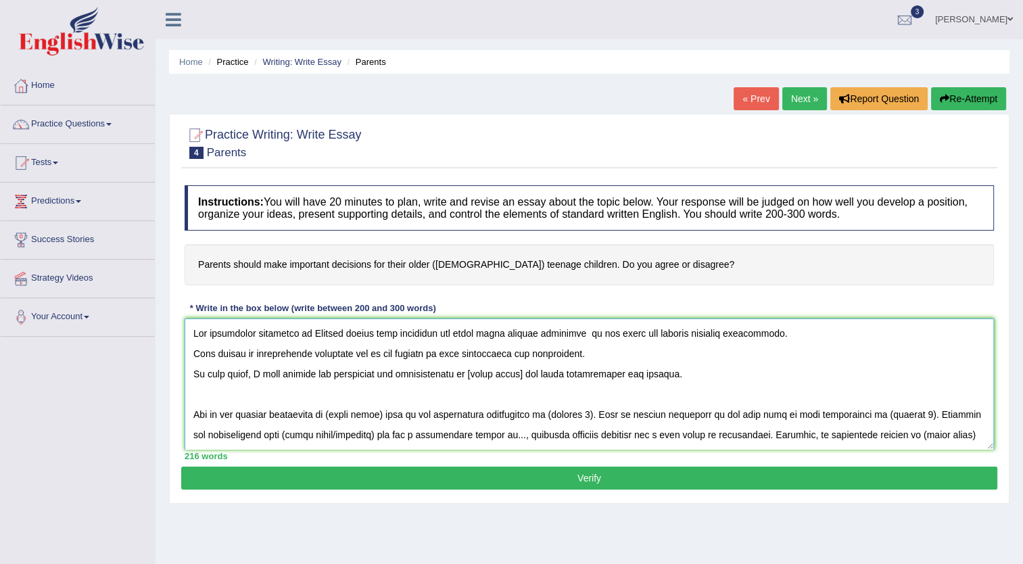
click at [571, 326] on textarea at bounding box center [590, 384] width 810 height 131
click at [576, 332] on textarea at bounding box center [590, 384] width 810 height 131
drag, startPoint x: 570, startPoint y: 333, endPoint x: 309, endPoint y: 329, distance: 261.1
click at [309, 329] on textarea at bounding box center [590, 384] width 810 height 131
click at [485, 361] on textarea at bounding box center [590, 384] width 810 height 131
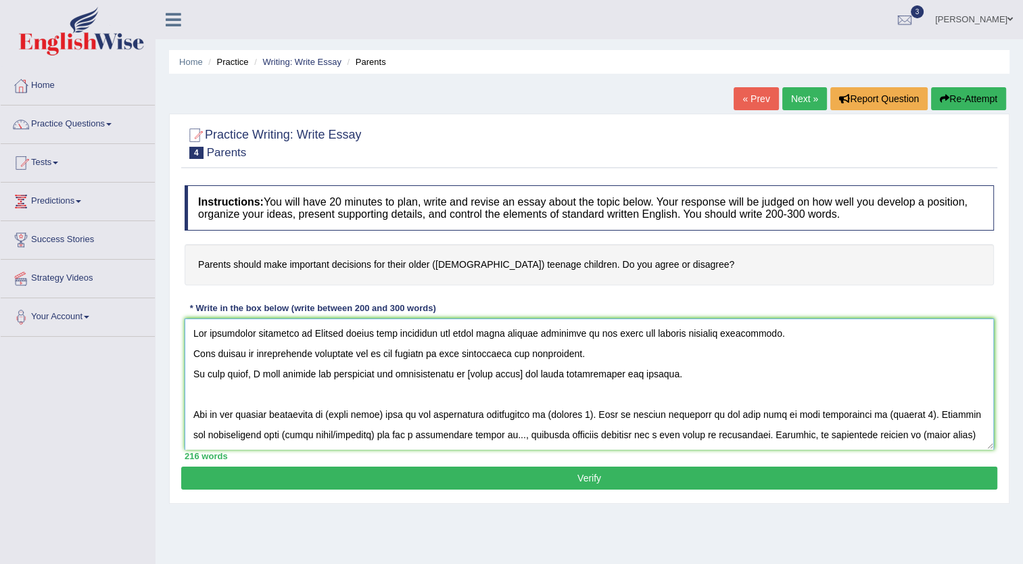
drag, startPoint x: 569, startPoint y: 331, endPoint x: 309, endPoint y: 329, distance: 259.7
click at [309, 329] on textarea at bounding box center [590, 384] width 810 height 131
drag, startPoint x: 468, startPoint y: 371, endPoint x: 520, endPoint y: 375, distance: 52.2
click at [520, 375] on textarea at bounding box center [590, 384] width 810 height 131
paste textarea "Parents should take desicions for their older teenage childrens"
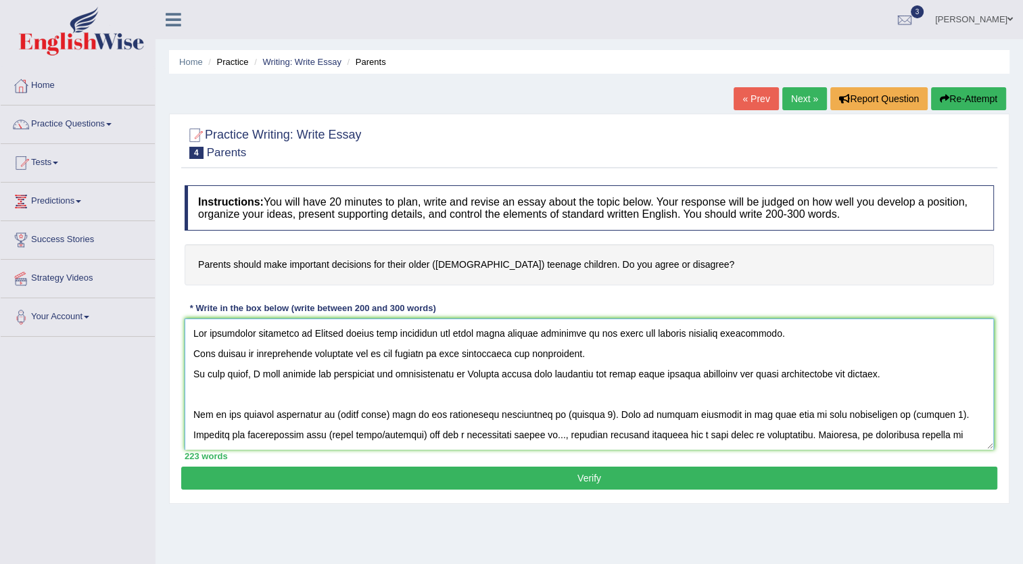
drag, startPoint x: 908, startPoint y: 434, endPoint x: 962, endPoint y: 435, distance: 53.4
click at [962, 435] on textarea at bounding box center [590, 384] width 810 height 131
paste textarea "Parents should take desicions for their older teenage childrens"
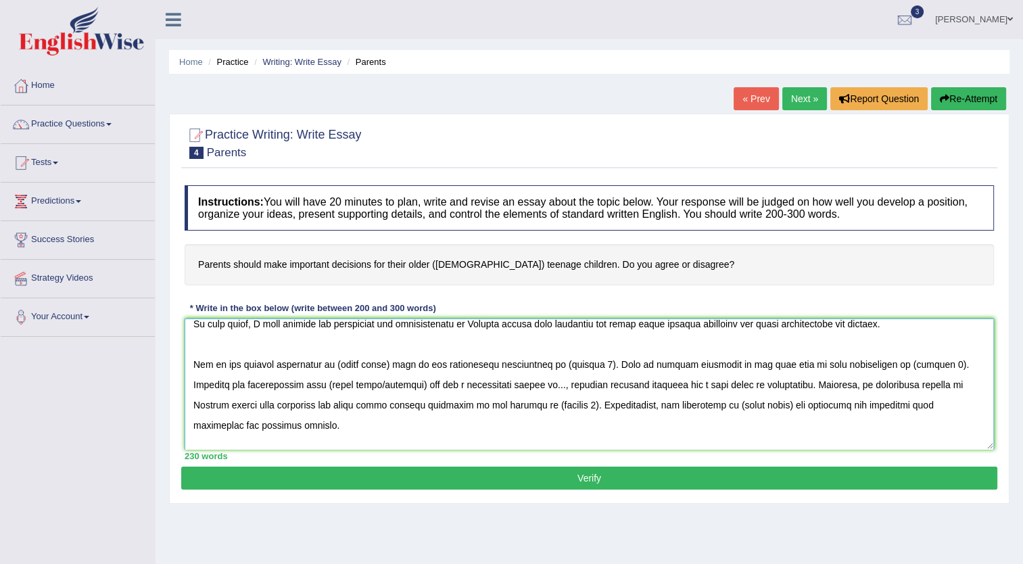
scroll to position [79, 0]
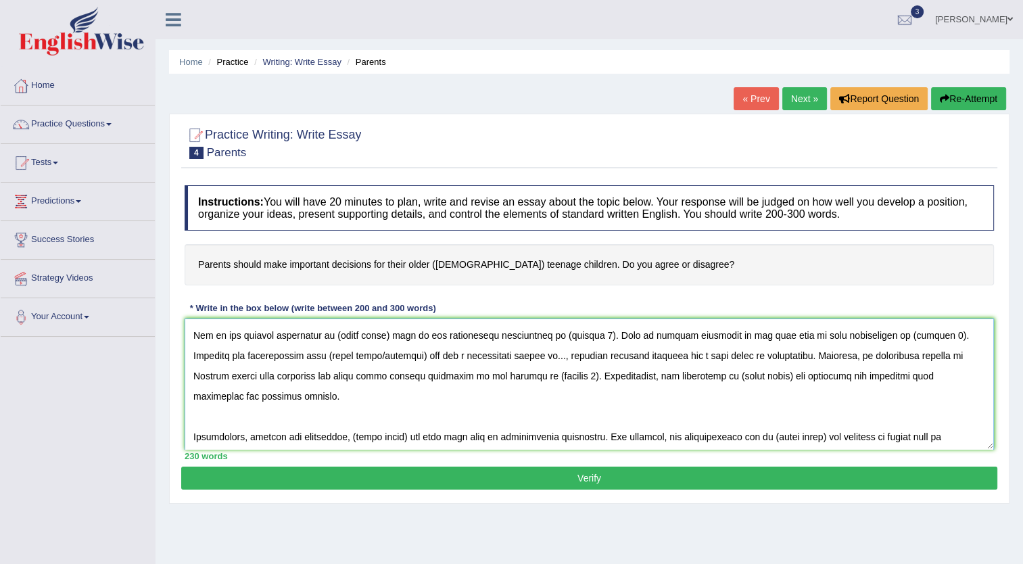
drag, startPoint x: 273, startPoint y: 354, endPoint x: 371, endPoint y: 355, distance: 97.4
click at [371, 355] on textarea at bounding box center [590, 384] width 810 height 131
paste textarea "Parents should take desicions for their older teenage childrens"
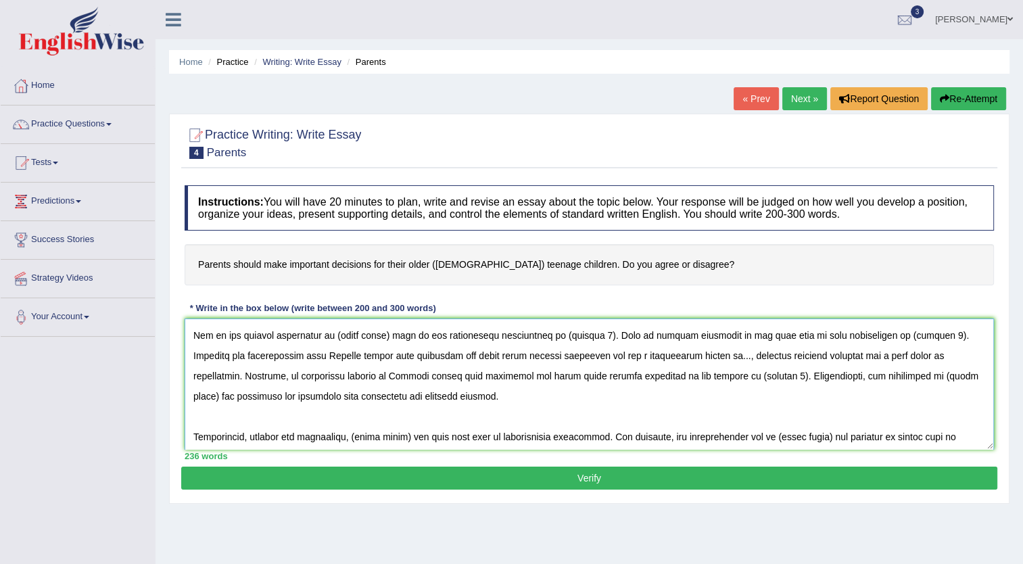
drag, startPoint x: 803, startPoint y: 377, endPoint x: 856, endPoint y: 380, distance: 53.5
click at [856, 380] on textarea at bounding box center [590, 384] width 810 height 131
paste textarea "Parents should take desicions for their older teenage childrens"
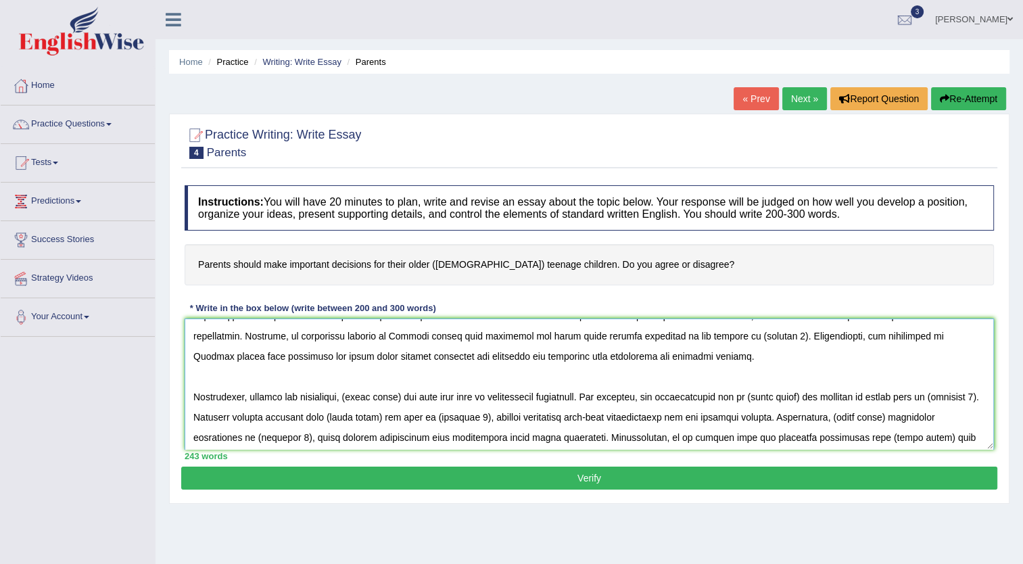
scroll to position [141, 0]
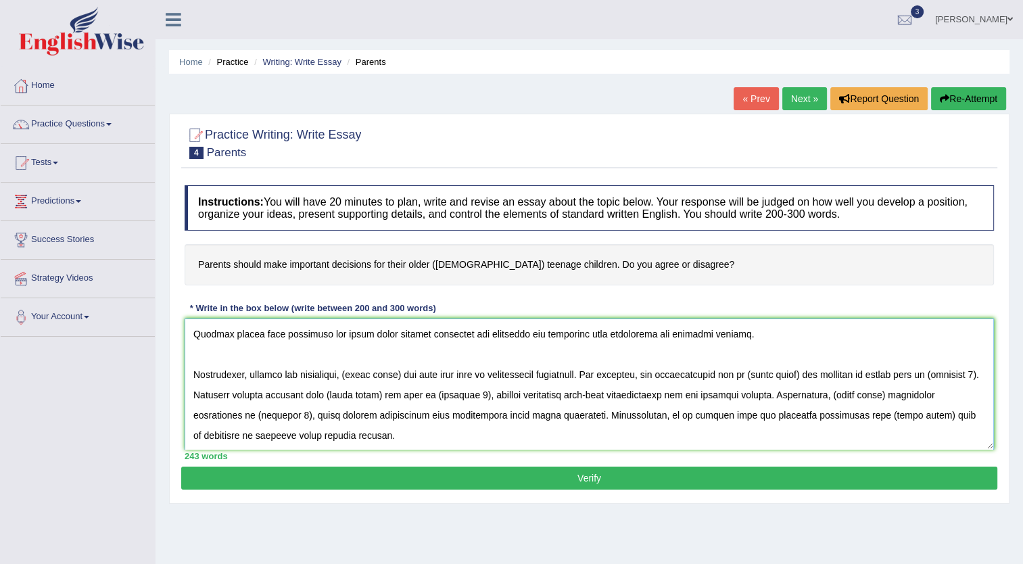
drag, startPoint x: 757, startPoint y: 377, endPoint x: 810, endPoint y: 377, distance: 52.8
click at [810, 377] on textarea at bounding box center [590, 384] width 810 height 131
paste textarea "Parents should take desicions for their older teenage childrens"
drag, startPoint x: 349, startPoint y: 373, endPoint x: 403, endPoint y: 375, distance: 54.1
click at [403, 375] on textarea at bounding box center [590, 384] width 810 height 131
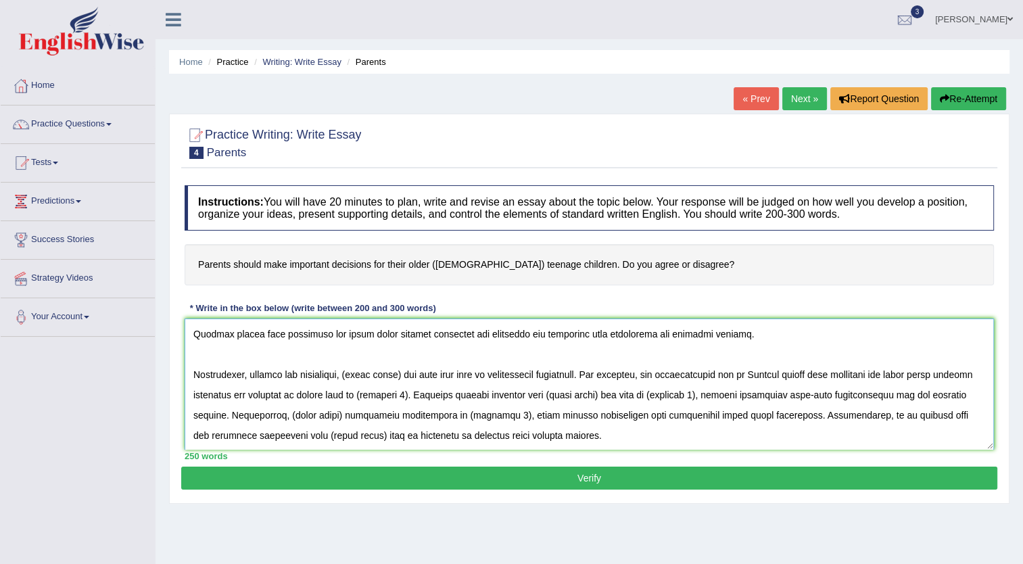
paste textarea "Parents should take desicions for their older teenage childrens"
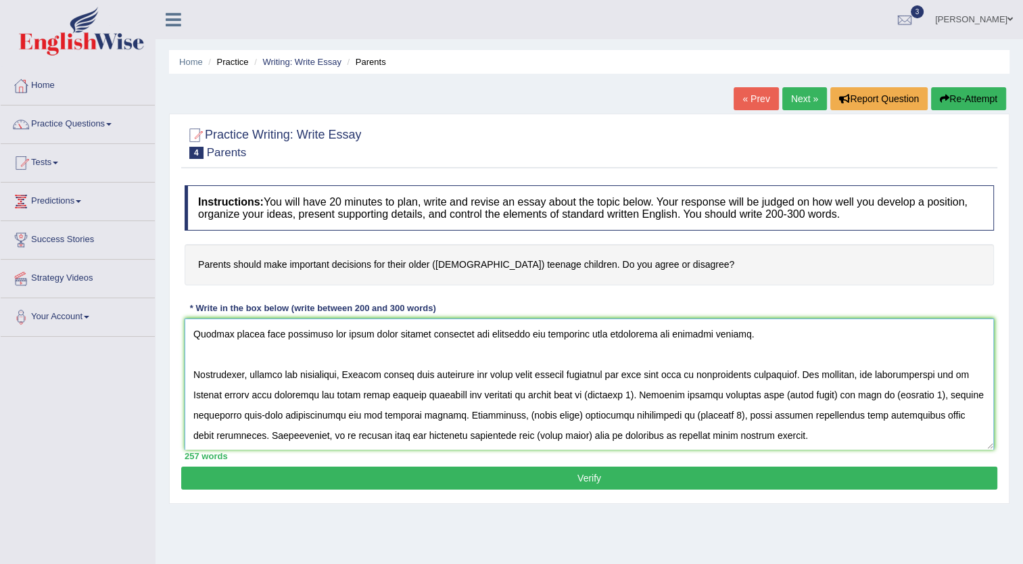
drag, startPoint x: 534, startPoint y: 413, endPoint x: 544, endPoint y: 415, distance: 10.2
click at [544, 415] on textarea at bounding box center [590, 384] width 810 height 131
drag, startPoint x: 532, startPoint y: 415, endPoint x: 584, endPoint y: 419, distance: 52.9
click at [584, 419] on textarea at bounding box center [590, 384] width 810 height 131
paste textarea "Parents should take desicions for their older teenage childrens"
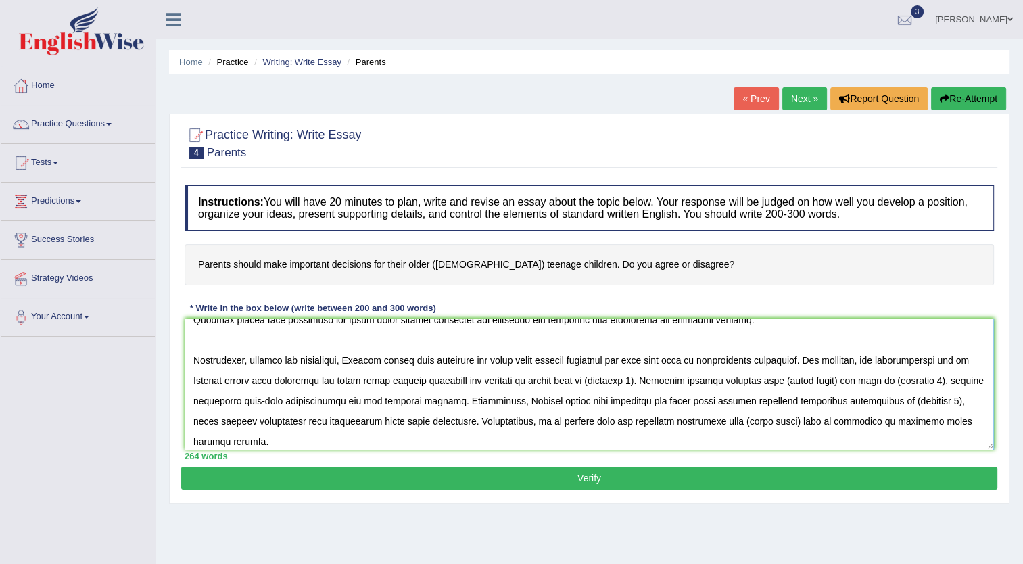
scroll to position [162, 0]
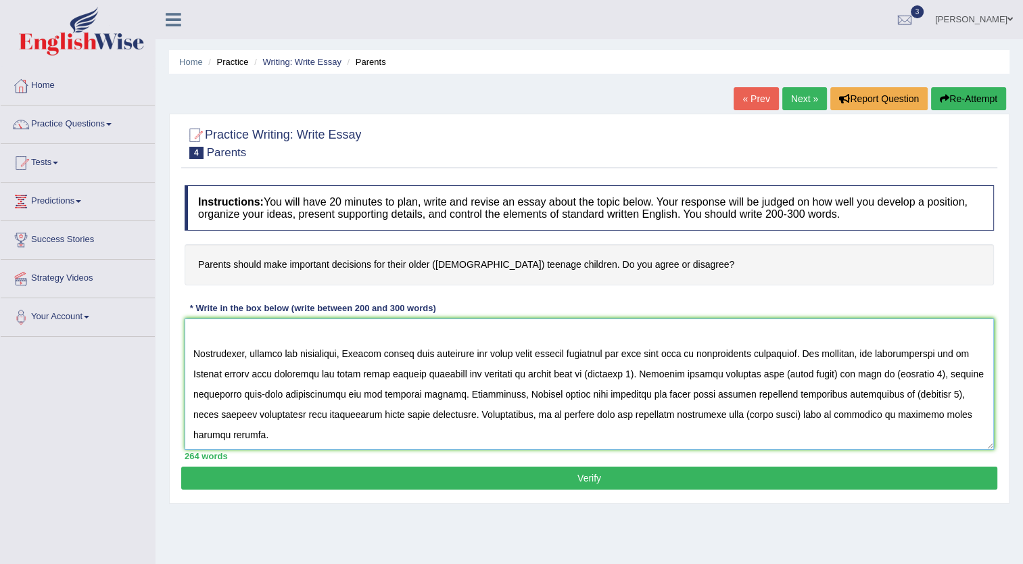
drag, startPoint x: 728, startPoint y: 418, endPoint x: 780, endPoint y: 415, distance: 52.8
click at [780, 415] on textarea at bounding box center [590, 384] width 810 height 131
paste textarea "Parents should take desicions for their older teenage childrens"
drag, startPoint x: 779, startPoint y: 374, endPoint x: 834, endPoint y: 377, distance: 54.9
click at [834, 377] on textarea at bounding box center [590, 384] width 810 height 131
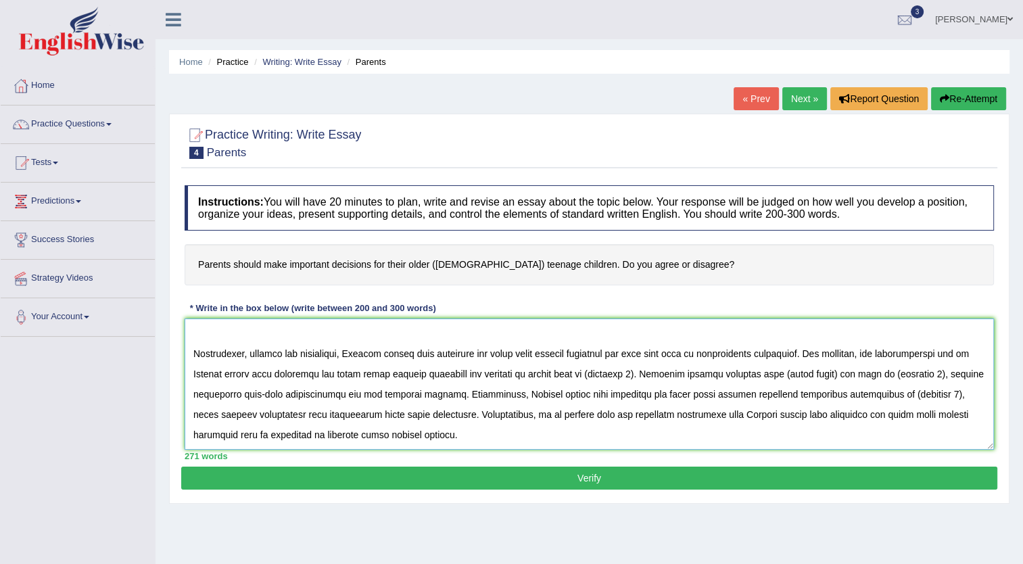
paste textarea "Parents should take desicions for their older teenage childrens"
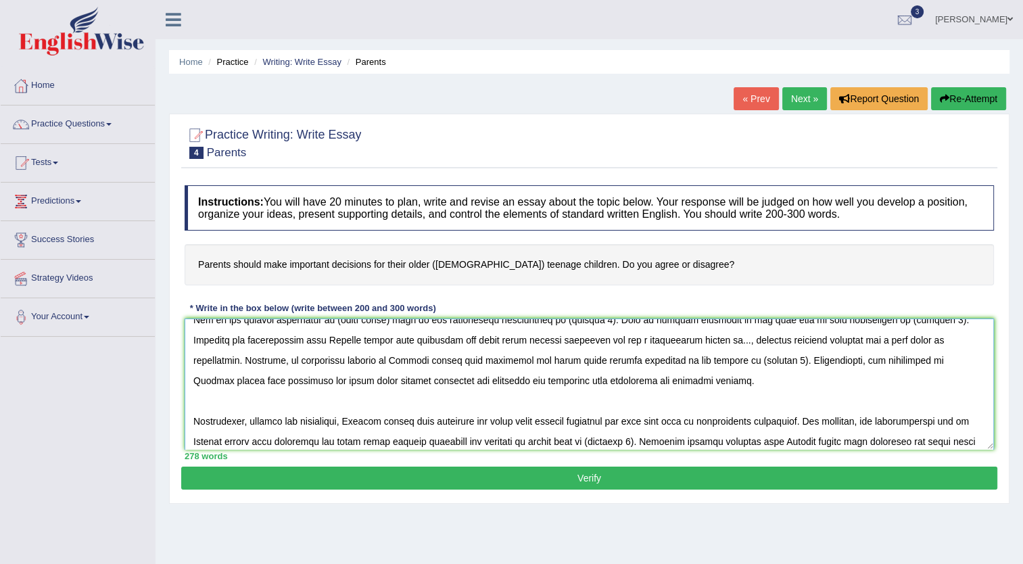
scroll to position [27, 0]
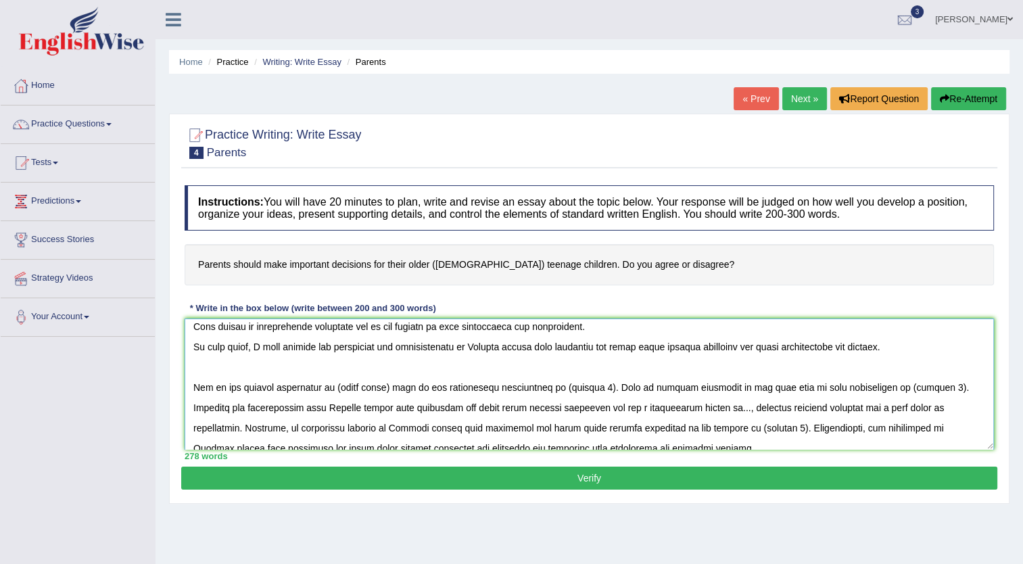
drag, startPoint x: 336, startPoint y: 383, endPoint x: 390, endPoint y: 385, distance: 53.4
click at [390, 385] on textarea at bounding box center [590, 384] width 810 height 131
paste textarea "Parents should take desicions for their older teenage childrens"
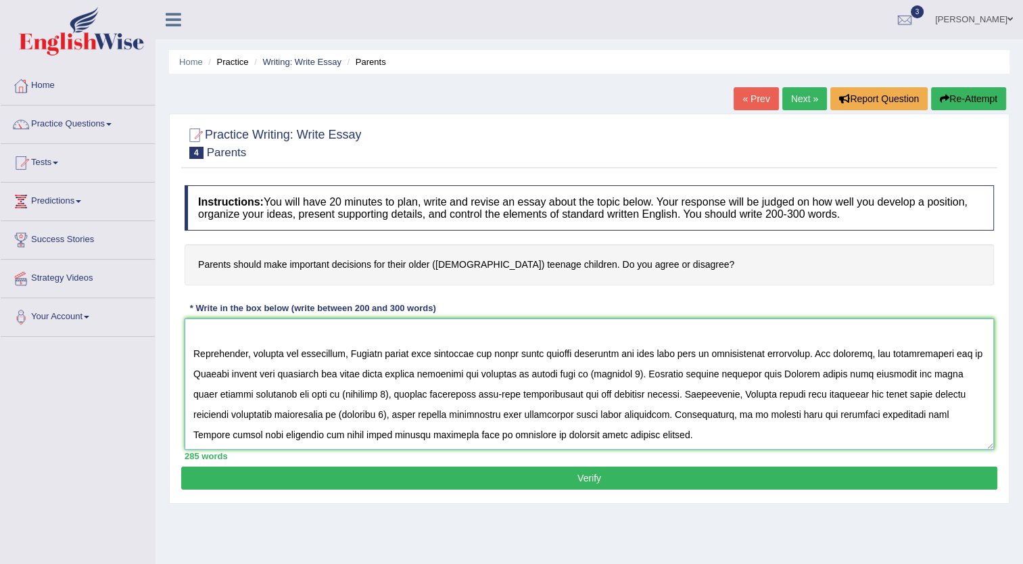
scroll to position [0, 0]
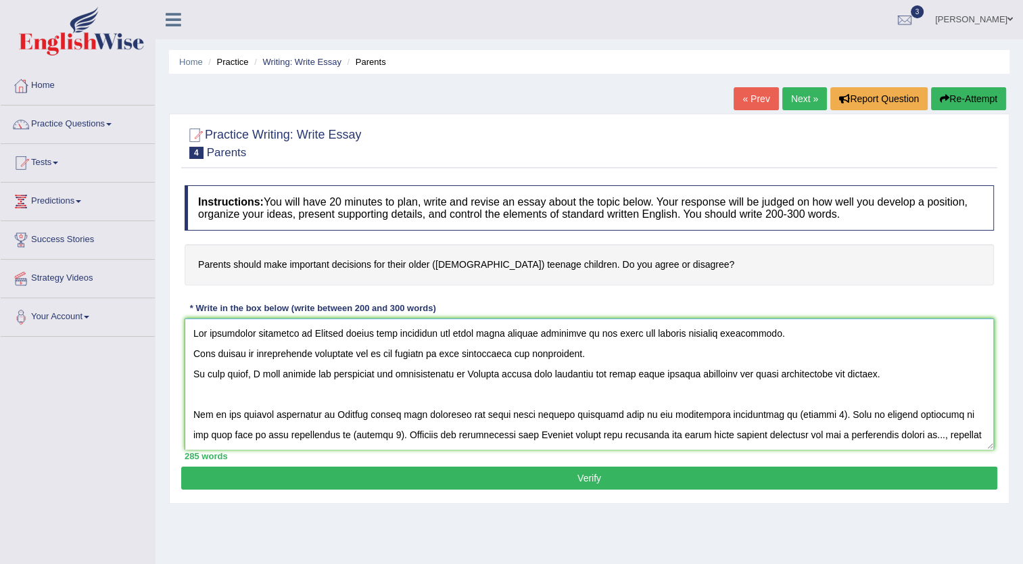
drag, startPoint x: 756, startPoint y: 415, endPoint x: 798, endPoint y: 415, distance: 41.9
click at [798, 415] on textarea at bounding box center [590, 384] width 810 height 131
click at [757, 413] on textarea at bounding box center [590, 384] width 810 height 131
drag, startPoint x: 799, startPoint y: 415, endPoint x: 757, endPoint y: 415, distance: 41.9
click at [757, 415] on textarea at bounding box center [590, 384] width 810 height 131
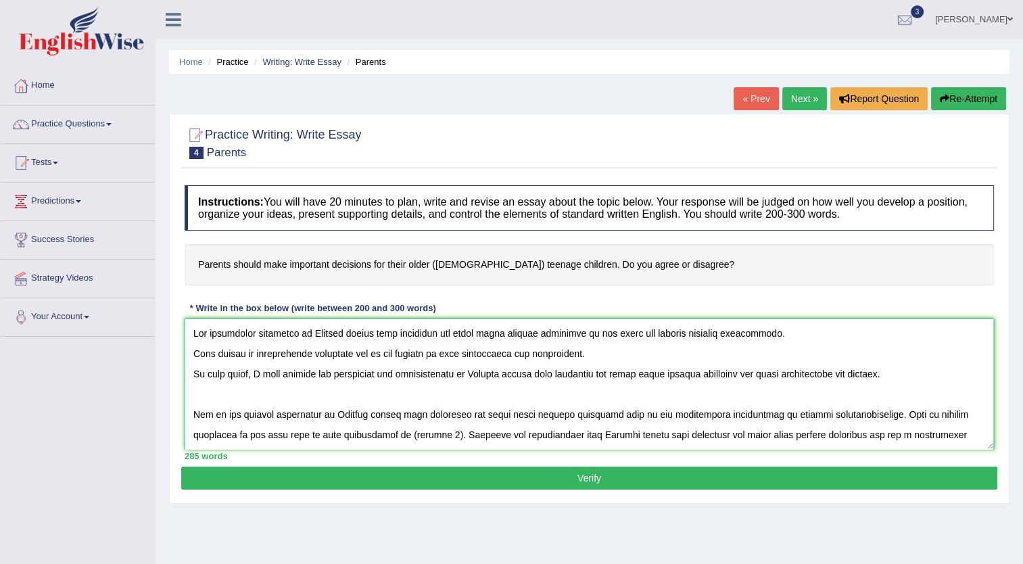
drag, startPoint x: 346, startPoint y: 436, endPoint x: 391, endPoint y: 434, distance: 44.7
click at [391, 434] on textarea at bounding box center [590, 384] width 810 height 131
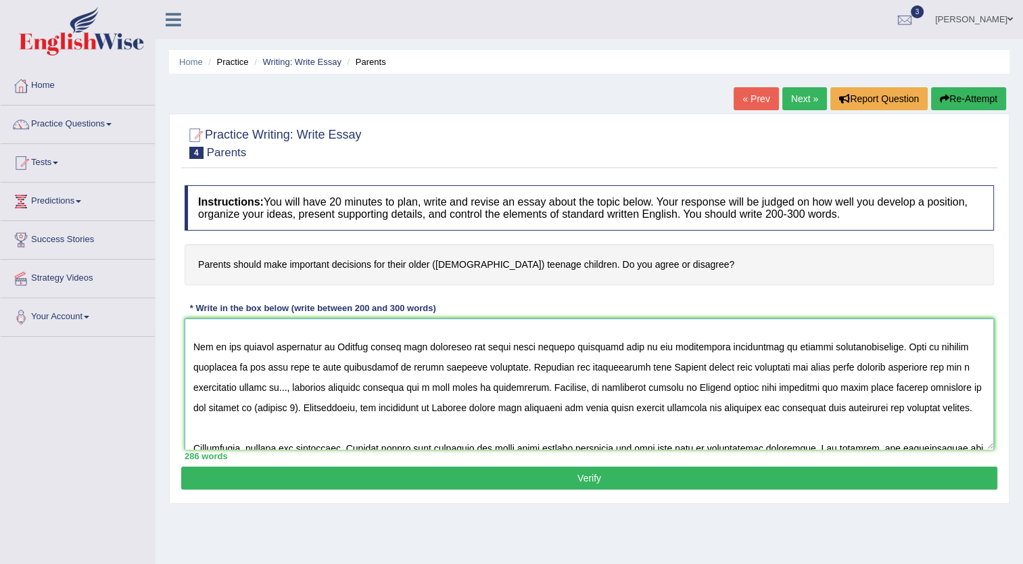
drag, startPoint x: 192, startPoint y: 406, endPoint x: 236, endPoint y: 409, distance: 44.1
click at [236, 409] on textarea at bounding box center [590, 384] width 810 height 131
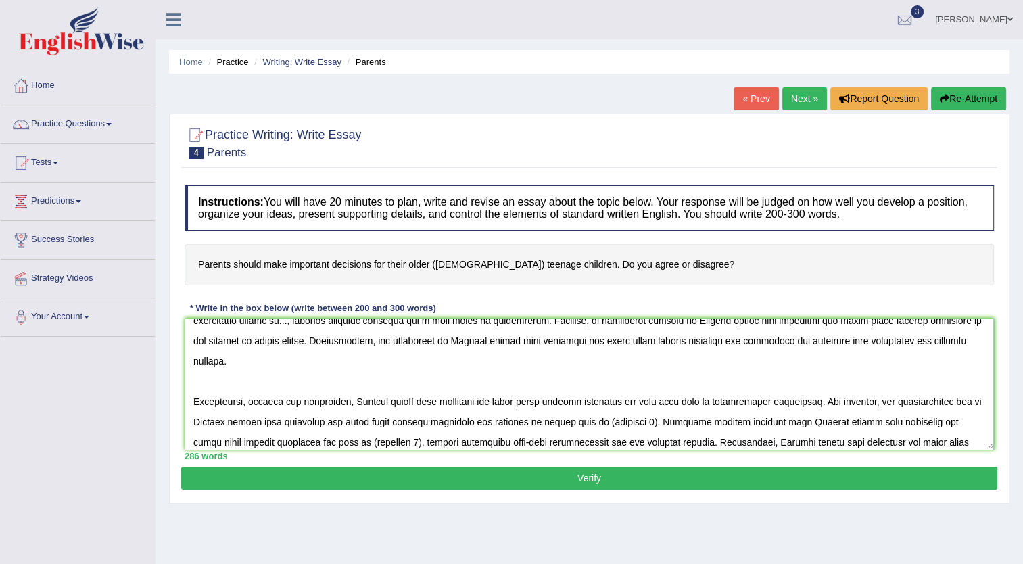
scroll to position [135, 0]
drag, startPoint x: 586, startPoint y: 402, endPoint x: 641, endPoint y: 398, distance: 55.6
click at [641, 398] on textarea at bounding box center [590, 384] width 810 height 131
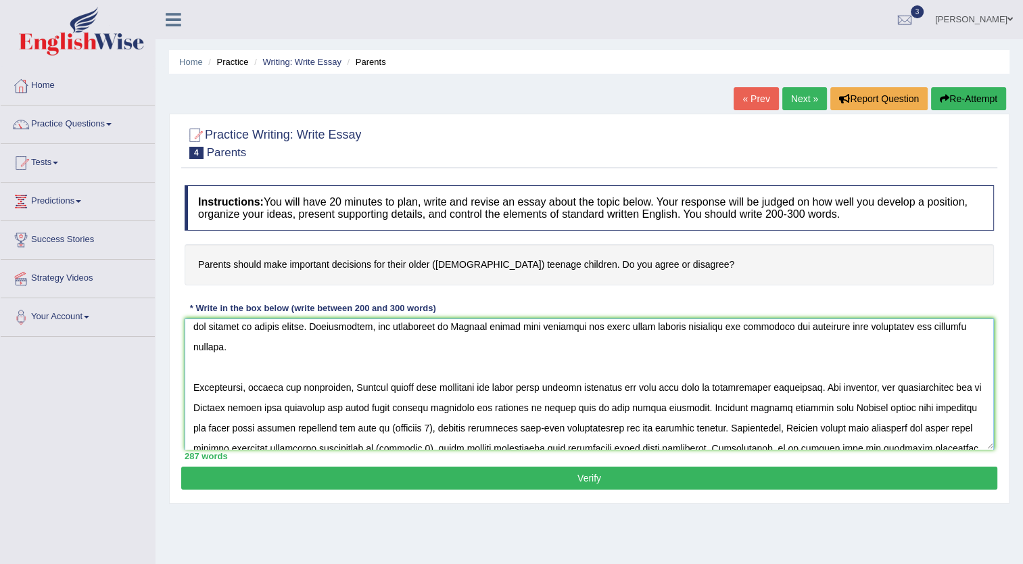
scroll to position [162, 0]
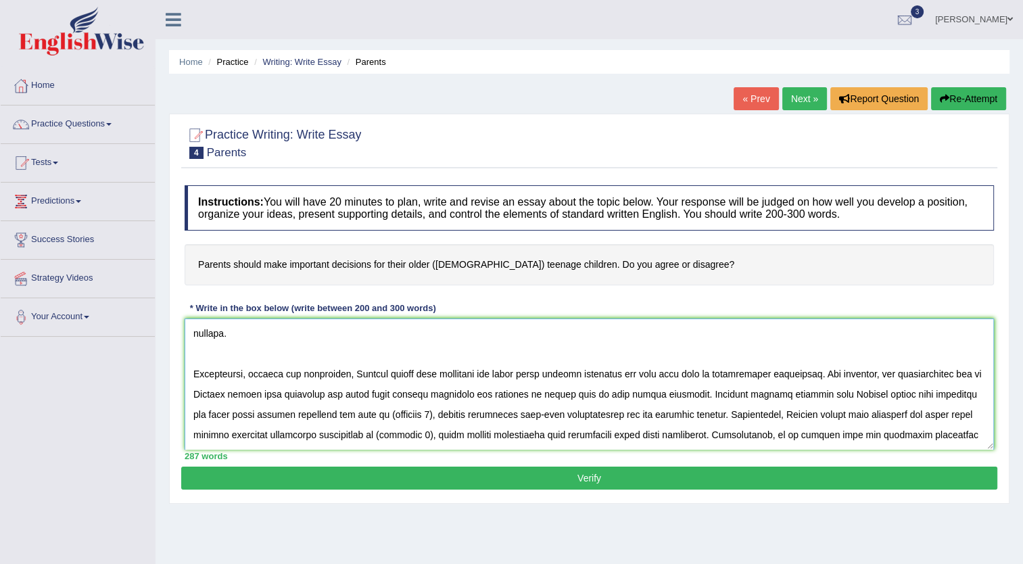
drag, startPoint x: 345, startPoint y: 394, endPoint x: 400, endPoint y: 392, distance: 54.8
click at [400, 392] on textarea at bounding box center [590, 384] width 810 height 131
drag, startPoint x: 339, startPoint y: 415, endPoint x: 393, endPoint y: 415, distance: 53.4
click at [393, 415] on textarea at bounding box center [590, 384] width 810 height 131
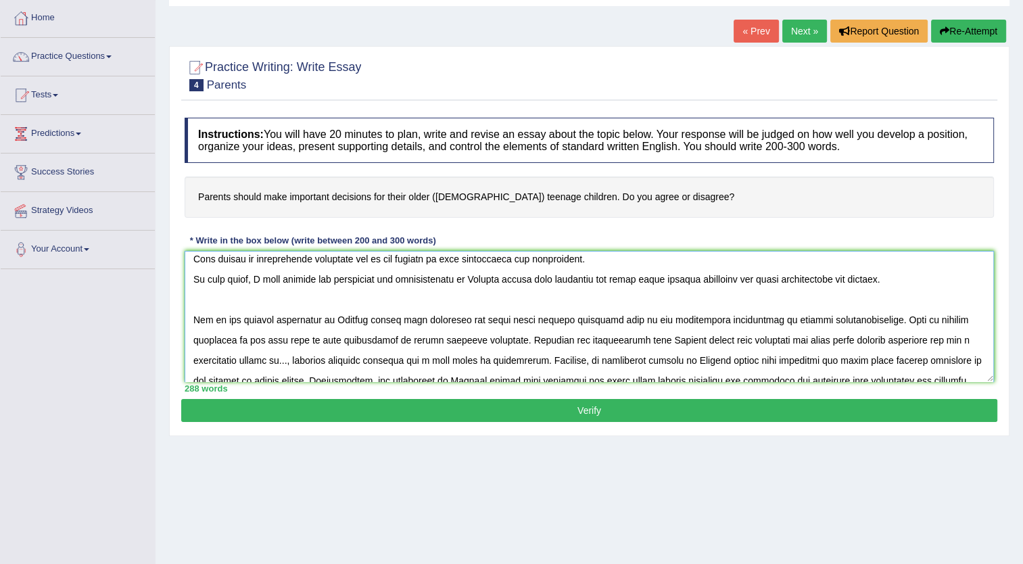
scroll to position [0, 0]
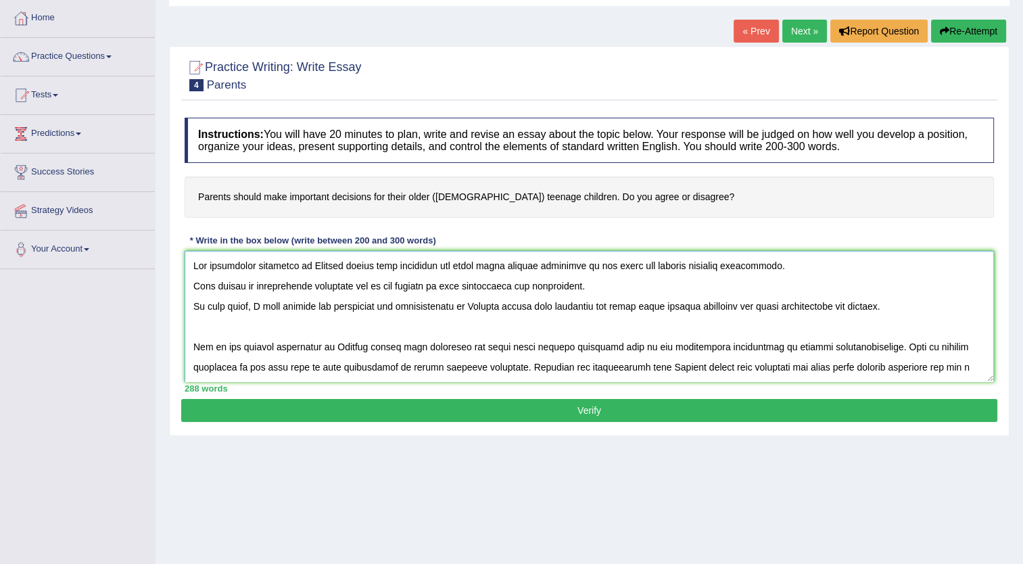
type textarea "The increasing influence of Parents should take desicions for their older teena…"
click at [608, 410] on button "Verify" at bounding box center [589, 410] width 816 height 23
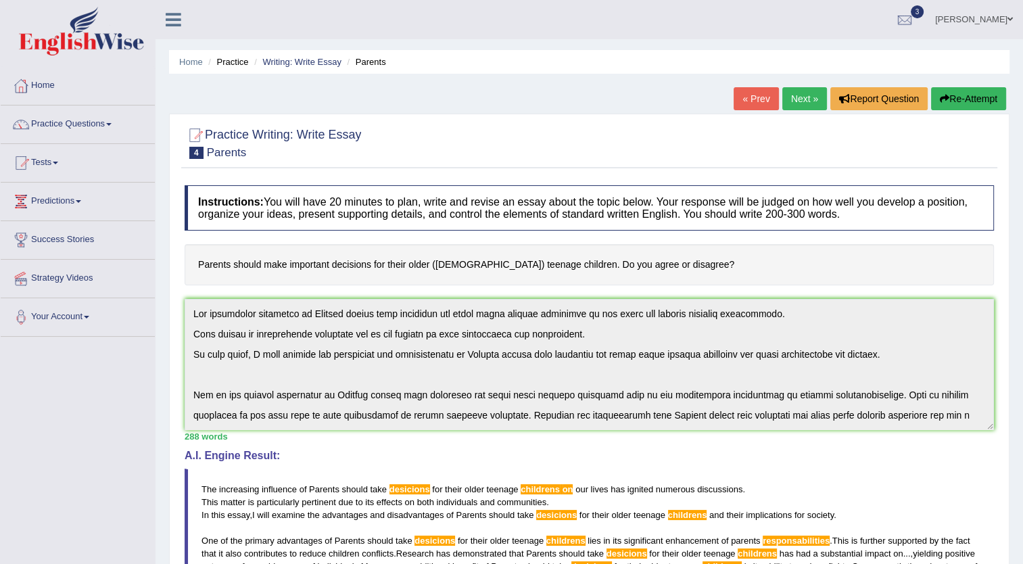
scroll to position [162, 0]
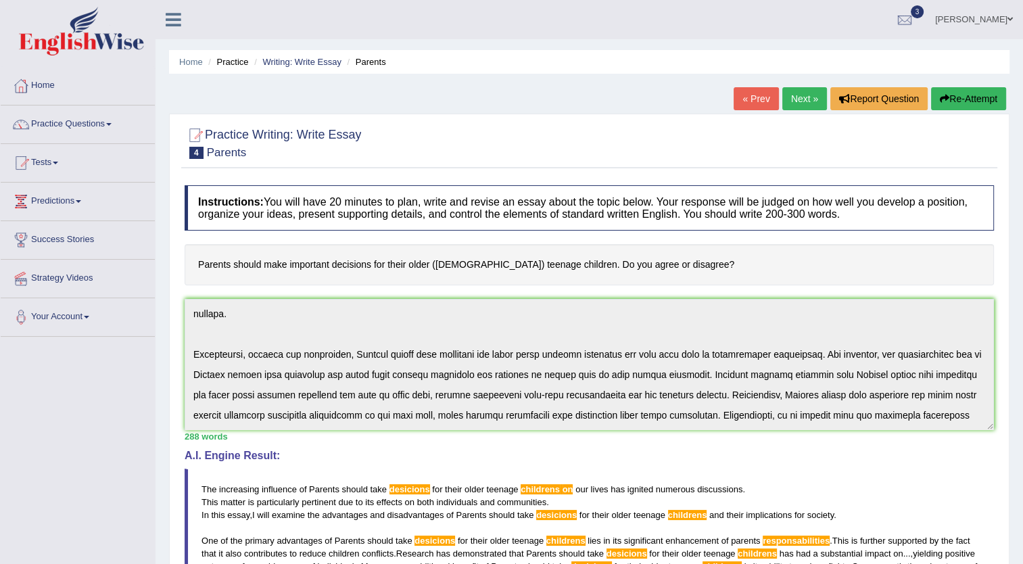
click at [984, 464] on div "Instructions: You will have 20 minutes to plan, write and revise an essay about…" at bounding box center [589, 493] width 816 height 629
click at [983, 99] on button "Re-Attempt" at bounding box center [968, 98] width 75 height 23
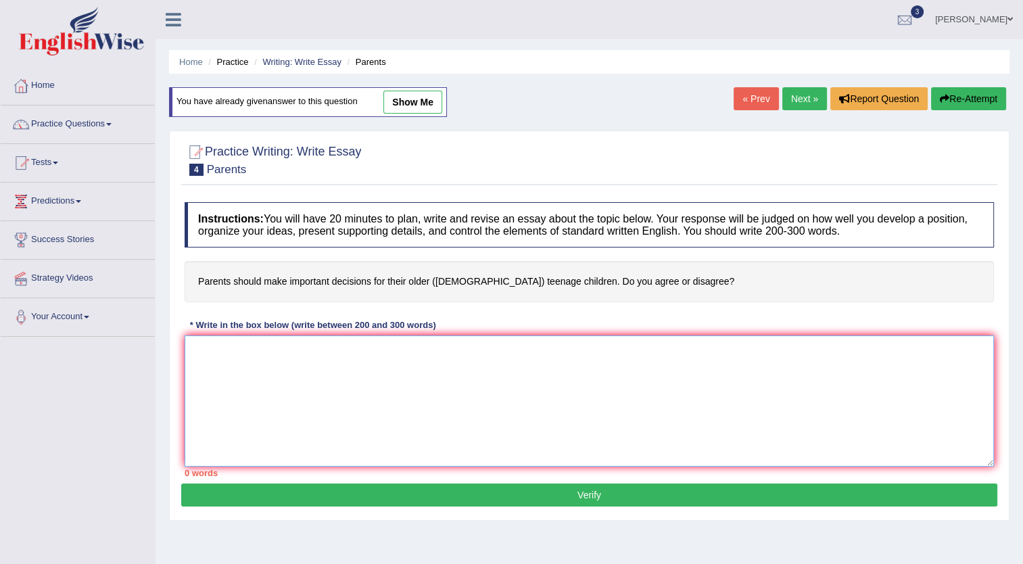
click at [423, 358] on textarea at bounding box center [590, 400] width 810 height 131
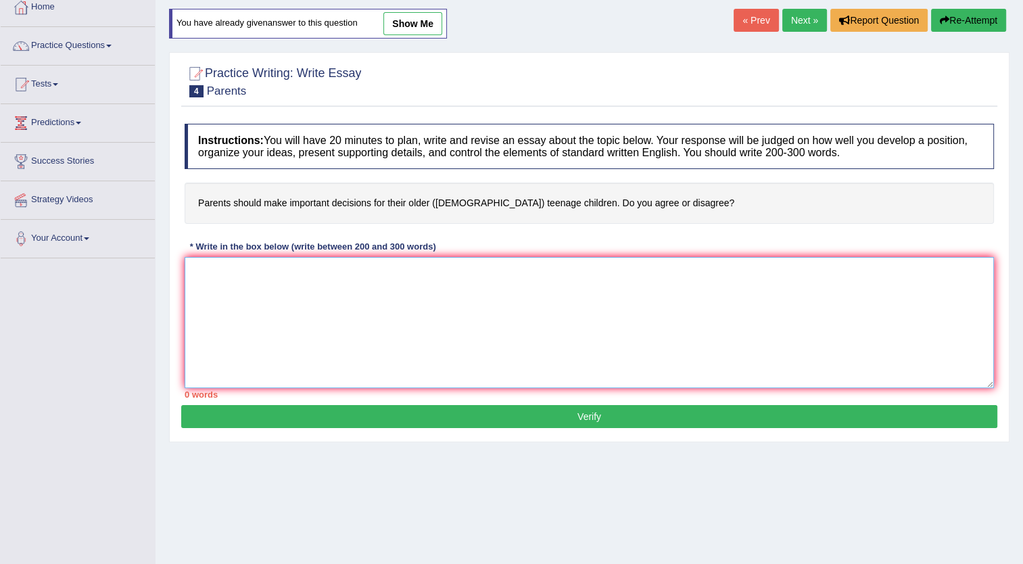
scroll to position [78, 0]
click at [429, 330] on textarea at bounding box center [590, 322] width 810 height 131
paste textarea "The increasing influence of Parents should take desicions for their older teena…"
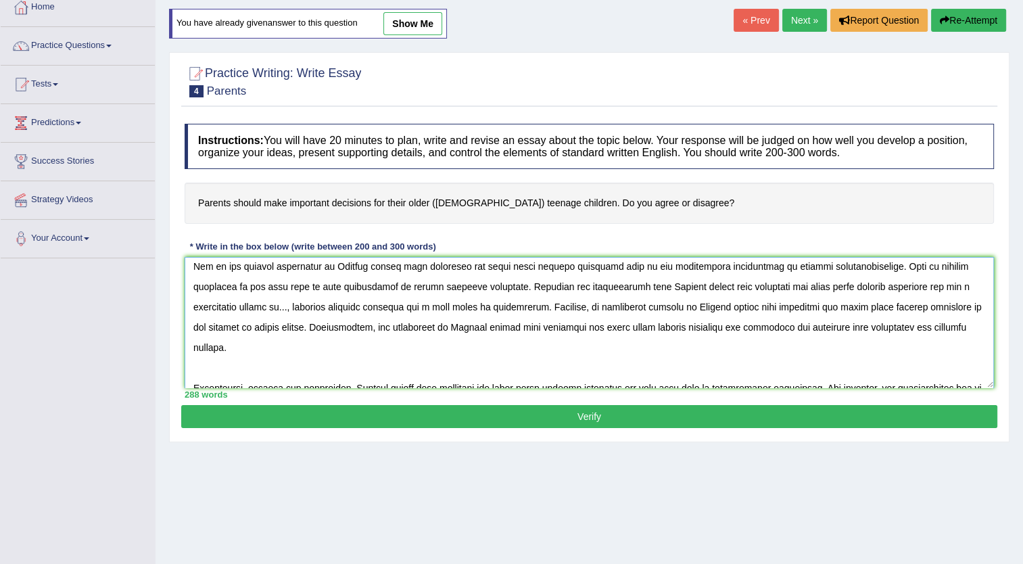
scroll to position [0, 0]
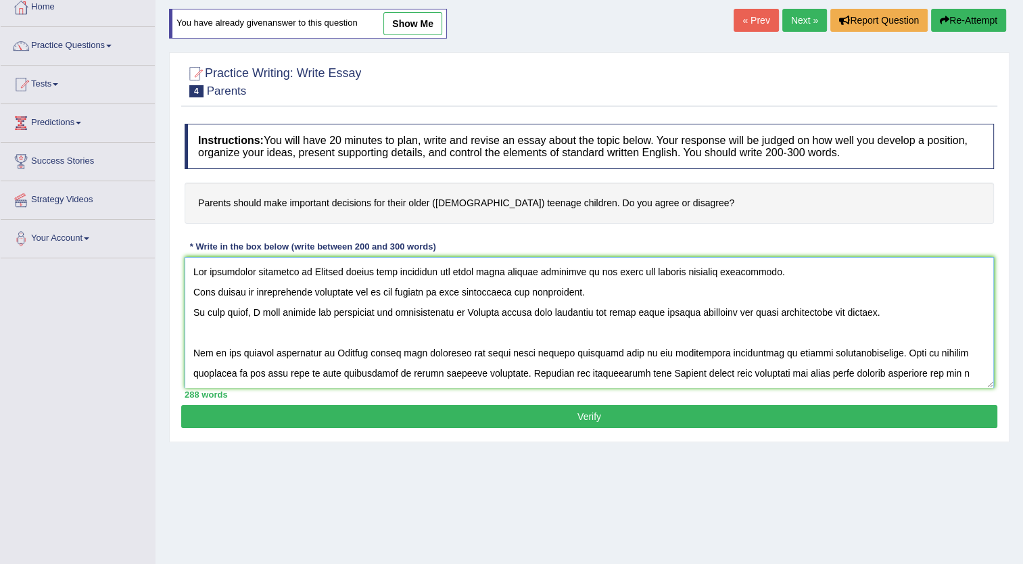
click at [242, 337] on textarea at bounding box center [590, 322] width 810 height 131
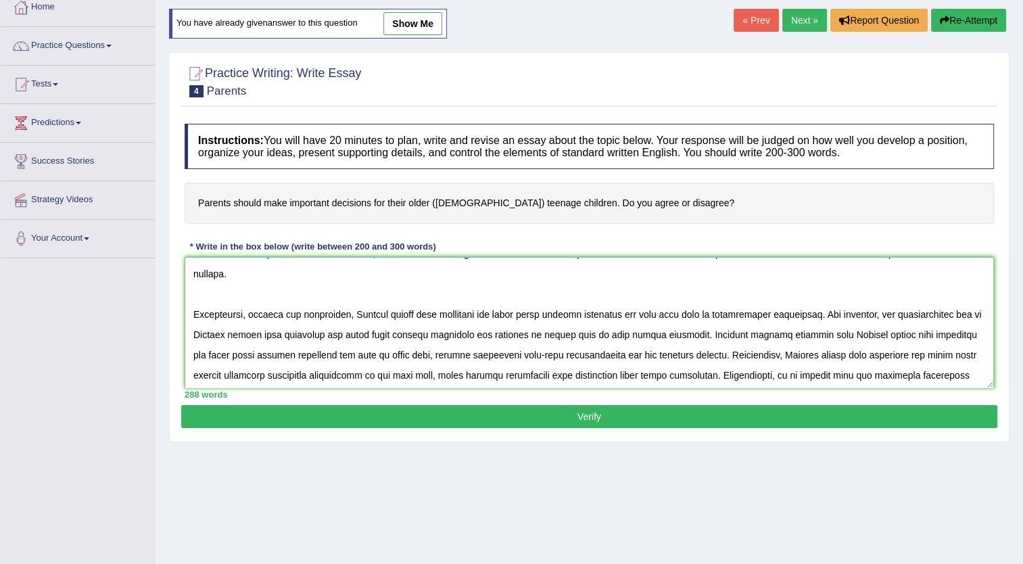
scroll to position [141, 0]
click at [421, 275] on textarea at bounding box center [590, 322] width 810 height 131
type textarea "The increasing influence of Parents should take desicions for their older teena…"
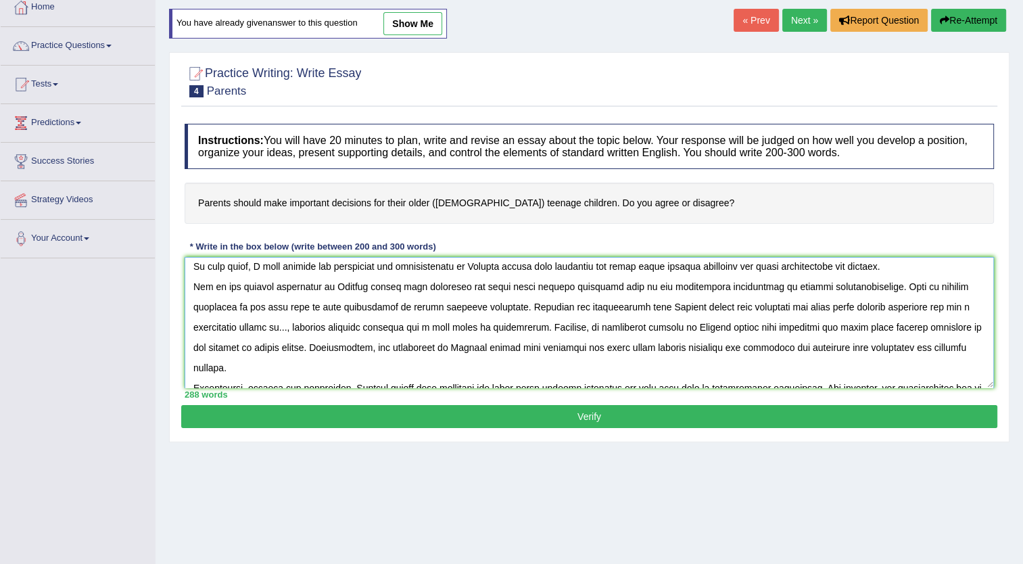
scroll to position [0, 0]
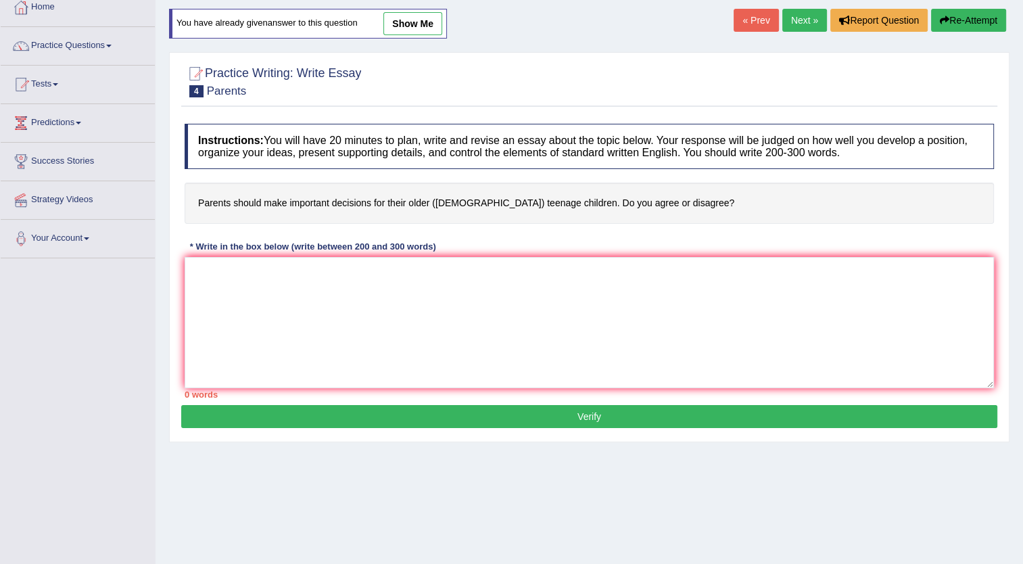
drag, startPoint x: 197, startPoint y: 237, endPoint x: 218, endPoint y: 237, distance: 21.0
click at [197, 237] on div "Instructions: You will have 20 minutes to plan, write and revise an essay about…" at bounding box center [589, 261] width 816 height 288
drag, startPoint x: 231, startPoint y: 201, endPoint x: 318, endPoint y: 199, distance: 86.6
click at [318, 199] on h4 "Parents should make important decisions for their older (15 to 18 year-old) tee…" at bounding box center [590, 203] width 810 height 41
click at [211, 296] on textarea at bounding box center [590, 322] width 810 height 131
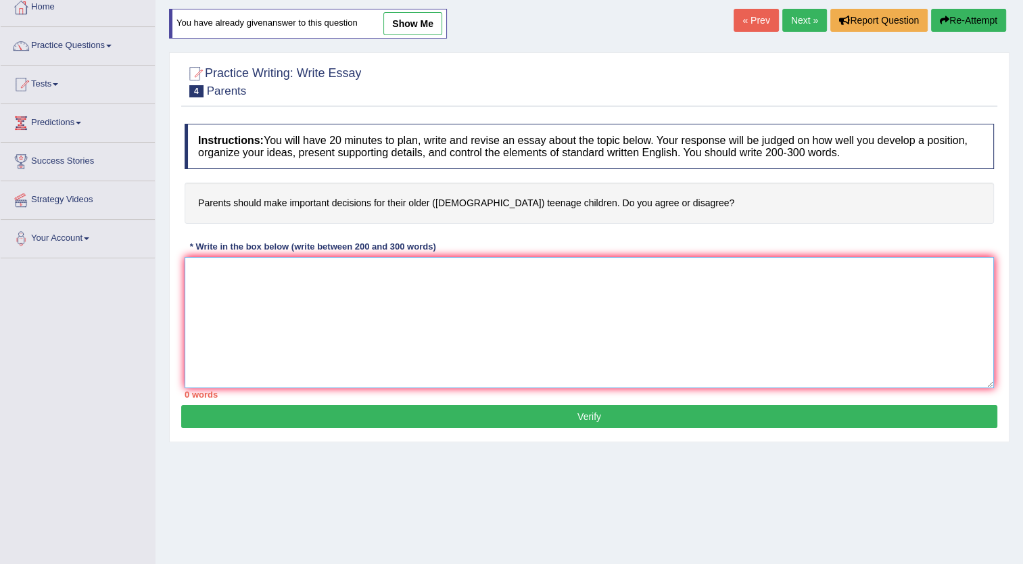
paste textarea "The increasing influence of Parents should make important desicions for their o…"
type textarea "The increasing influence of Parents should make important desicions for their o…"
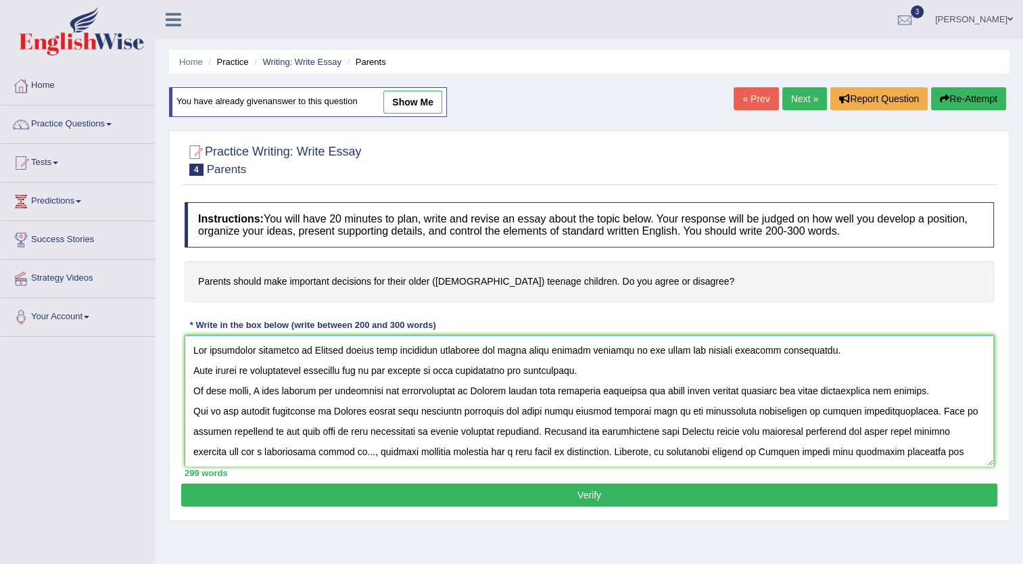
click at [450, 352] on textarea at bounding box center [590, 400] width 810 height 131
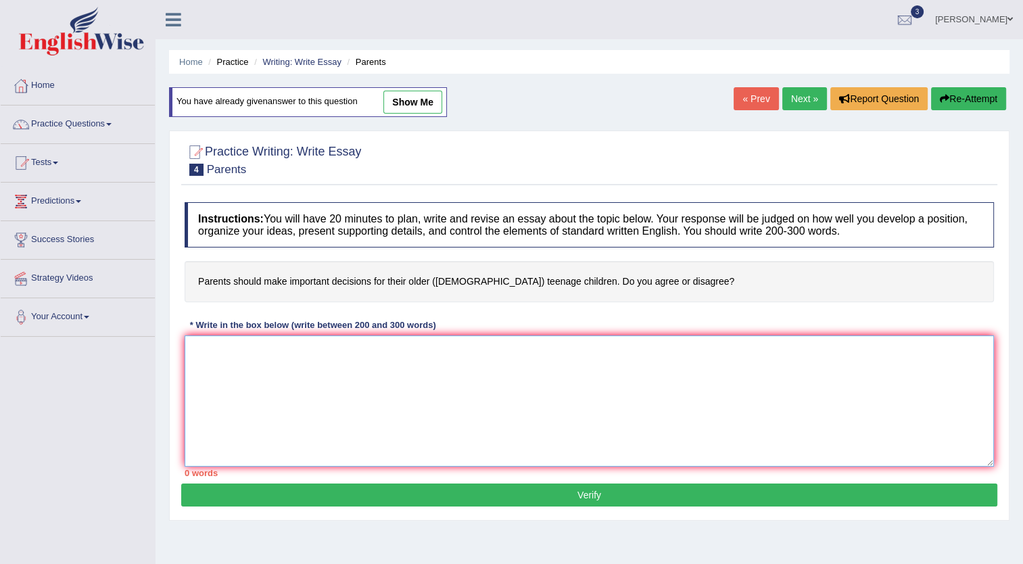
click at [195, 354] on textarea at bounding box center [590, 400] width 810 height 131
paste textarea "The increasing influence of Parents should make important decisions for their o…"
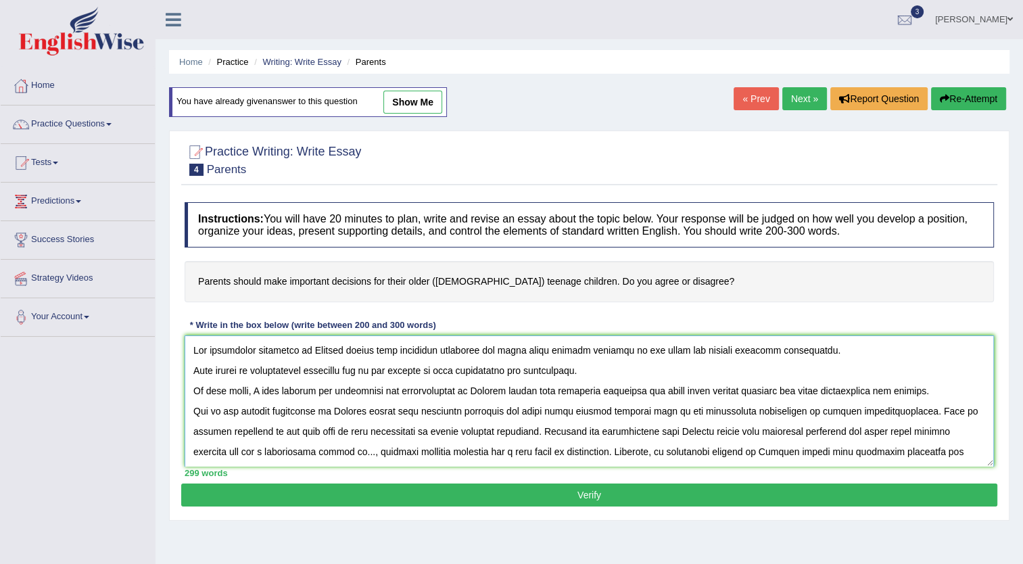
type textarea "The increasing influence of Parents should make important decisions for their o…"
click at [582, 494] on button "Verify" at bounding box center [589, 495] width 816 height 23
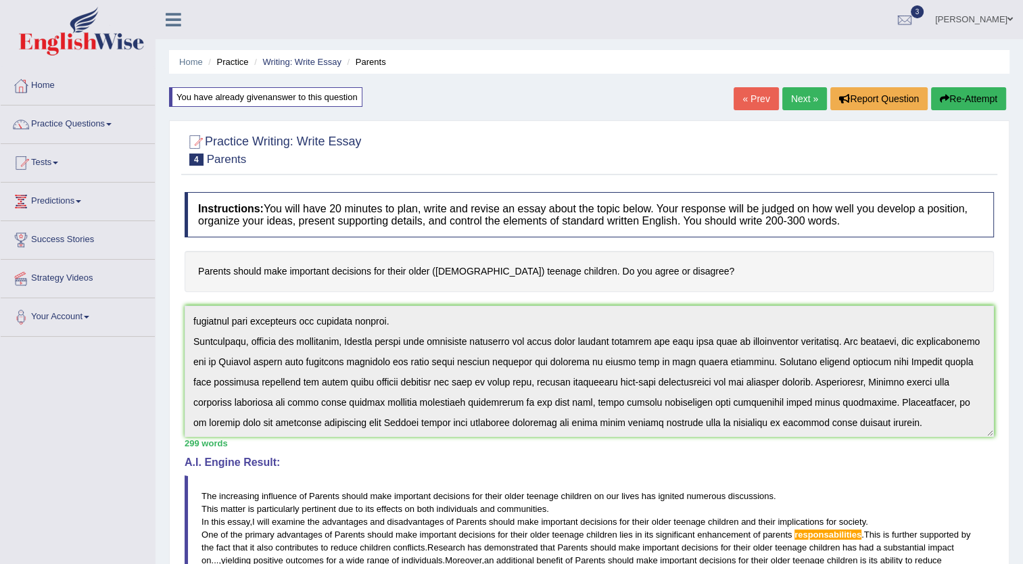
click at [756, 91] on link "« Prev" at bounding box center [756, 98] width 45 height 23
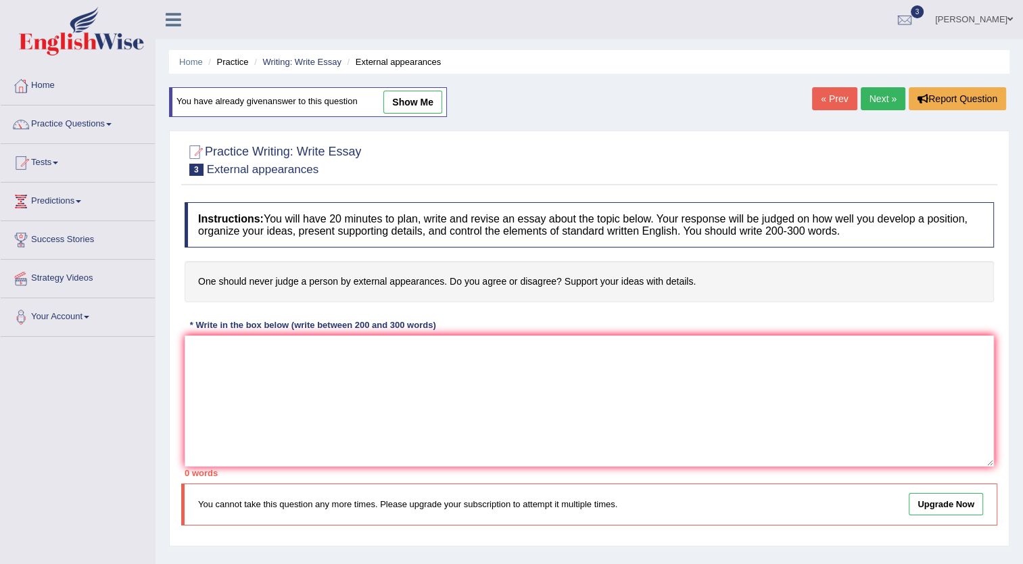
click at [877, 97] on link "Next »" at bounding box center [883, 98] width 45 height 23
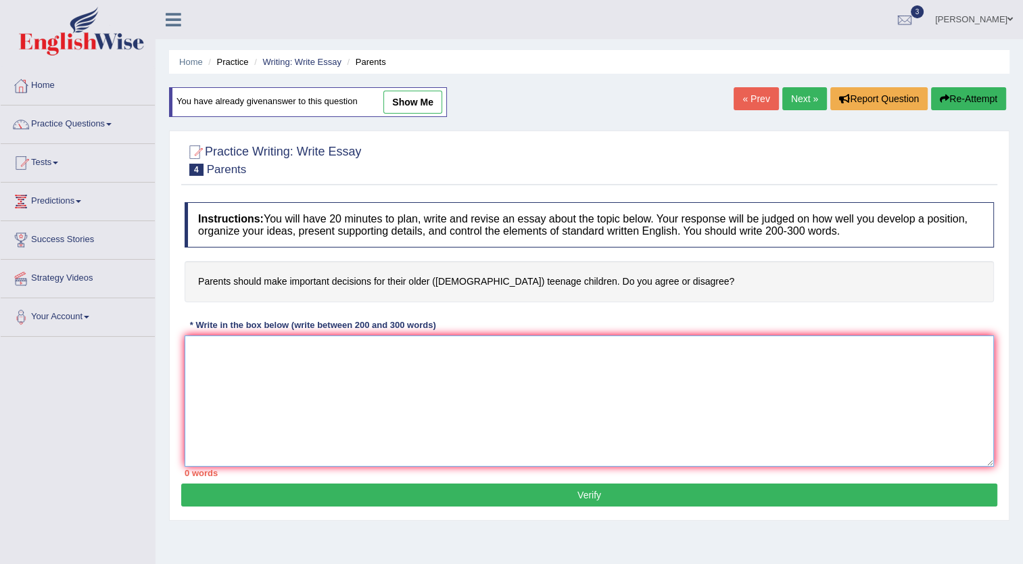
click at [479, 381] on textarea at bounding box center [590, 400] width 810 height 131
click at [209, 393] on textarea at bounding box center [590, 400] width 810 height 131
paste textarea "The increasing prominence of artificial intelligence (AI) has ignited numerous …"
type textarea "The increasing prominence of artificial intelligence (AI) has ignited numerous …"
click at [802, 99] on link "Next »" at bounding box center [804, 98] width 45 height 23
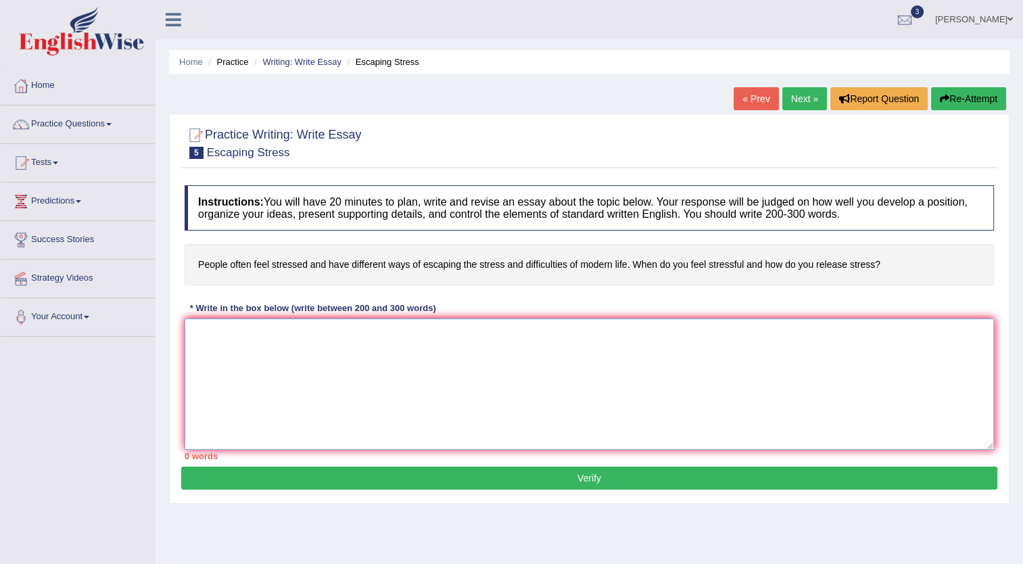
click at [321, 360] on textarea at bounding box center [590, 384] width 810 height 131
paste textarea "The increasing prominence of artificial intelligence (AI) has ignited numerous …"
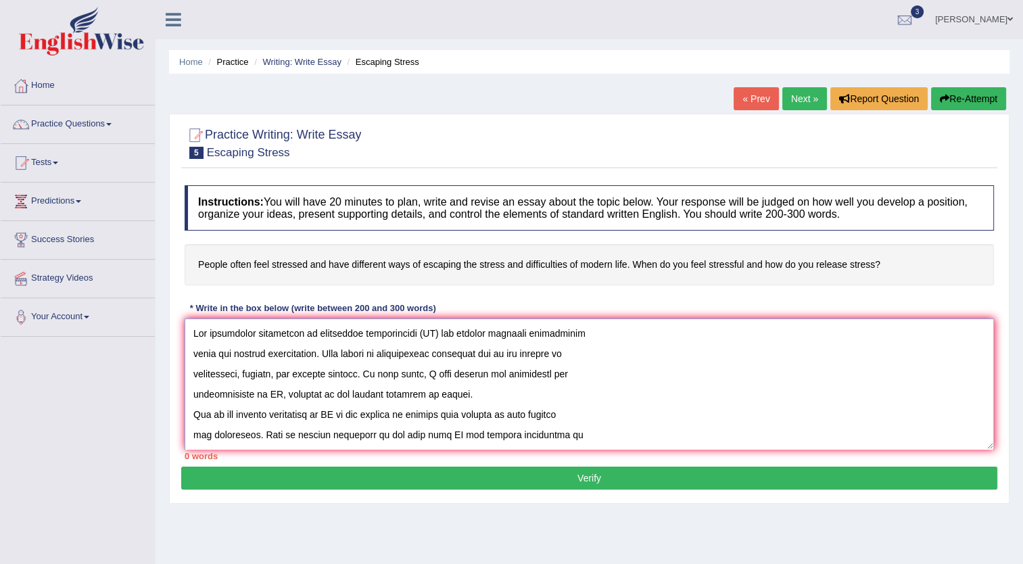
scroll to position [356, 0]
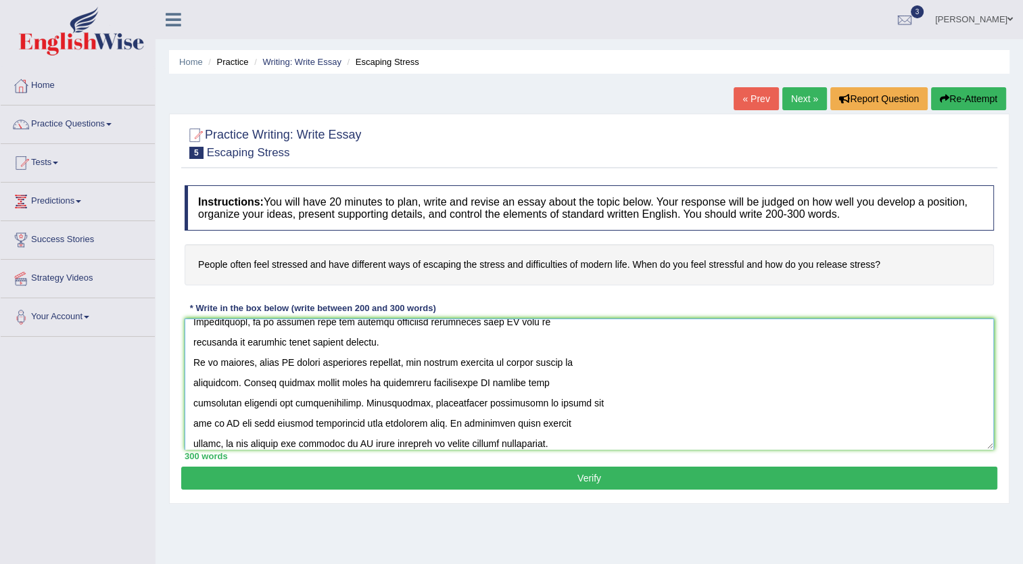
type textarea "The increasing prominence of artificial intelligence (AI) has ignited numerous …"
click at [567, 469] on button "Verify" at bounding box center [589, 478] width 816 height 23
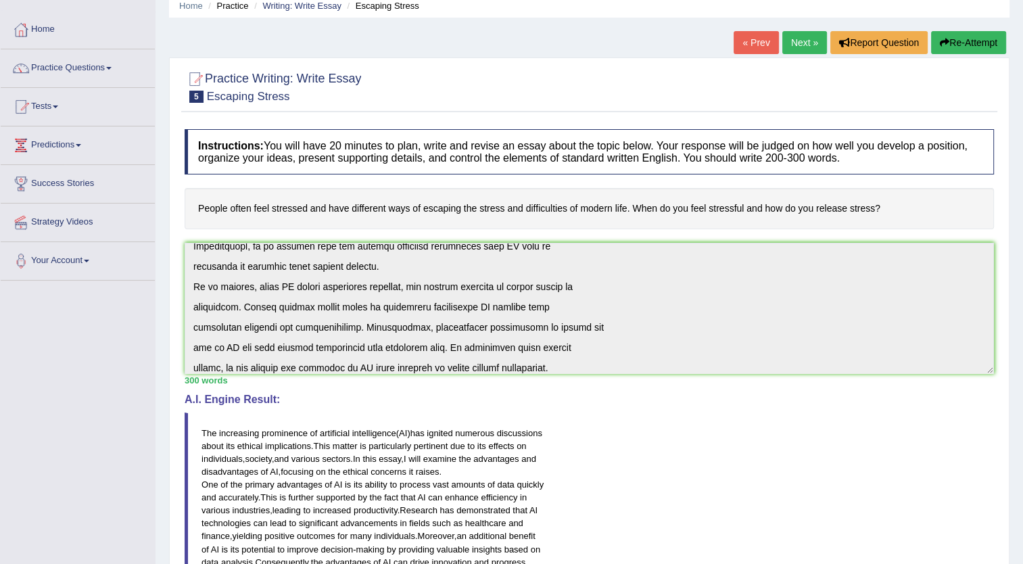
scroll to position [0, 0]
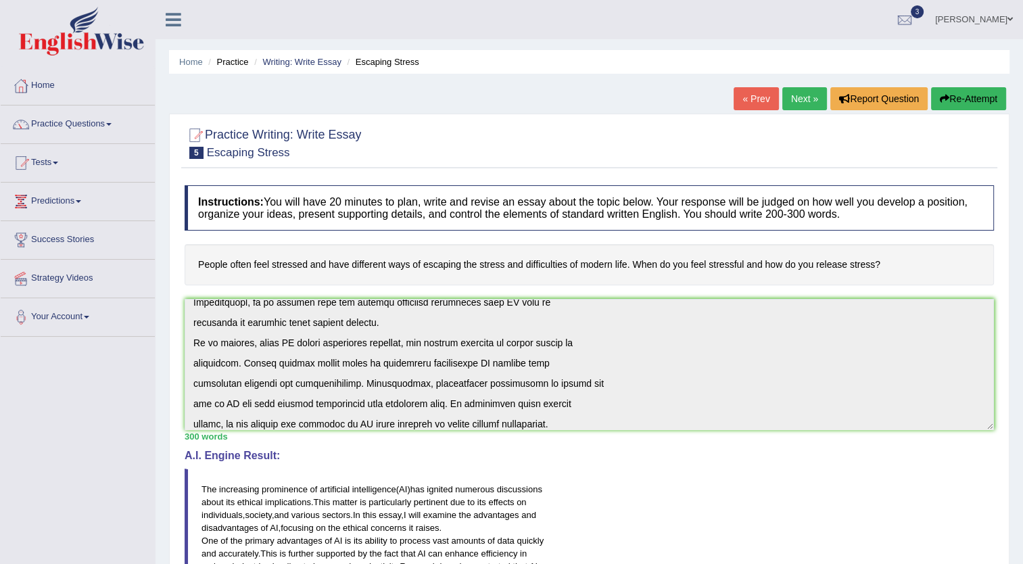
click at [758, 97] on link "« Prev" at bounding box center [756, 98] width 45 height 23
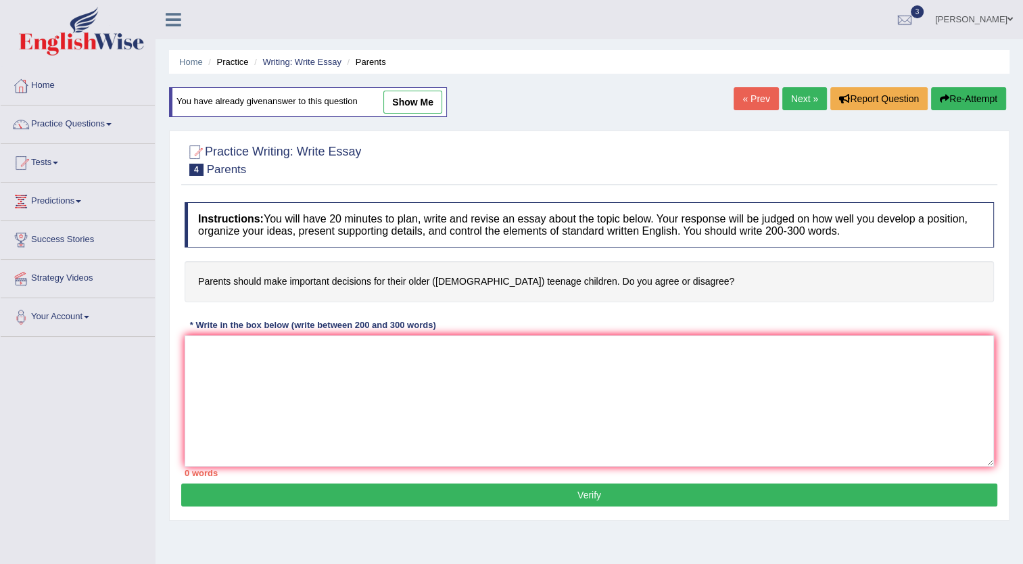
click at [758, 97] on link "« Prev" at bounding box center [756, 98] width 45 height 23
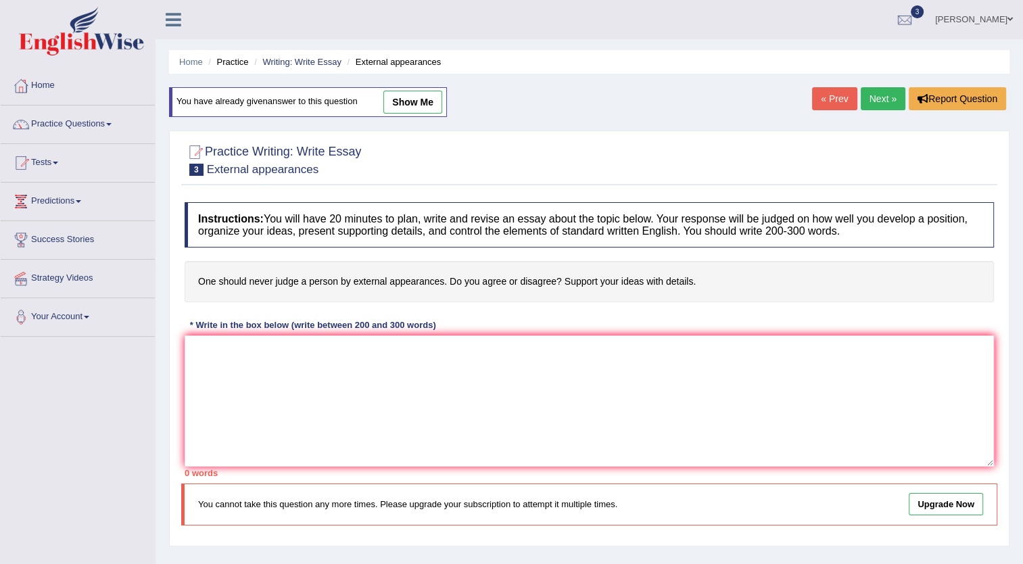
click at [830, 99] on link "« Prev" at bounding box center [834, 98] width 45 height 23
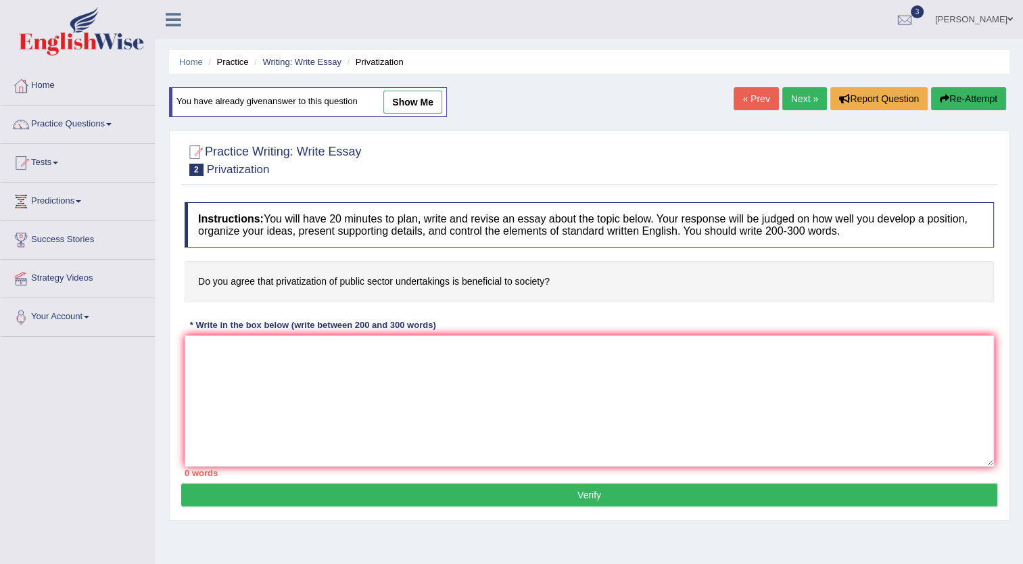
click at [760, 99] on link "« Prev" at bounding box center [756, 98] width 45 height 23
click at [420, 106] on link "show me" at bounding box center [412, 102] width 59 height 23
type textarea "The increasing influence of improve living standards on our lives has ignited n…"
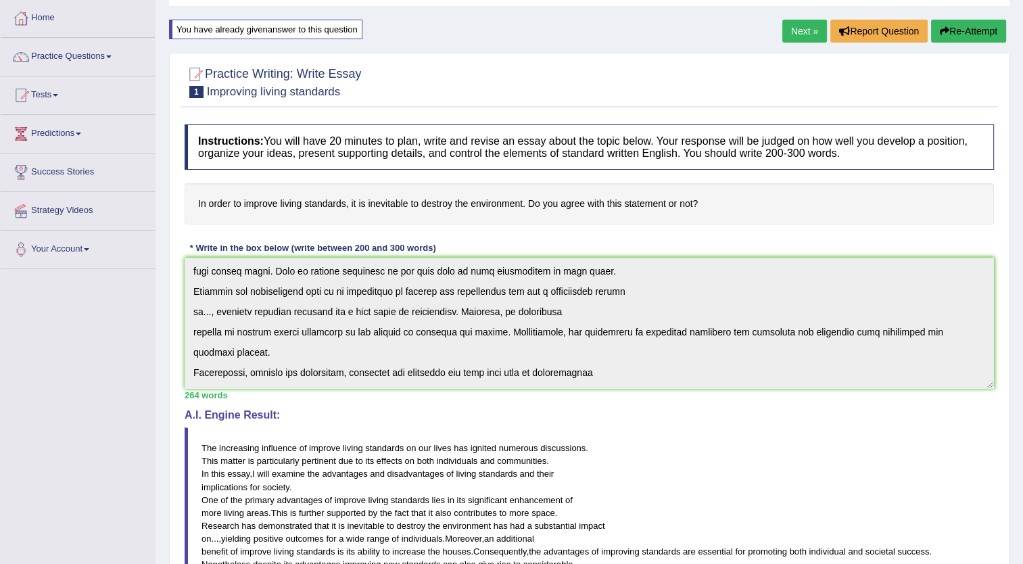
scroll to position [34, 0]
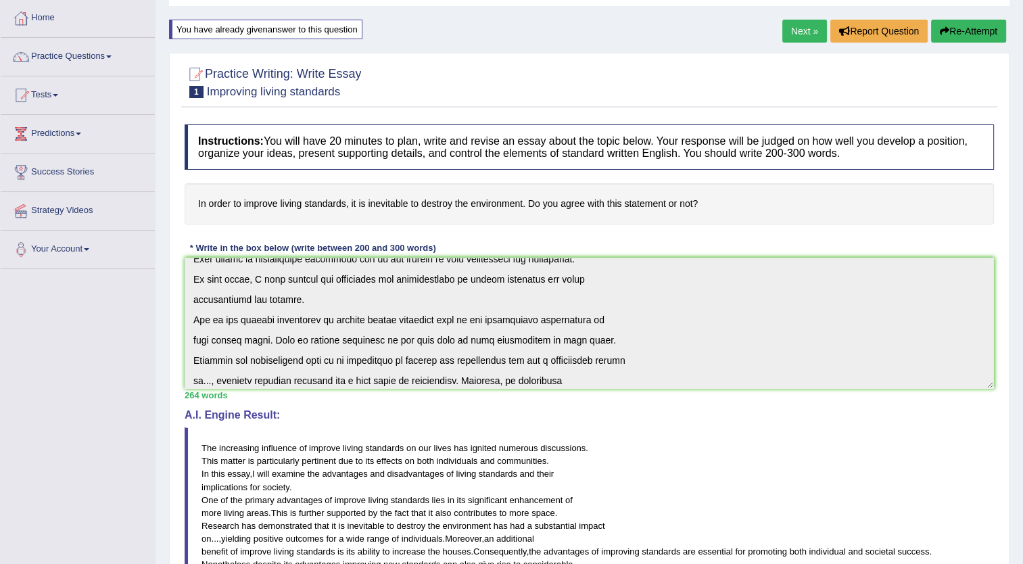
click at [799, 34] on link "Next »" at bounding box center [804, 31] width 45 height 23
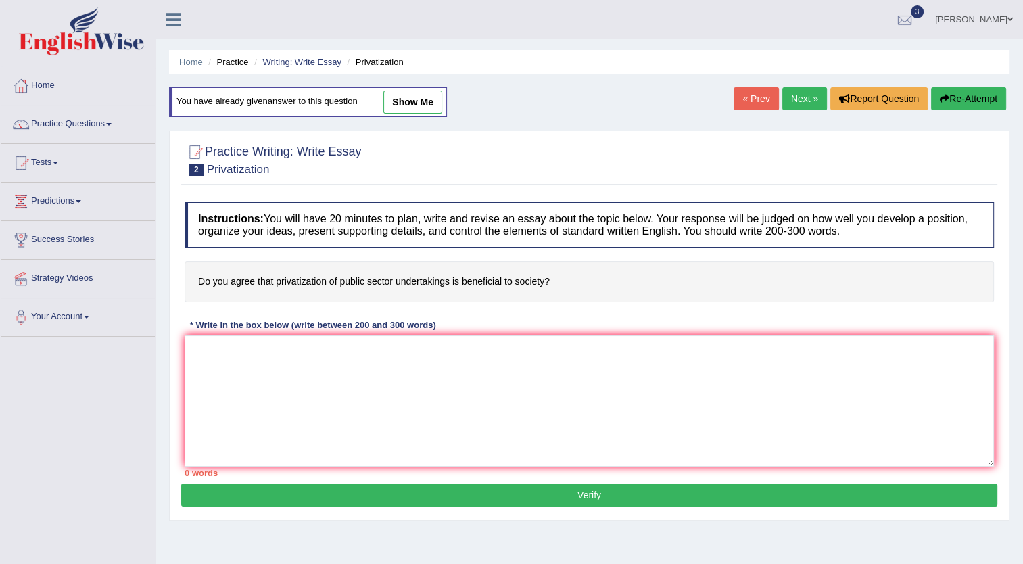
click at [803, 93] on link "Next »" at bounding box center [804, 98] width 45 height 23
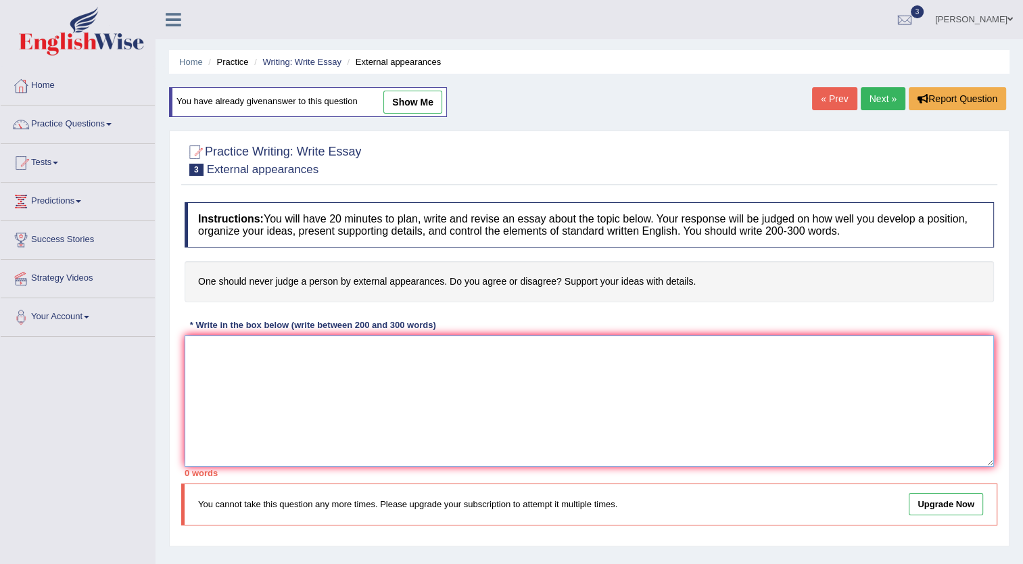
click at [413, 420] on textarea at bounding box center [590, 400] width 810 height 131
click at [879, 99] on link "Next »" at bounding box center [883, 98] width 45 height 23
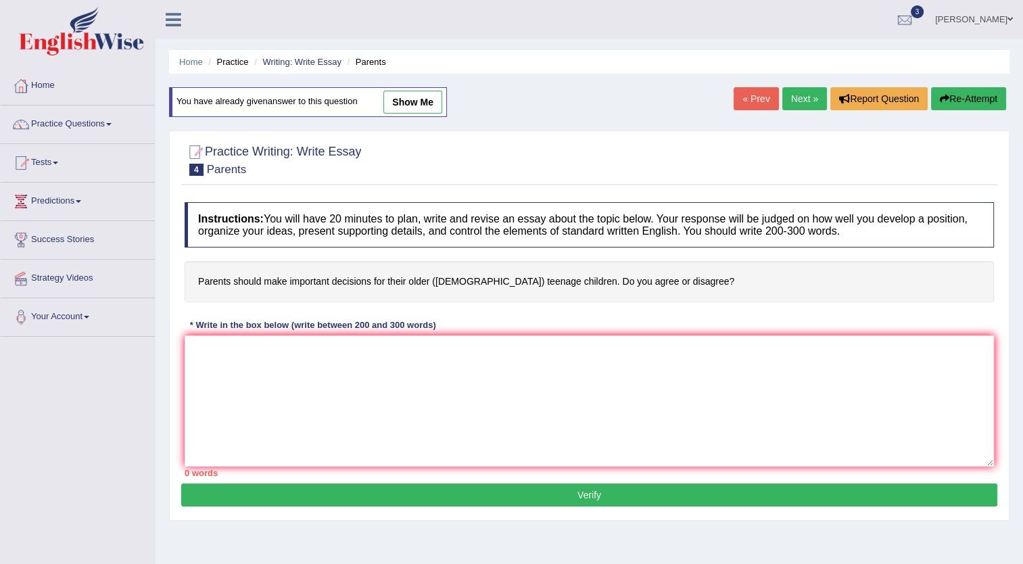
click at [799, 98] on link "Next »" at bounding box center [804, 98] width 45 height 23
click at [415, 106] on link "show me" at bounding box center [412, 102] width 59 height 23
type textarea "The increasing prominence of artificial intelligence (AI) has ignited numerous …"
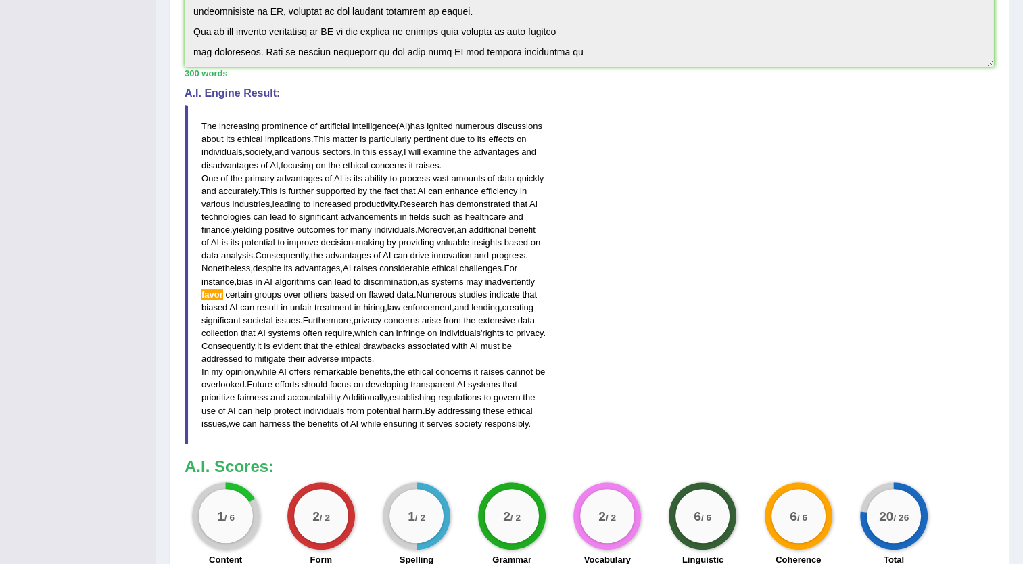
scroll to position [389, 0]
click at [160, 248] on div "Home Practice Writing: Write Essay Escaping Stress You have already given answe…" at bounding box center [590, 139] width 868 height 1056
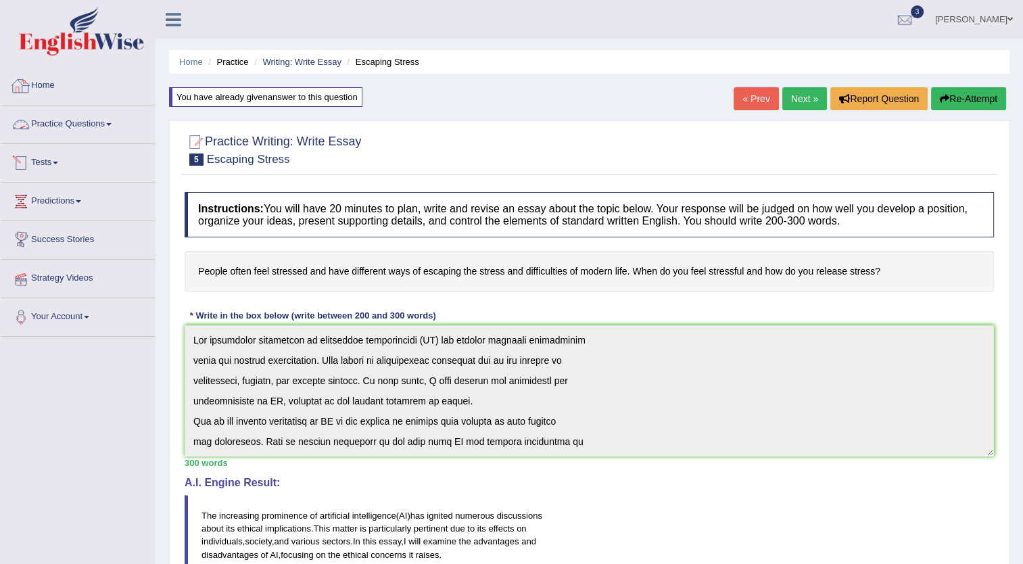
click at [46, 88] on link "Home" at bounding box center [78, 84] width 154 height 34
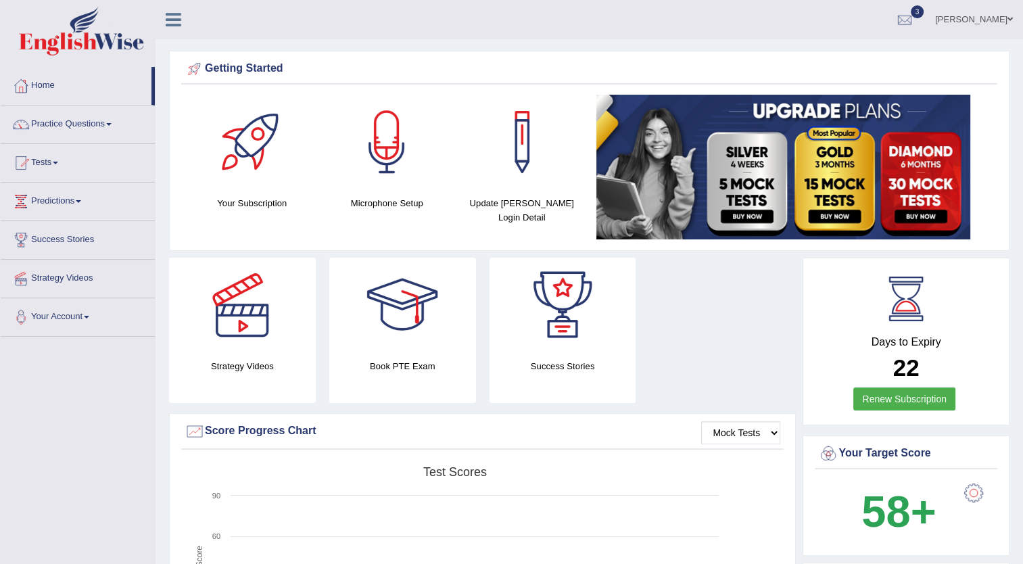
click at [81, 200] on span at bounding box center [78, 201] width 5 height 3
click at [49, 162] on link "Tests" at bounding box center [78, 161] width 154 height 34
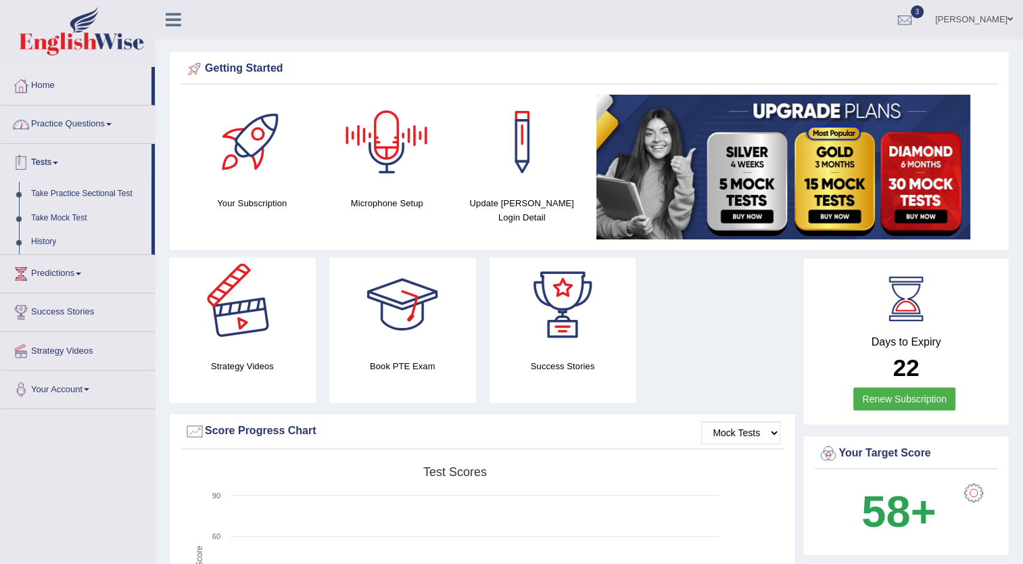
click at [104, 122] on link "Practice Questions" at bounding box center [78, 123] width 154 height 34
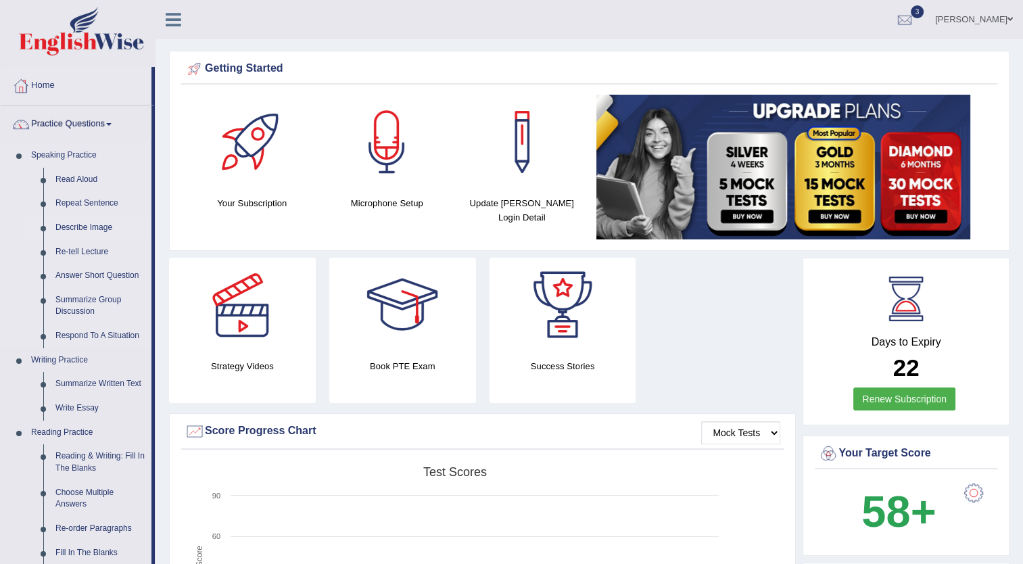
click at [91, 227] on link "Describe Image" at bounding box center [100, 228] width 102 height 24
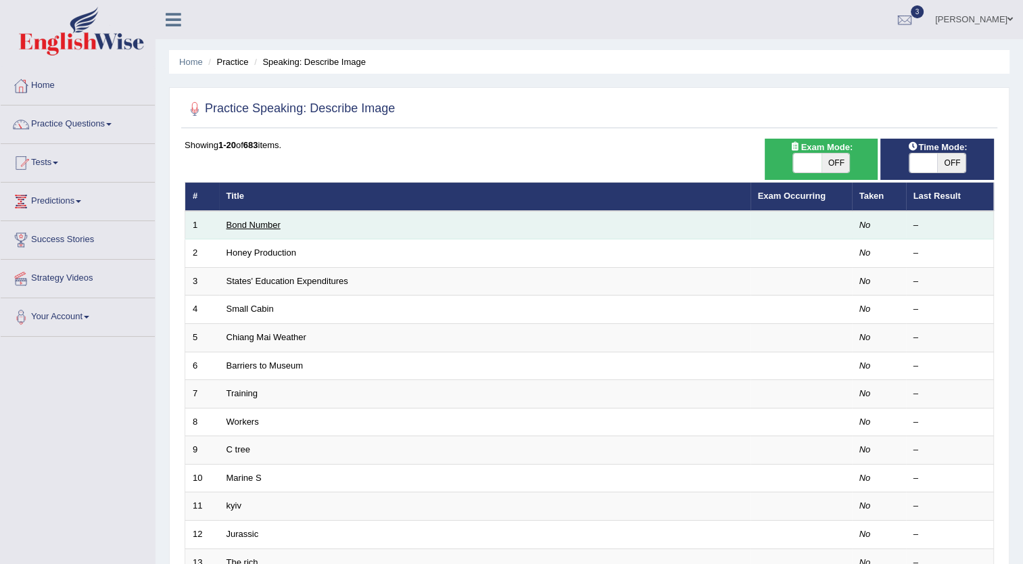
click at [268, 225] on link "Bond Number" at bounding box center [254, 225] width 54 height 10
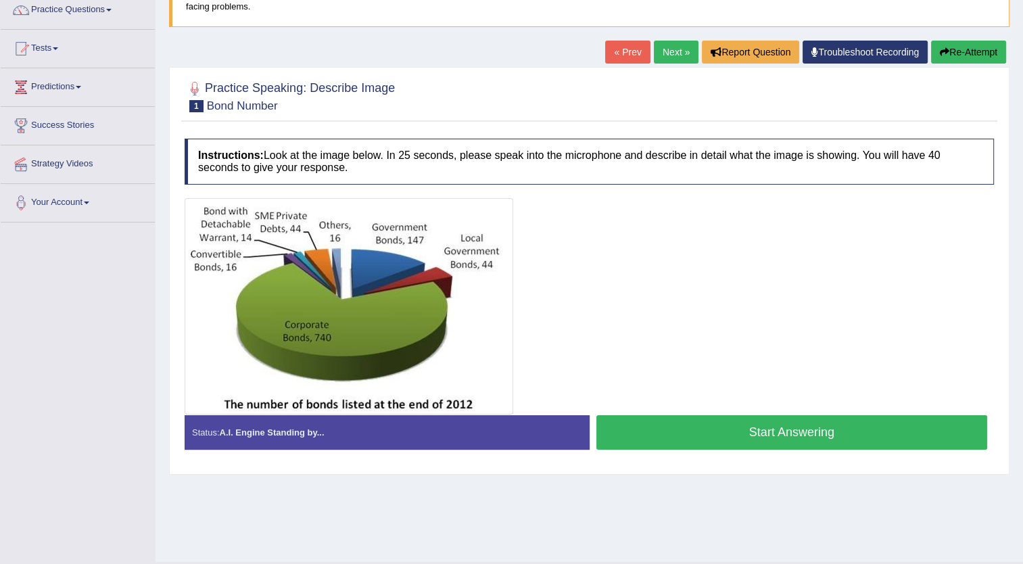
scroll to position [135, 0]
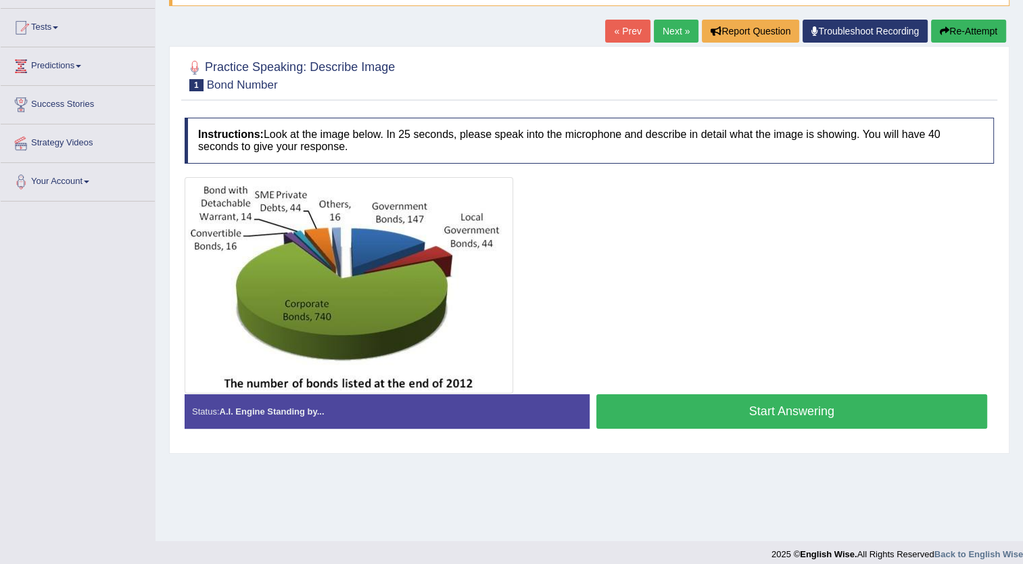
click at [730, 411] on button "Start Answering" at bounding box center [792, 411] width 392 height 34
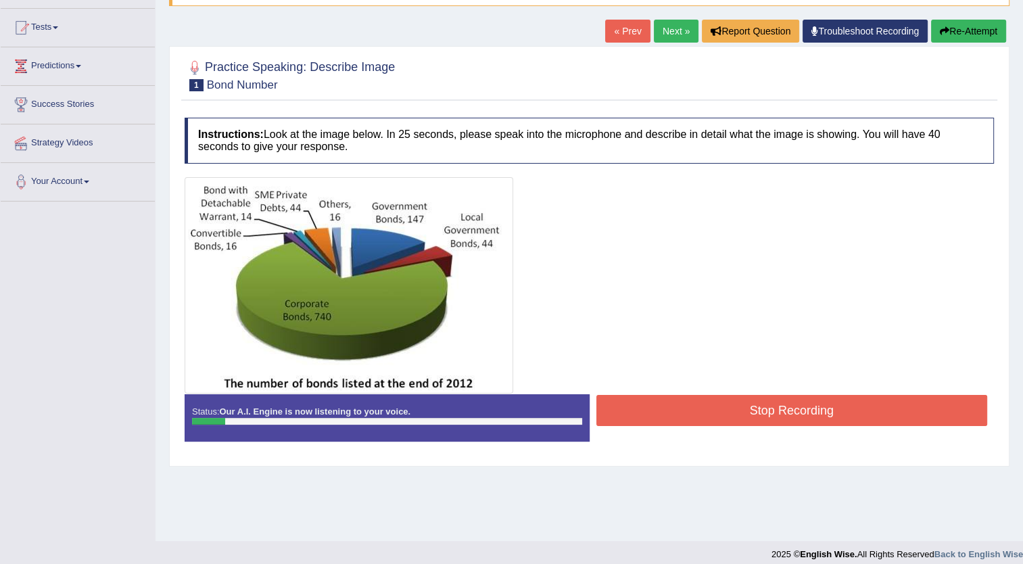
click at [730, 411] on button "Stop Recording" at bounding box center [792, 410] width 392 height 31
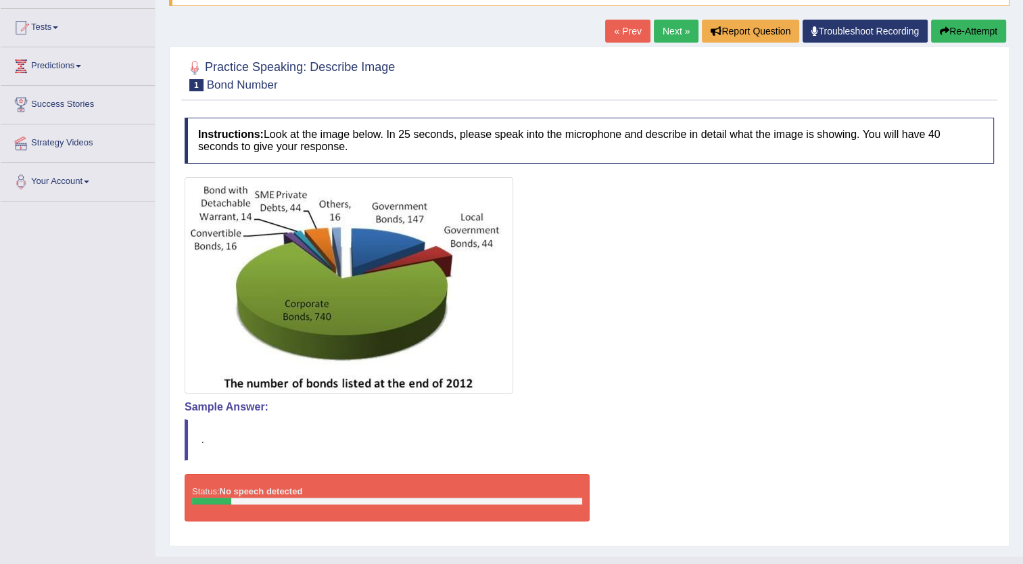
click at [954, 34] on button "Re-Attempt" at bounding box center [968, 31] width 75 height 23
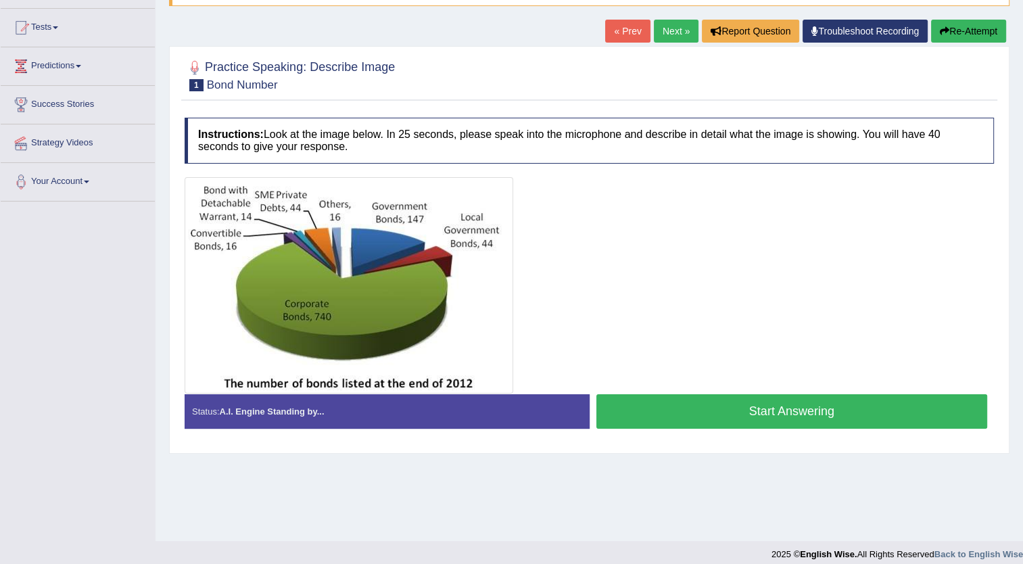
click at [780, 410] on button "Start Answering" at bounding box center [792, 411] width 392 height 34
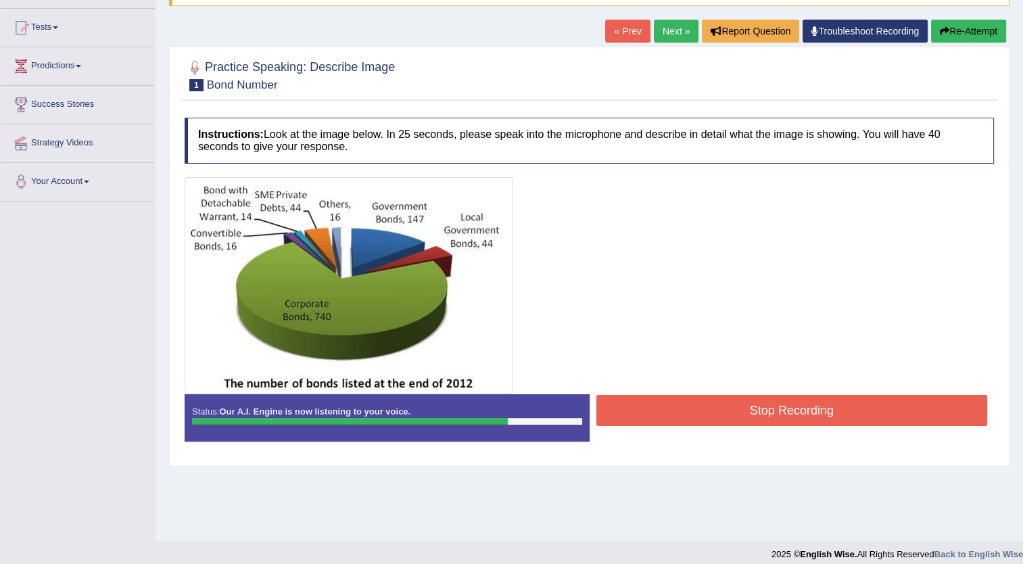
click at [783, 410] on button "Stop Recording" at bounding box center [792, 410] width 392 height 31
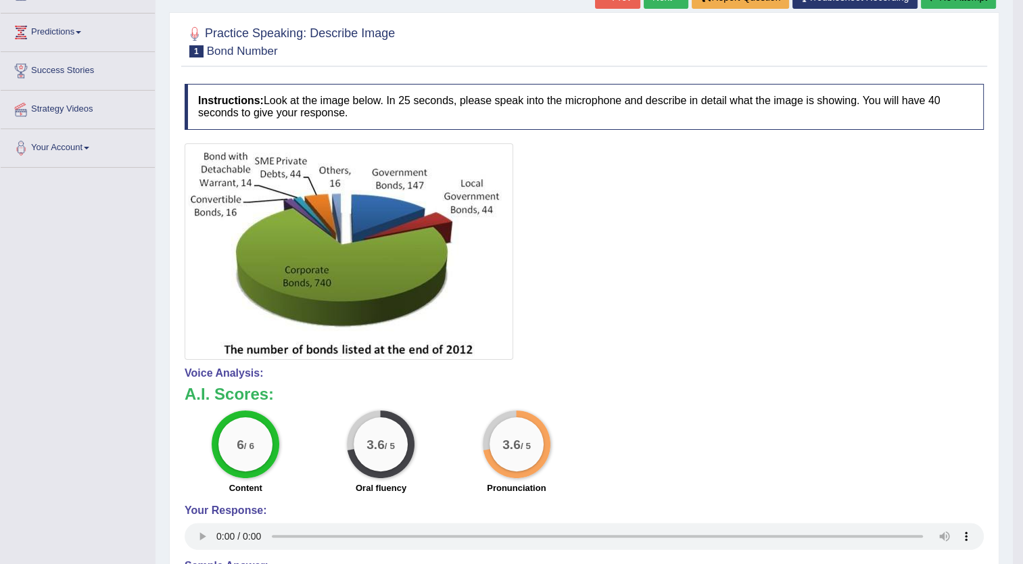
scroll to position [151, 0]
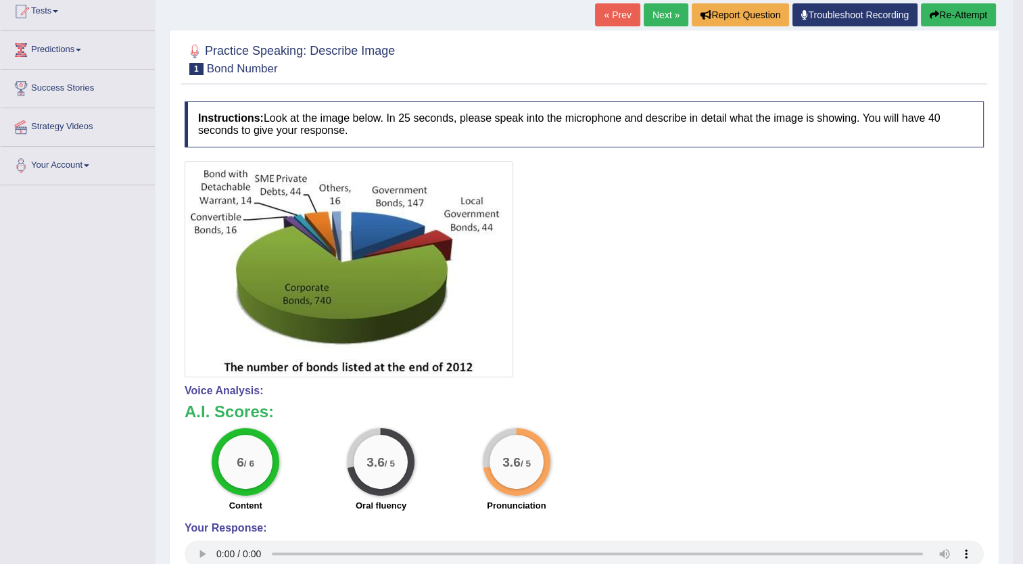
click at [968, 16] on button "Re-Attempt" at bounding box center [958, 14] width 75 height 23
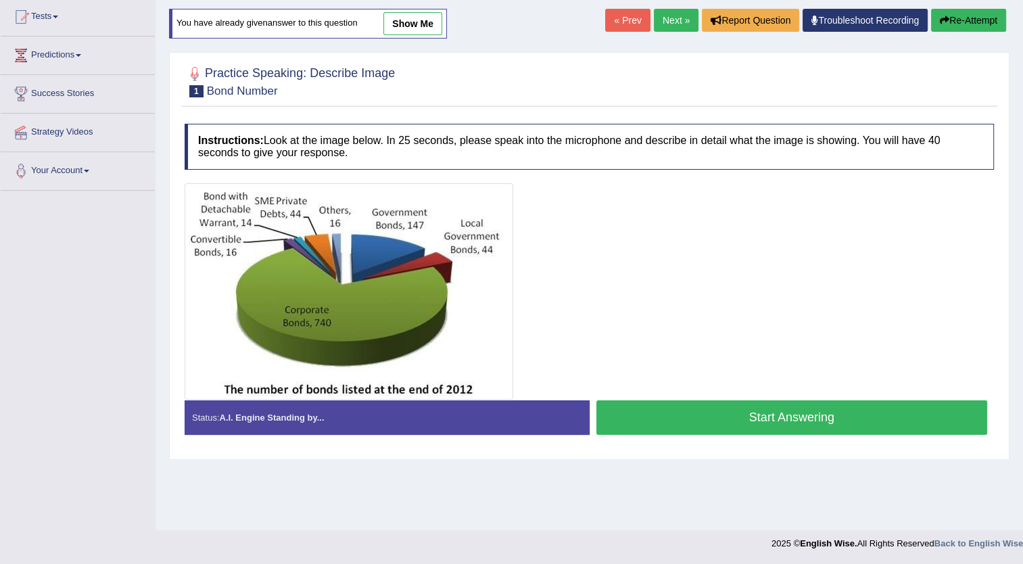
click at [776, 421] on button "Start Answering" at bounding box center [792, 417] width 392 height 34
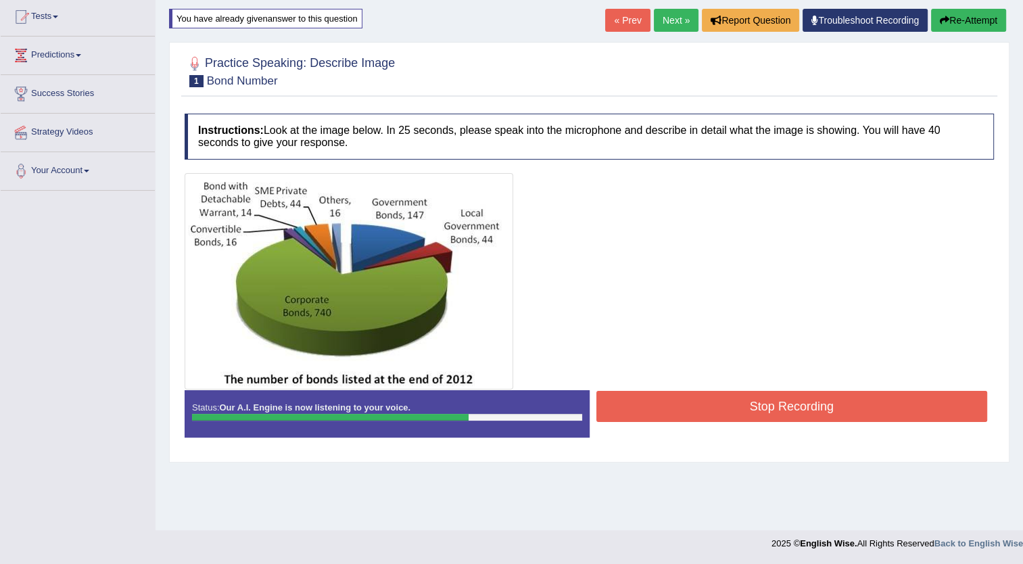
click at [777, 399] on button "Stop Recording" at bounding box center [792, 406] width 392 height 31
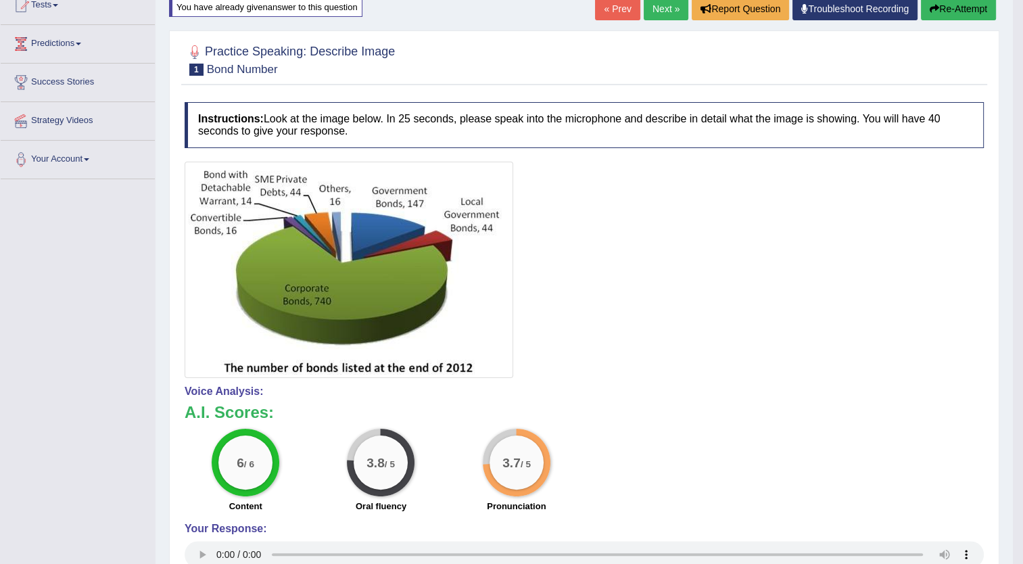
scroll to position [22, 0]
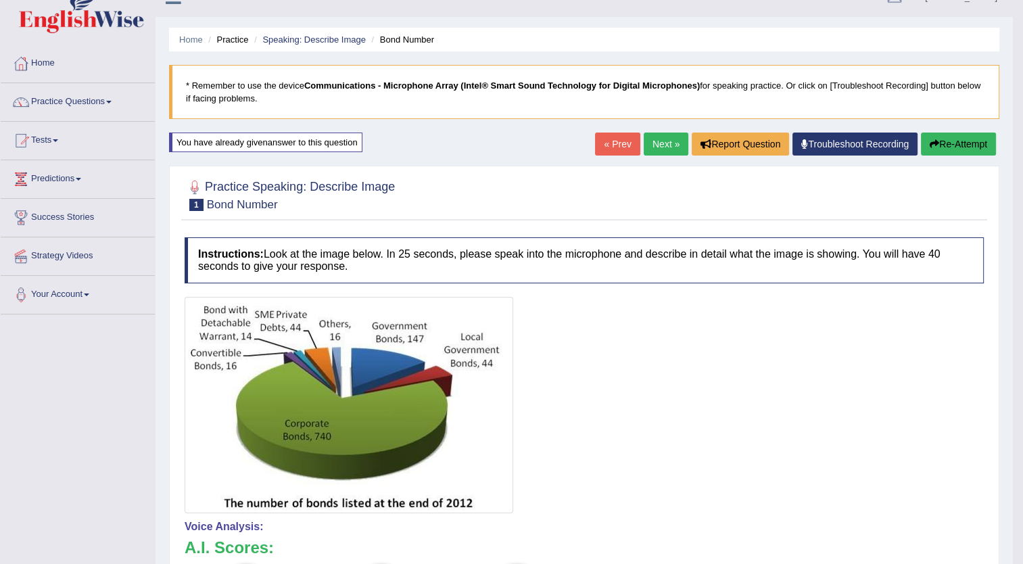
click at [659, 143] on link "Next »" at bounding box center [666, 144] width 45 height 23
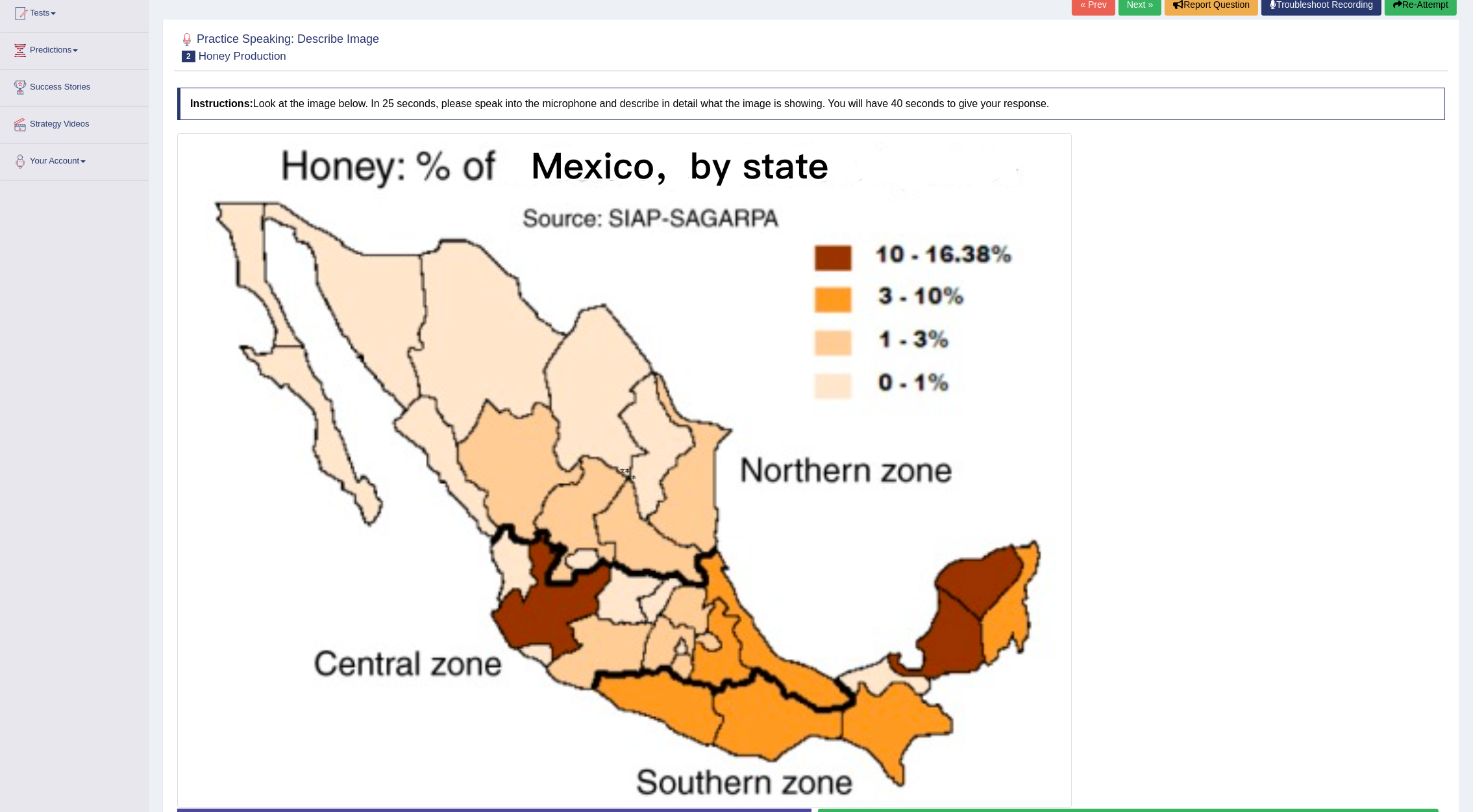
scroll to position [240, 0]
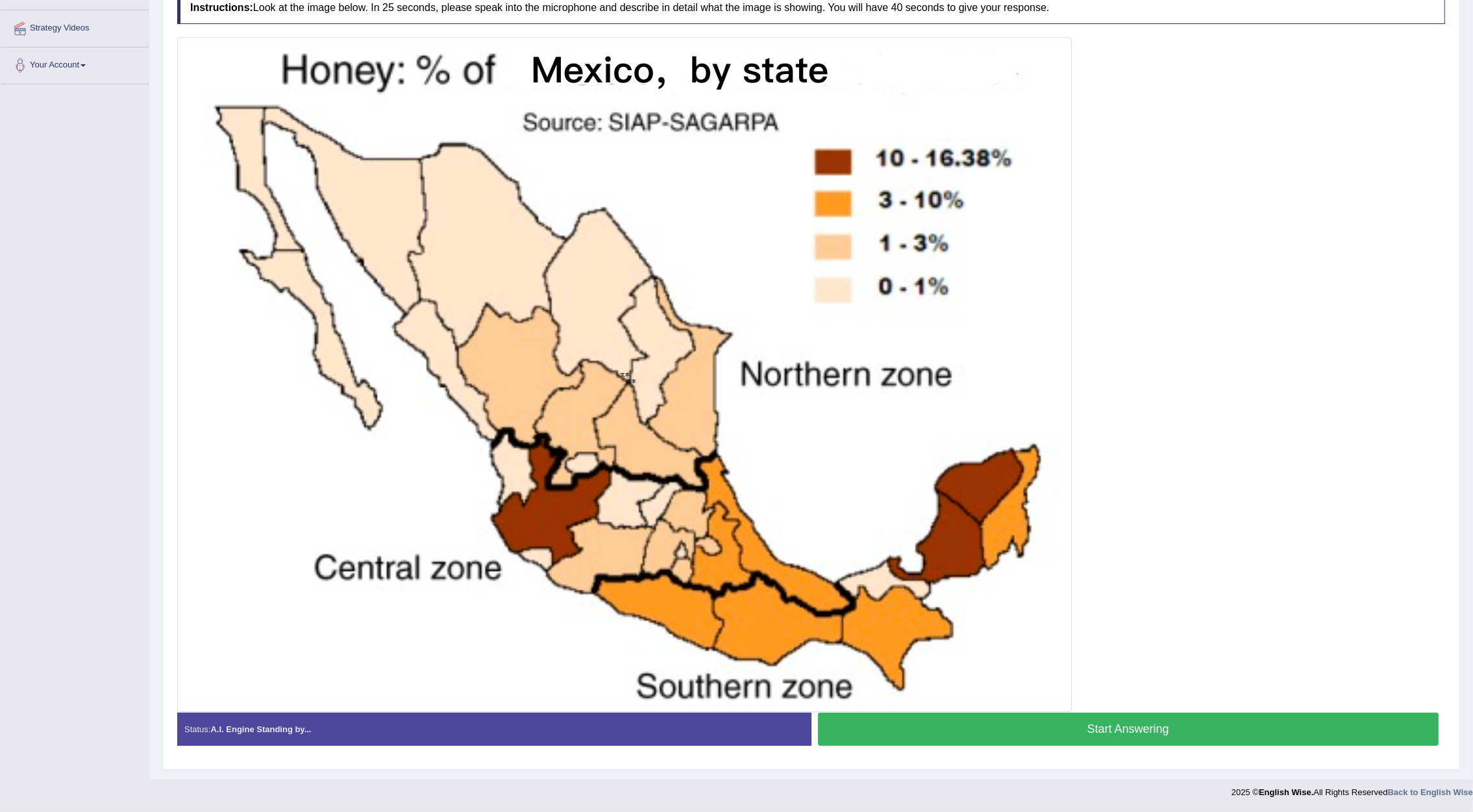
click at [982, 540] on button "Start Answering" at bounding box center [1128, 729] width 621 height 33
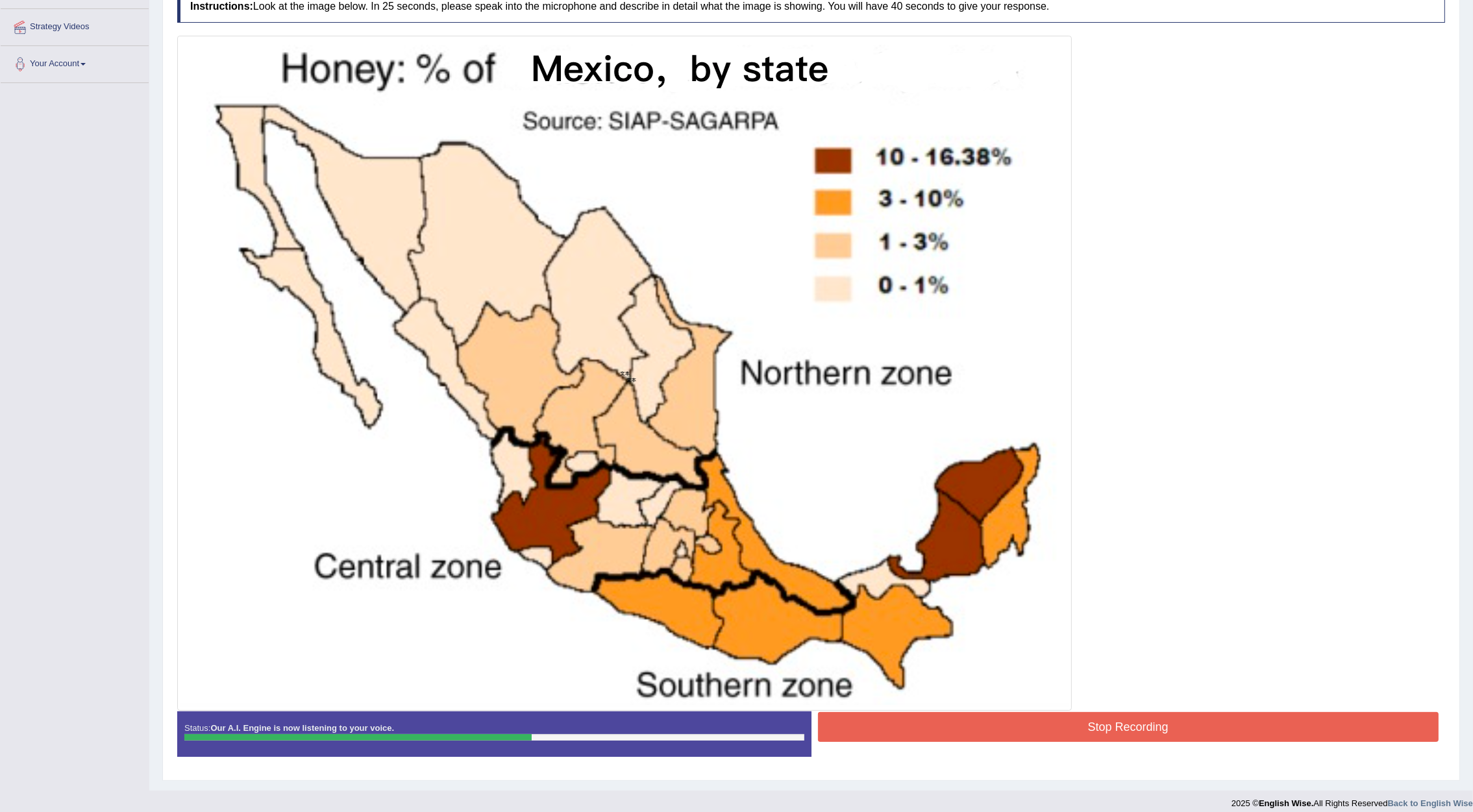
click at [982, 540] on button "Stop Recording" at bounding box center [1128, 727] width 621 height 30
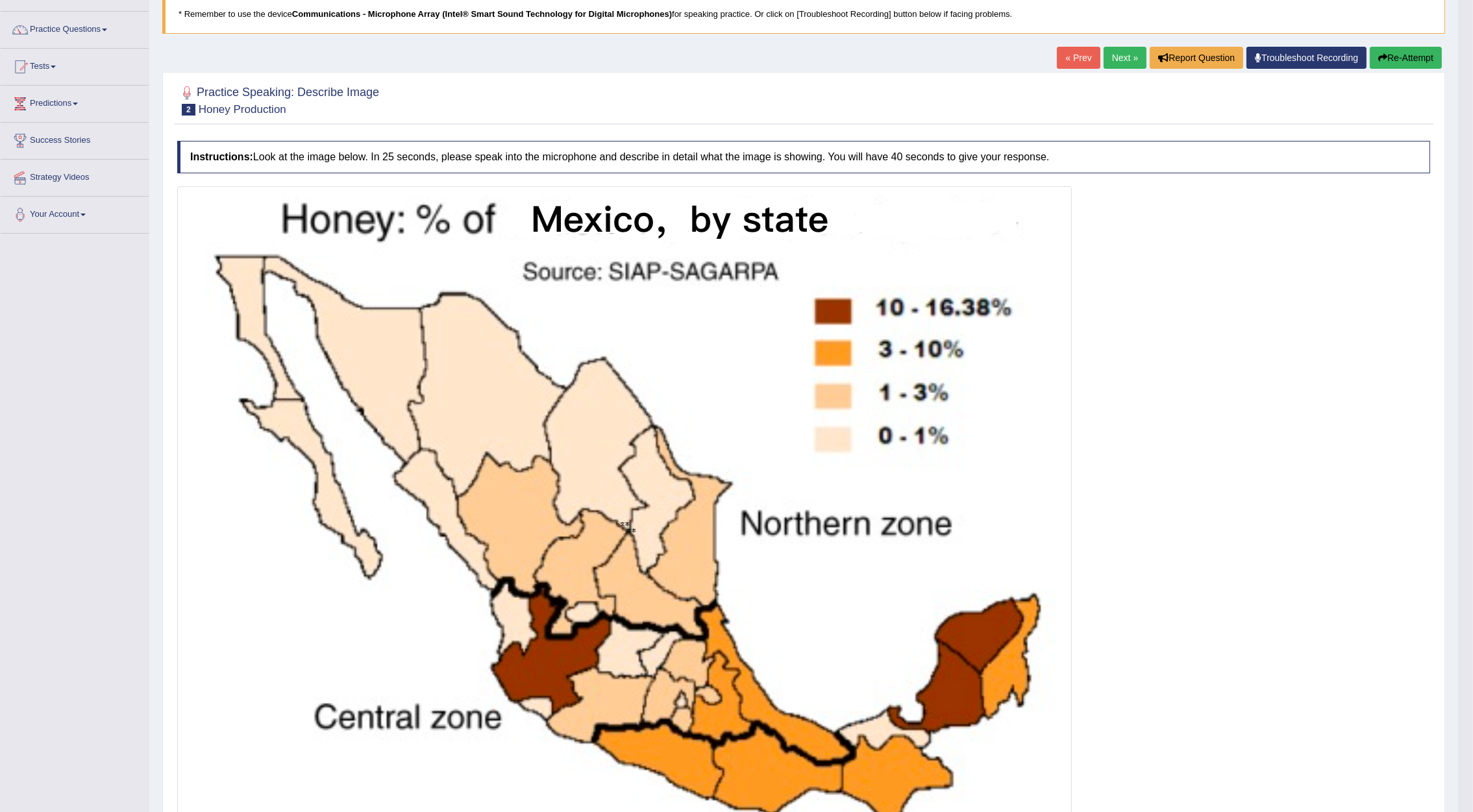
scroll to position [29, 0]
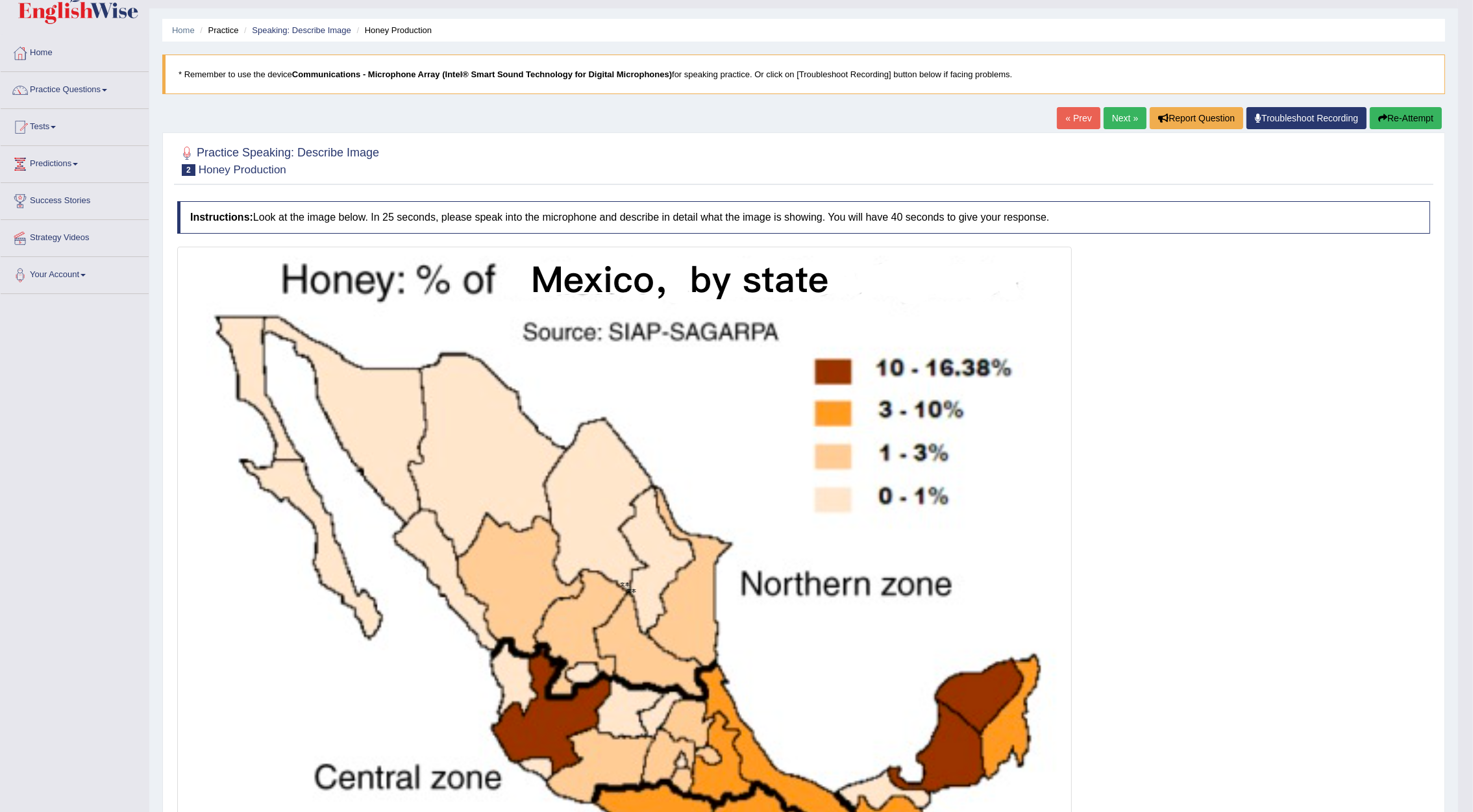
click at [982, 123] on button "Re-Attempt" at bounding box center [1406, 118] width 72 height 22
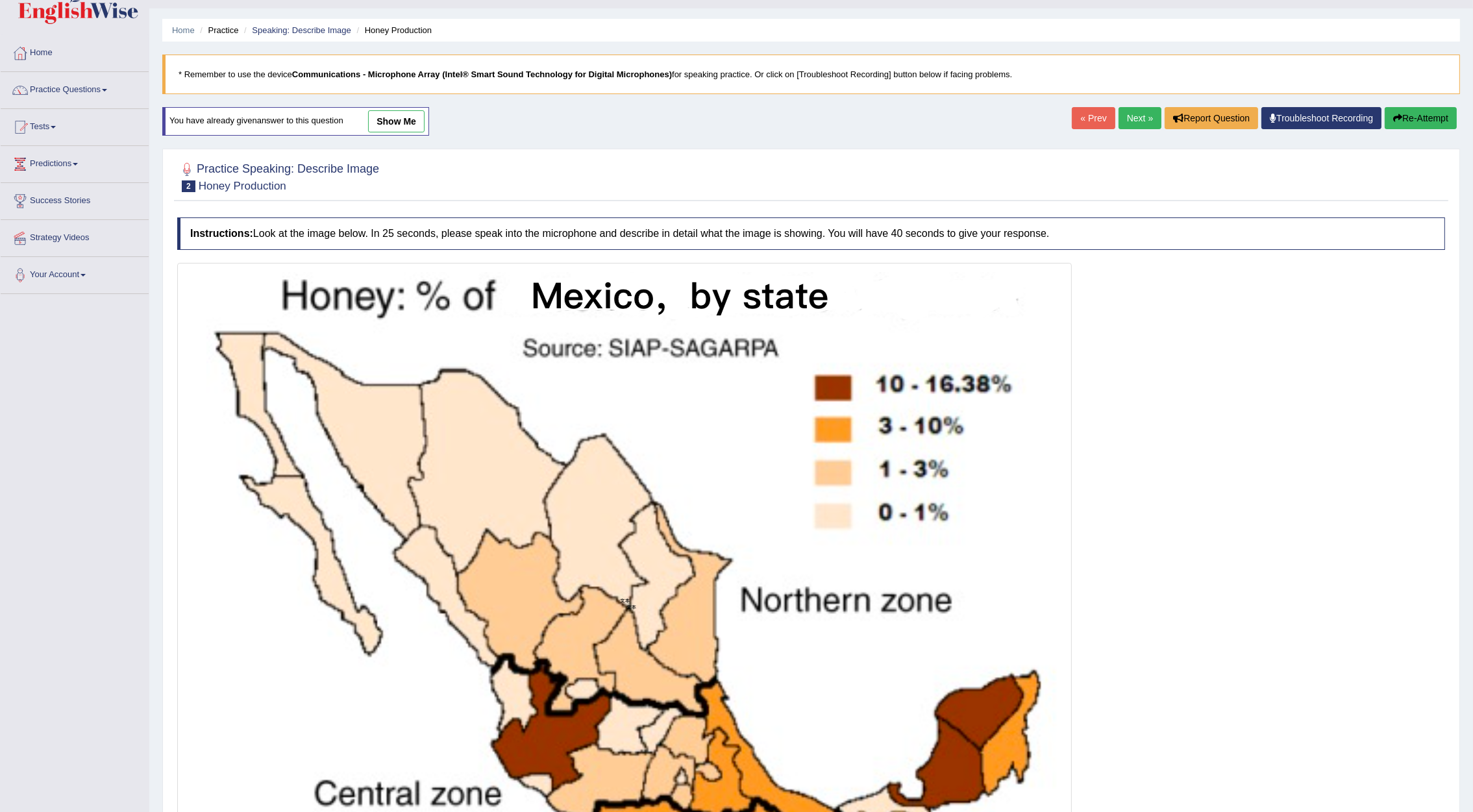
scroll to position [256, 0]
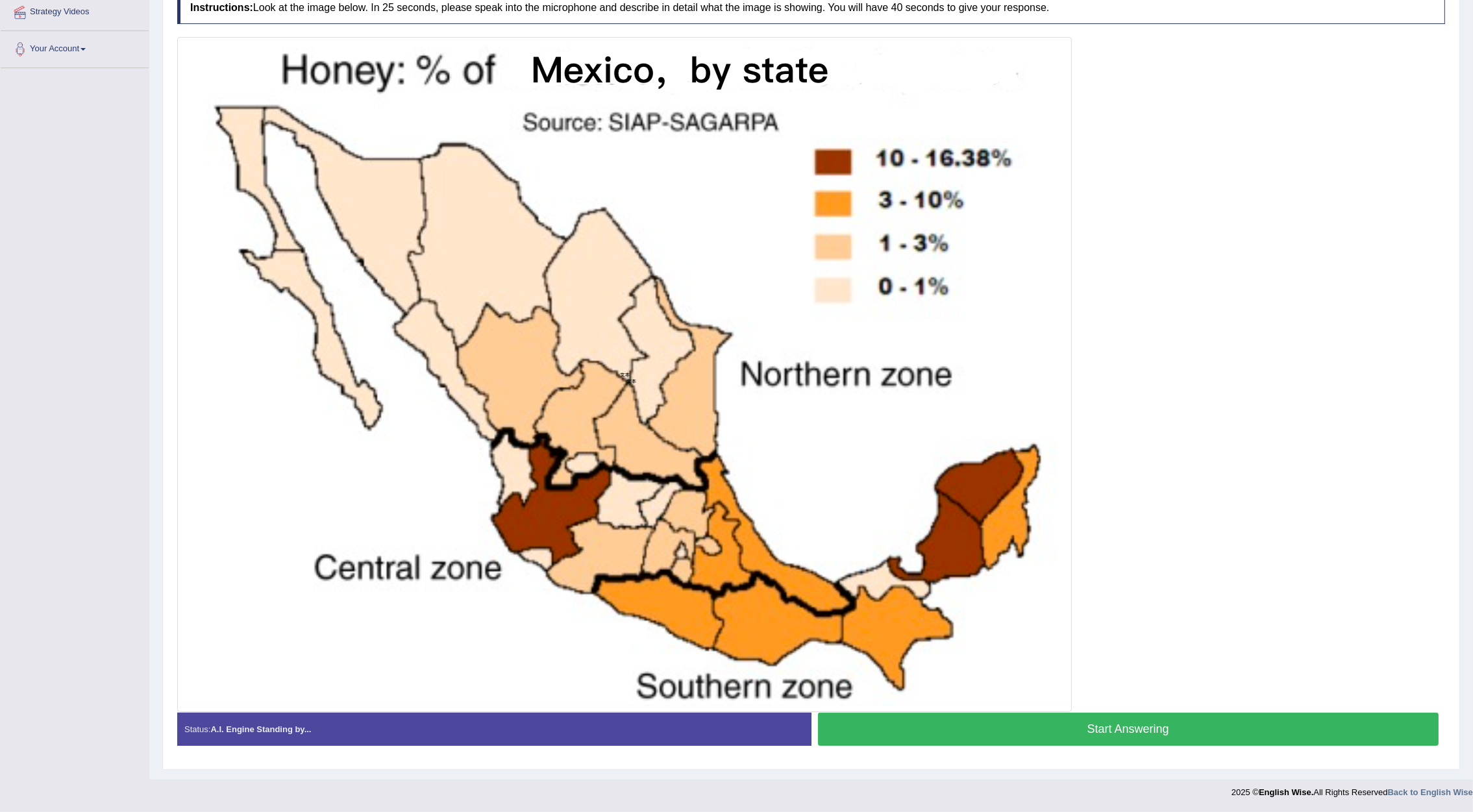
click at [1179, 731] on button "Start Answering" at bounding box center [1128, 729] width 621 height 33
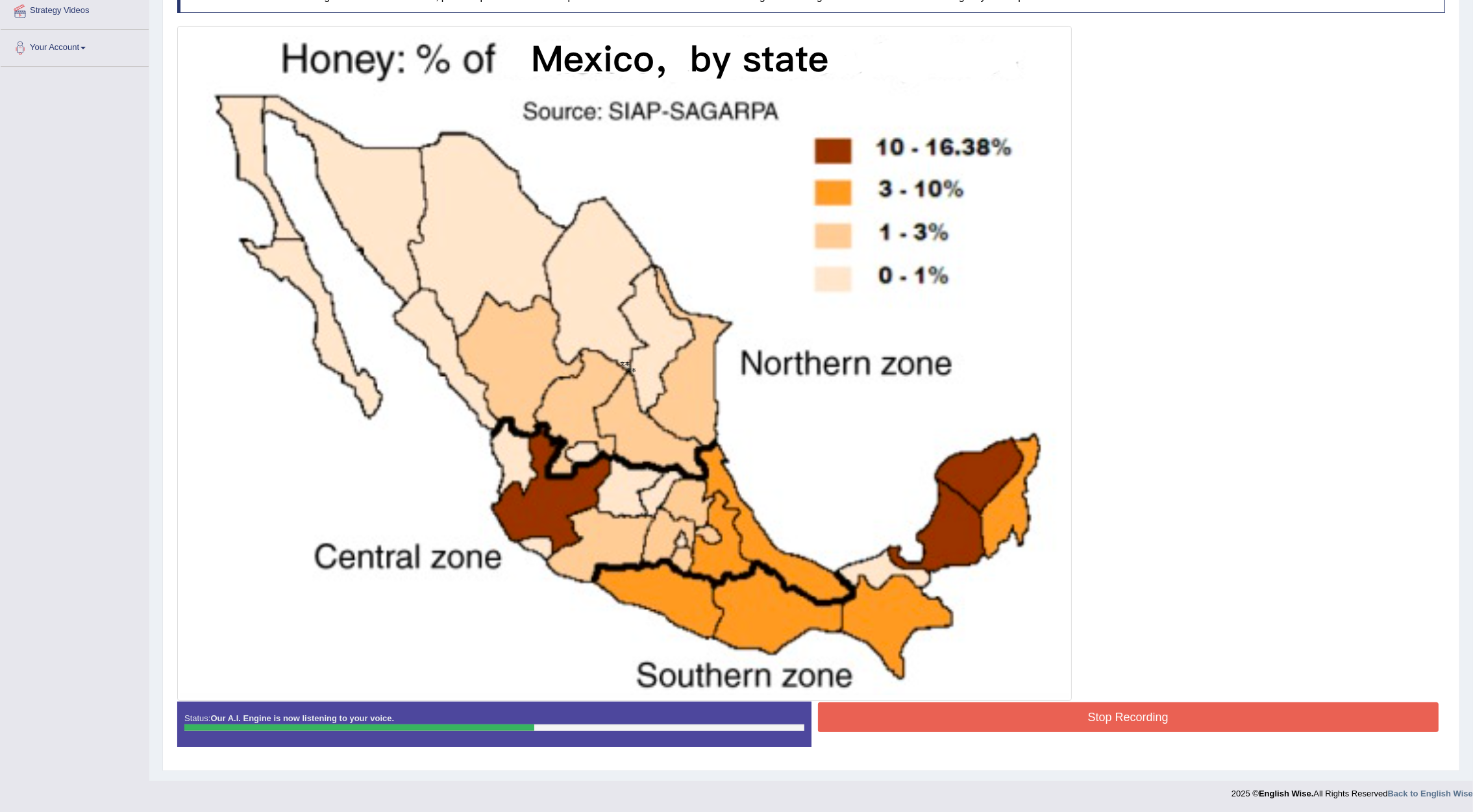
click at [1156, 719] on button "Stop Recording" at bounding box center [1128, 717] width 621 height 30
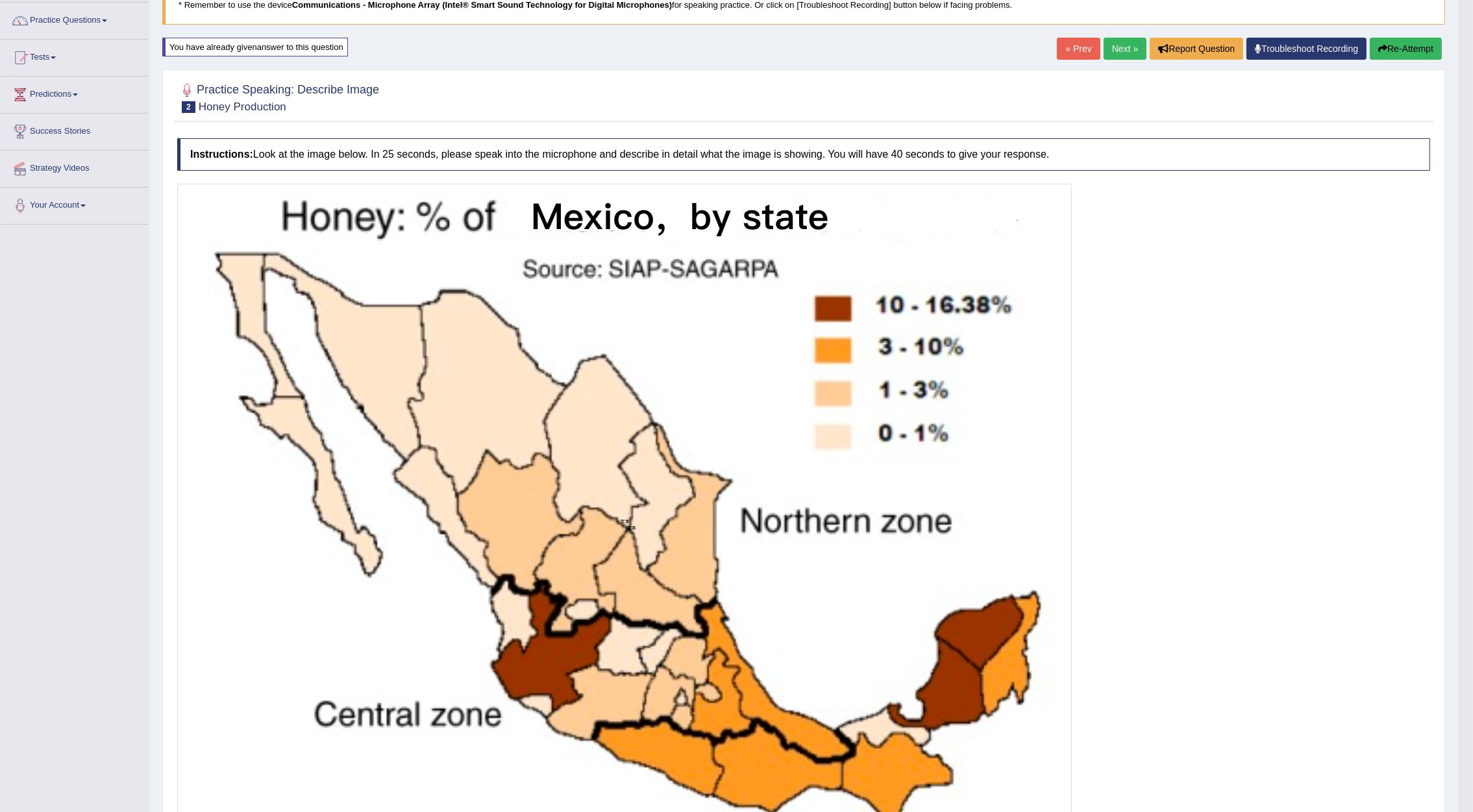
scroll to position [0, 0]
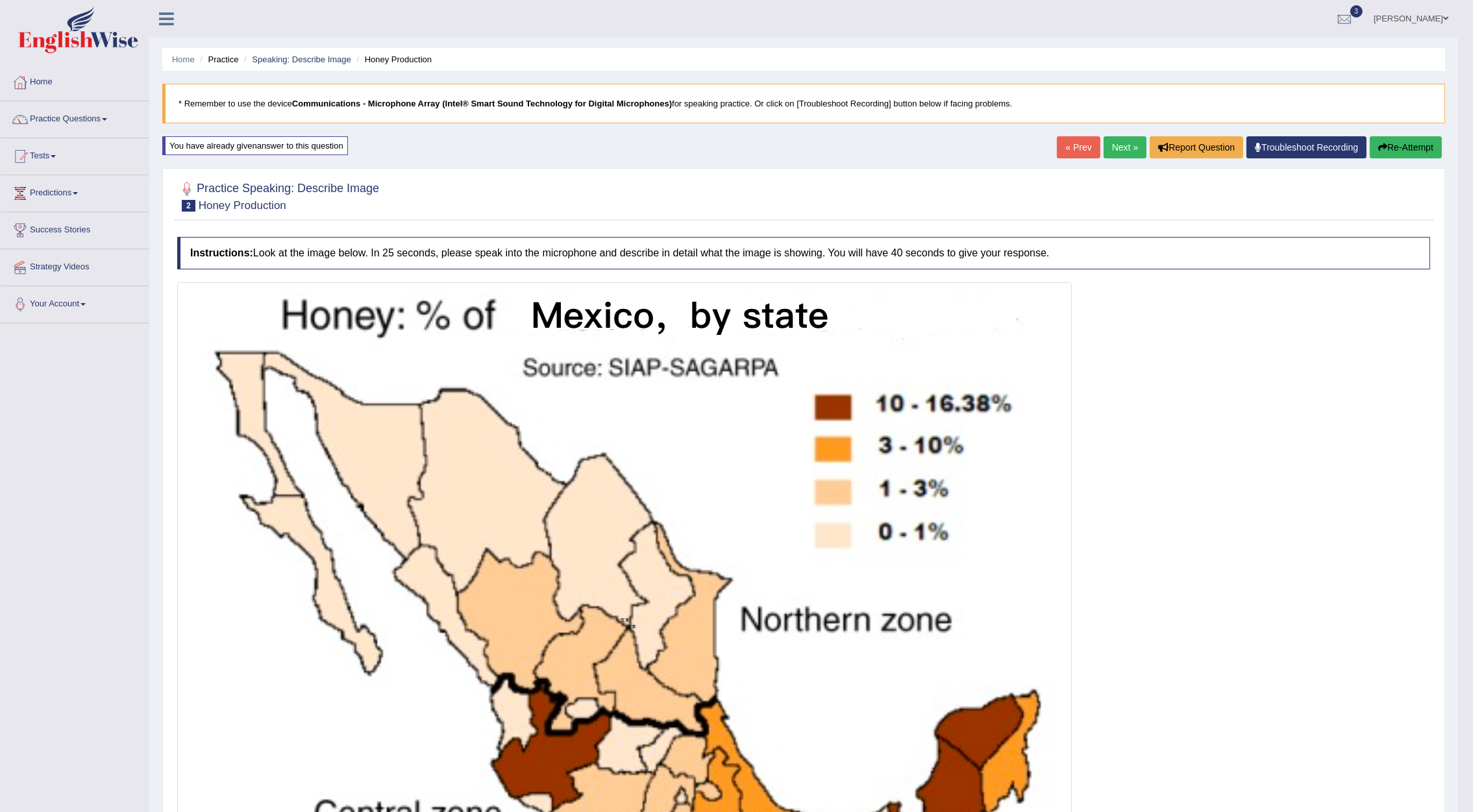
click at [1121, 154] on link "Next »" at bounding box center [1125, 147] width 43 height 22
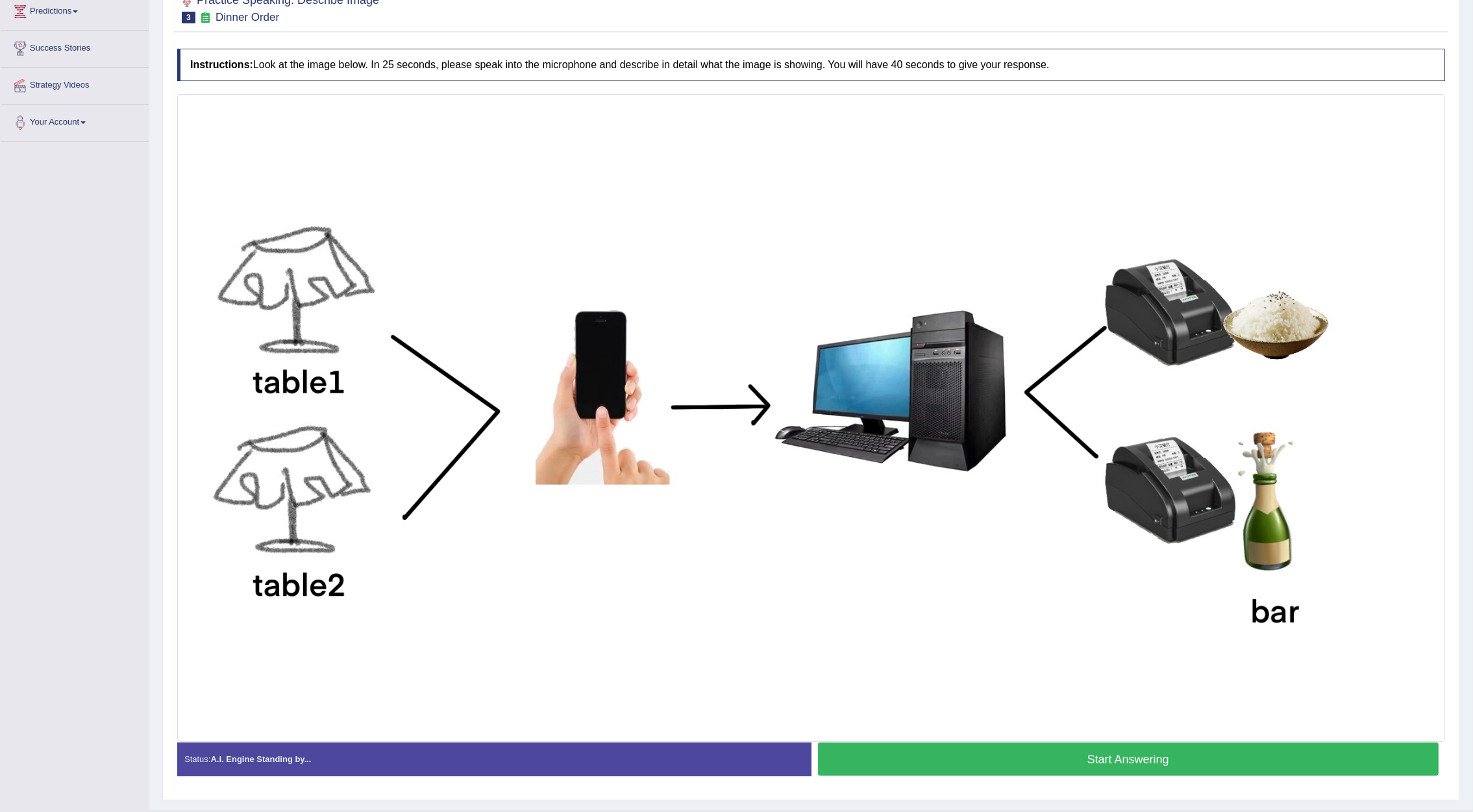
scroll to position [195, 0]
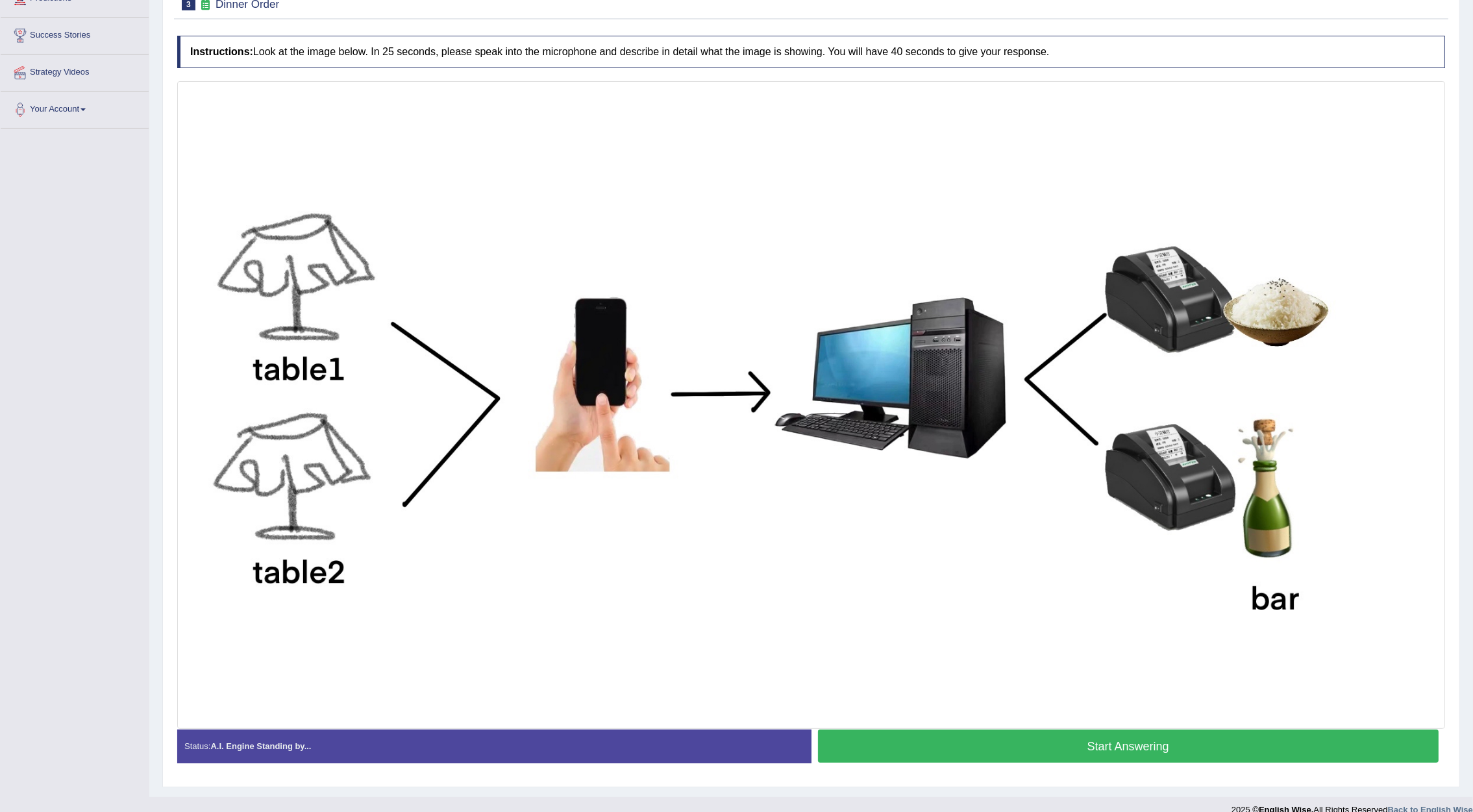
click at [1137, 748] on button "Start Answering" at bounding box center [1128, 746] width 621 height 33
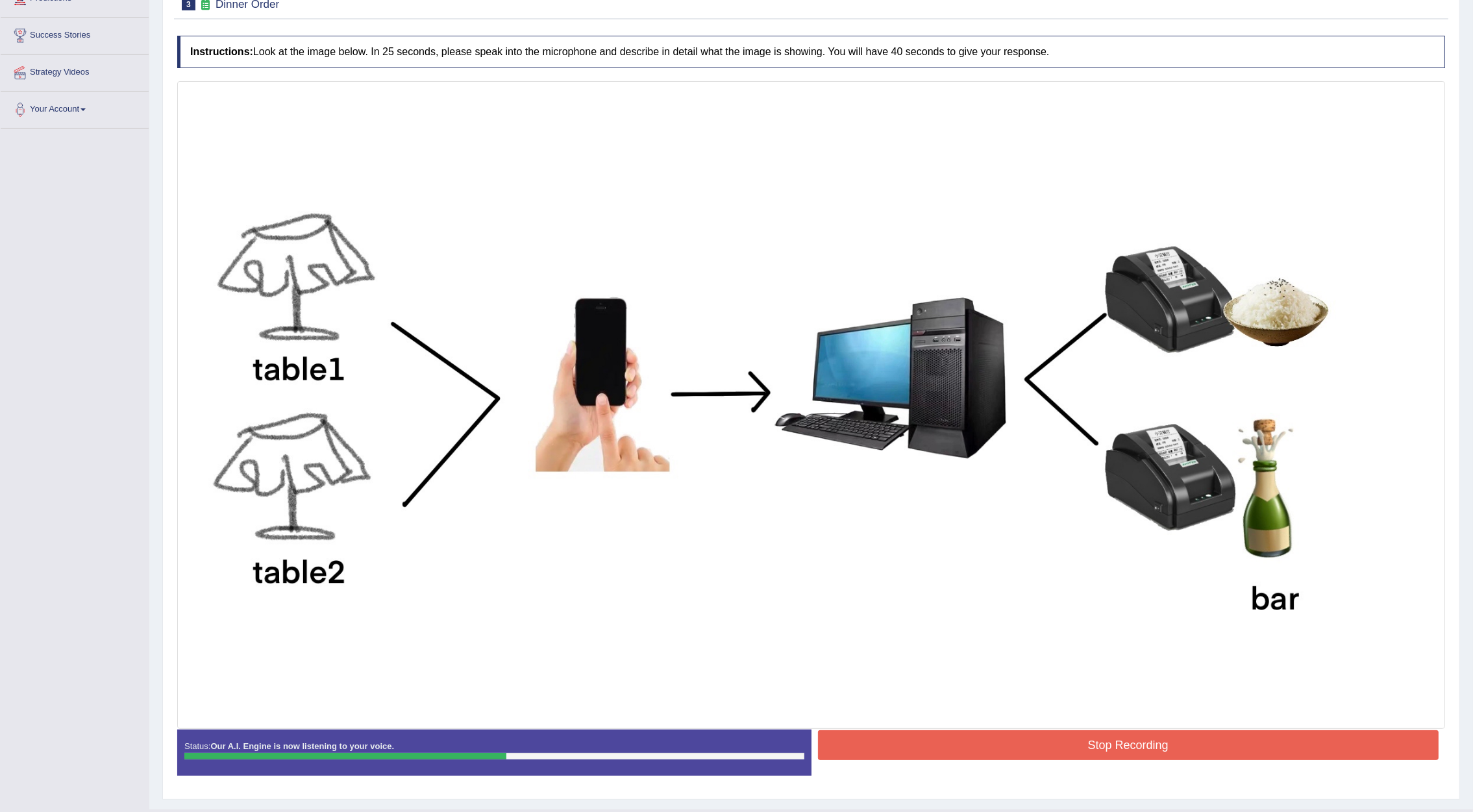
click at [1090, 748] on button "Stop Recording" at bounding box center [1128, 745] width 621 height 30
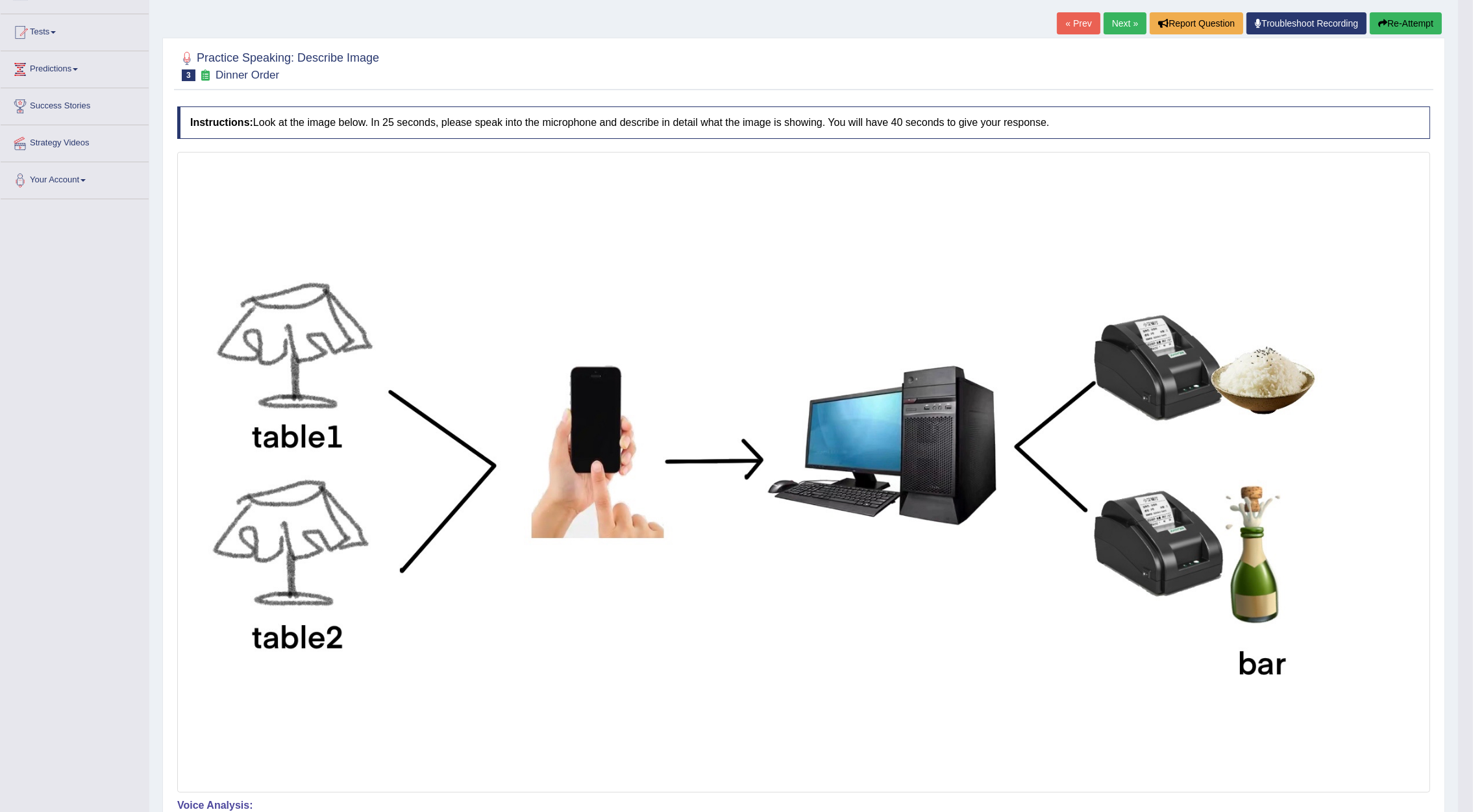
scroll to position [92, 0]
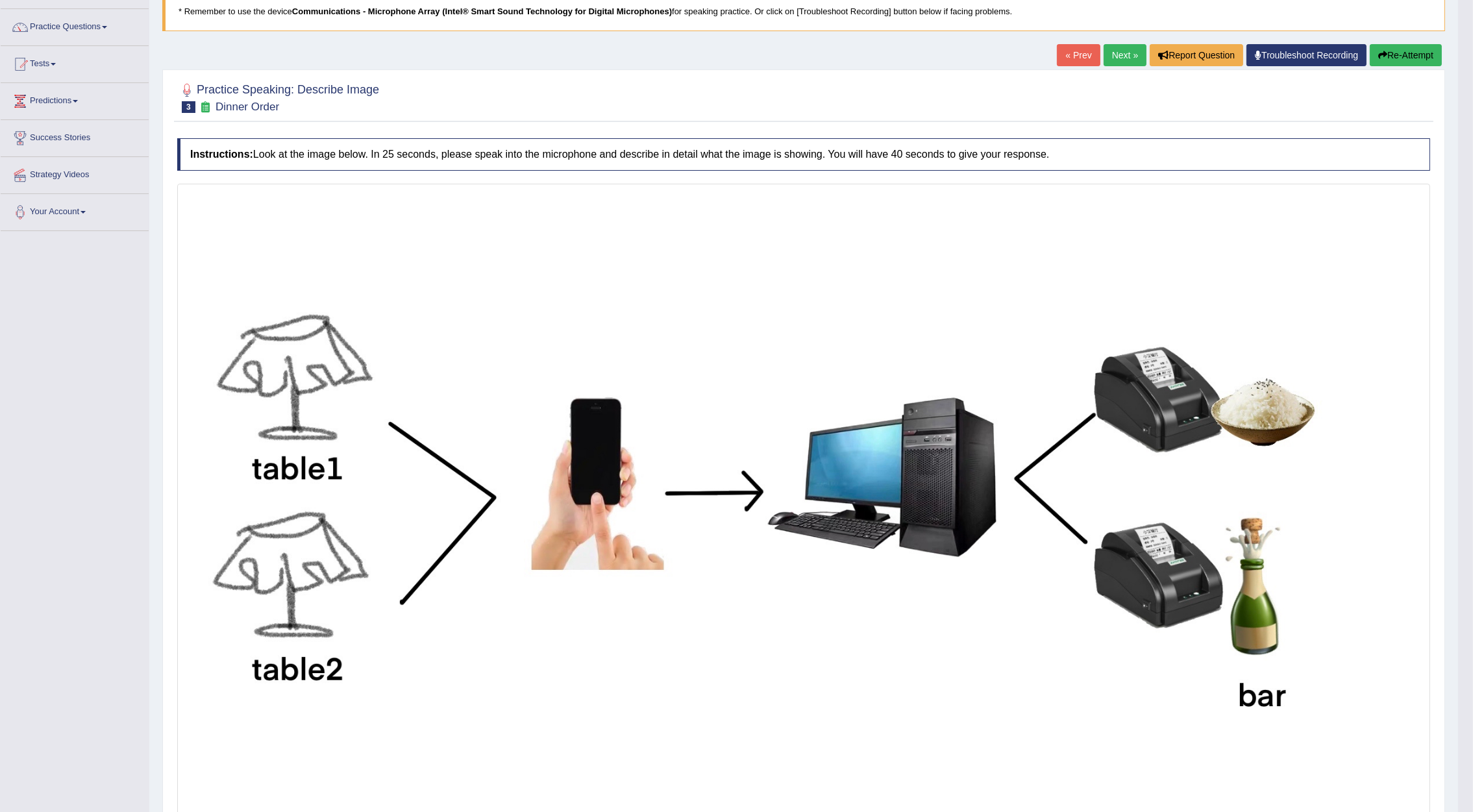
click at [1415, 58] on button "Re-Attempt" at bounding box center [1406, 55] width 72 height 22
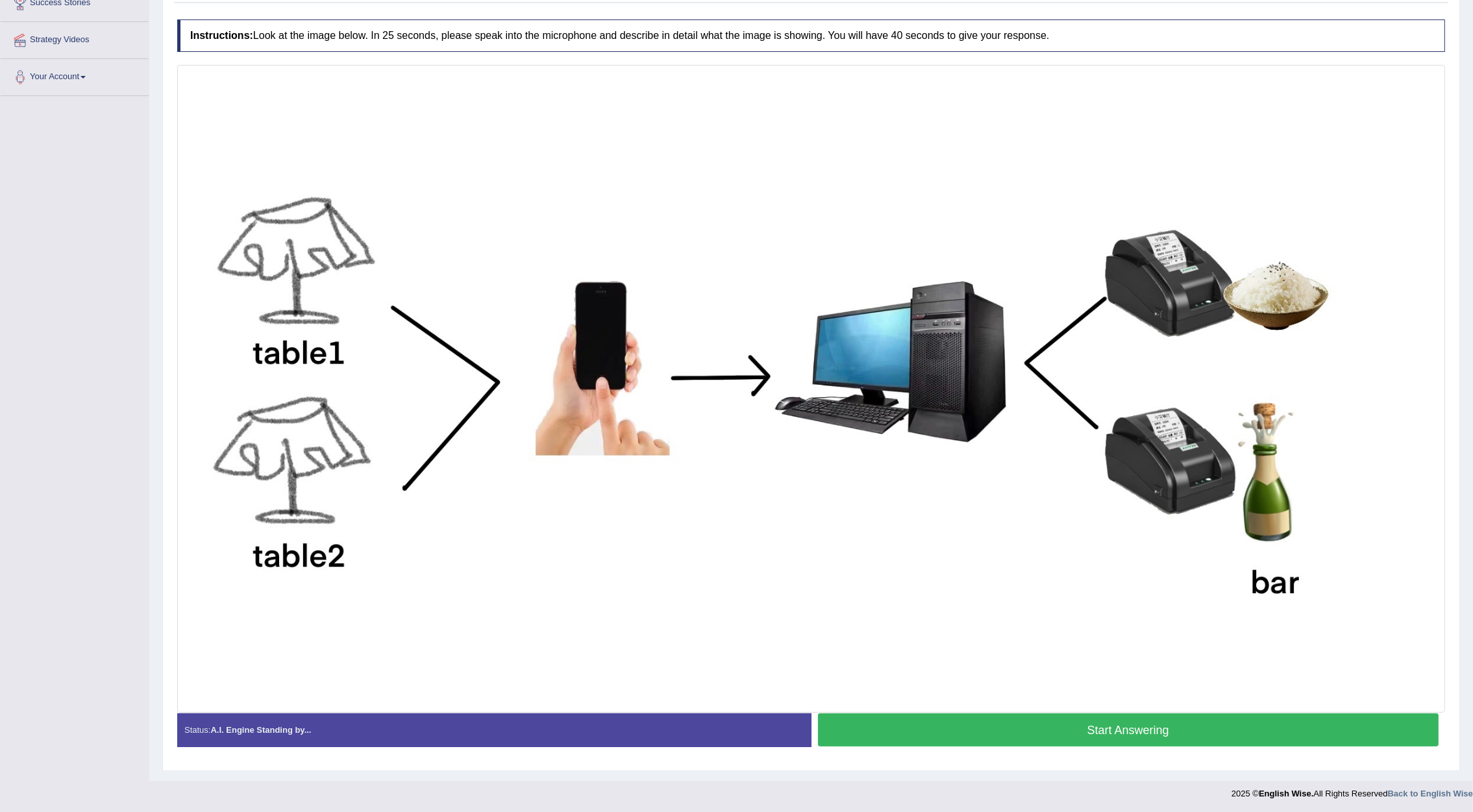
scroll to position [229, 0]
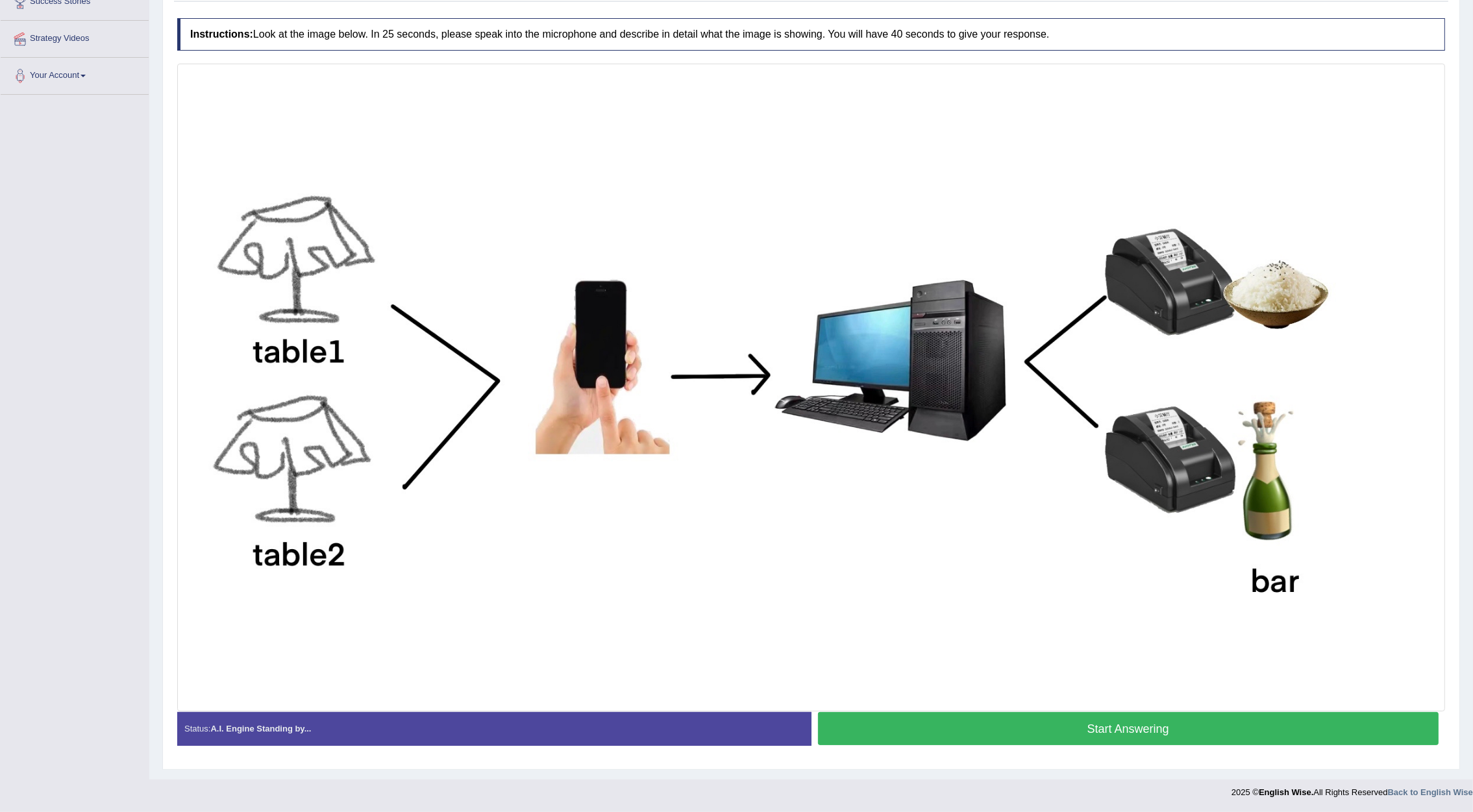
click at [1086, 725] on button "Start Answering" at bounding box center [1128, 728] width 621 height 33
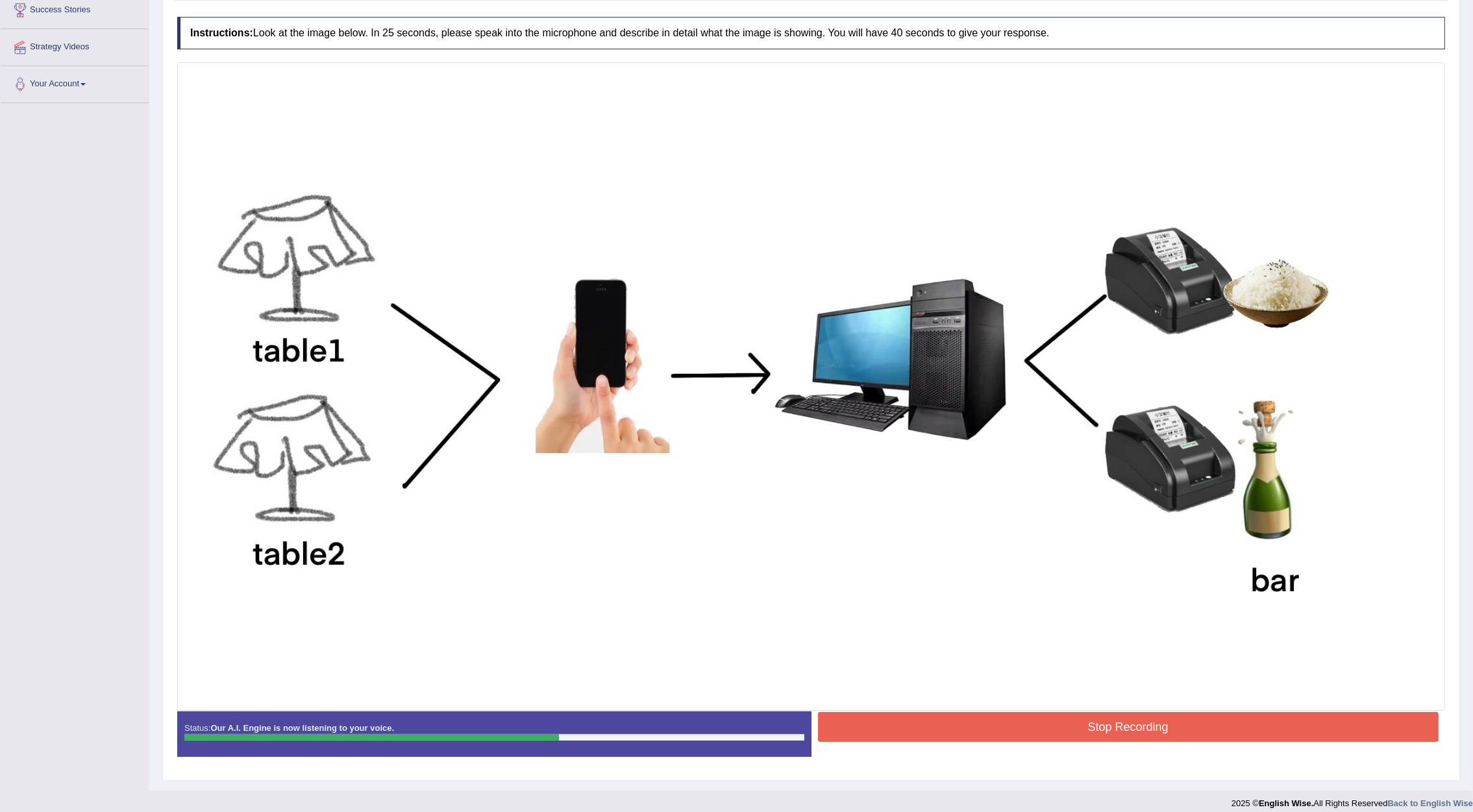
click at [1144, 728] on button "Stop Recording" at bounding box center [1128, 727] width 621 height 30
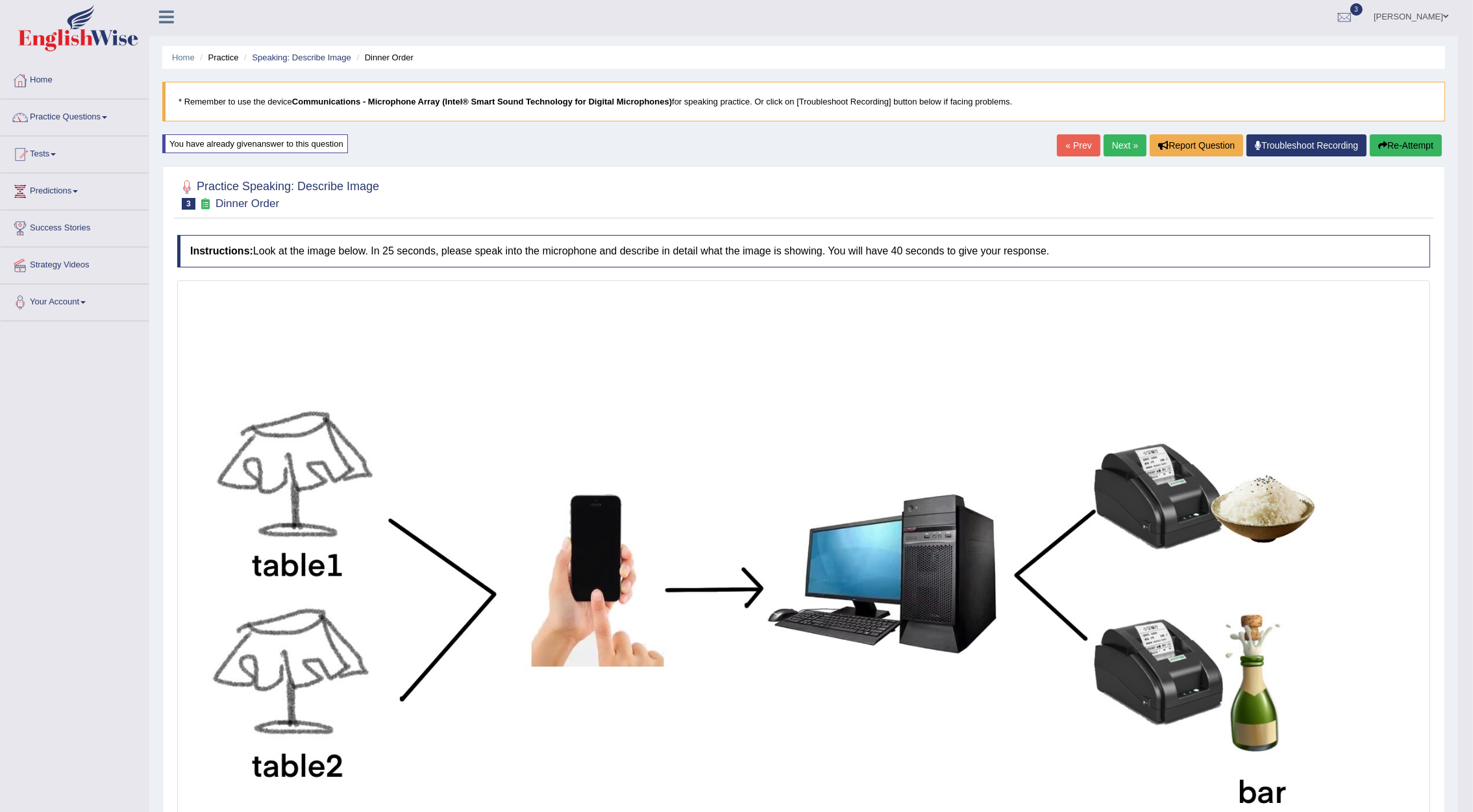
scroll to position [1, 0]
click at [1115, 153] on link "Next »" at bounding box center [1125, 146] width 43 height 22
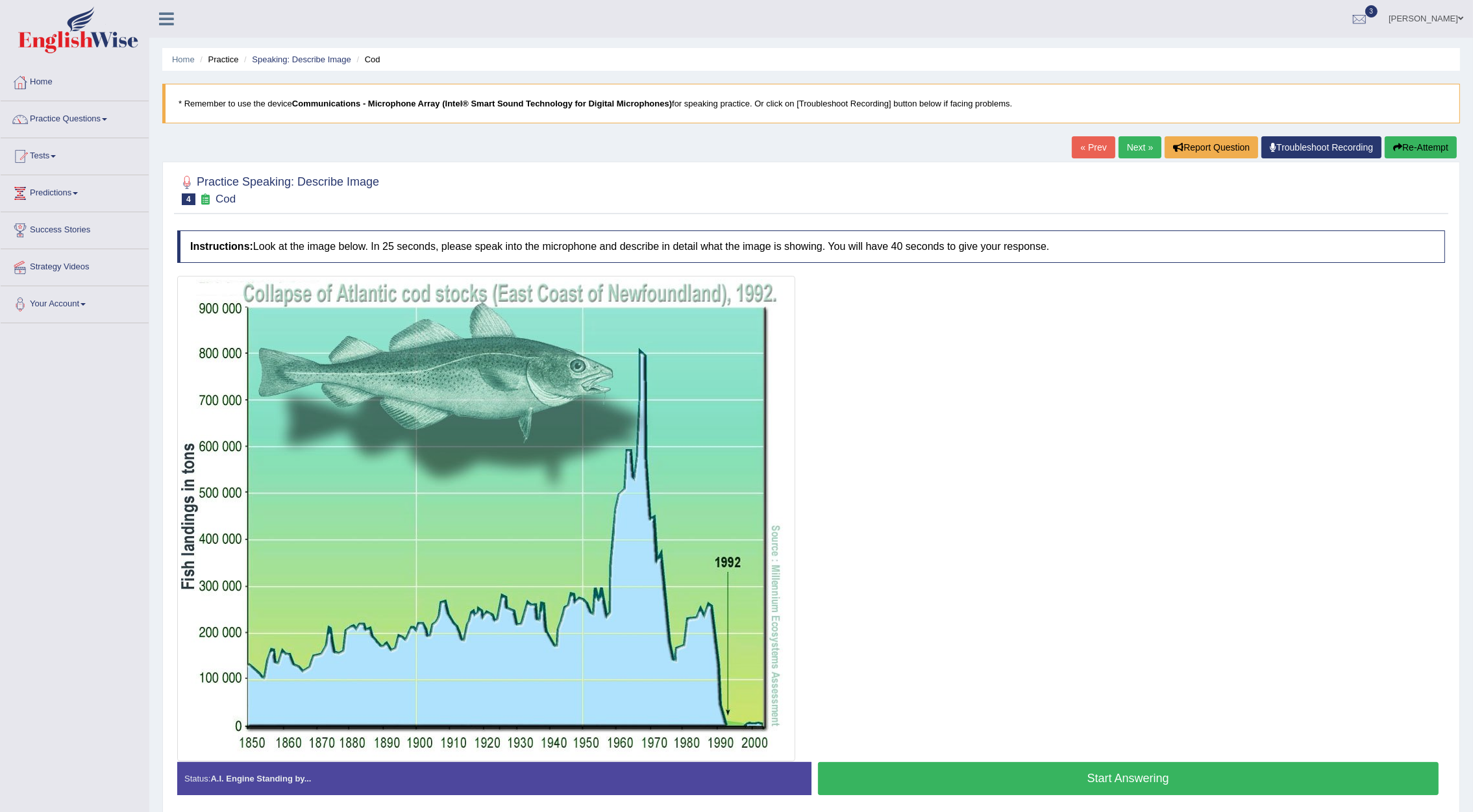
scroll to position [51, 0]
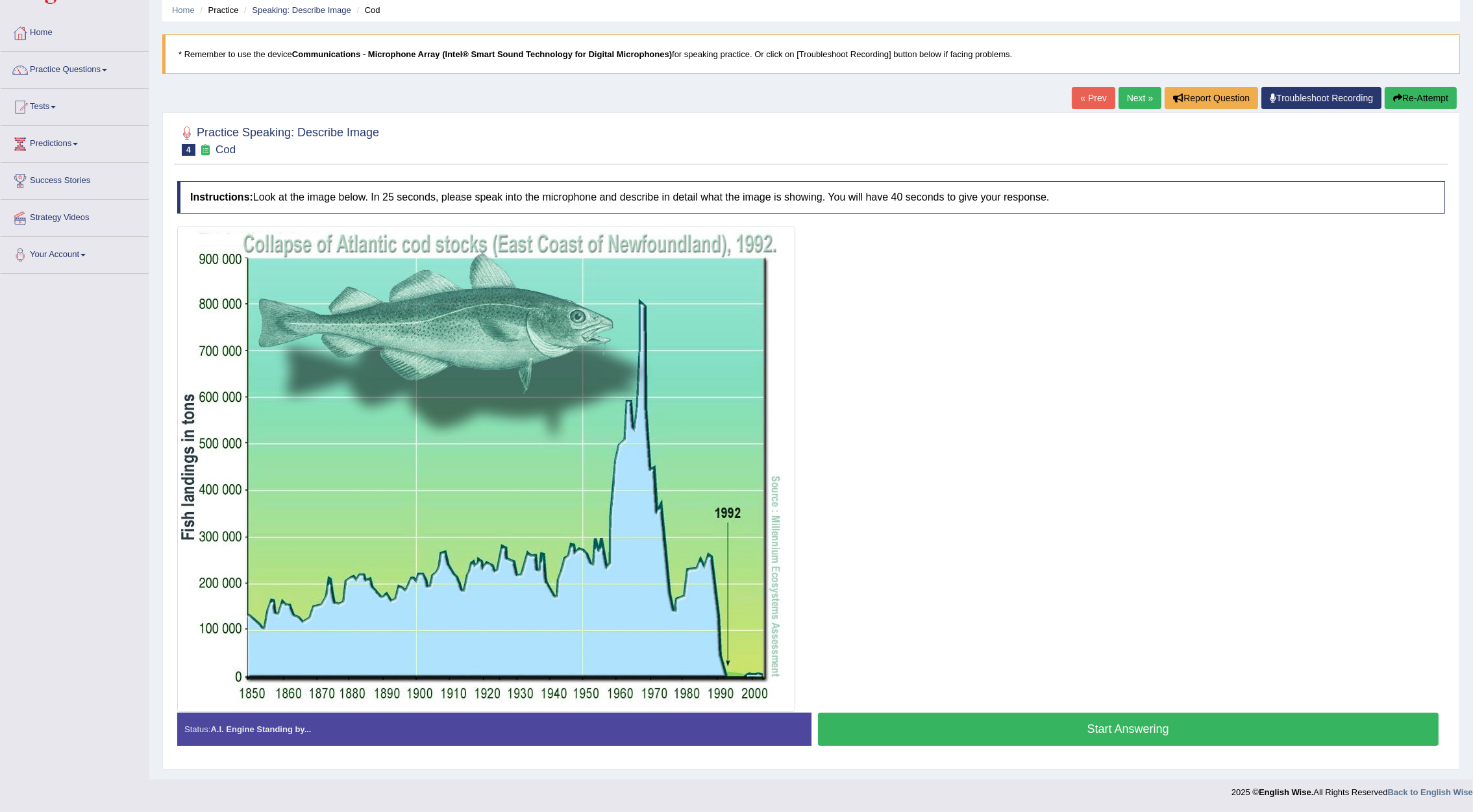
click at [1106, 724] on button "Start Answering" at bounding box center [1128, 729] width 621 height 33
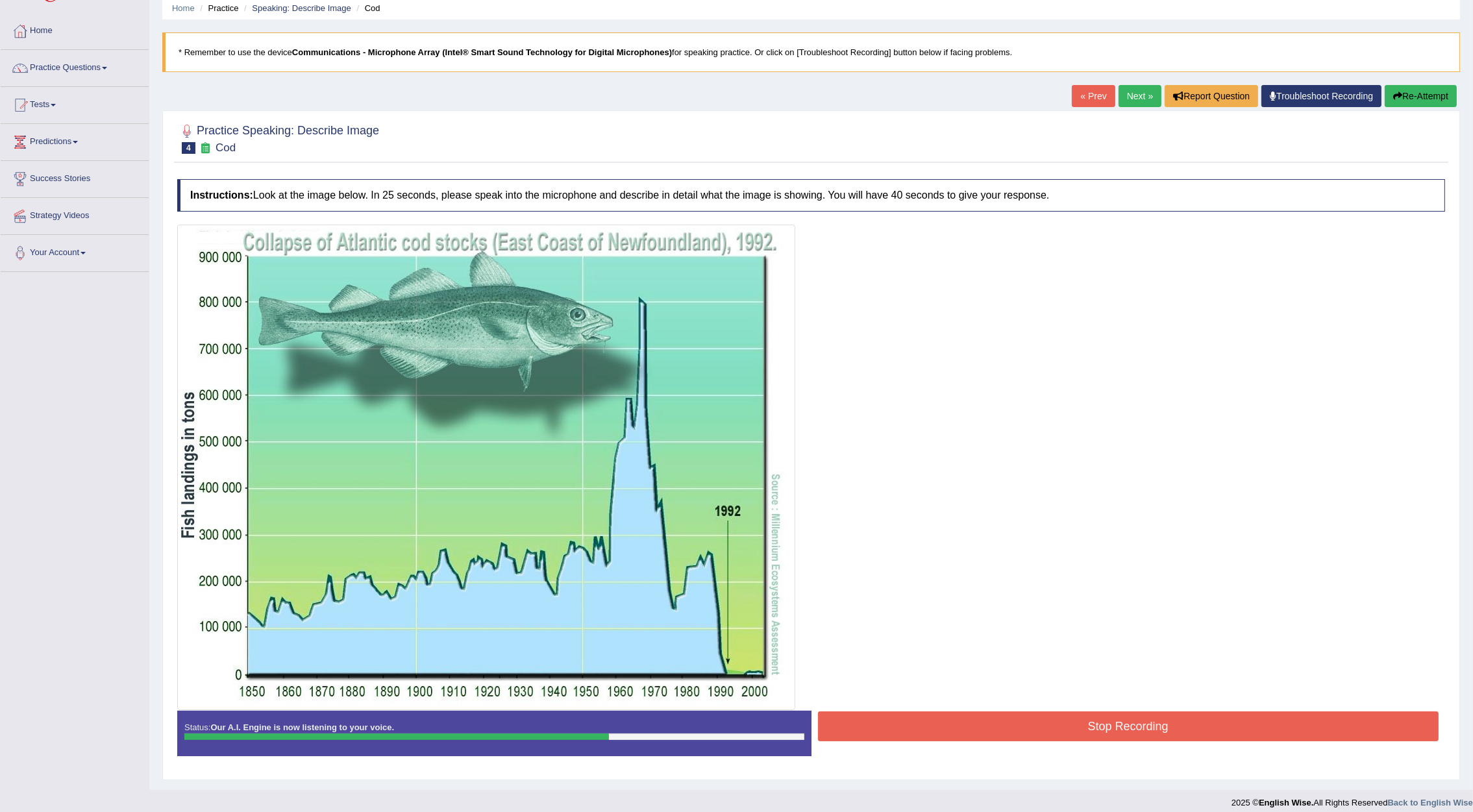
click at [1129, 739] on button "Stop Recording" at bounding box center [1128, 726] width 621 height 30
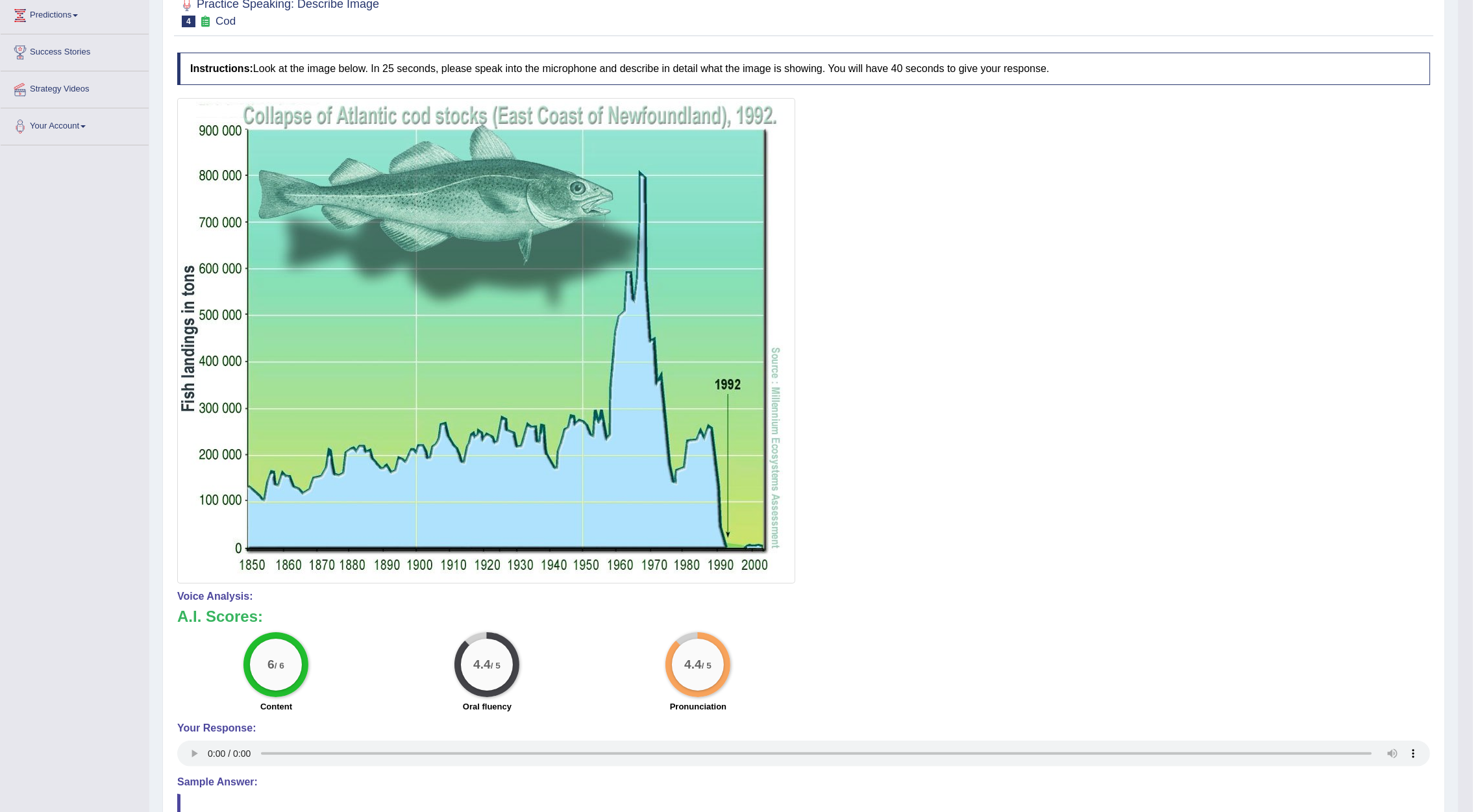
scroll to position [35, 0]
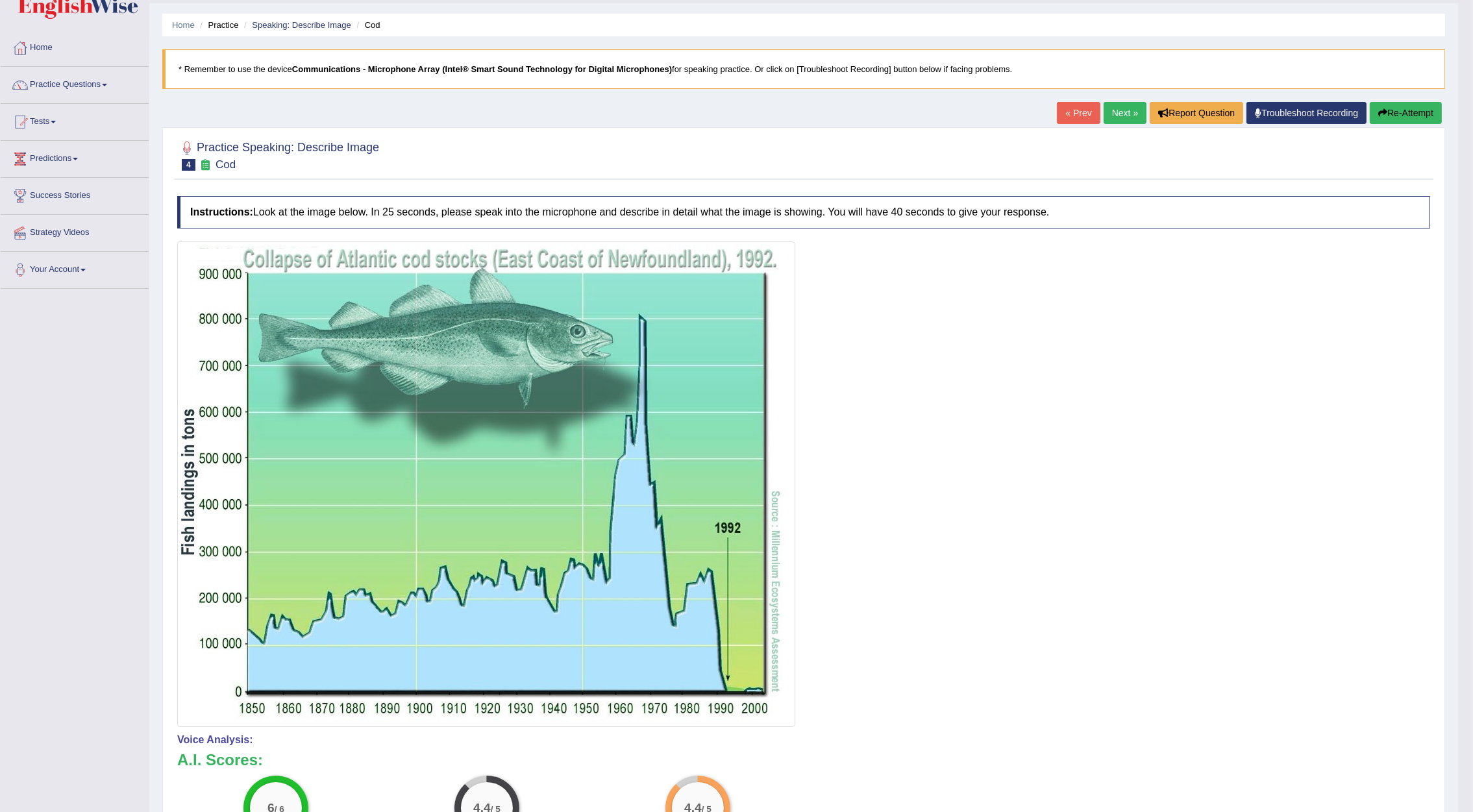
click at [1131, 117] on link "Next »" at bounding box center [1125, 112] width 43 height 22
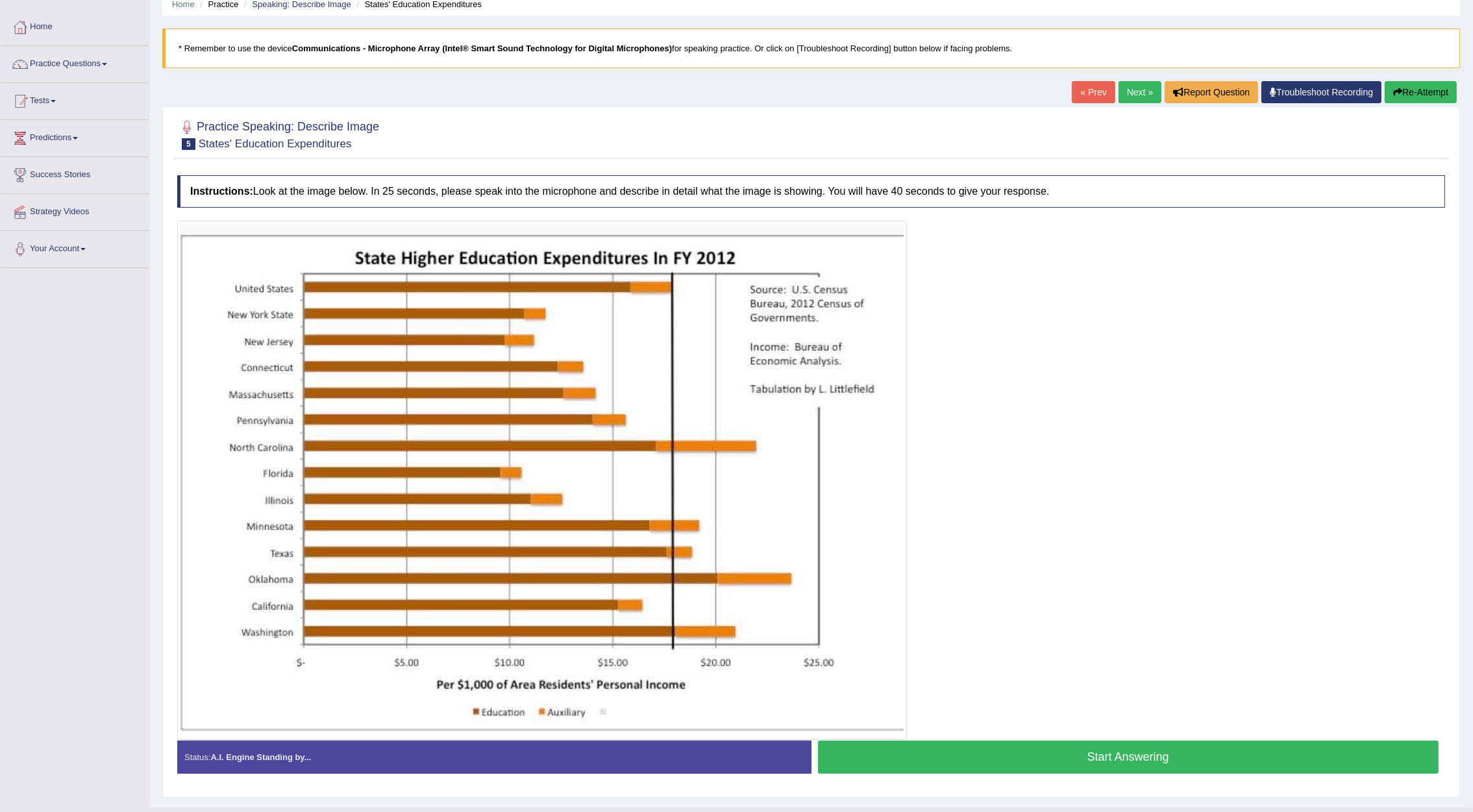
scroll to position [84, 0]
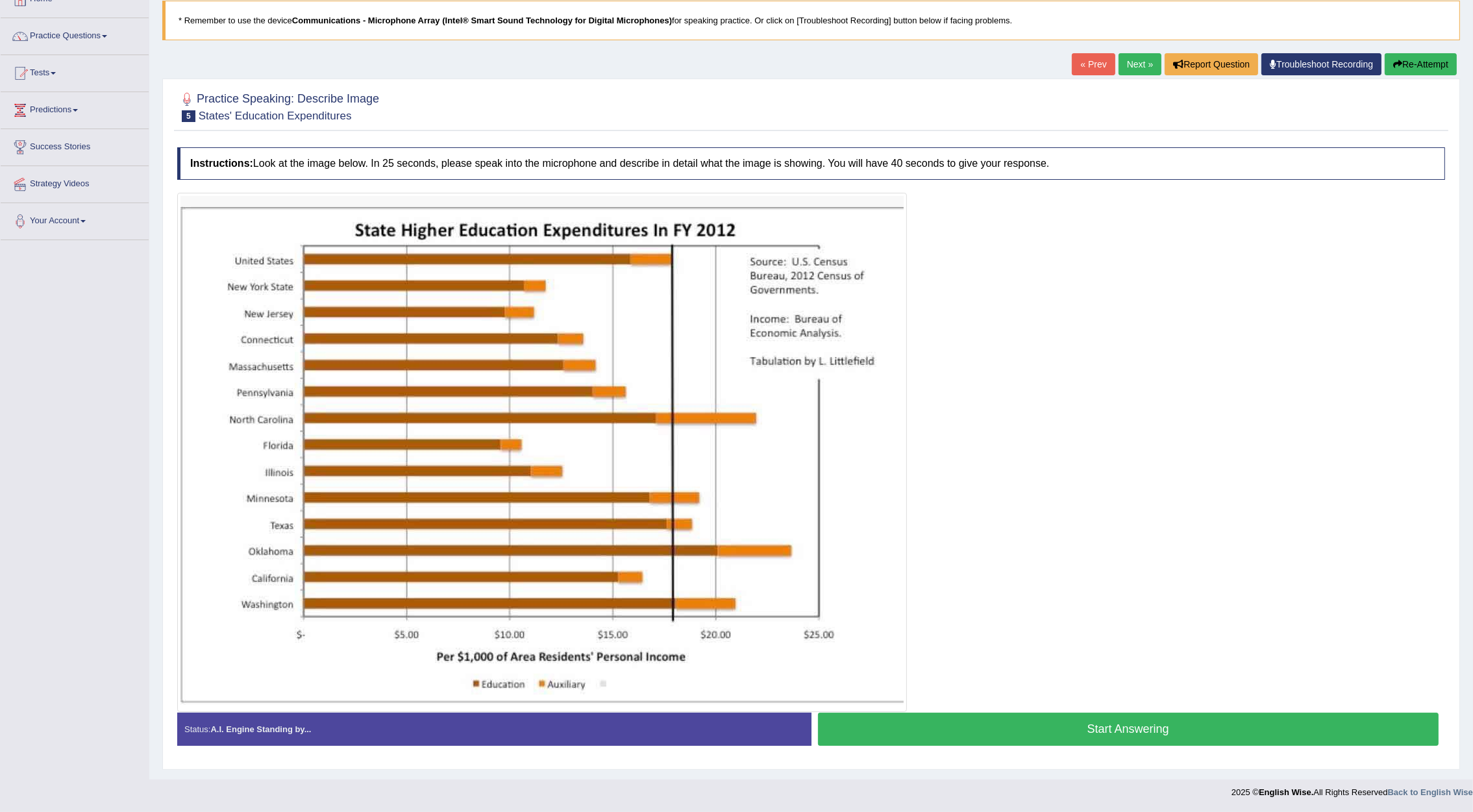
click at [1136, 724] on button "Start Answering" at bounding box center [1128, 729] width 621 height 33
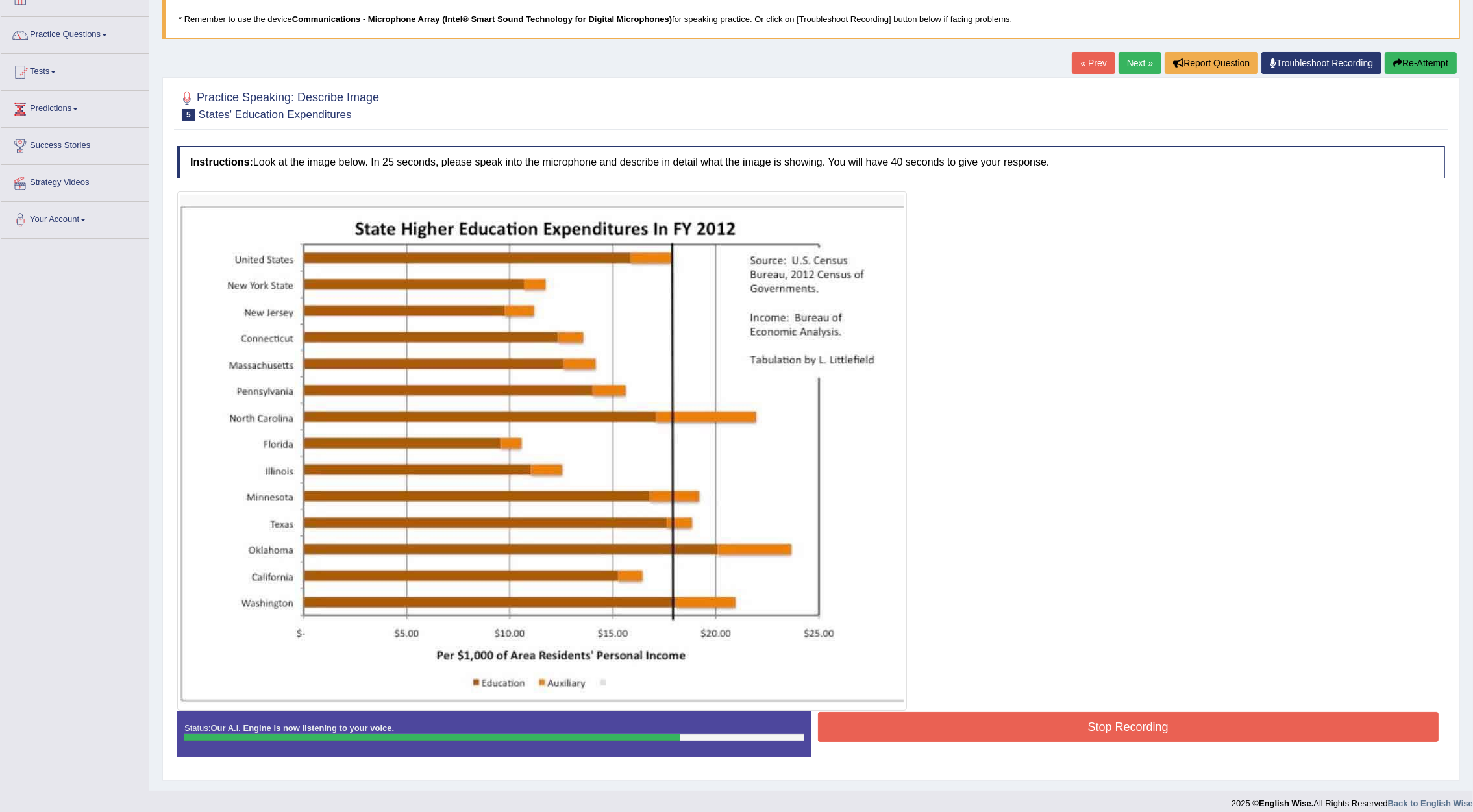
click at [1123, 732] on button "Stop Recording" at bounding box center [1128, 727] width 621 height 30
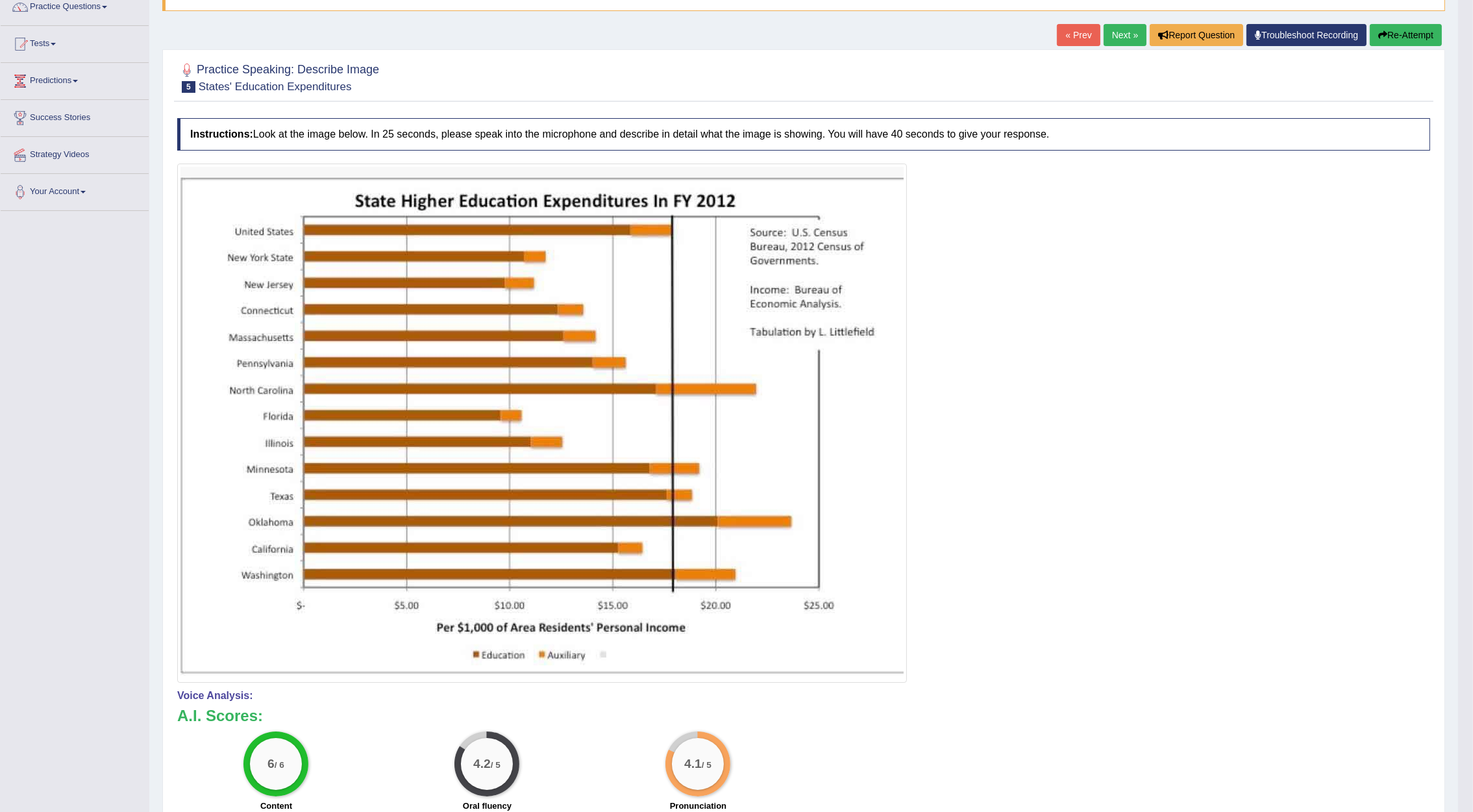
scroll to position [68, 0]
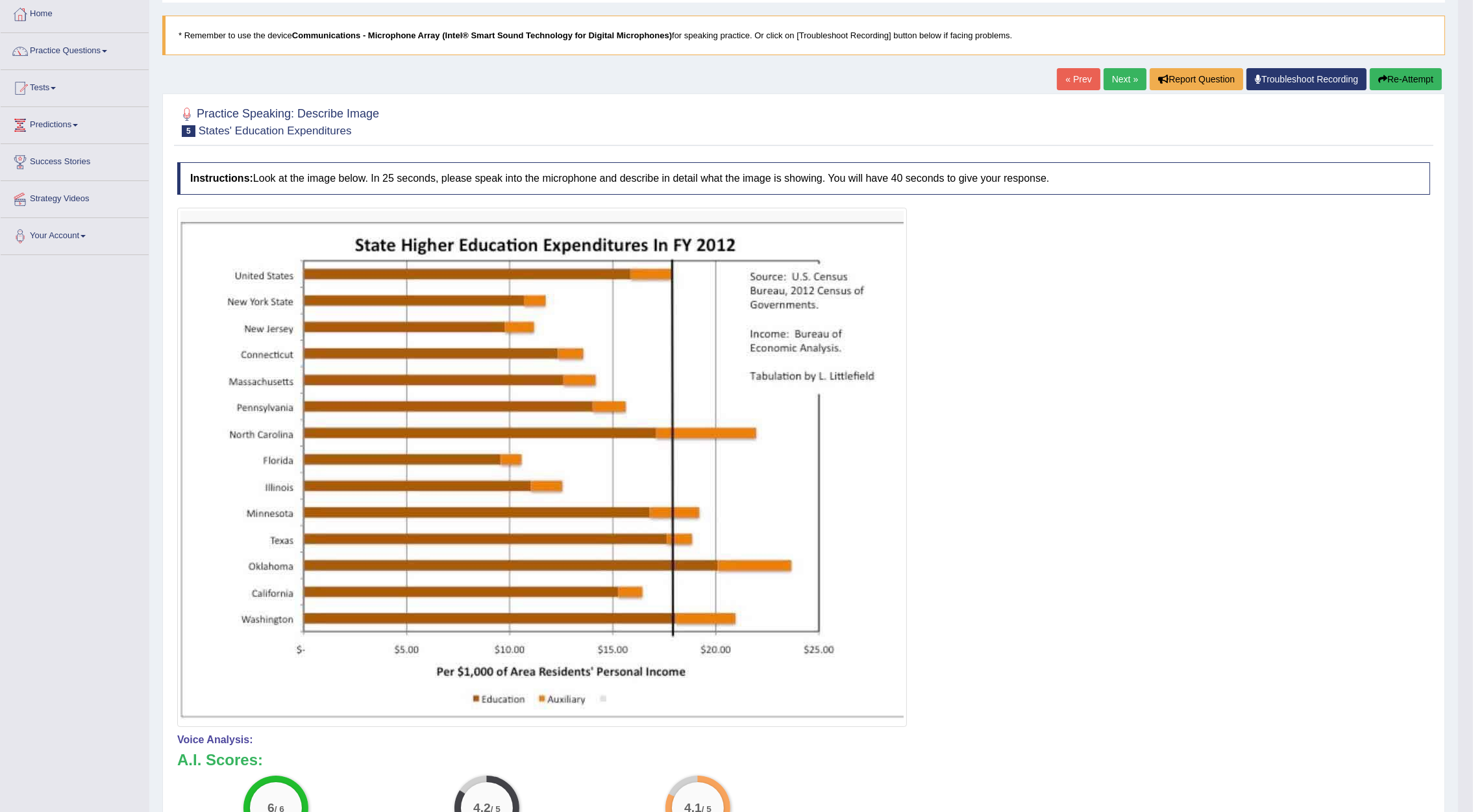
click at [1117, 84] on link "Next »" at bounding box center [1125, 79] width 43 height 22
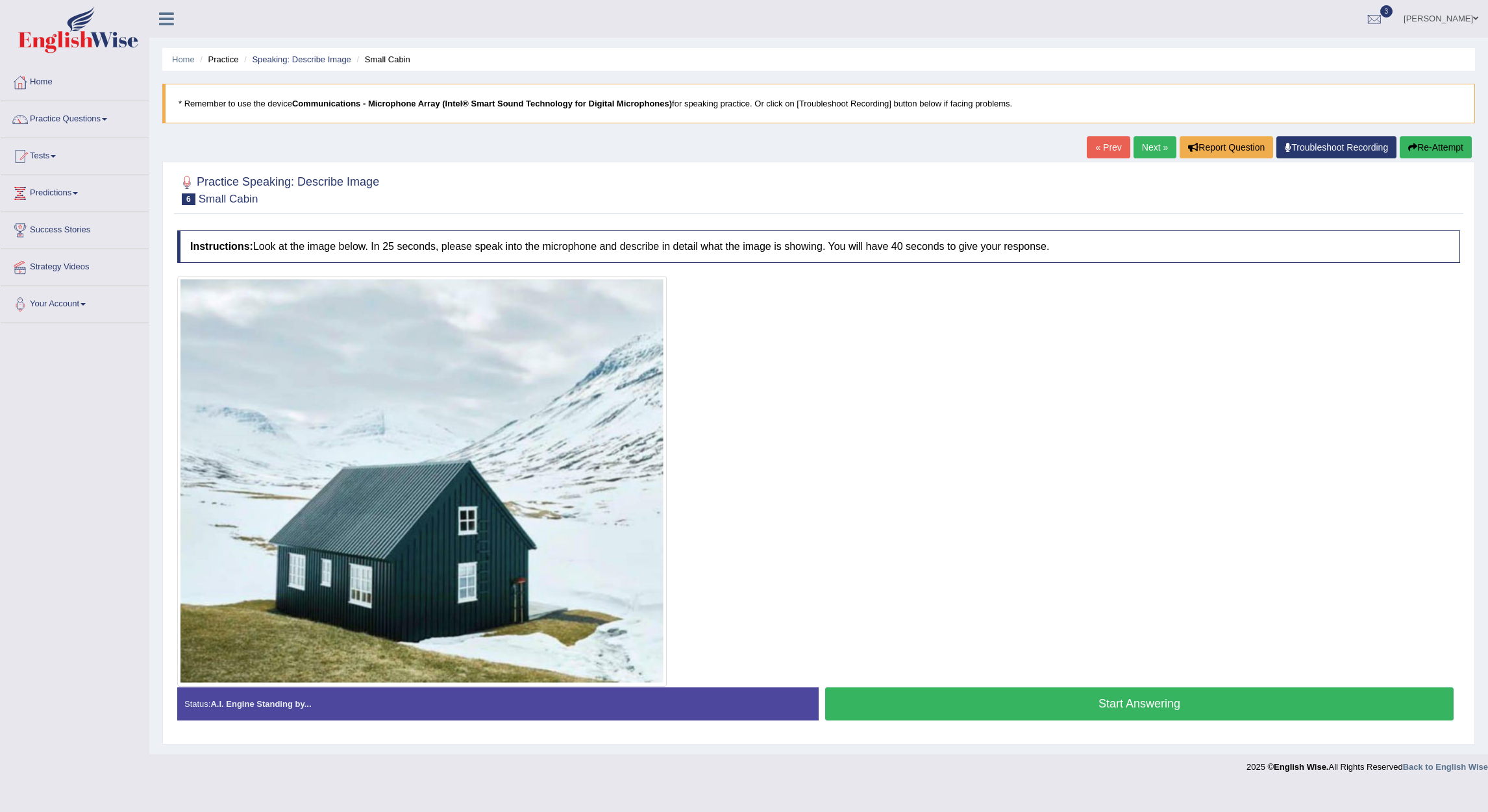
click at [1129, 705] on button "Start Answering" at bounding box center [1140, 704] width 629 height 33
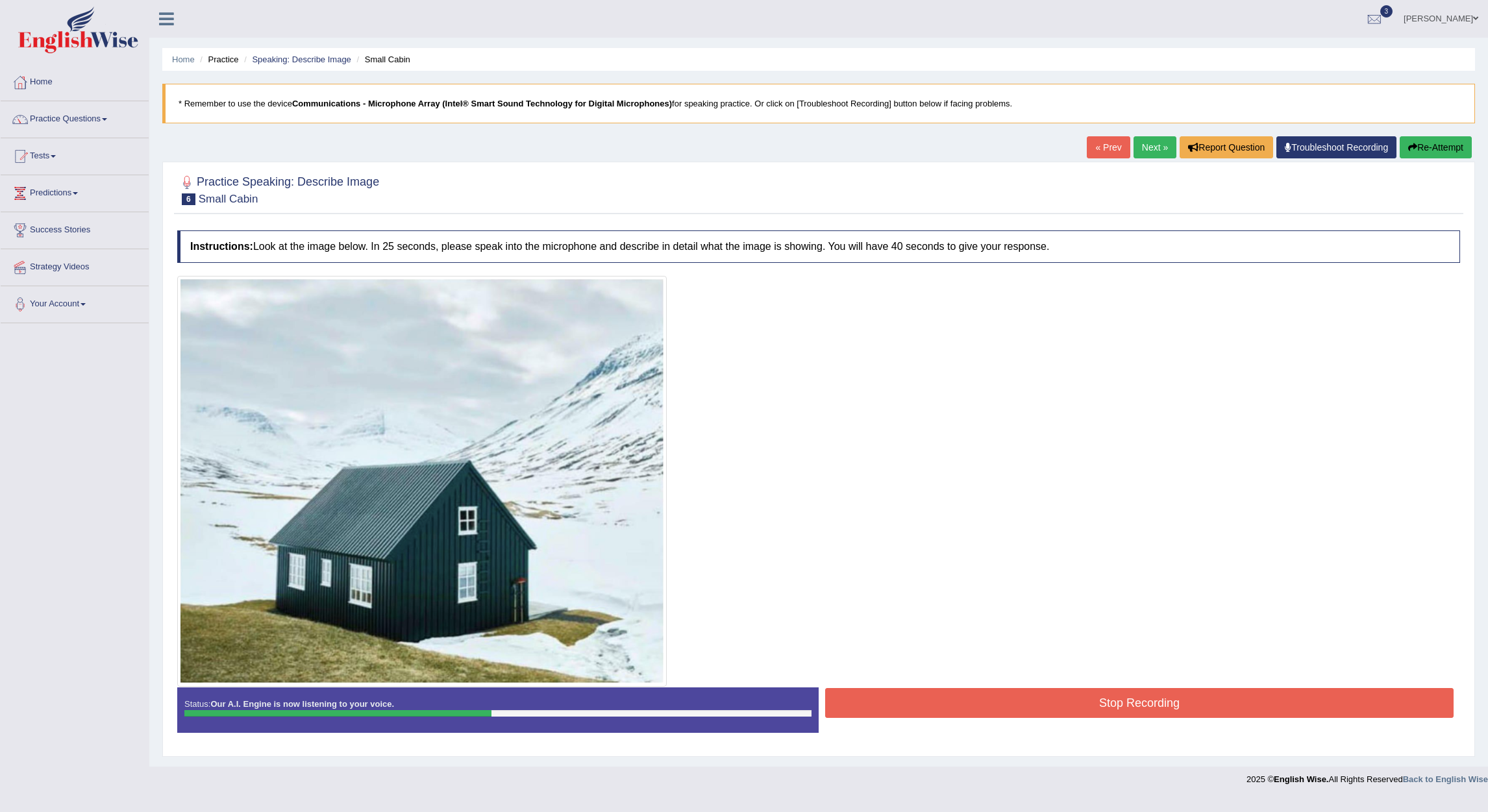
click at [1156, 705] on button "Stop Recording" at bounding box center [1140, 703] width 629 height 30
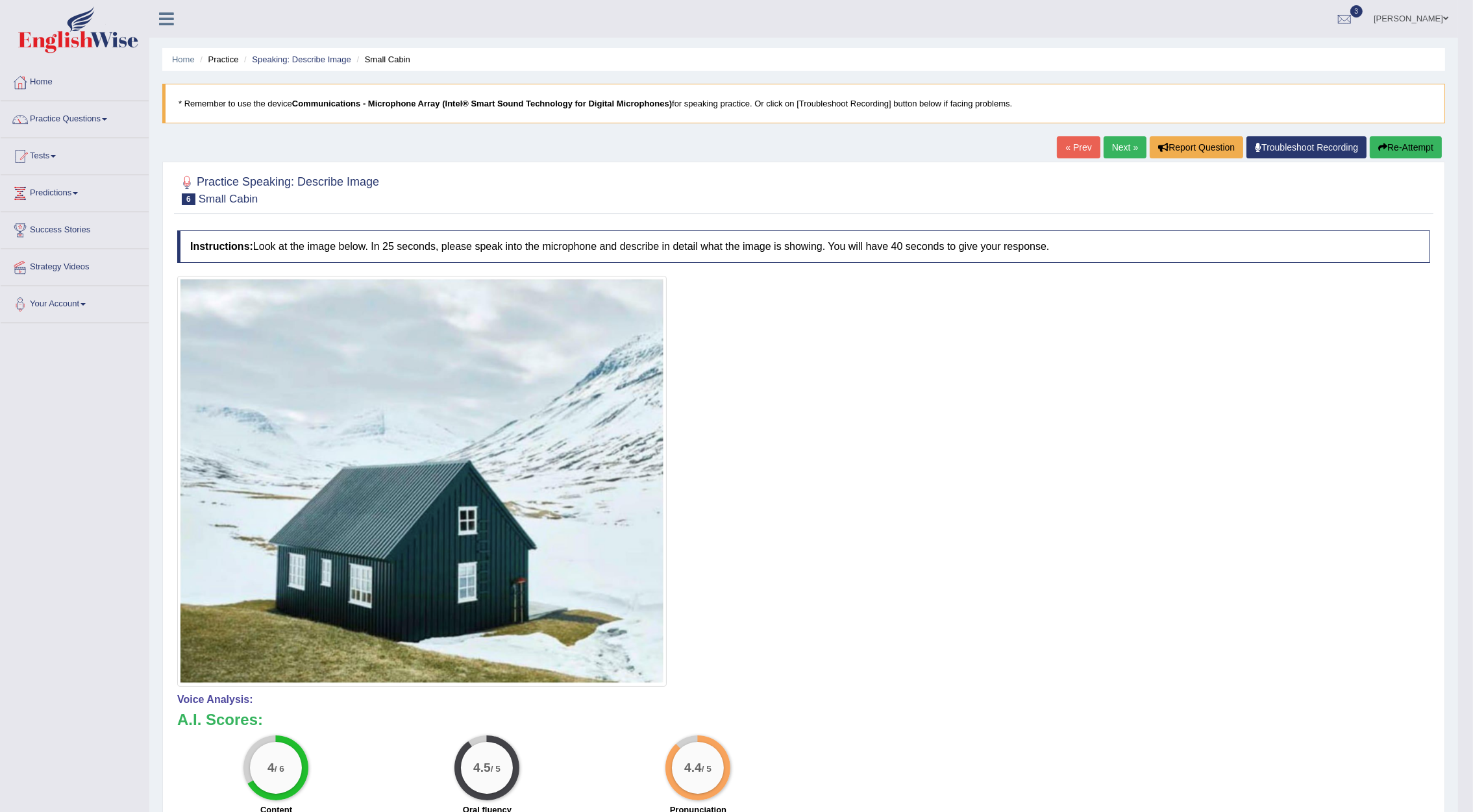
click at [1124, 147] on link "Next »" at bounding box center [1125, 147] width 43 height 22
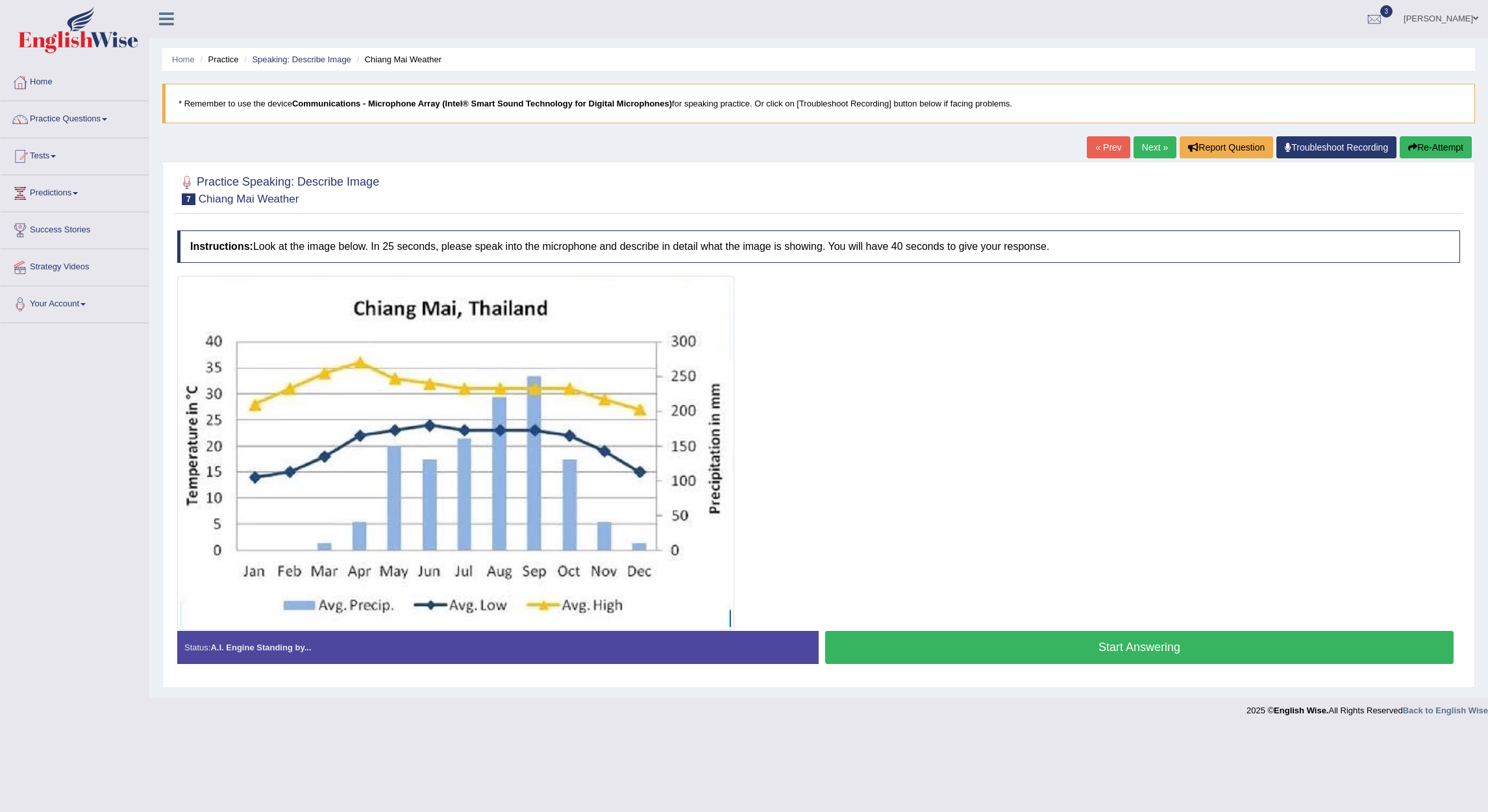
click at [1177, 650] on button "Start Answering" at bounding box center [1140, 647] width 629 height 33
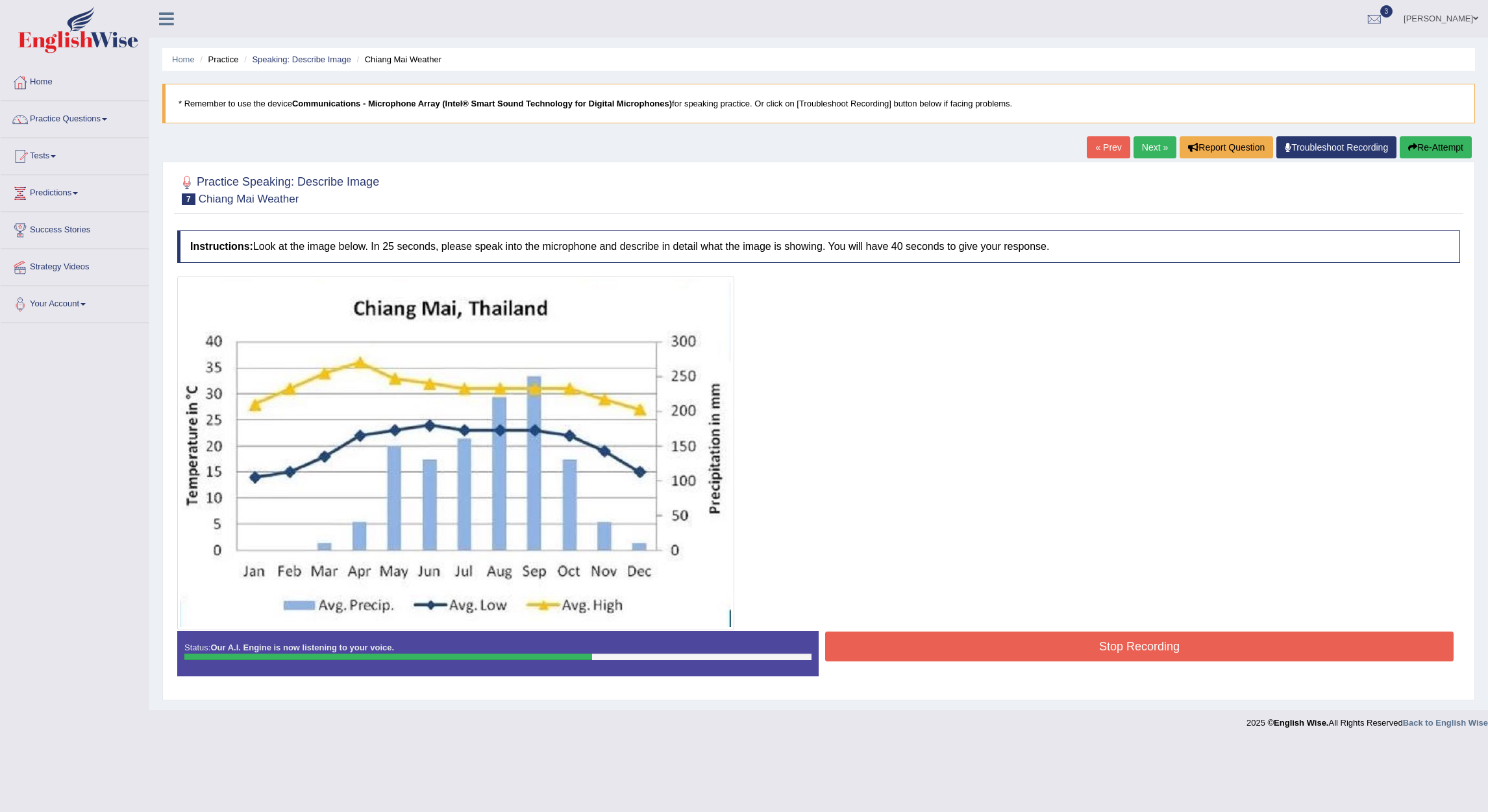
click at [1185, 651] on button "Stop Recording" at bounding box center [1140, 646] width 629 height 30
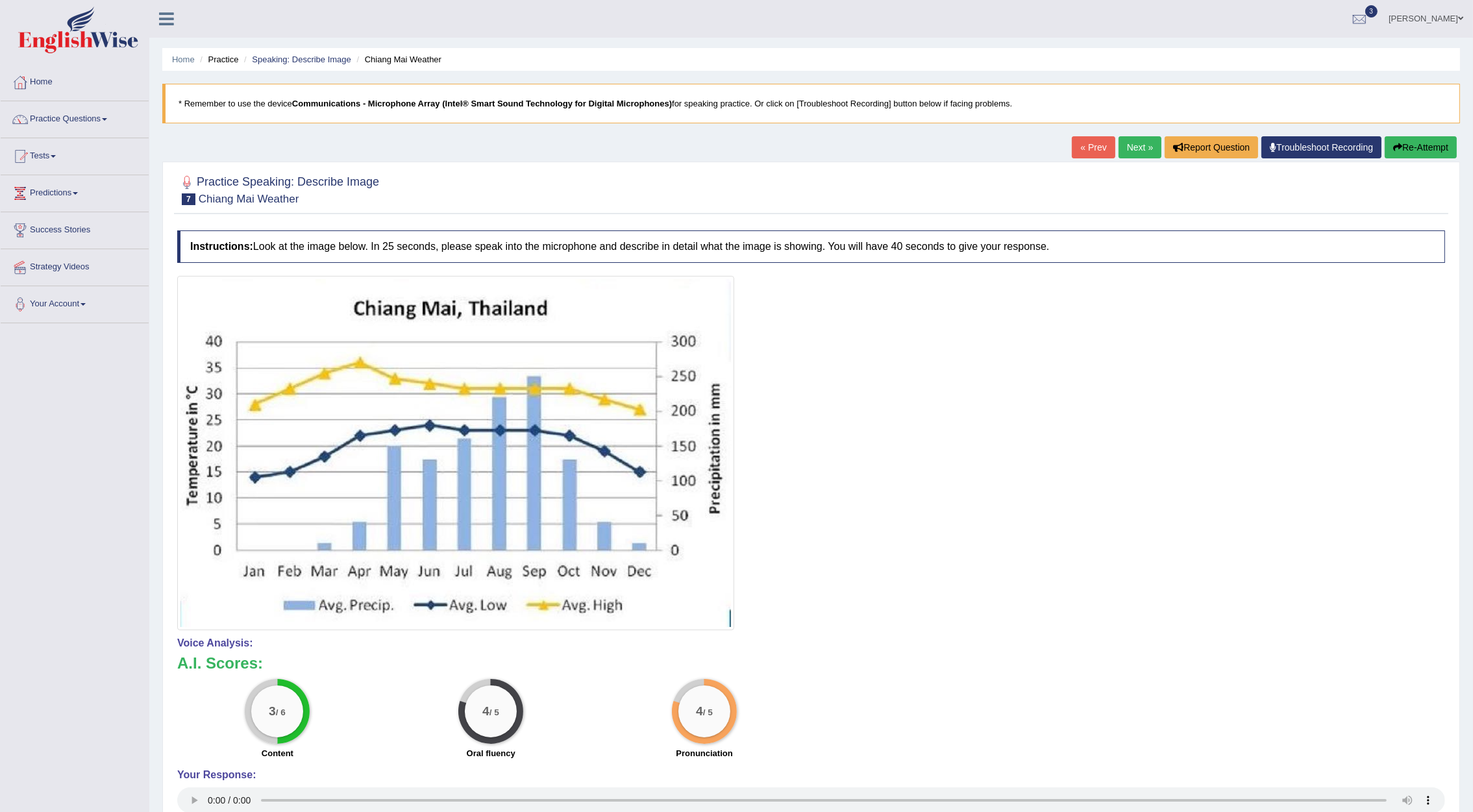
click at [1139, 149] on link "Next »" at bounding box center [1140, 147] width 43 height 22
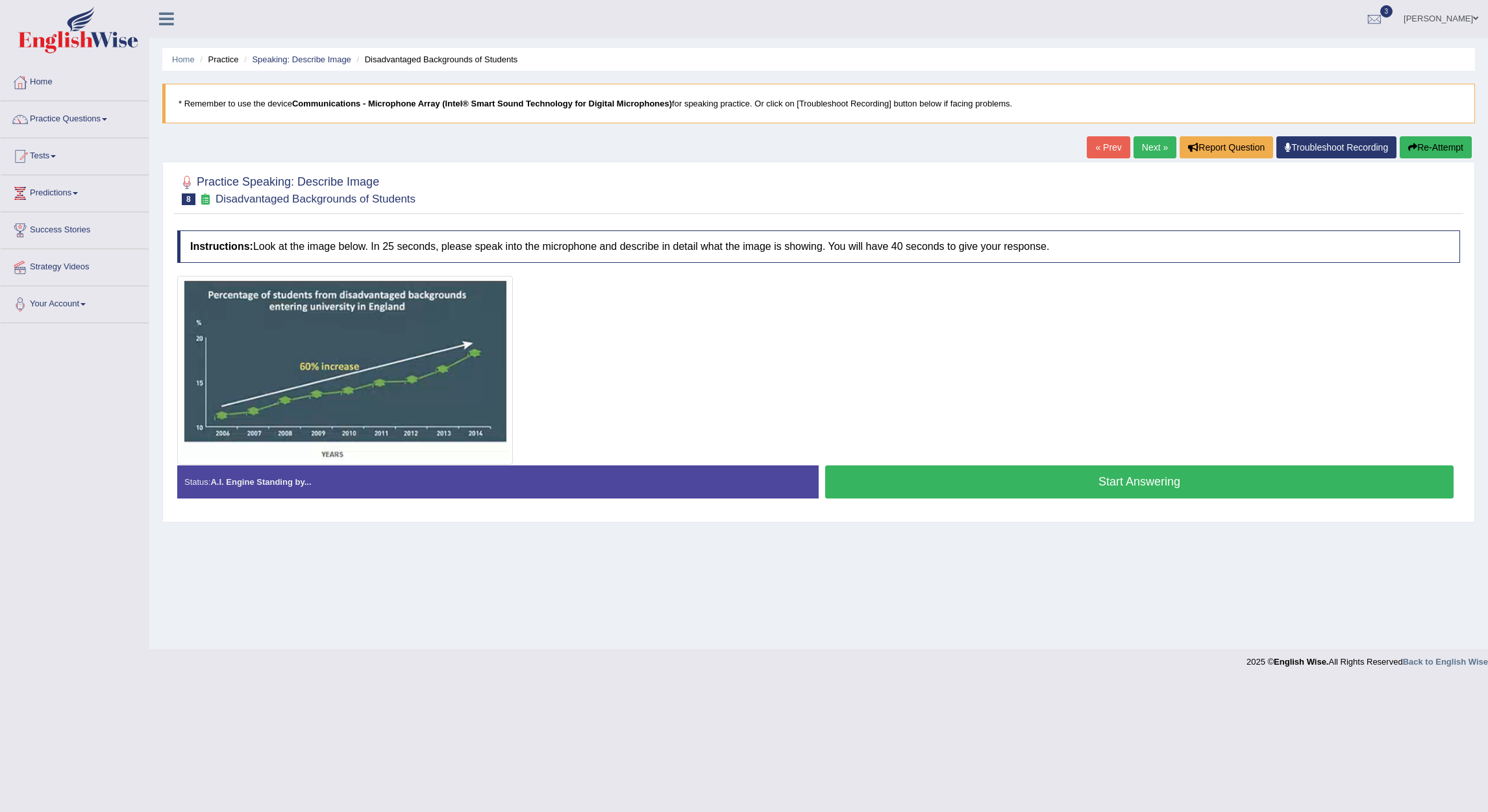
click at [1044, 487] on button "Start Answering" at bounding box center [1140, 482] width 629 height 33
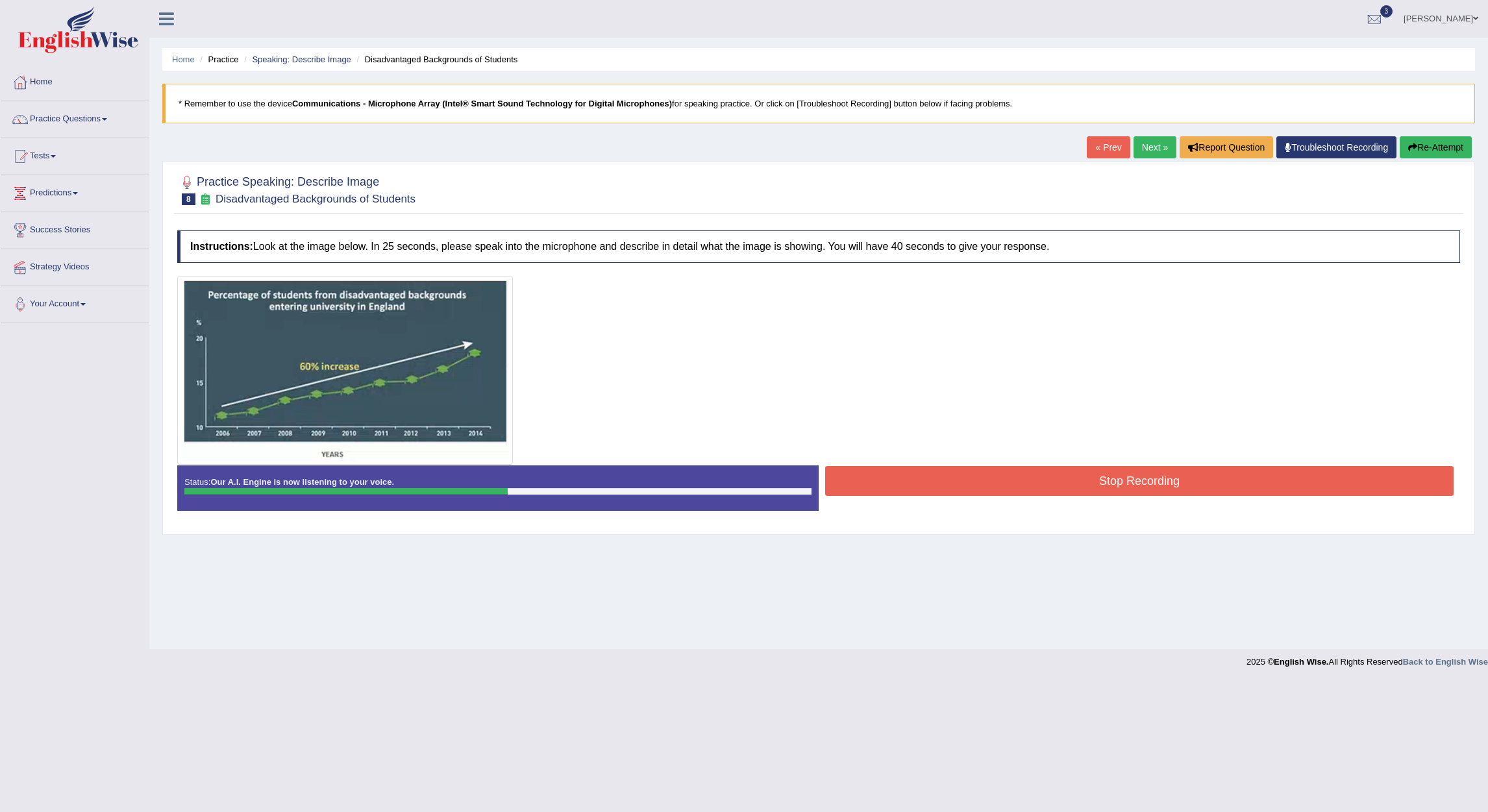
click at [1044, 487] on button "Stop Recording" at bounding box center [1140, 481] width 629 height 30
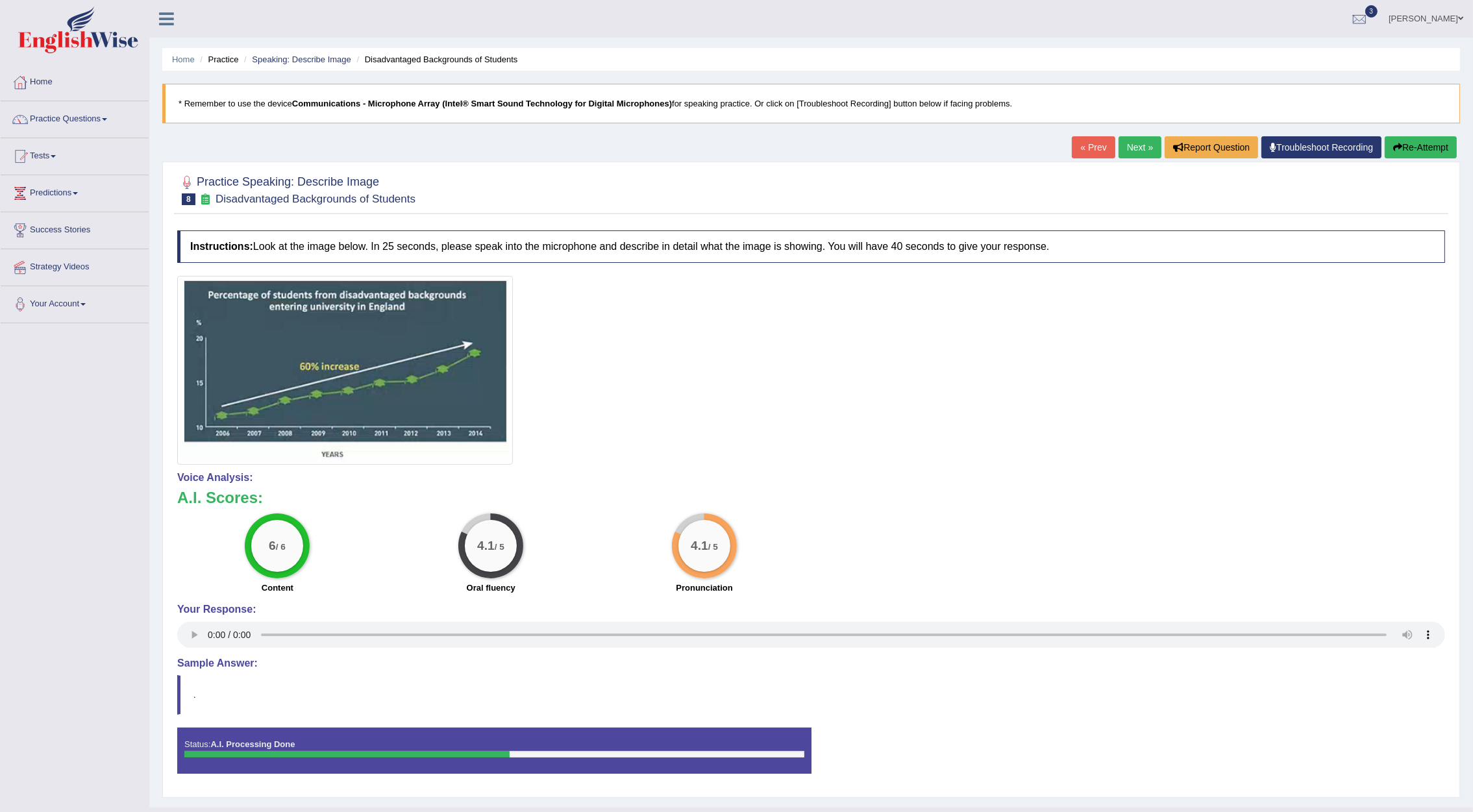
click at [1139, 145] on link "Next »" at bounding box center [1140, 147] width 43 height 22
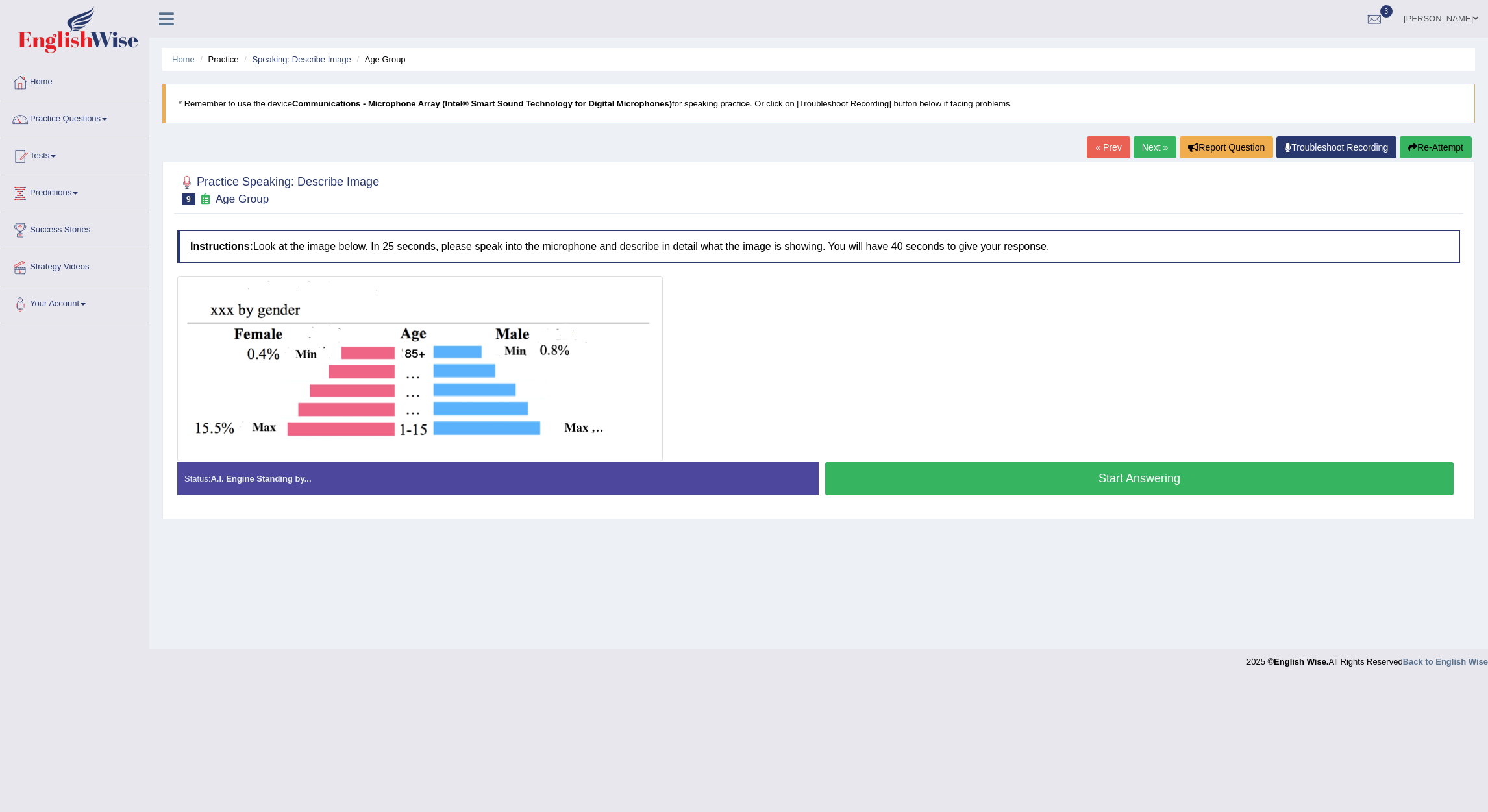
click at [69, 120] on link "Practice Questions" at bounding box center [75, 118] width 148 height 33
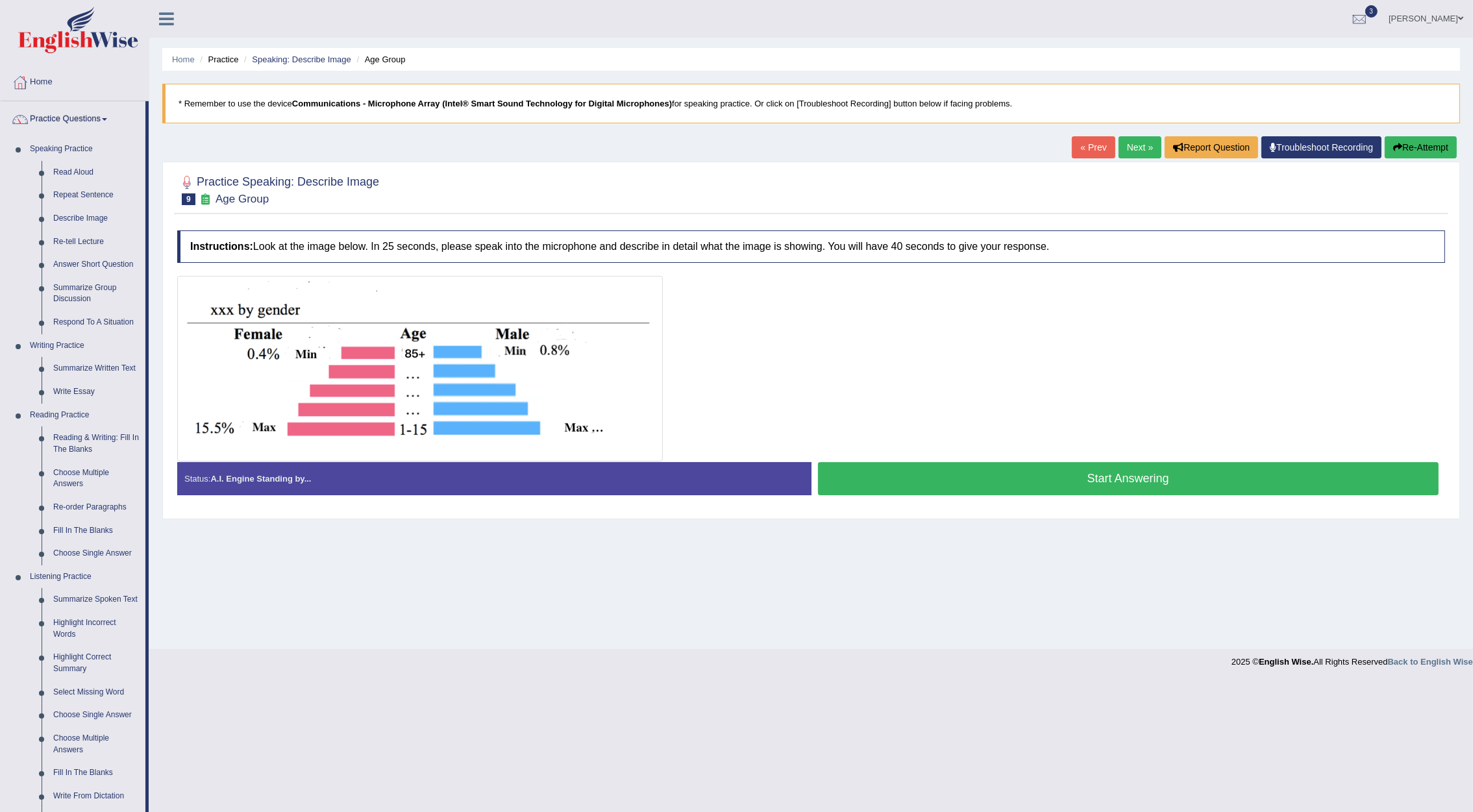
click at [69, 120] on link "Practice Questions" at bounding box center [73, 118] width 145 height 33
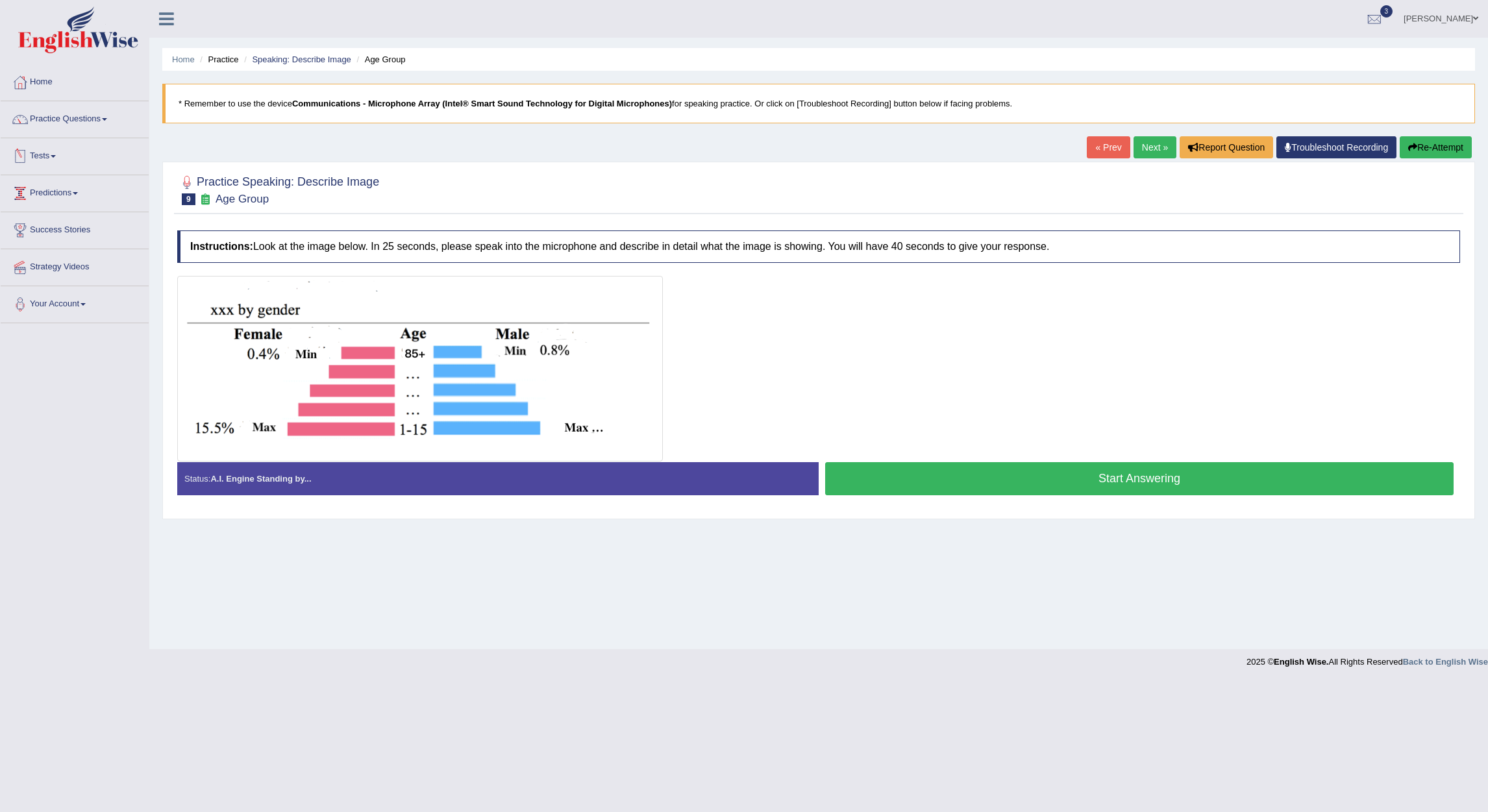
click at [47, 158] on link "Tests" at bounding box center [75, 155] width 148 height 33
click at [68, 213] on link "Take Mock Test" at bounding box center [84, 209] width 121 height 23
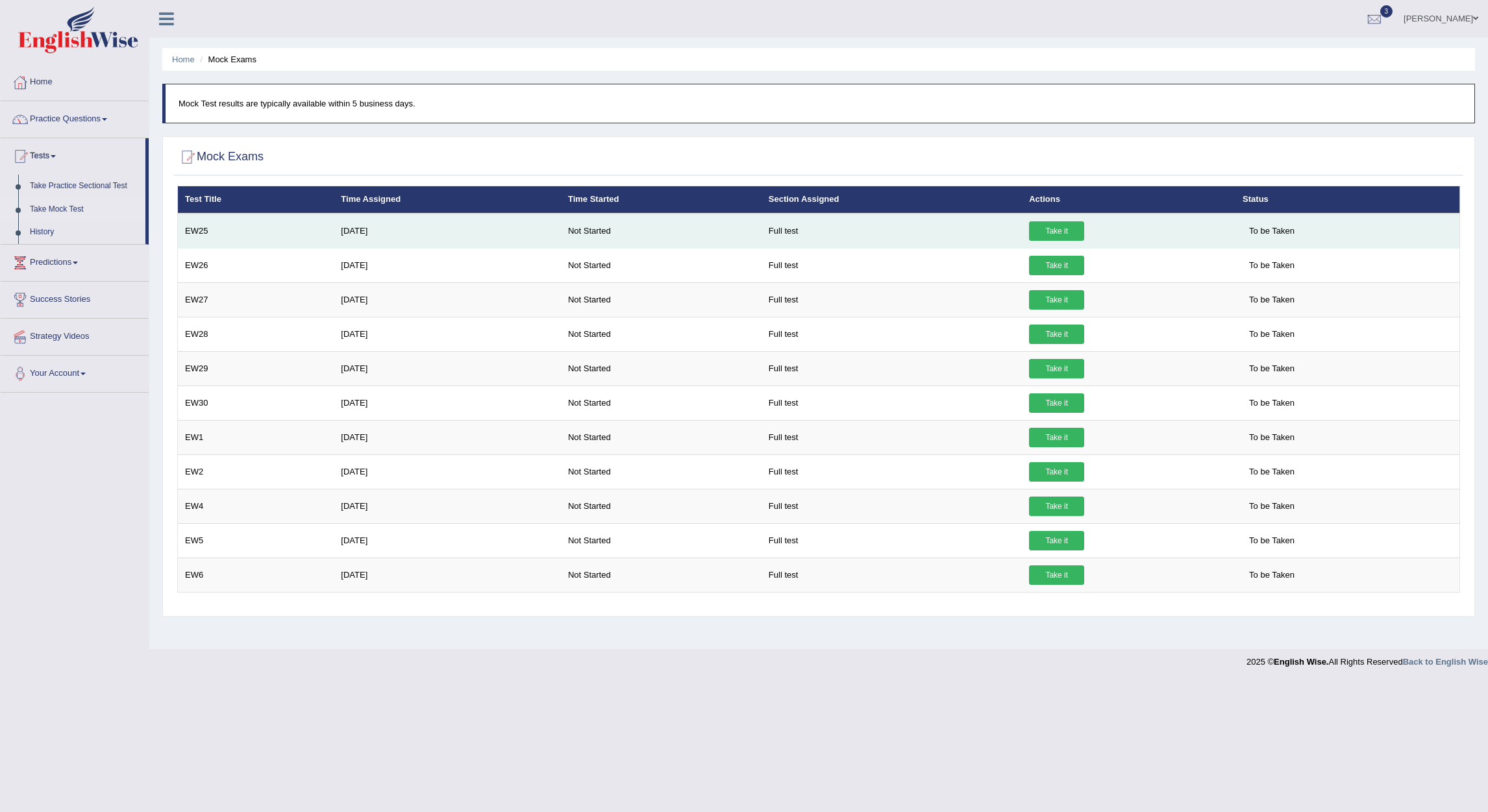
click at [1047, 234] on link "Take it" at bounding box center [1056, 231] width 55 height 19
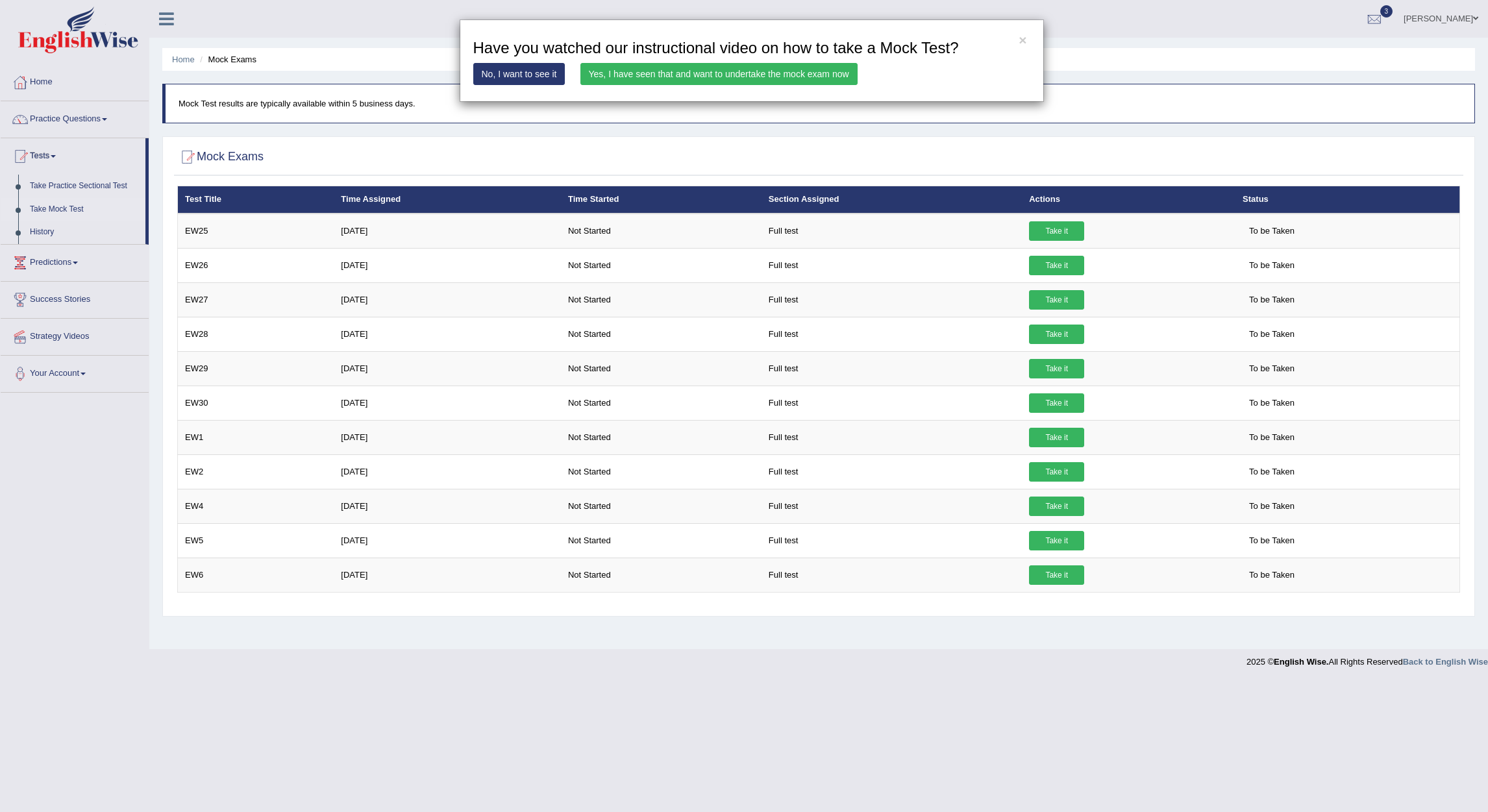
click at [686, 75] on link "Yes, I have seen that and want to undertake the mock exam now" at bounding box center [719, 74] width 277 height 22
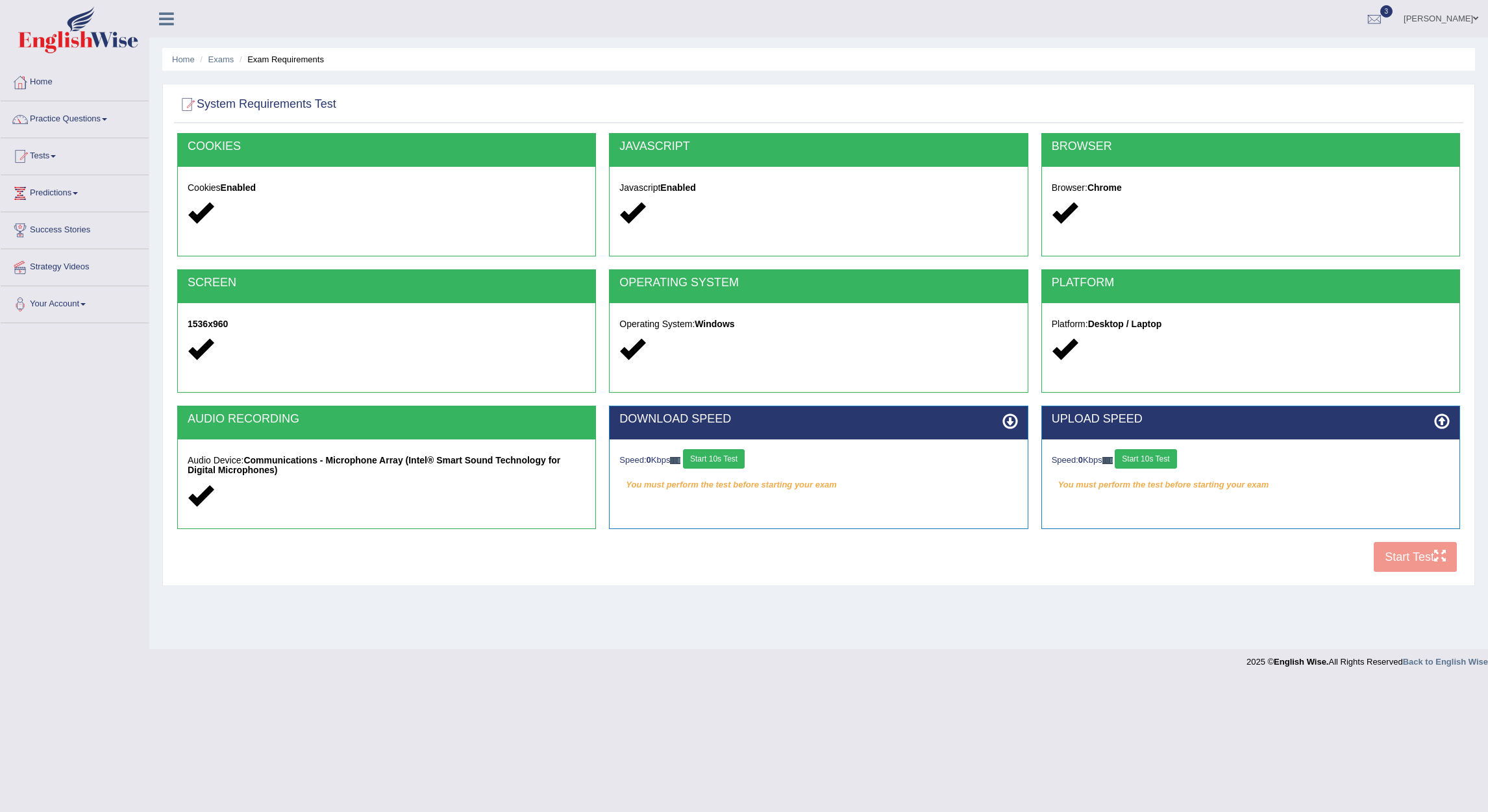
click at [721, 461] on button "Start 10s Test" at bounding box center [713, 459] width 61 height 19
click at [1156, 457] on button "Start 10s Test" at bounding box center [1145, 459] width 61 height 19
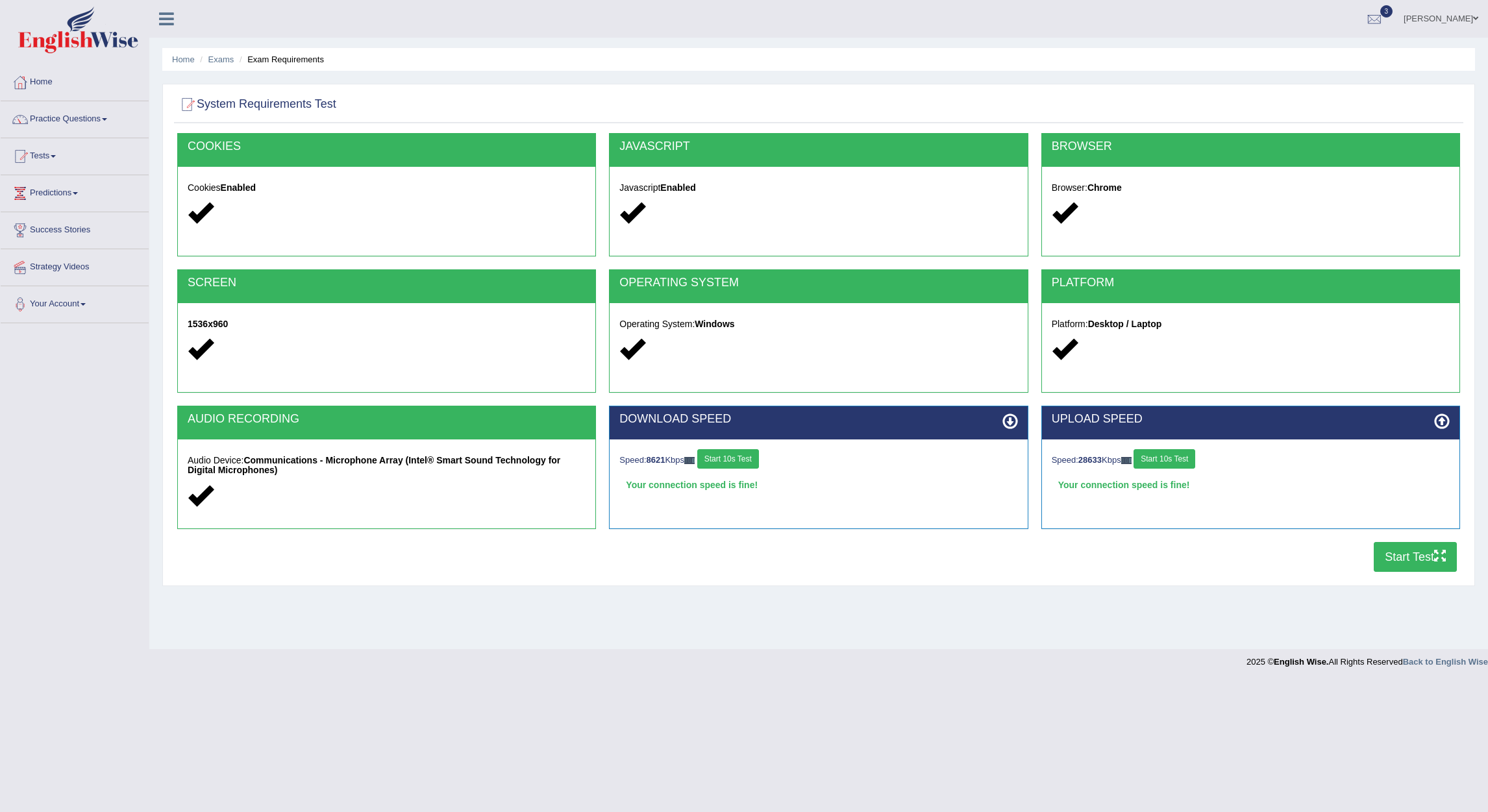
click at [1399, 558] on button "Start Test" at bounding box center [1415, 557] width 84 height 30
click at [1397, 555] on button "Start Test" at bounding box center [1415, 557] width 84 height 30
click at [57, 152] on link "Tests" at bounding box center [75, 155] width 148 height 33
click at [61, 209] on link "Take Mock Test" at bounding box center [84, 209] width 121 height 23
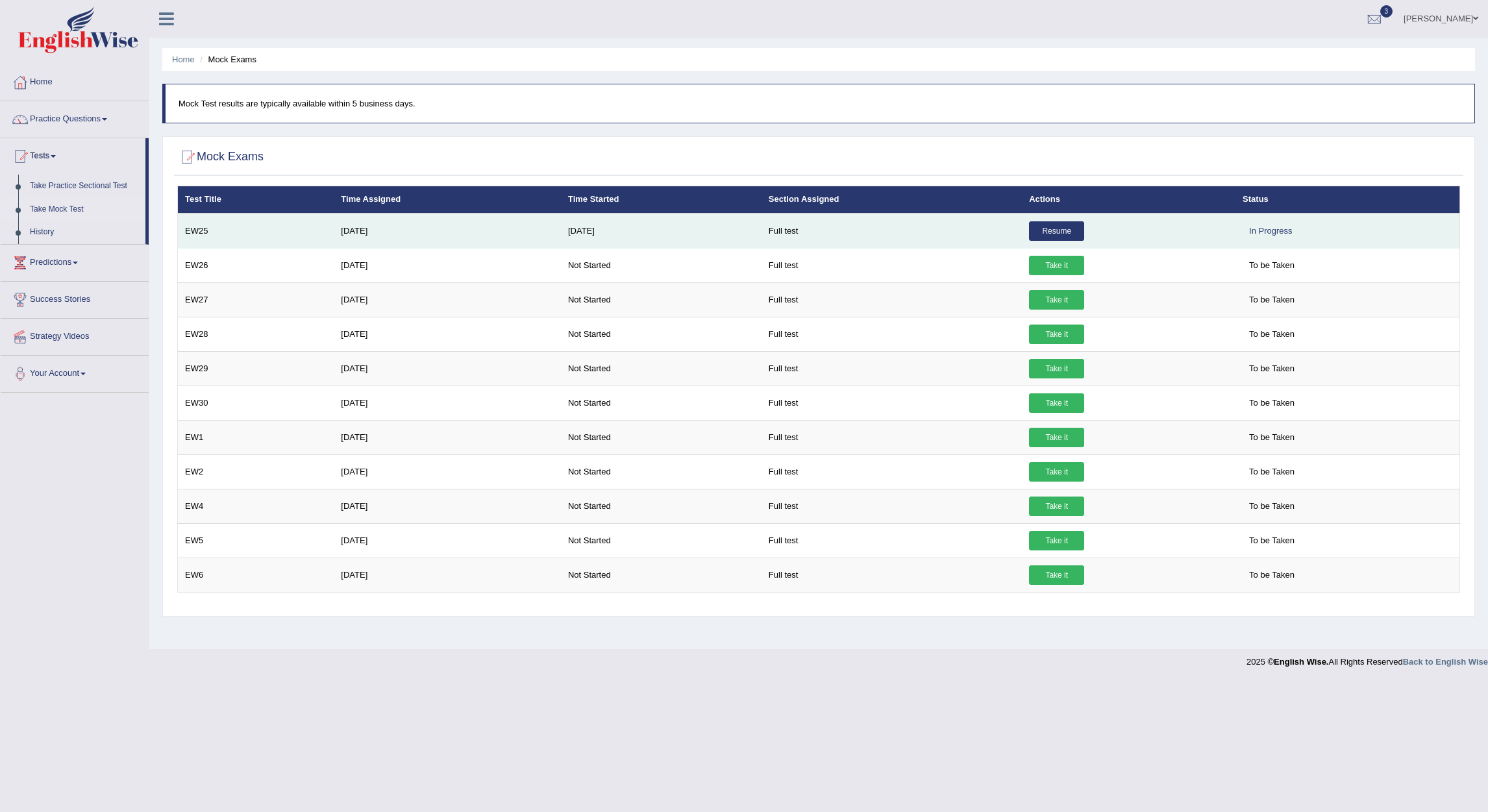
click at [1044, 228] on link "Resume" at bounding box center [1056, 231] width 55 height 19
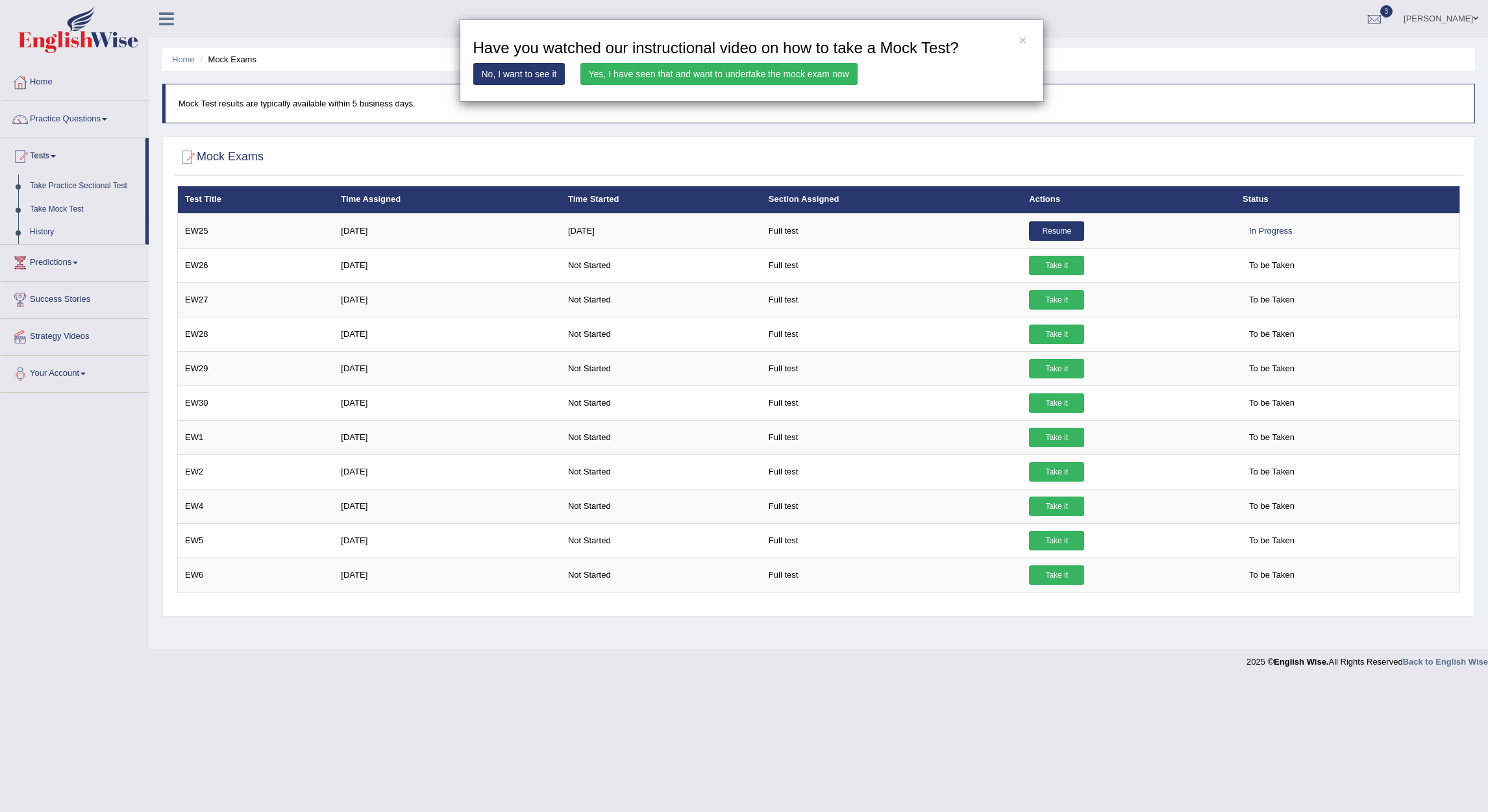
click at [766, 69] on link "Yes, I have seen that and want to undertake the mock exam now" at bounding box center [719, 74] width 277 height 22
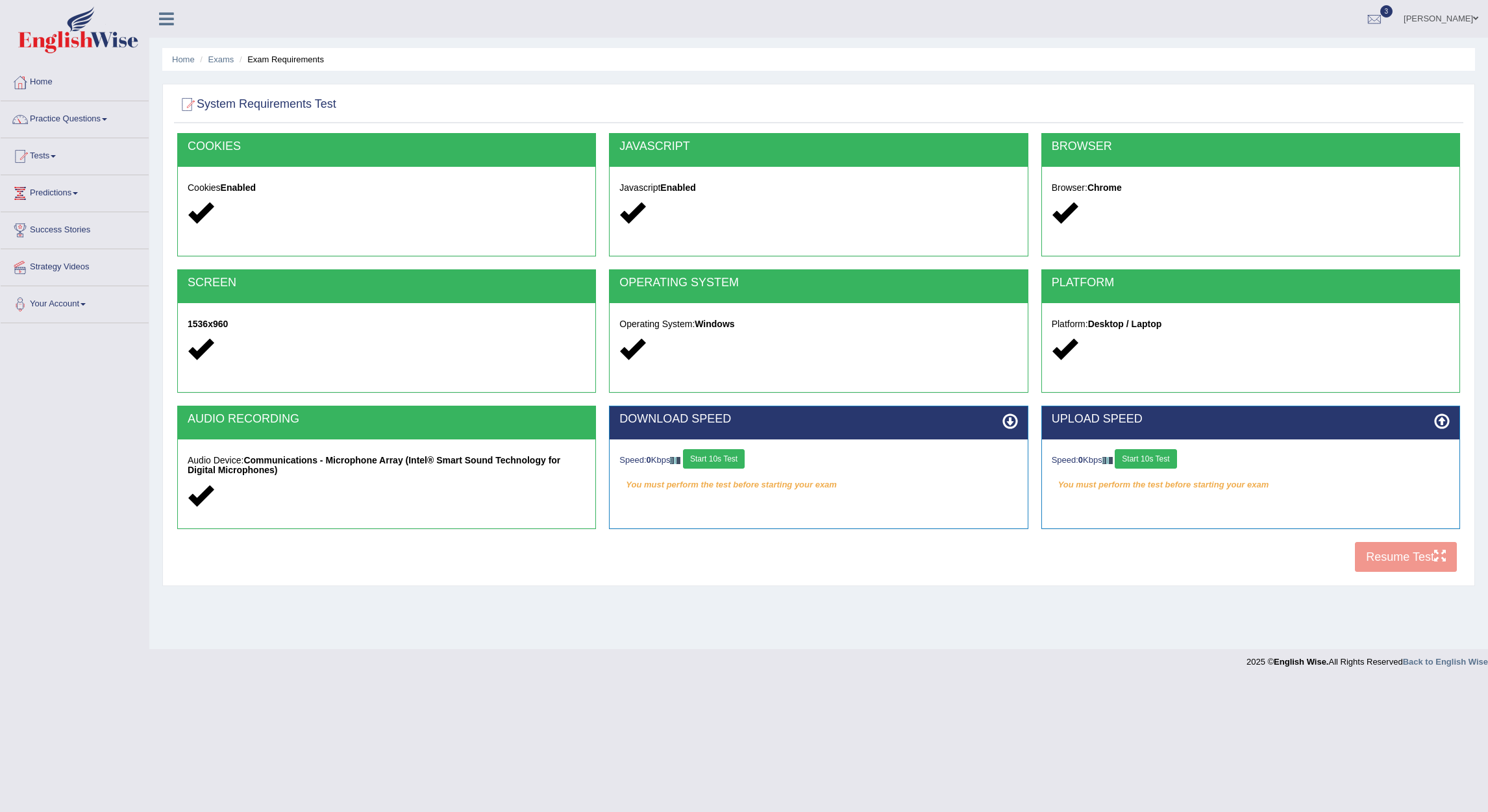
click at [738, 466] on button "Start 10s Test" at bounding box center [713, 459] width 61 height 19
click at [1159, 459] on button "Start 10s Test" at bounding box center [1145, 459] width 61 height 19
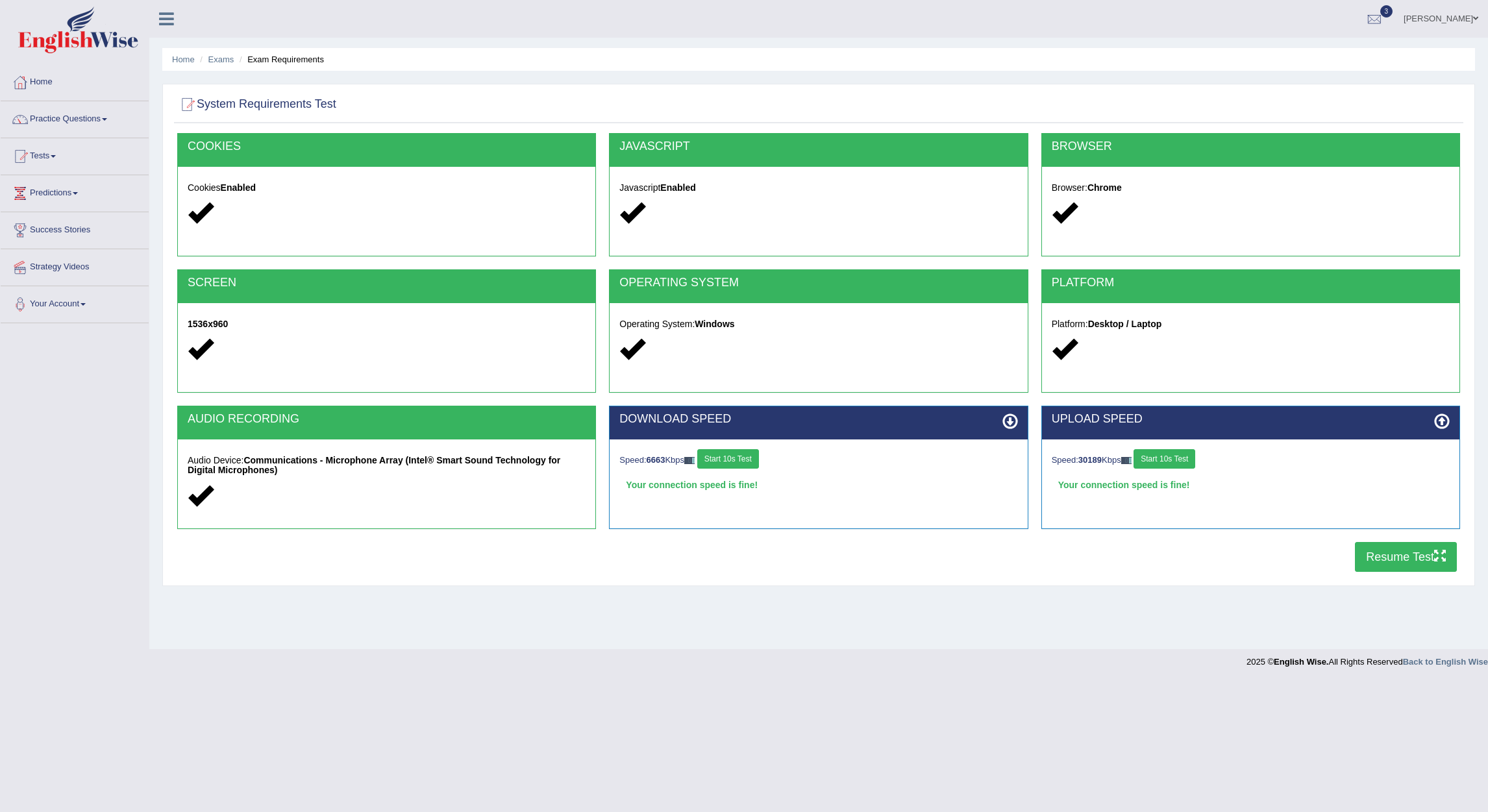
click at [1392, 550] on button "Resume Test" at bounding box center [1405, 557] width 102 height 30
